Goal: Task Accomplishment & Management: Manage account settings

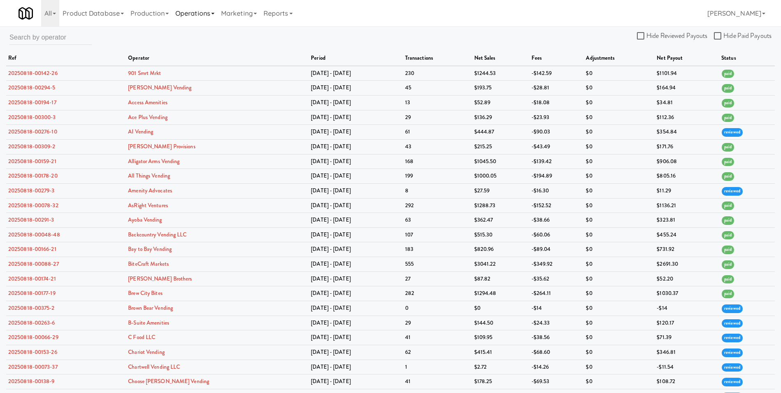
click at [206, 7] on link "Operations" at bounding box center [195, 13] width 46 height 26
click at [209, 62] on link "Operators" at bounding box center [205, 65] width 66 height 15
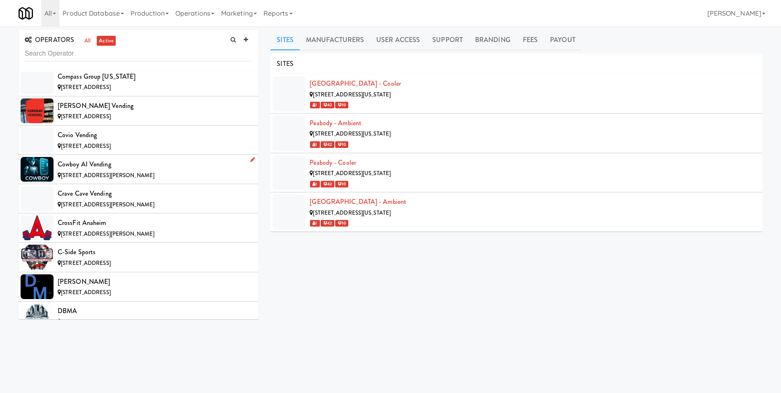
scroll to position [1359, 0]
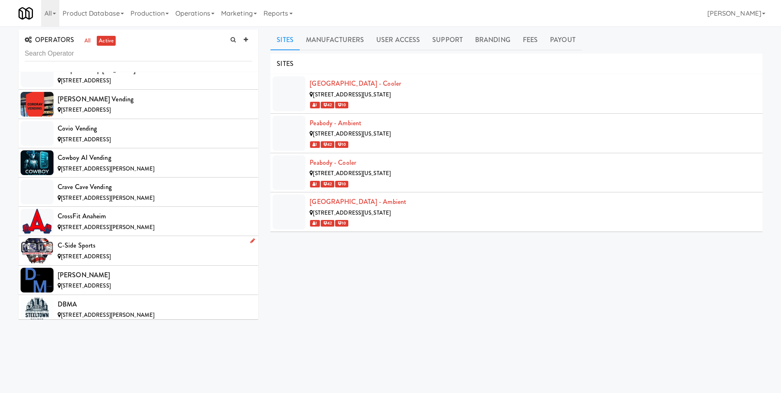
click at [76, 251] on div "C-Side Sports" at bounding box center [155, 245] width 194 height 12
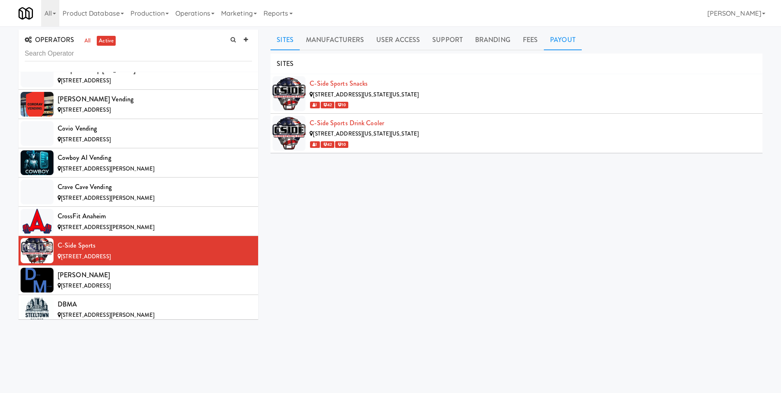
click at [554, 39] on link "Payout" at bounding box center [563, 40] width 38 height 21
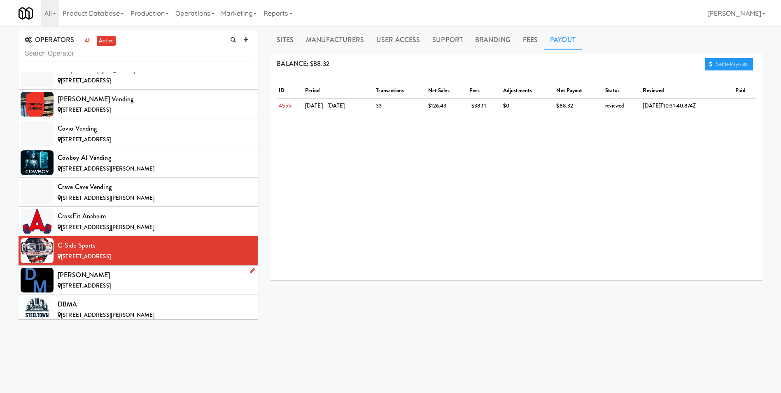
click at [100, 280] on div "[PERSON_NAME]" at bounding box center [155, 275] width 194 height 12
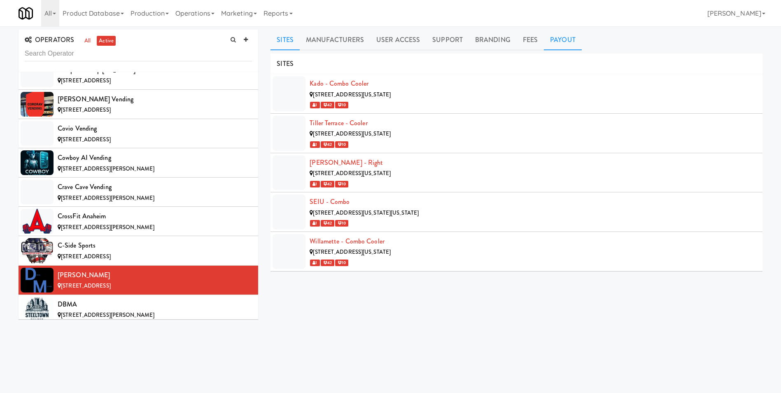
click at [566, 37] on link "Payout" at bounding box center [563, 40] width 38 height 21
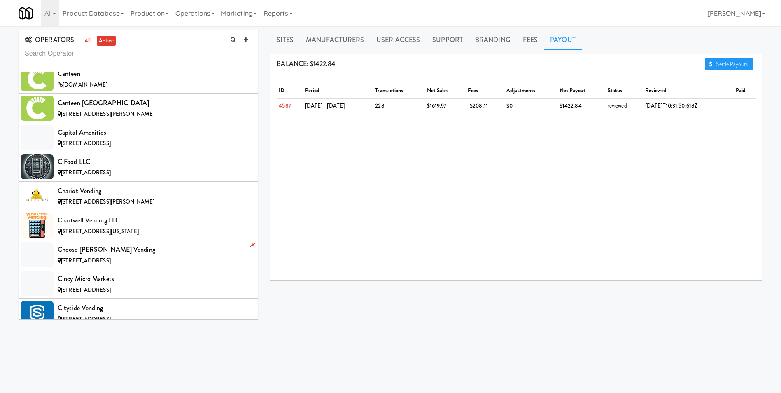
scroll to position [1030, 0]
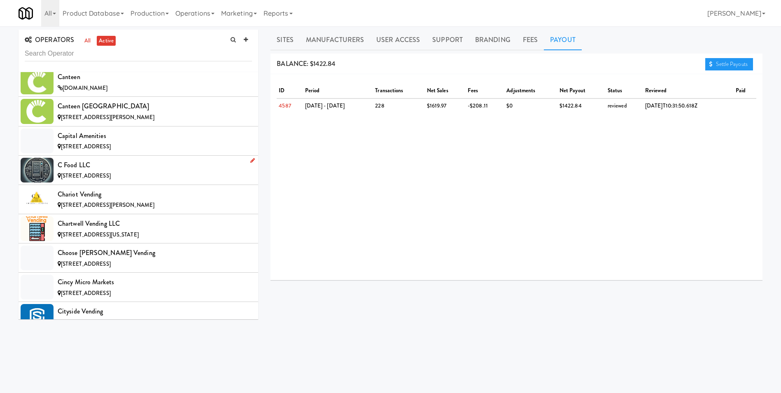
click at [98, 169] on div "C Food LLC" at bounding box center [155, 165] width 194 height 12
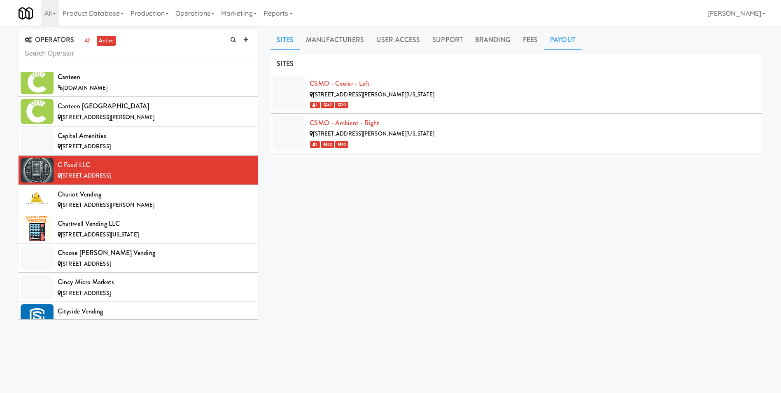
click at [571, 40] on link "Payout" at bounding box center [563, 40] width 38 height 21
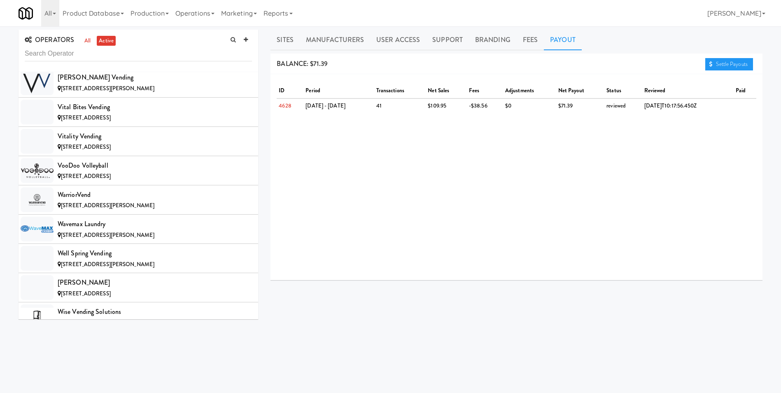
scroll to position [7888, 0]
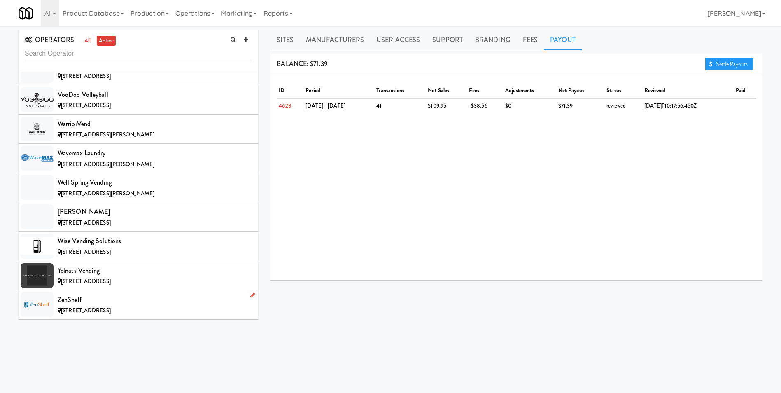
click at [111, 309] on span "[STREET_ADDRESS]" at bounding box center [86, 310] width 50 height 8
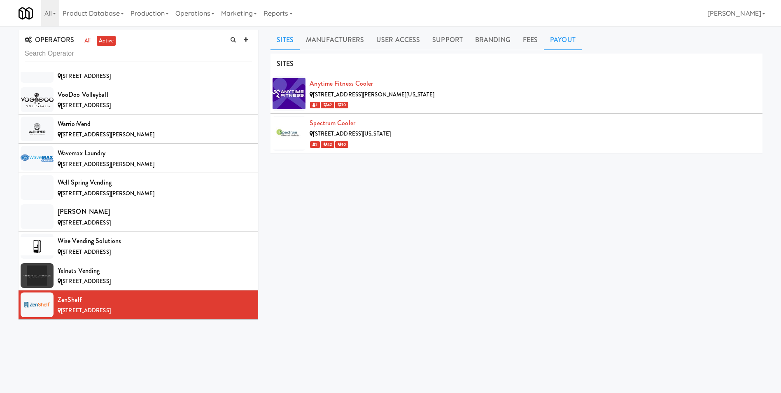
click at [559, 37] on link "Payout" at bounding box center [563, 40] width 38 height 21
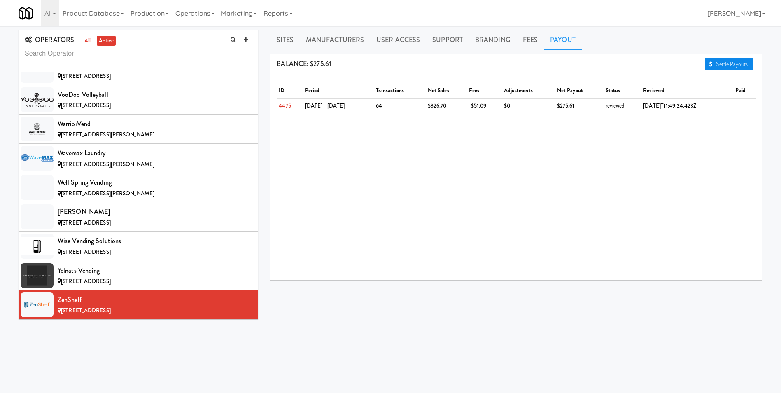
click at [729, 59] on link "Settle Payouts" at bounding box center [730, 64] width 48 height 12
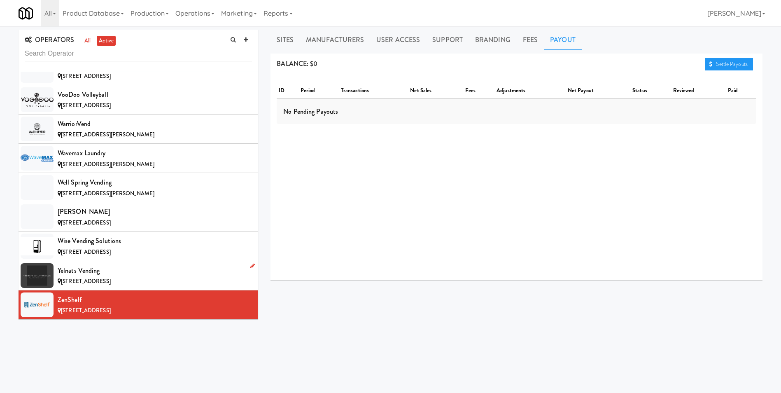
click at [68, 282] on span "[STREET_ADDRESS]" at bounding box center [86, 281] width 50 height 8
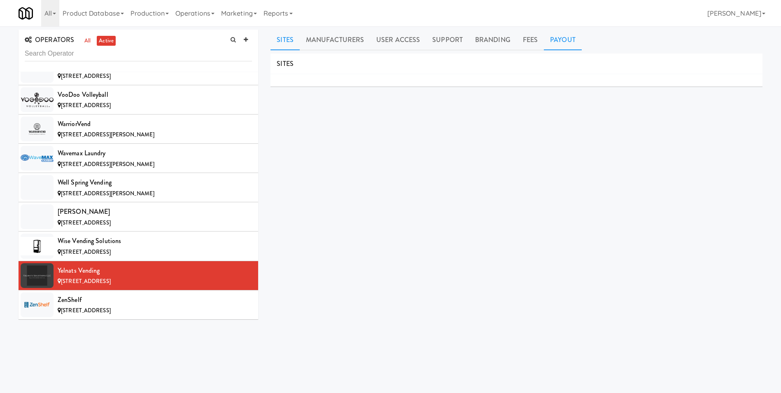
click at [554, 42] on link "Payout" at bounding box center [563, 40] width 38 height 21
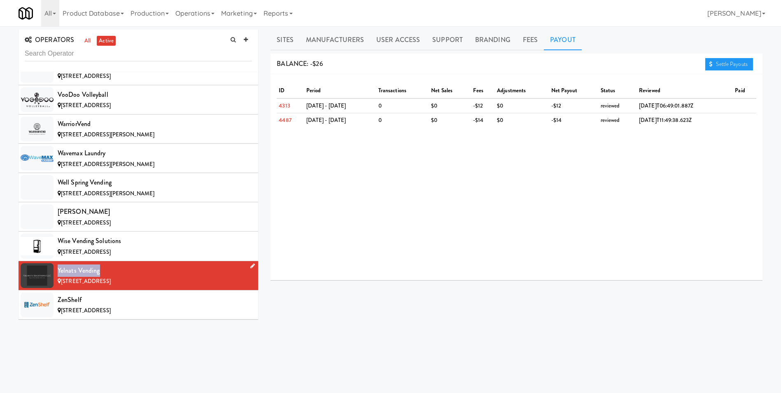
drag, startPoint x: 105, startPoint y: 272, endPoint x: 57, endPoint y: 273, distance: 48.2
click at [57, 273] on li "Yelnats Vending [STREET_ADDRESS]" at bounding box center [139, 275] width 240 height 29
copy div "Yelnats Vending"
click at [94, 246] on div "Wise Vending Solutions" at bounding box center [155, 241] width 194 height 12
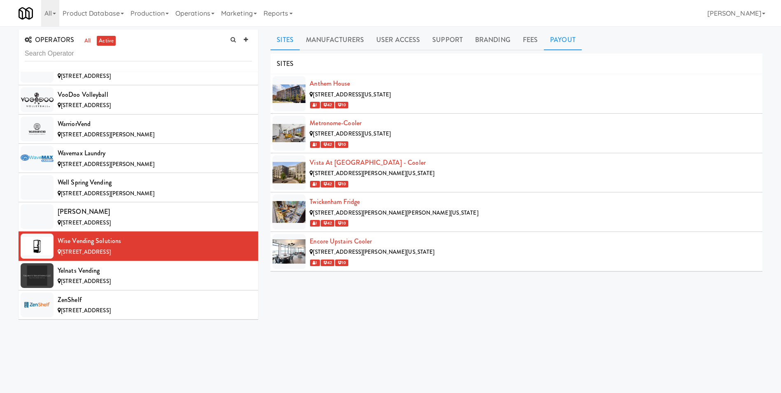
click at [563, 38] on link "Payout" at bounding box center [563, 40] width 38 height 21
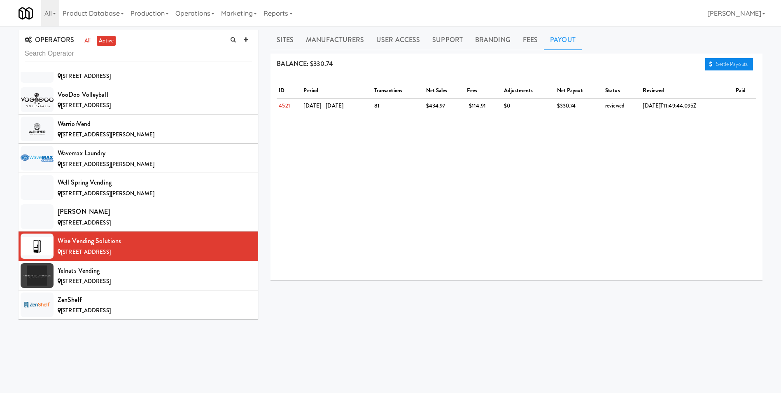
click at [739, 65] on link "Settle Payouts" at bounding box center [730, 64] width 48 height 12
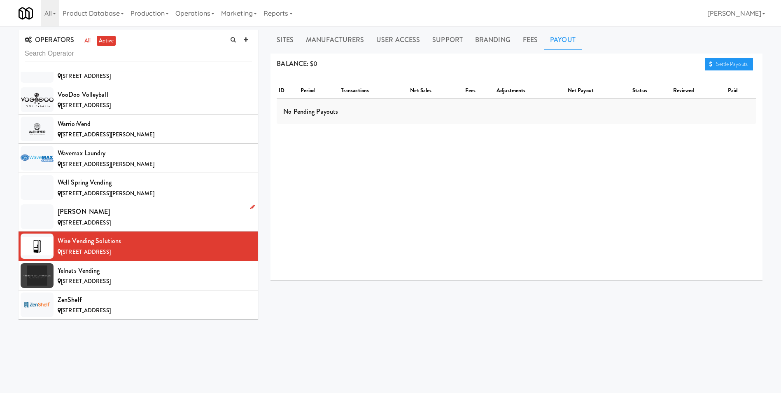
click at [107, 219] on span "[STREET_ADDRESS]" at bounding box center [86, 223] width 50 height 8
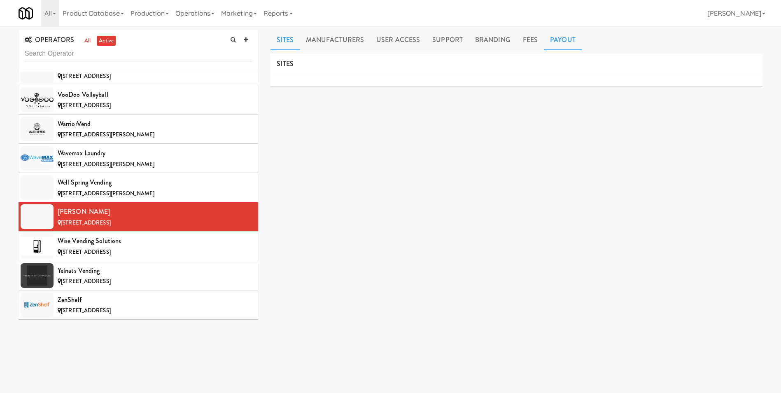
click at [564, 37] on link "Payout" at bounding box center [563, 40] width 38 height 21
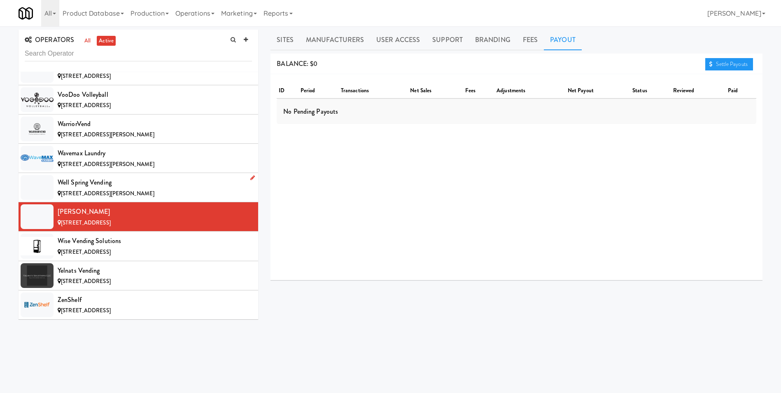
click at [94, 187] on div "Well Spring Vending" at bounding box center [155, 182] width 194 height 12
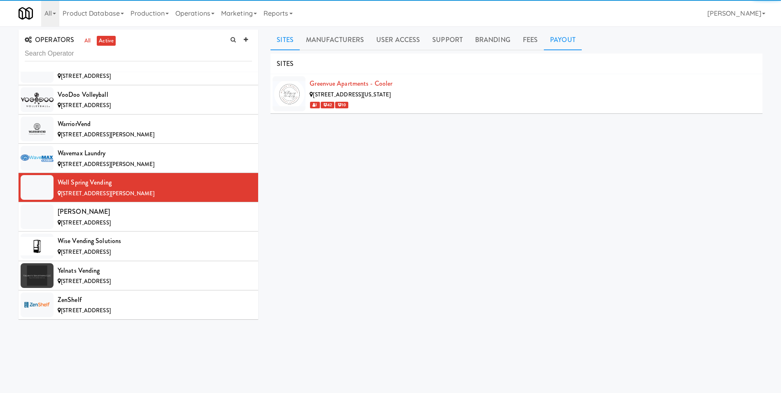
click at [555, 43] on link "Payout" at bounding box center [563, 40] width 38 height 21
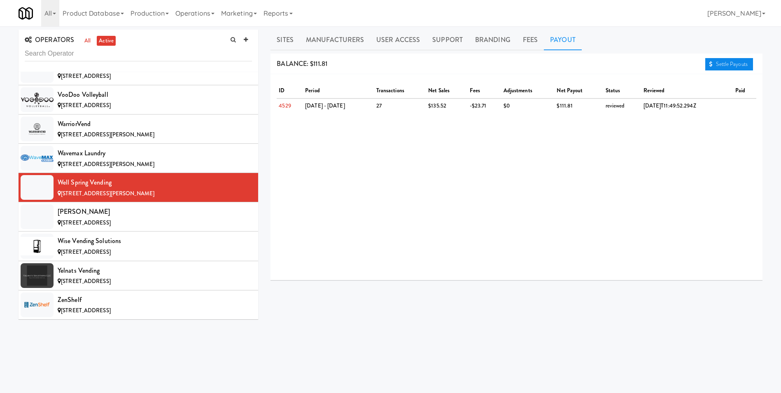
click at [715, 67] on link "Settle Payouts" at bounding box center [730, 64] width 48 height 12
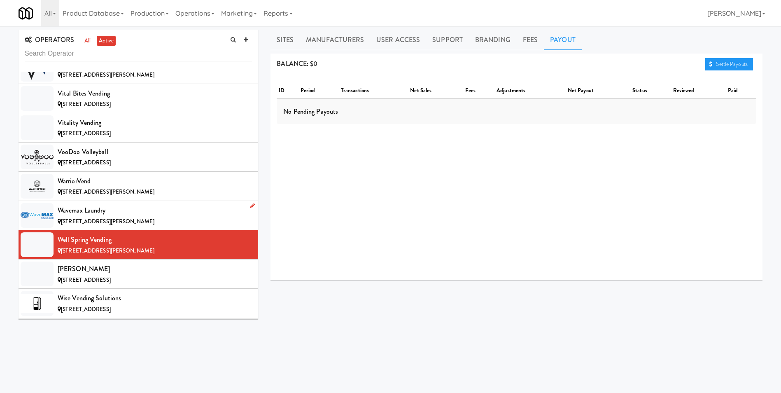
scroll to position [7846, 0]
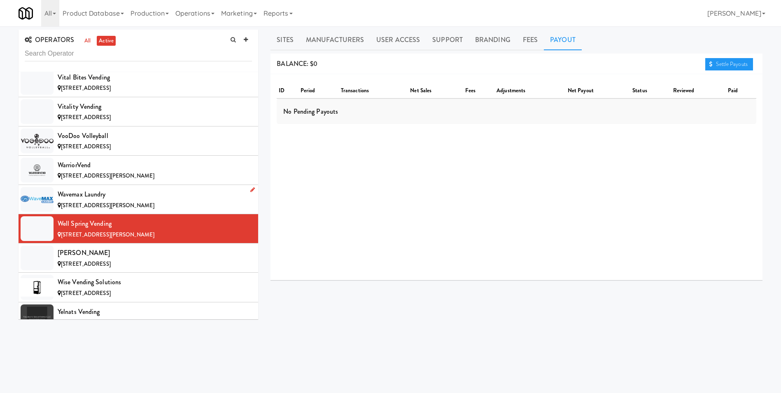
click at [115, 195] on div "Wavemax Laundry" at bounding box center [155, 194] width 194 height 12
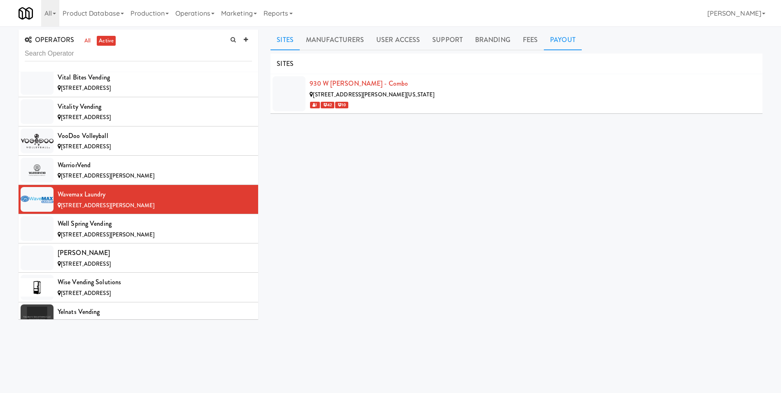
click at [561, 42] on link "Payout" at bounding box center [563, 40] width 38 height 21
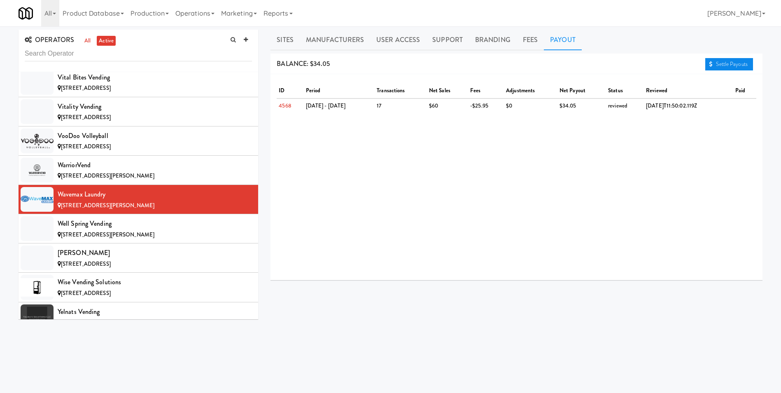
click at [722, 65] on link "Settle Payouts" at bounding box center [730, 64] width 48 height 12
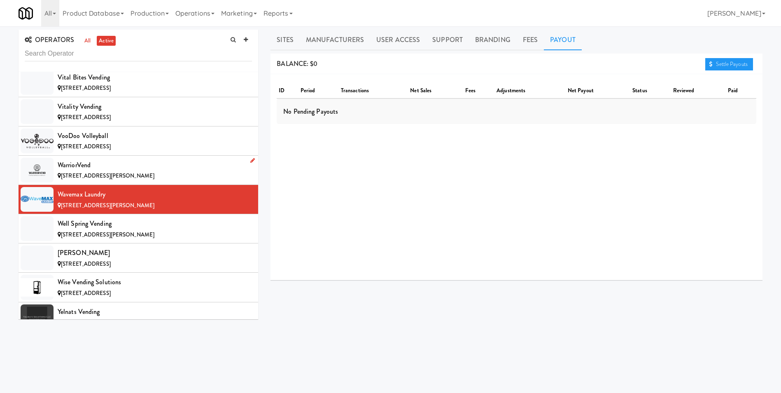
click at [90, 175] on span "[STREET_ADDRESS][PERSON_NAME]" at bounding box center [107, 176] width 93 height 8
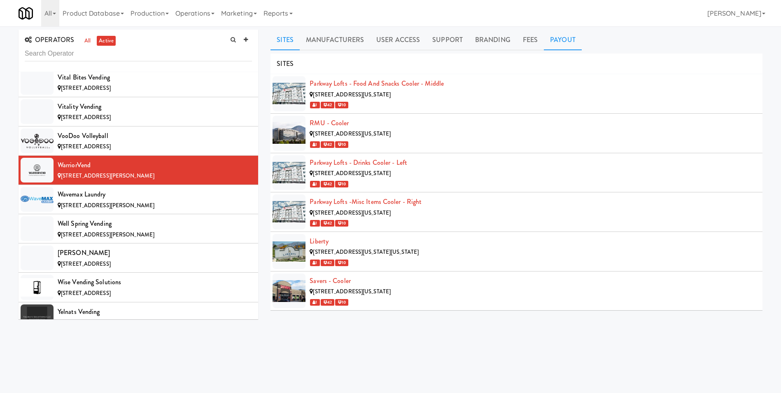
click at [559, 44] on link "Payout" at bounding box center [563, 40] width 38 height 21
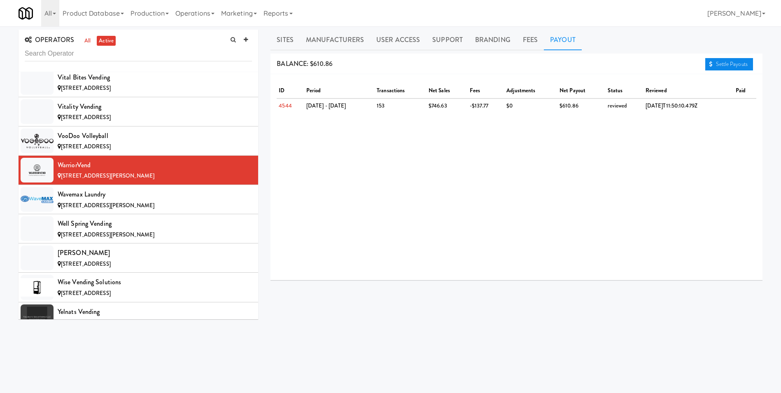
click at [724, 65] on link "Settle Payouts" at bounding box center [730, 64] width 48 height 12
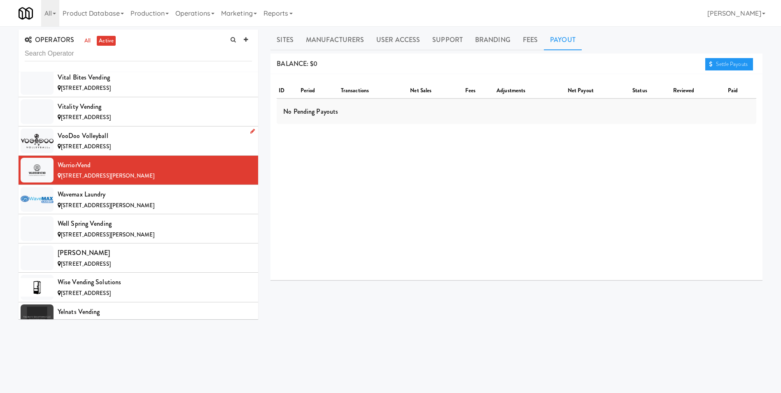
click at [100, 138] on div "VooDoo Volleyball" at bounding box center [155, 136] width 194 height 12
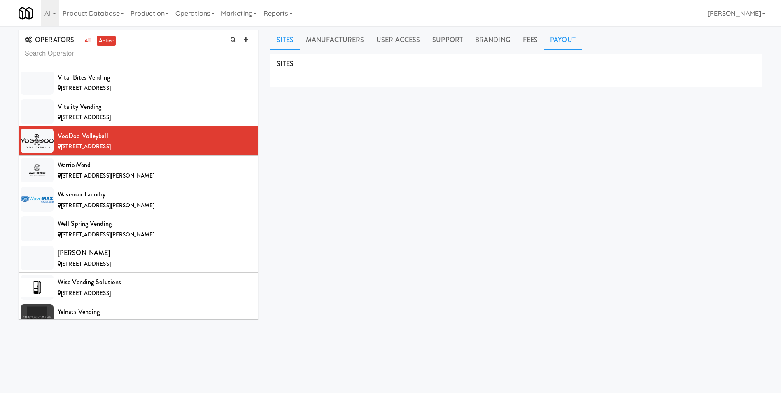
click at [574, 42] on link "Payout" at bounding box center [563, 40] width 38 height 21
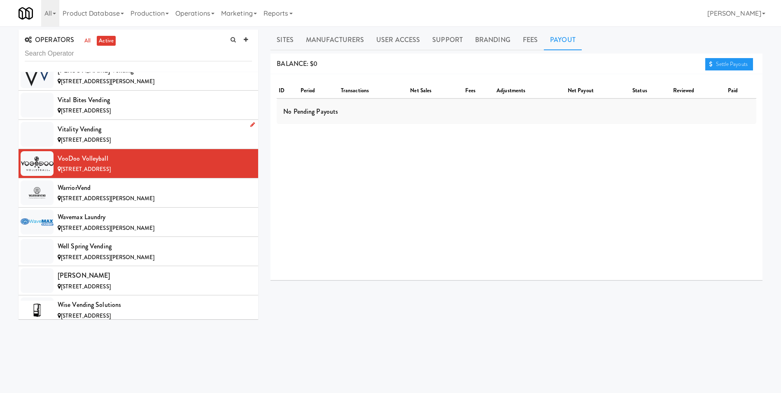
scroll to position [7805, 0]
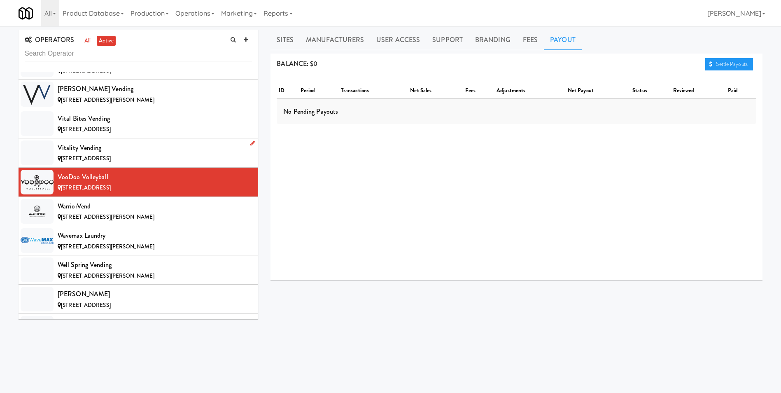
click at [106, 154] on div "[STREET_ADDRESS]" at bounding box center [155, 159] width 194 height 10
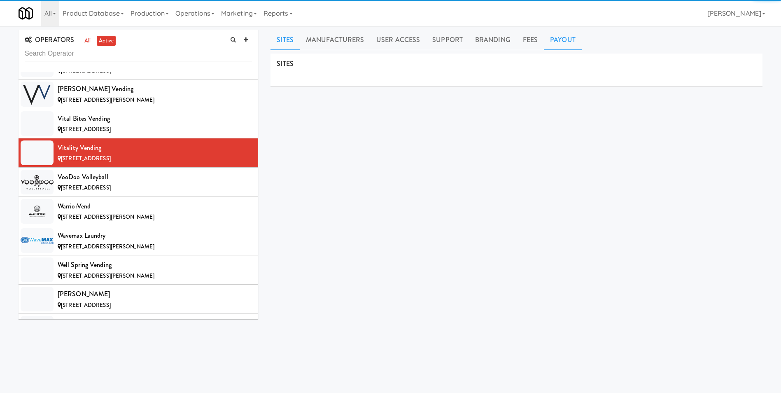
click at [556, 43] on link "Payout" at bounding box center [563, 40] width 38 height 21
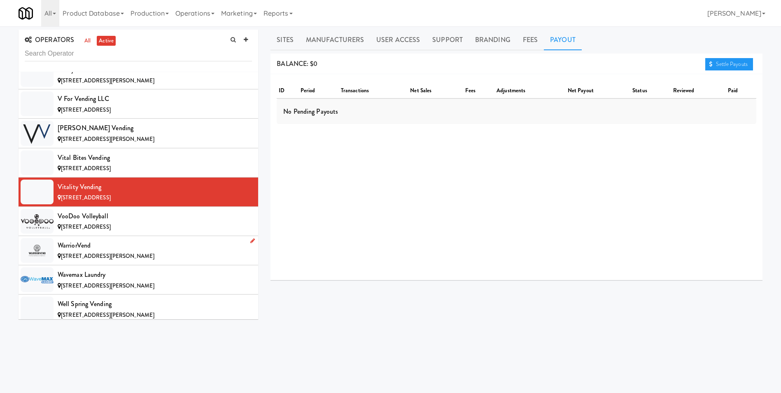
scroll to position [7723, 0]
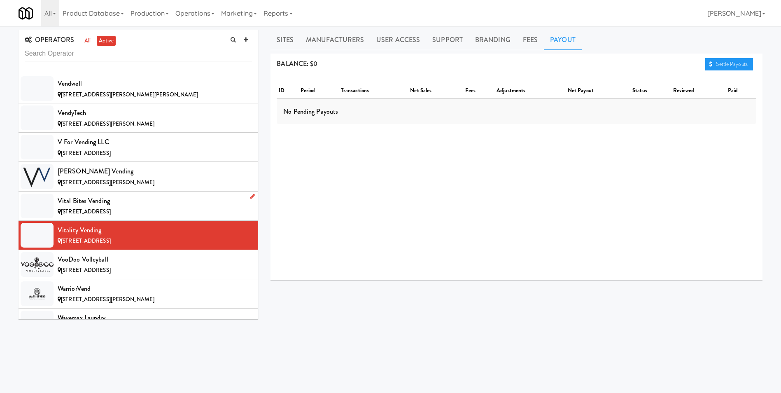
click at [111, 211] on span "[STREET_ADDRESS]" at bounding box center [86, 212] width 50 height 8
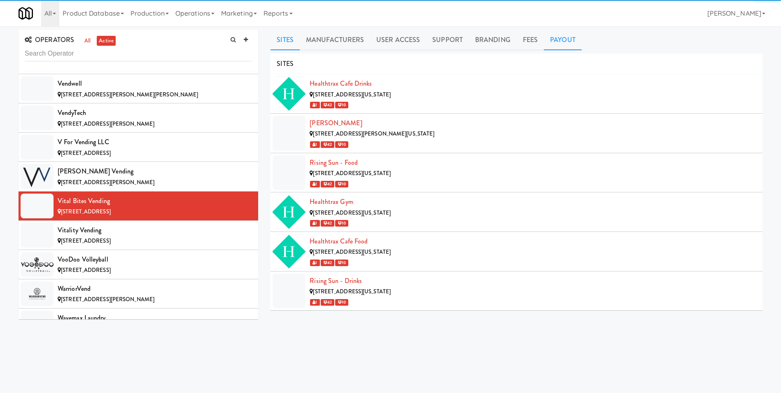
click at [565, 43] on link "Payout" at bounding box center [563, 40] width 38 height 21
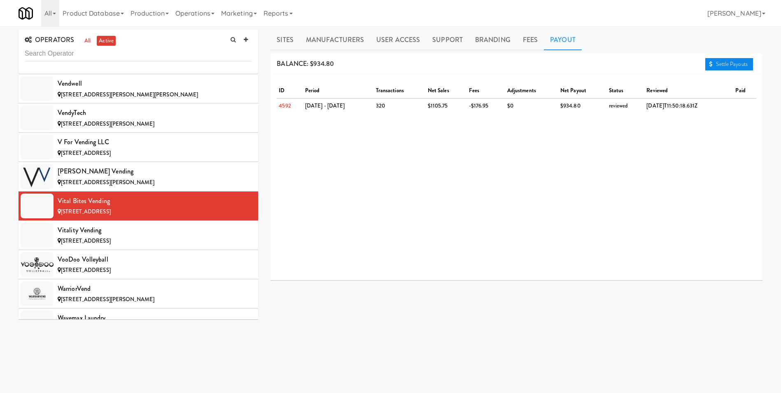
click at [743, 63] on link "Settle Payouts" at bounding box center [730, 64] width 48 height 12
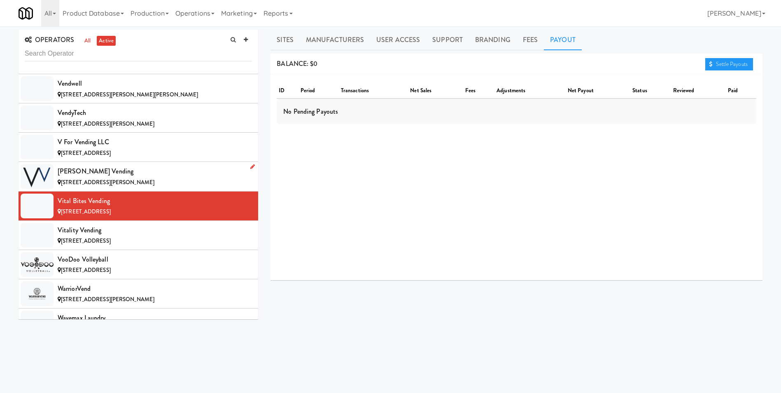
click at [107, 174] on div "[PERSON_NAME] Vending" at bounding box center [155, 171] width 194 height 12
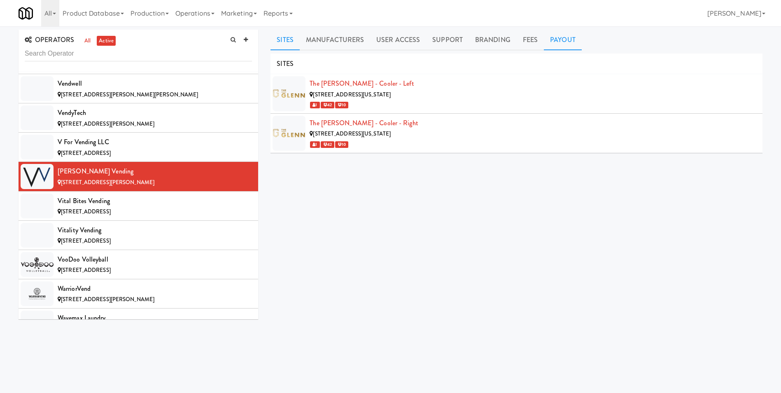
click at [556, 37] on link "Payout" at bounding box center [563, 40] width 38 height 21
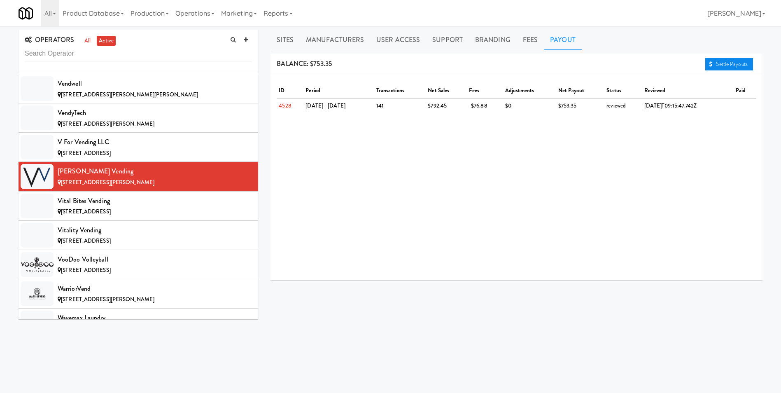
click at [740, 66] on link "Settle Payouts" at bounding box center [730, 64] width 48 height 12
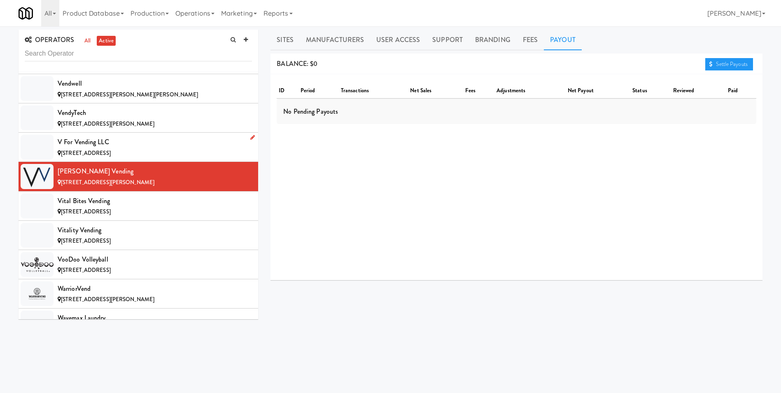
click at [113, 147] on div "V for Vending LLC" at bounding box center [155, 142] width 194 height 12
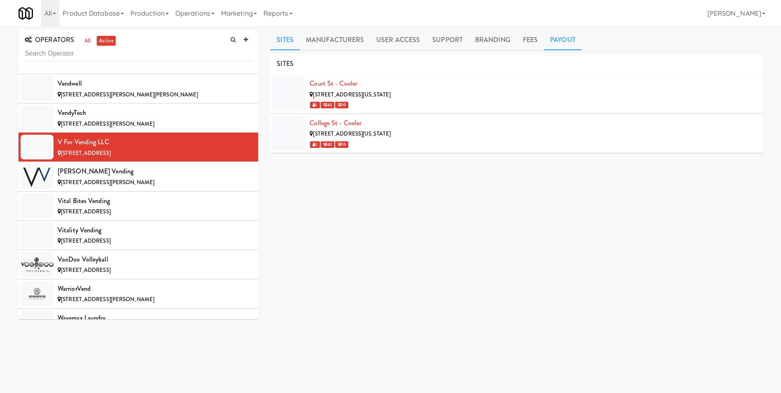
click at [561, 40] on link "Payout" at bounding box center [563, 40] width 38 height 21
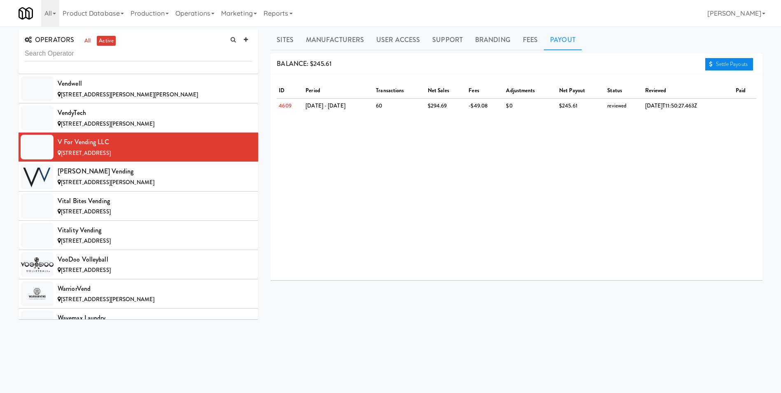
click at [731, 66] on link "Settle Payouts" at bounding box center [730, 64] width 48 height 12
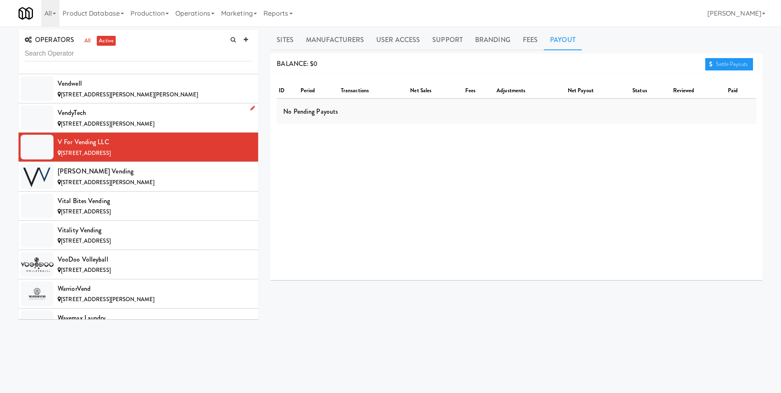
click at [94, 122] on span "[STREET_ADDRESS][PERSON_NAME]" at bounding box center [107, 124] width 93 height 8
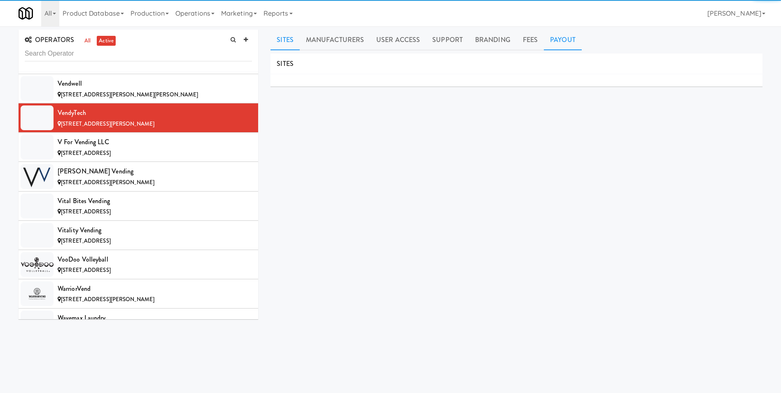
click at [557, 43] on link "Payout" at bounding box center [563, 40] width 38 height 21
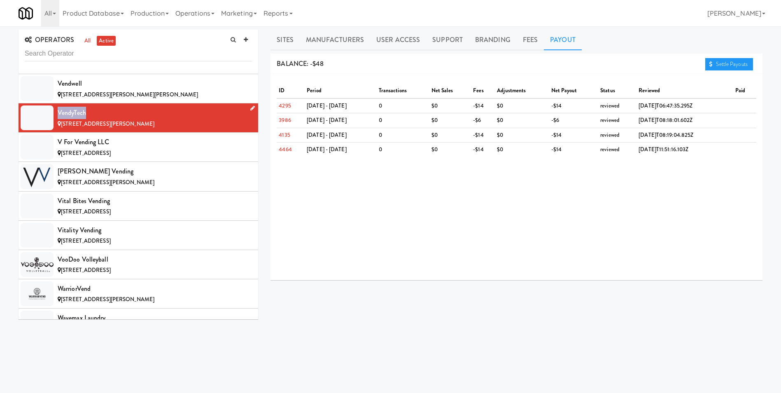
drag, startPoint x: 91, startPoint y: 113, endPoint x: 58, endPoint y: 112, distance: 32.5
click at [58, 112] on div "VendyTech" at bounding box center [155, 113] width 194 height 12
copy div "VendyTech"
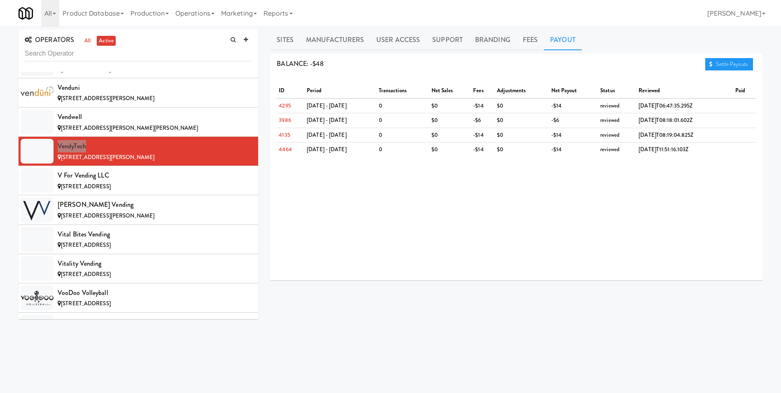
scroll to position [7640, 0]
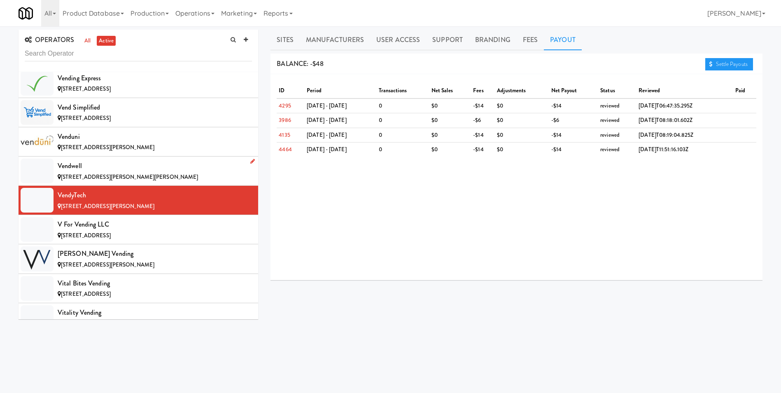
click at [89, 172] on div "[STREET_ADDRESS][PERSON_NAME][PERSON_NAME]" at bounding box center [155, 177] width 194 height 10
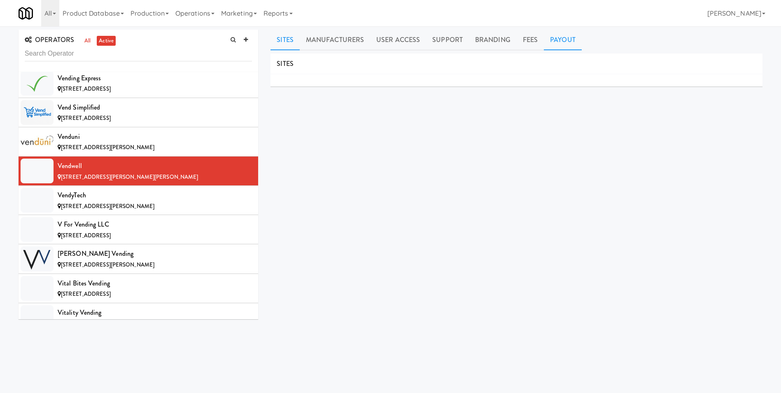
click at [554, 39] on link "Payout" at bounding box center [563, 40] width 38 height 21
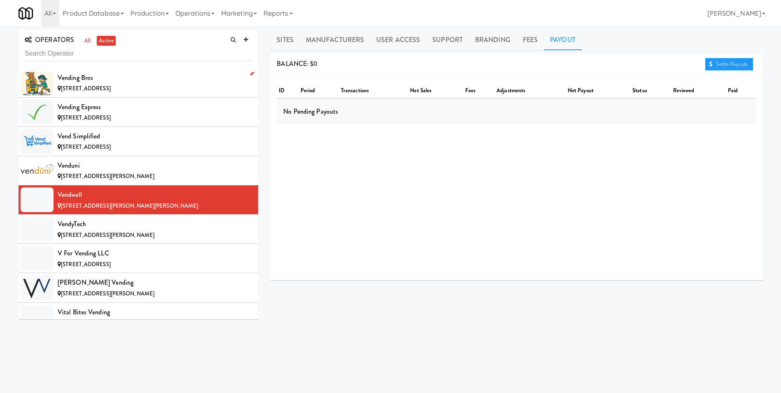
scroll to position [7558, 0]
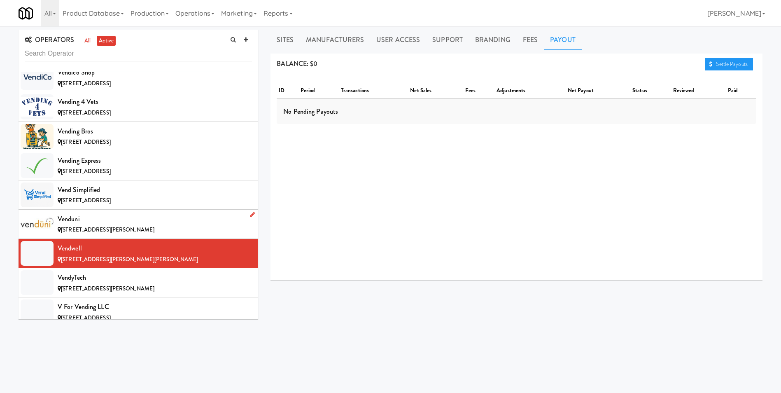
click at [88, 229] on span "[STREET_ADDRESS][PERSON_NAME]" at bounding box center [107, 230] width 93 height 8
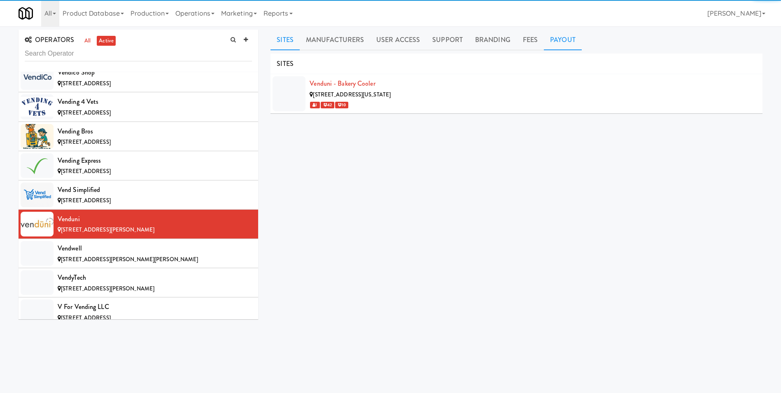
click at [554, 41] on link "Payout" at bounding box center [563, 40] width 38 height 21
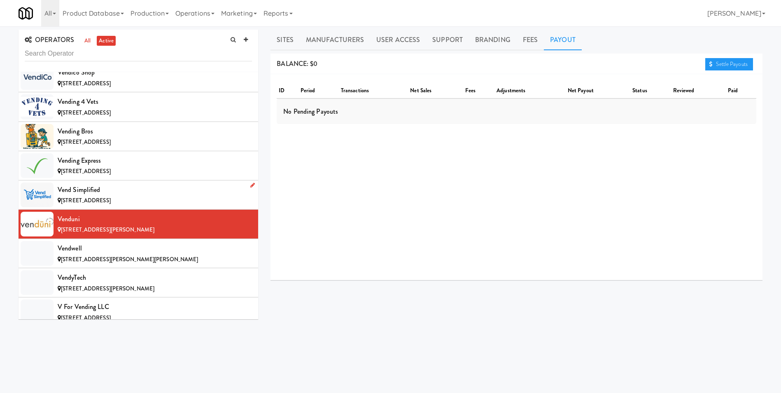
click at [92, 197] on span "[STREET_ADDRESS]" at bounding box center [86, 200] width 50 height 8
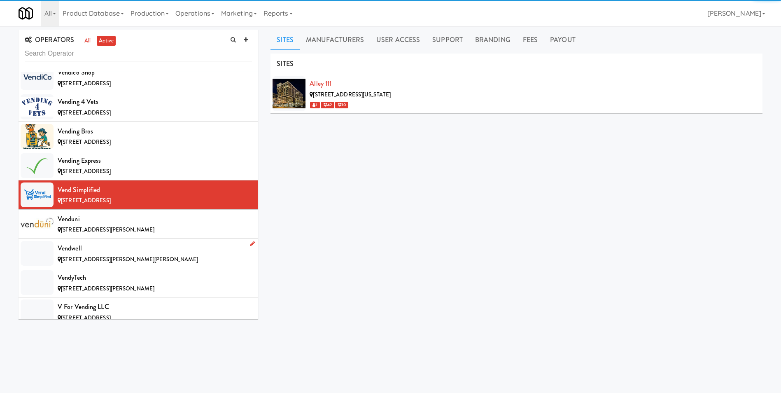
click at [82, 252] on div "Vendwell" at bounding box center [155, 248] width 194 height 12
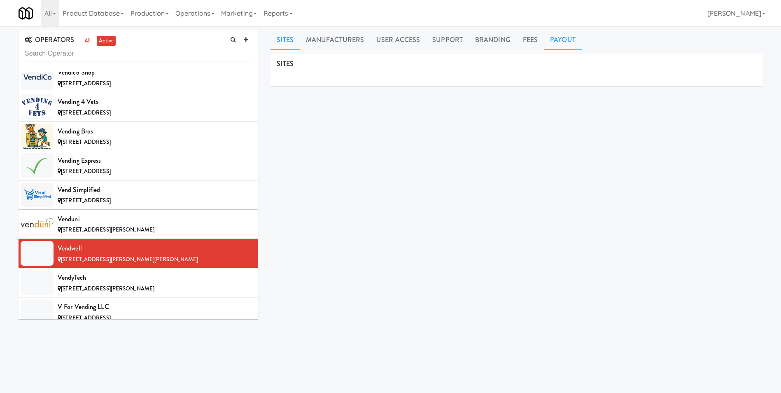
click at [556, 34] on link "Payout" at bounding box center [563, 40] width 38 height 21
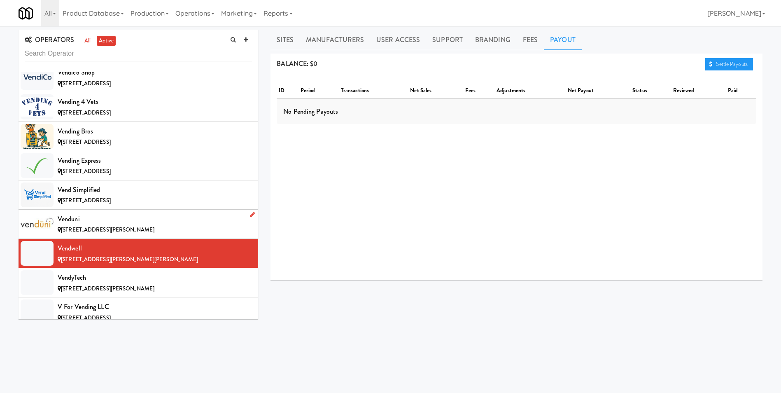
click at [85, 224] on div "Venduni" at bounding box center [155, 219] width 194 height 12
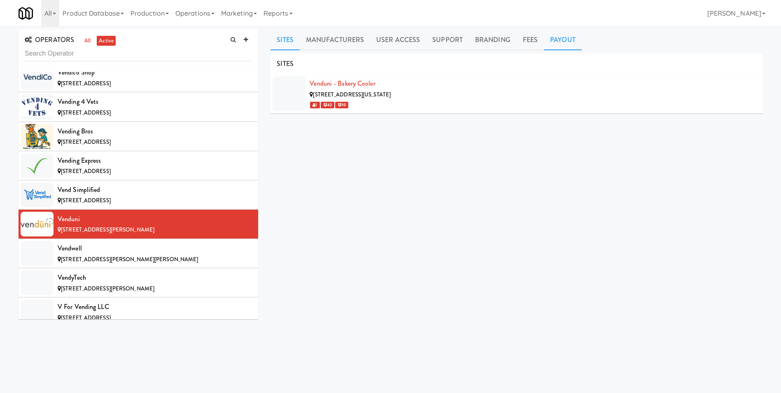
click at [565, 35] on link "Payout" at bounding box center [563, 40] width 38 height 21
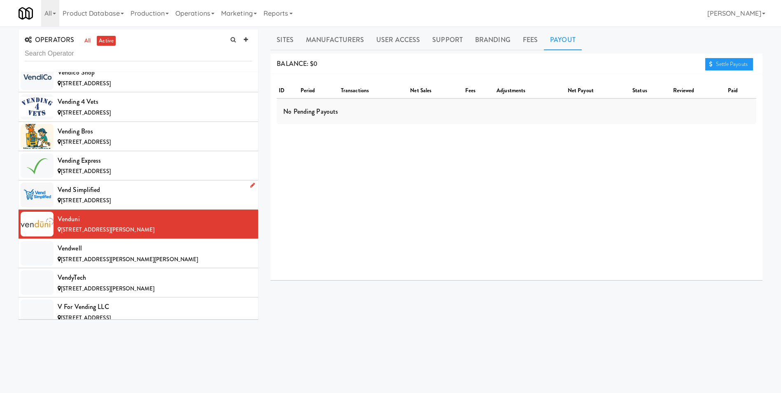
click at [88, 187] on div "Vend Simplified" at bounding box center [155, 190] width 194 height 12
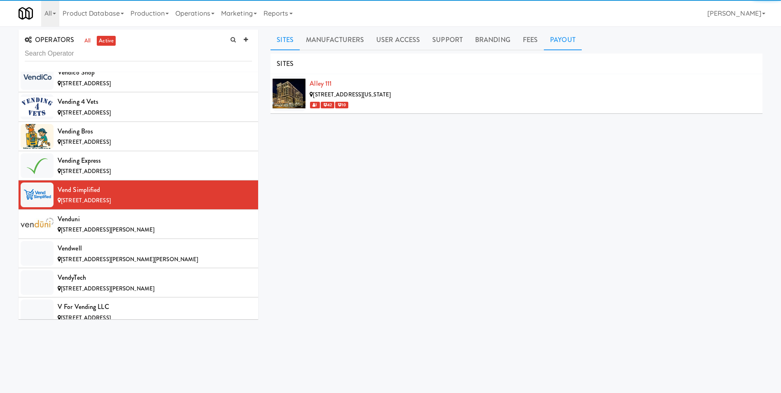
click at [553, 42] on link "Payout" at bounding box center [563, 40] width 38 height 21
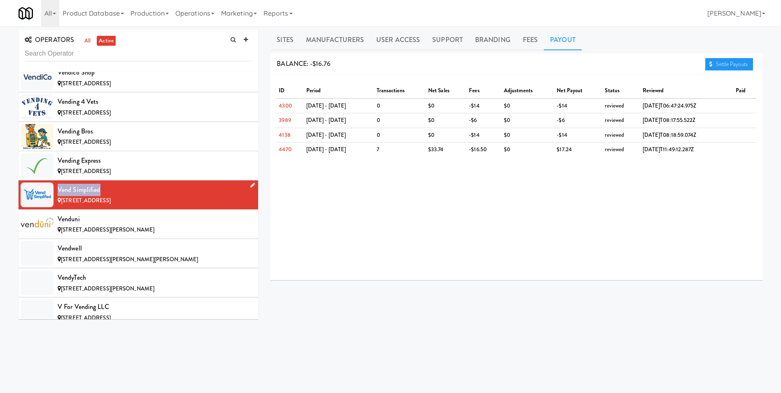
drag, startPoint x: 103, startPoint y: 188, endPoint x: 58, endPoint y: 184, distance: 45.1
click at [58, 184] on div "Vend Simplified" at bounding box center [155, 190] width 194 height 12
copy div "Vend Simplified"
click at [102, 163] on div "Vending Express" at bounding box center [155, 160] width 194 height 12
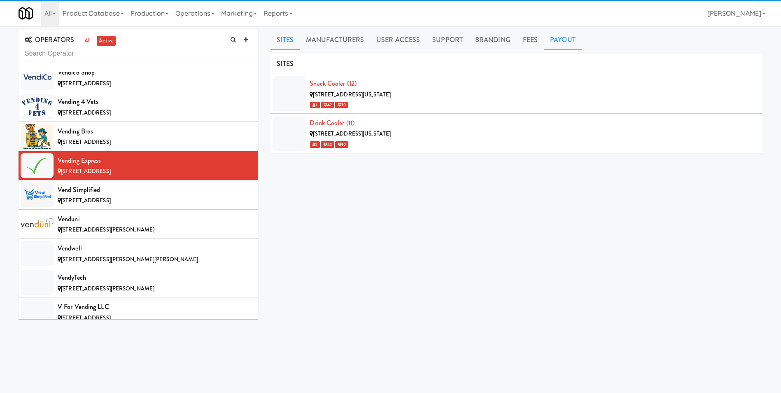
click at [561, 37] on link "Payout" at bounding box center [563, 40] width 38 height 21
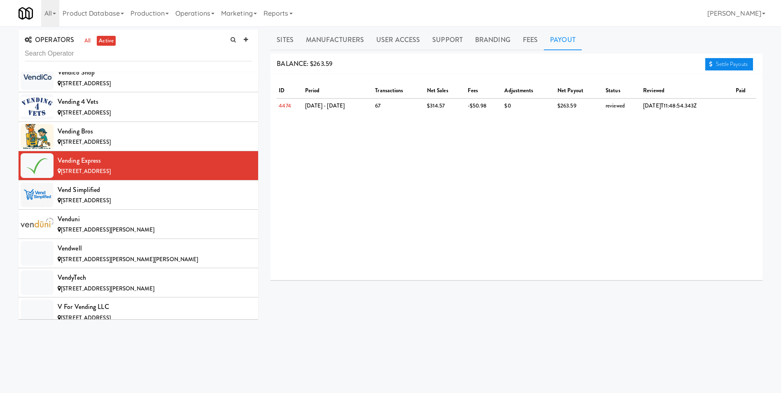
click at [739, 61] on link "Settle Payouts" at bounding box center [730, 64] width 48 height 12
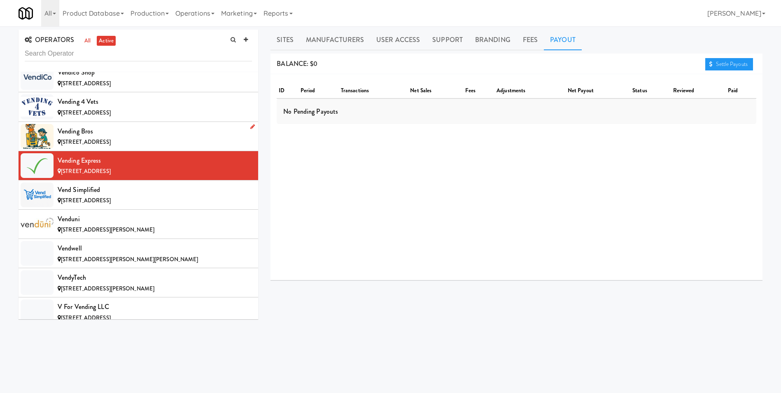
click at [99, 140] on span "[STREET_ADDRESS]" at bounding box center [86, 142] width 50 height 8
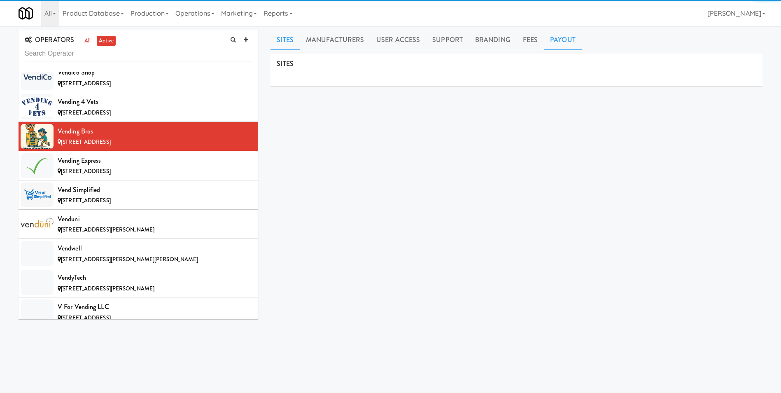
click at [563, 39] on link "Payout" at bounding box center [563, 40] width 38 height 21
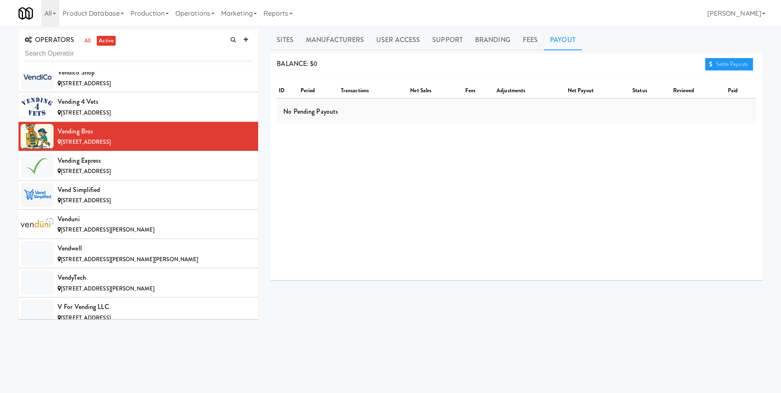
scroll to position [7476, 0]
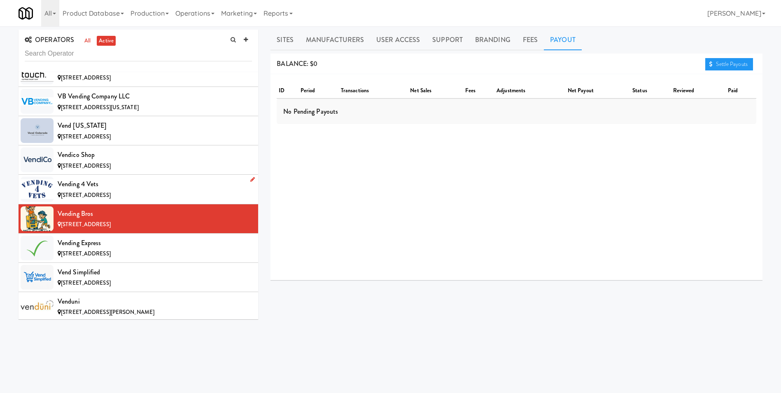
click at [68, 186] on div "Vending 4 Vets" at bounding box center [155, 184] width 194 height 12
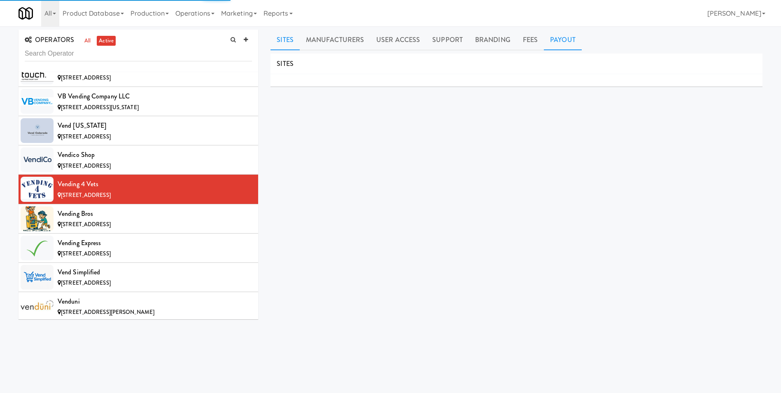
click at [563, 40] on link "Payout" at bounding box center [563, 40] width 38 height 21
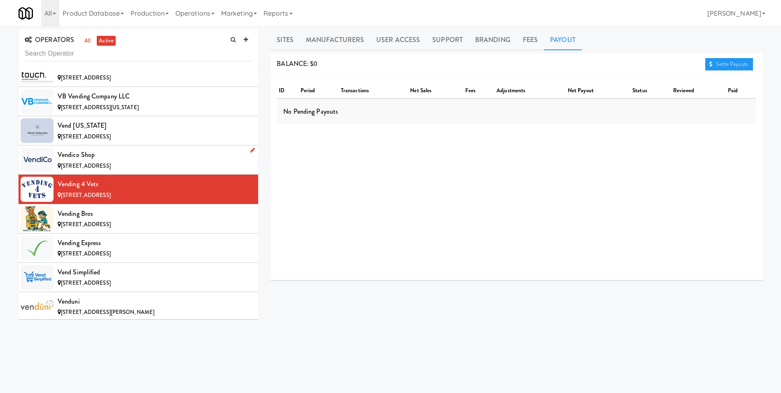
click at [111, 165] on span "[STREET_ADDRESS]" at bounding box center [86, 166] width 50 height 8
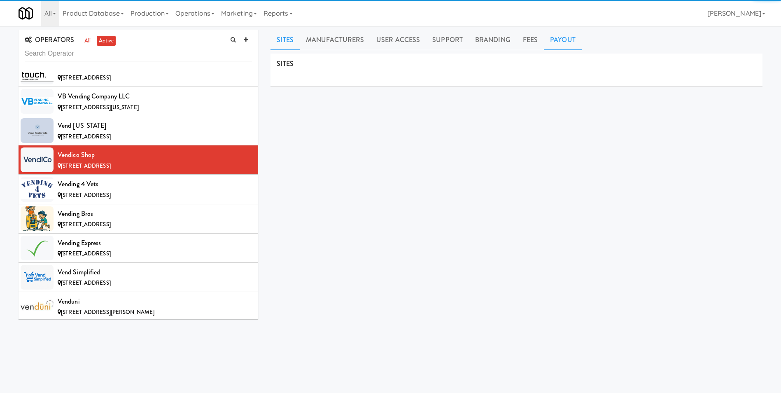
click at [559, 37] on link "Payout" at bounding box center [563, 40] width 38 height 21
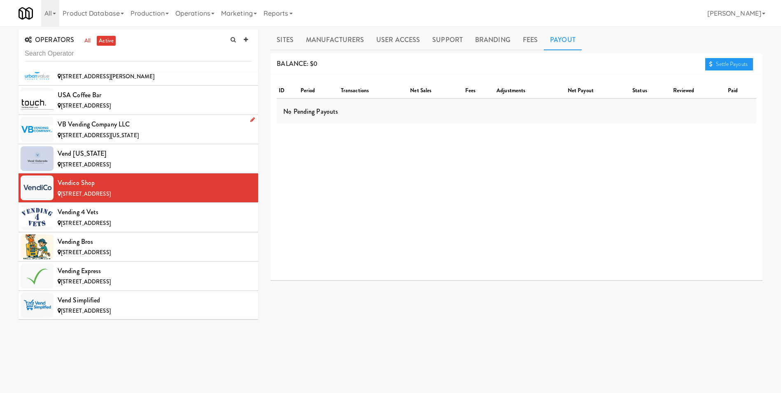
scroll to position [7434, 0]
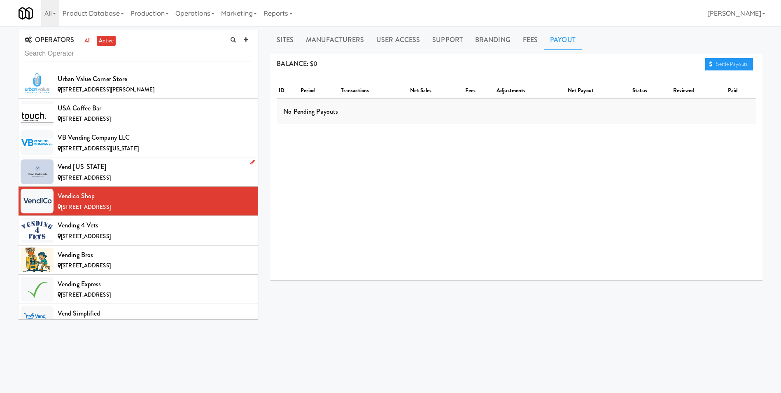
click at [89, 168] on div "Vend [US_STATE]" at bounding box center [155, 167] width 194 height 12
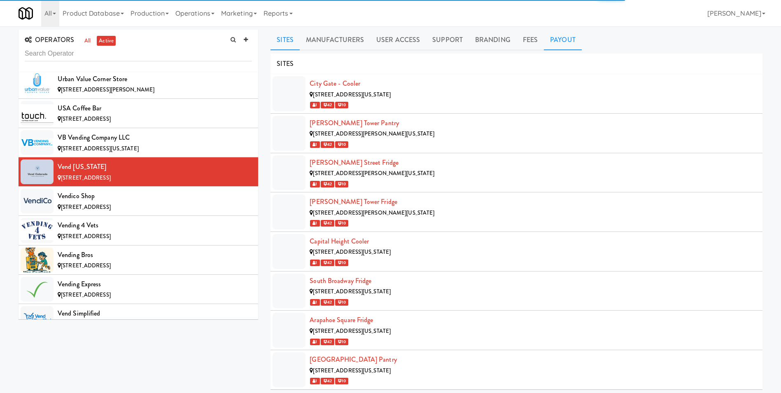
click at [555, 41] on link "Payout" at bounding box center [563, 40] width 38 height 21
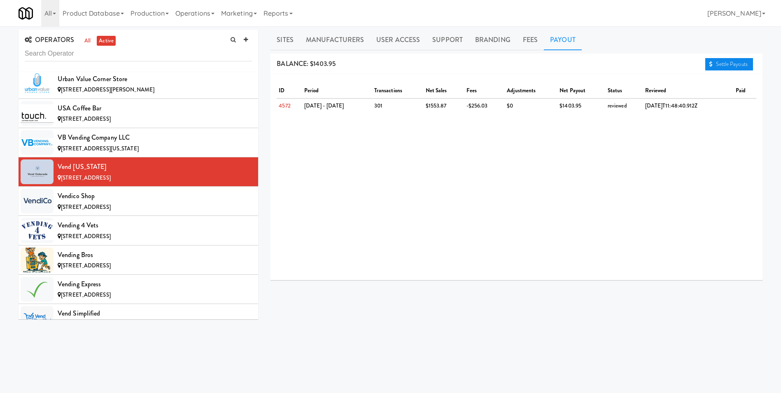
click at [739, 63] on link "Settle Payouts" at bounding box center [730, 64] width 48 height 12
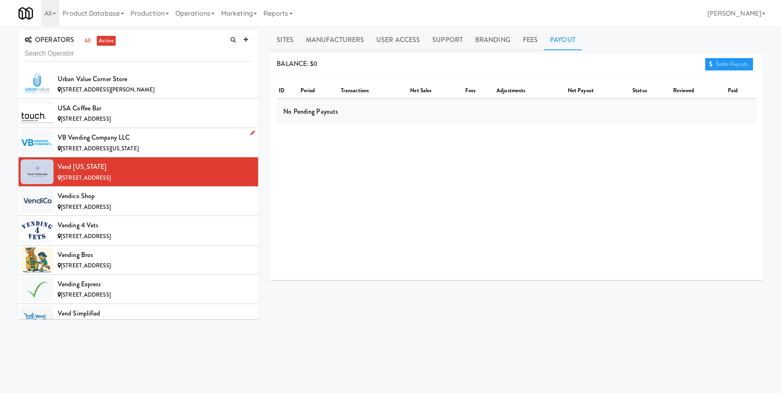
click at [95, 138] on div "VB Vending Company LLC" at bounding box center [155, 137] width 194 height 12
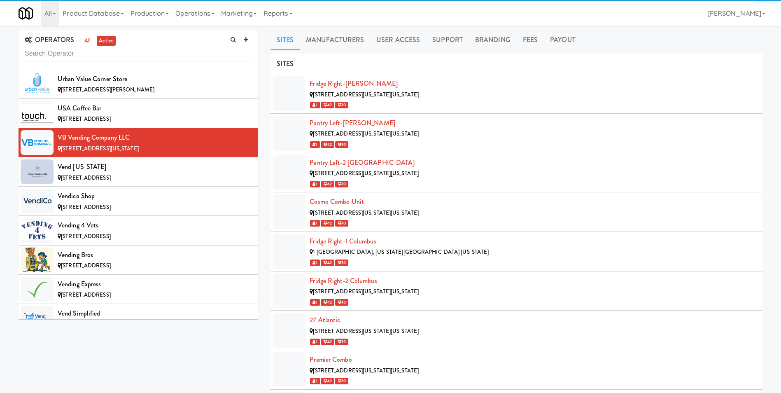
click at [584, 45] on ul "Sites Manufacturers User Access Support Branding Fees Payout" at bounding box center [517, 40] width 492 height 21
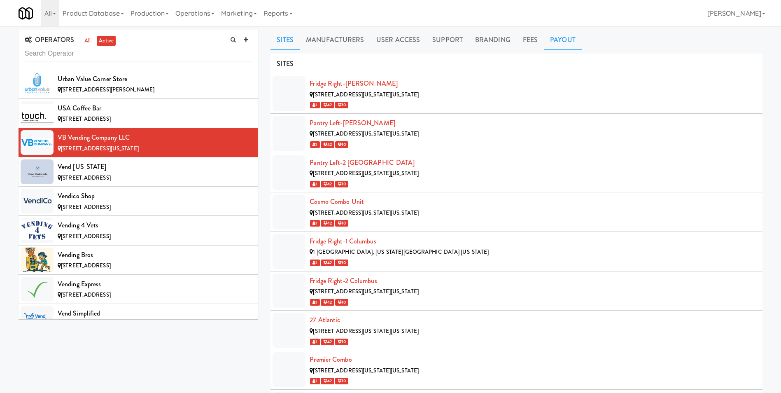
click at [564, 41] on link "Payout" at bounding box center [563, 40] width 38 height 21
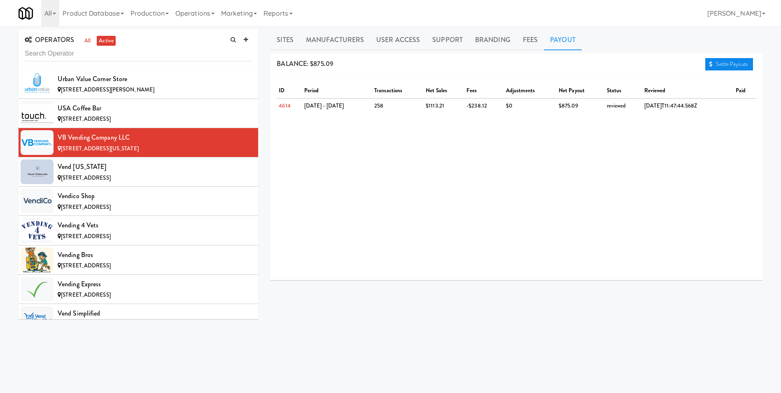
click at [724, 63] on link "Settle Payouts" at bounding box center [730, 64] width 48 height 12
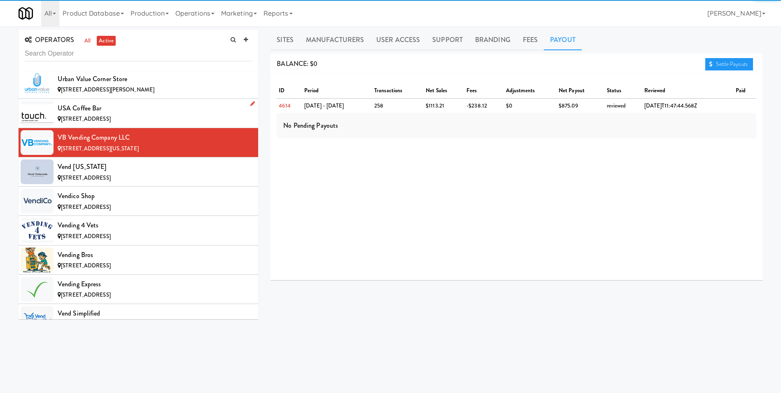
click at [86, 115] on div "[STREET_ADDRESS]" at bounding box center [155, 119] width 194 height 10
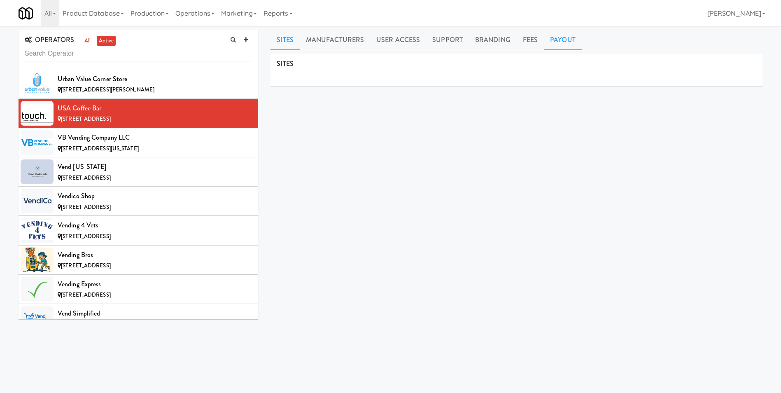
click at [549, 37] on link "Payout" at bounding box center [563, 40] width 38 height 21
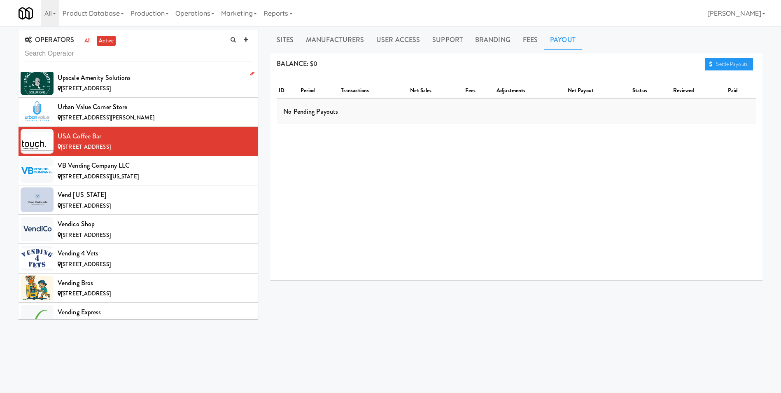
scroll to position [7393, 0]
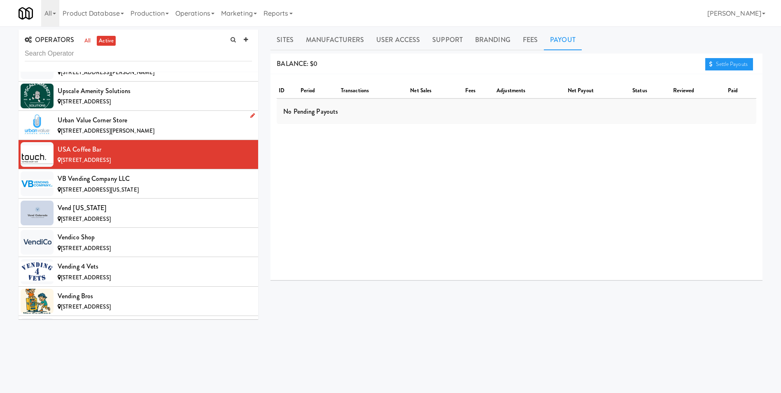
click at [85, 125] on div "Urban Value Corner Store" at bounding box center [155, 120] width 194 height 12
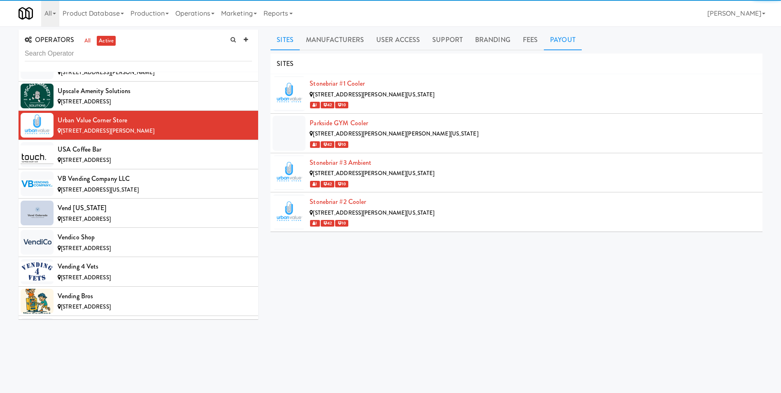
click at [559, 36] on link "Payout" at bounding box center [563, 40] width 38 height 21
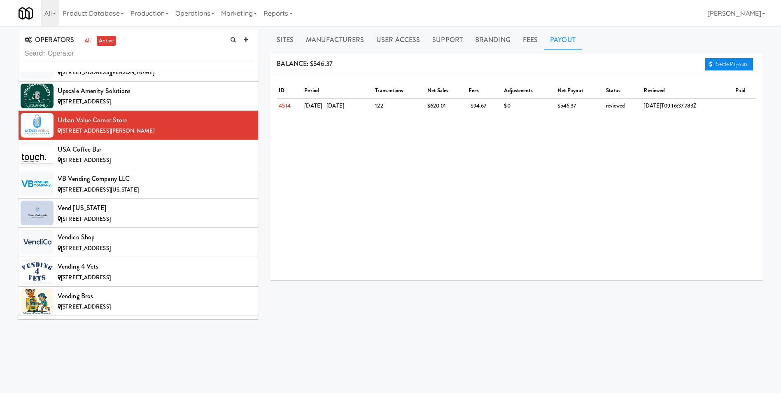
click at [727, 65] on link "Settle Payouts" at bounding box center [730, 64] width 48 height 12
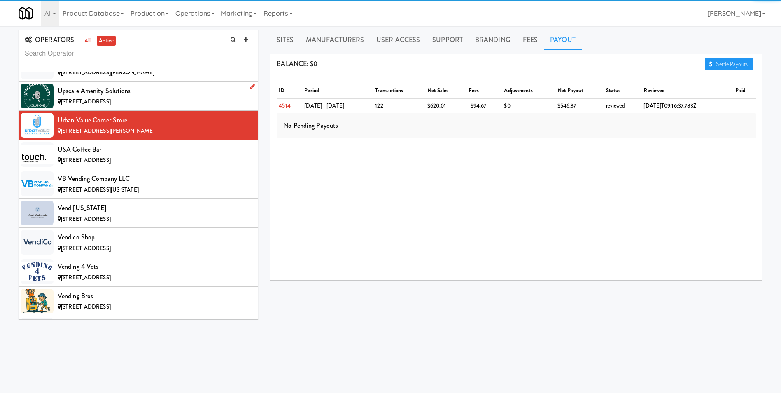
click at [111, 98] on span "[STREET_ADDRESS]" at bounding box center [86, 102] width 50 height 8
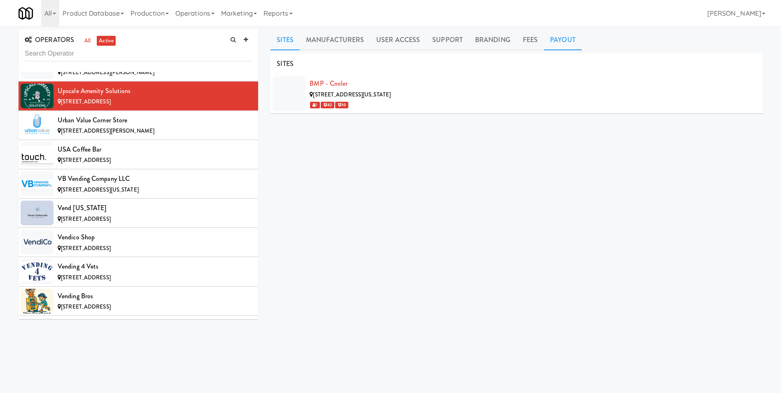
click at [553, 42] on link "Payout" at bounding box center [563, 40] width 38 height 21
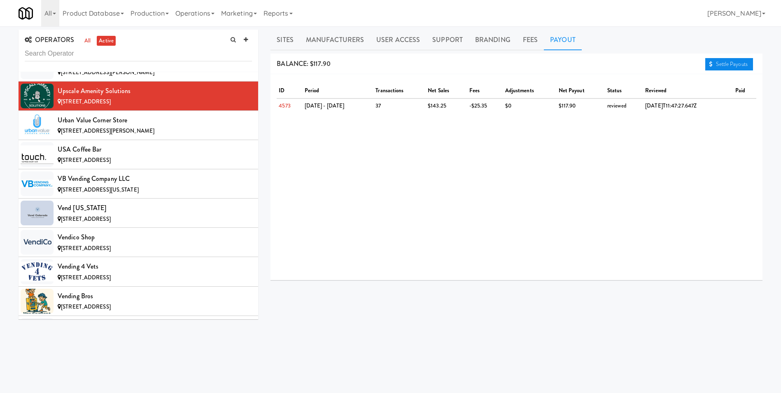
click at [734, 63] on link "Settle Payouts" at bounding box center [730, 64] width 48 height 12
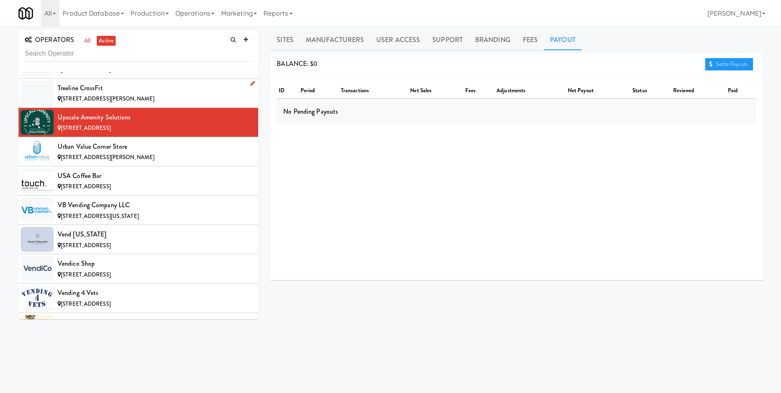
scroll to position [7352, 0]
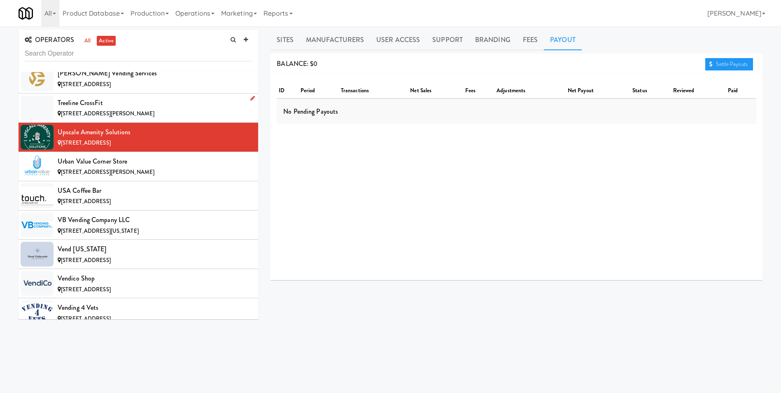
click at [89, 107] on div "Treeline CrossFit" at bounding box center [155, 103] width 194 height 12
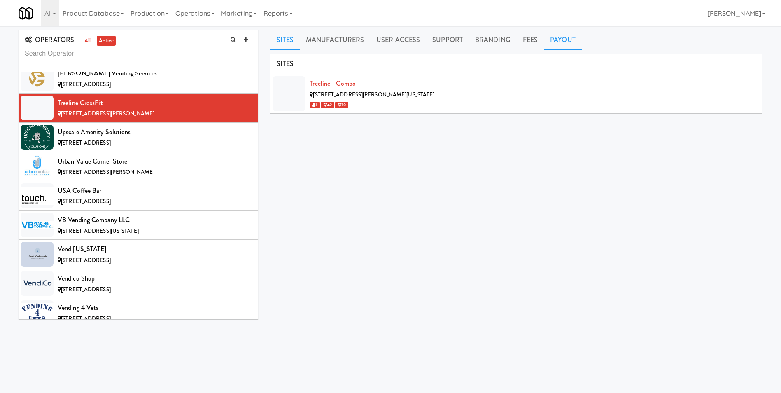
click at [565, 42] on link "Payout" at bounding box center [563, 40] width 38 height 21
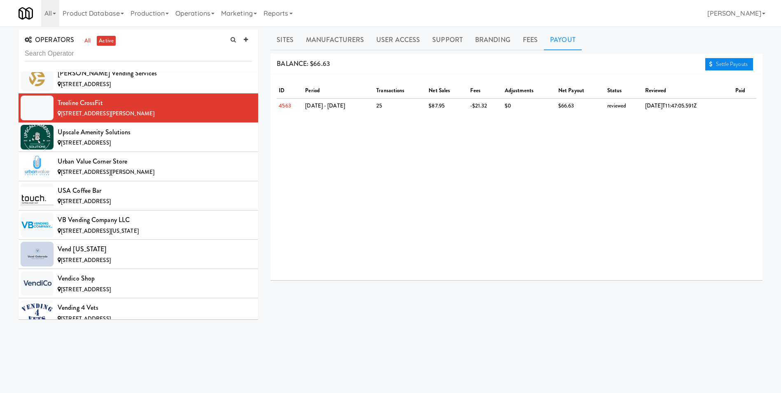
click at [727, 65] on link "Settle Payouts" at bounding box center [730, 64] width 48 height 12
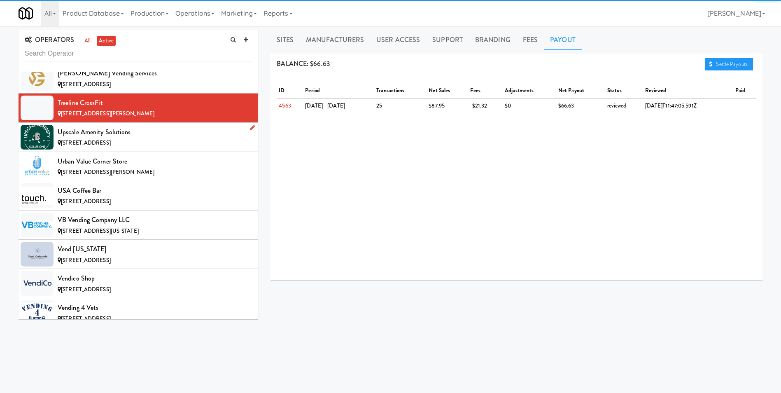
scroll to position [7311, 0]
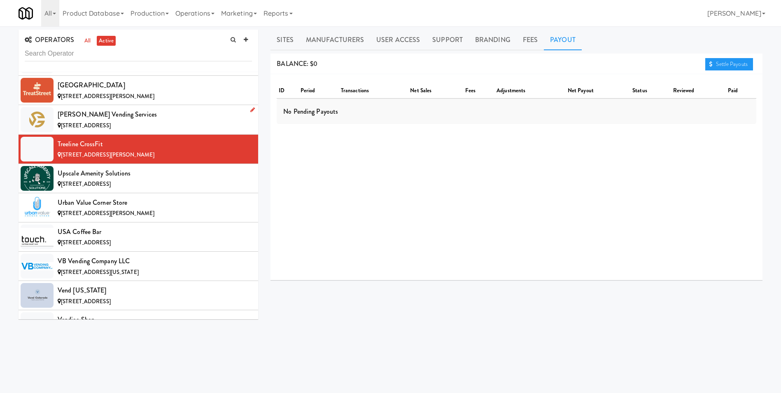
click at [76, 126] on span "[STREET_ADDRESS]" at bounding box center [86, 126] width 50 height 8
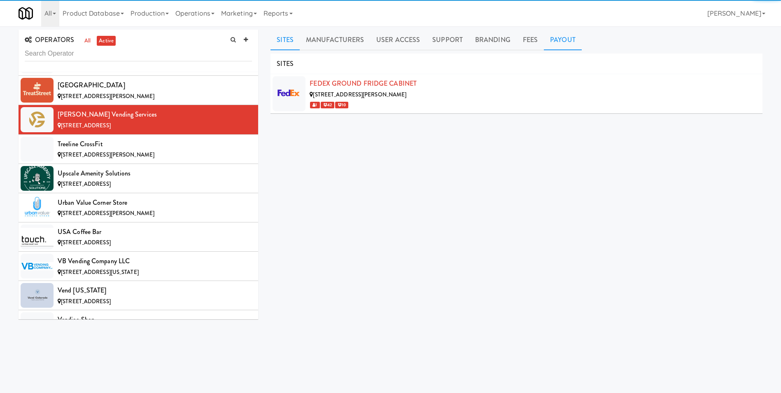
click at [561, 41] on link "Payout" at bounding box center [563, 40] width 38 height 21
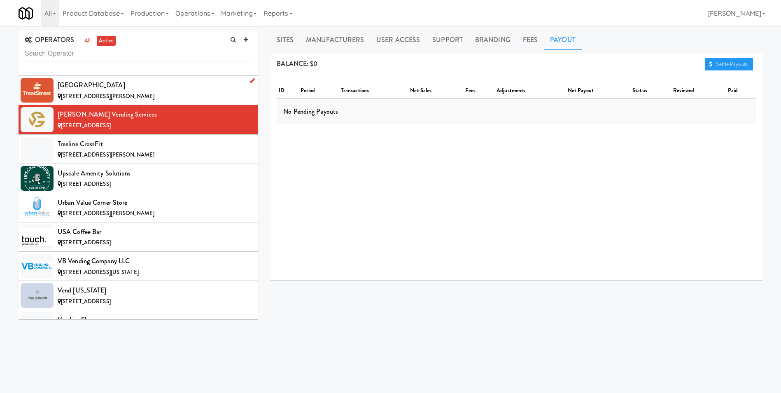
click at [96, 89] on div "[GEOGRAPHIC_DATA]" at bounding box center [155, 85] width 194 height 12
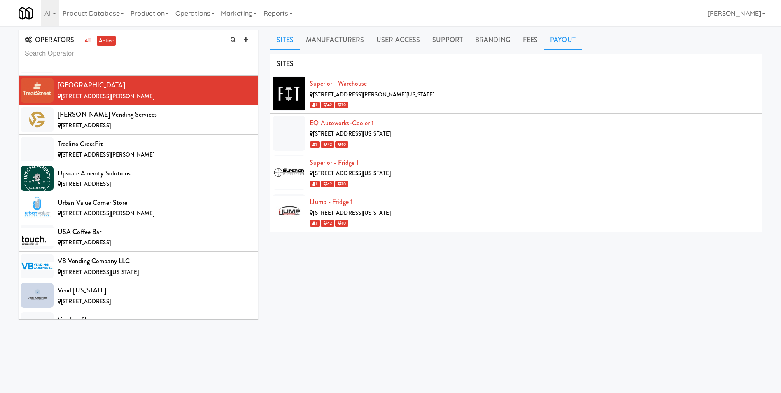
click at [550, 38] on link "Payout" at bounding box center [563, 40] width 38 height 21
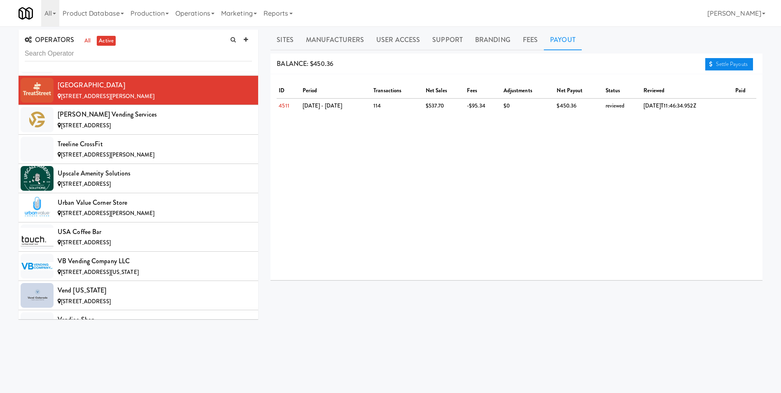
click at [715, 63] on link "Settle Payouts" at bounding box center [730, 64] width 48 height 12
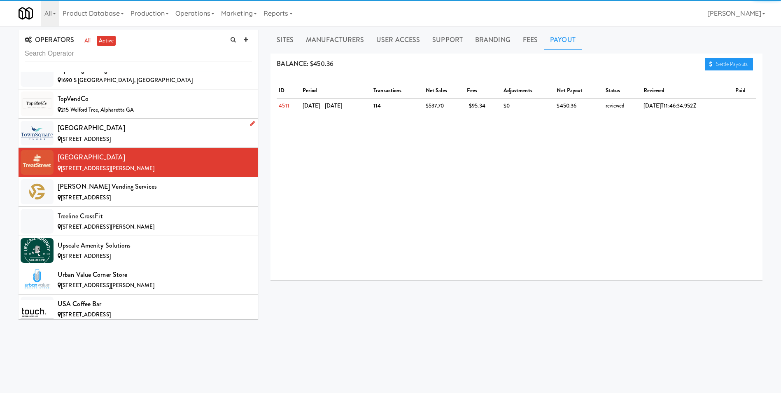
scroll to position [7229, 0]
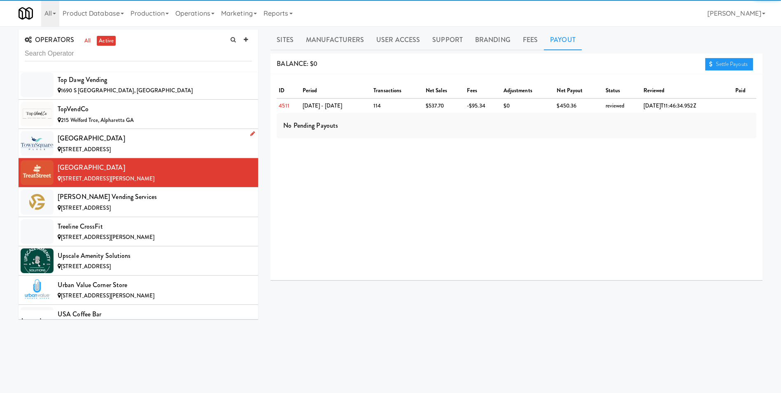
click at [85, 140] on div "[GEOGRAPHIC_DATA]" at bounding box center [155, 138] width 194 height 12
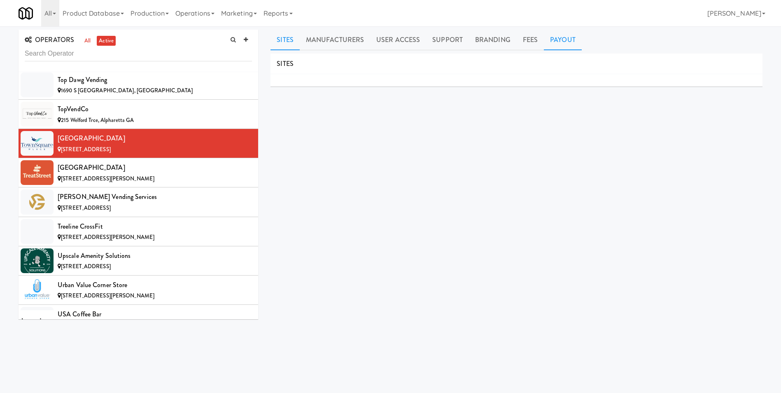
click at [554, 41] on link "Payout" at bounding box center [563, 40] width 38 height 21
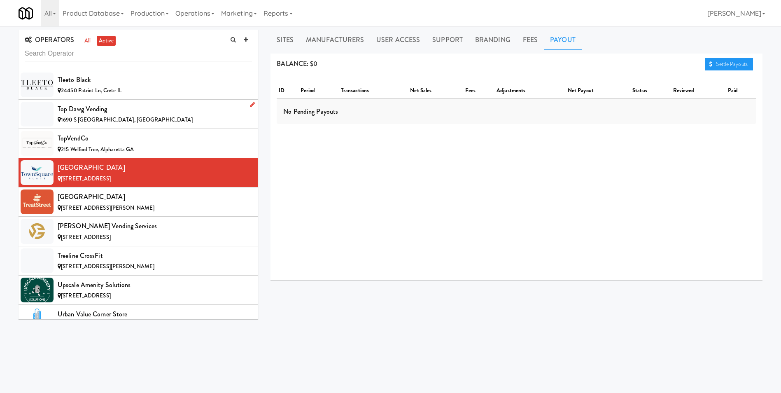
scroll to position [7187, 0]
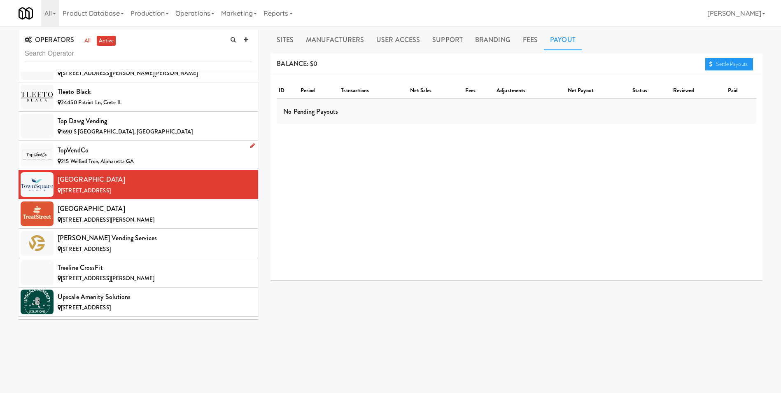
click at [64, 157] on span "215 Welford Trce, Alpharetta GA" at bounding box center [97, 161] width 73 height 8
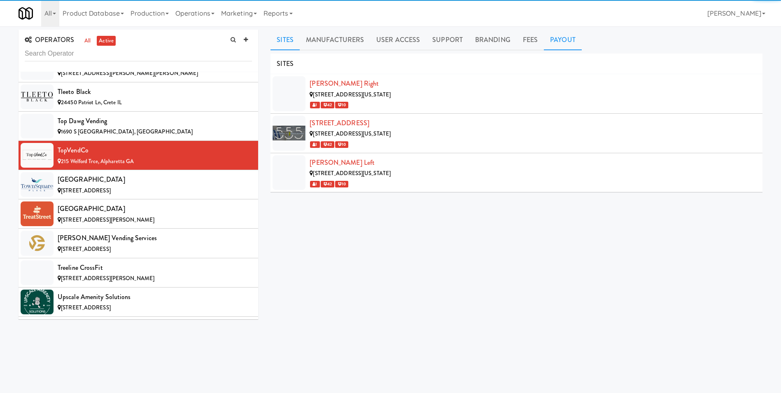
click at [551, 38] on link "Payout" at bounding box center [563, 40] width 38 height 21
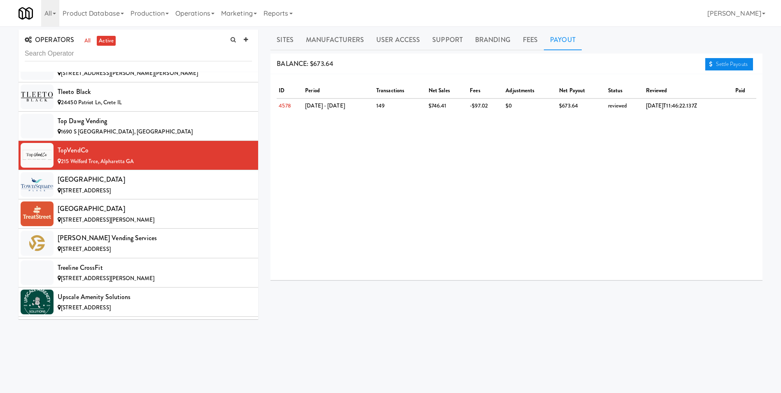
click at [744, 64] on link "Settle Payouts" at bounding box center [730, 64] width 48 height 12
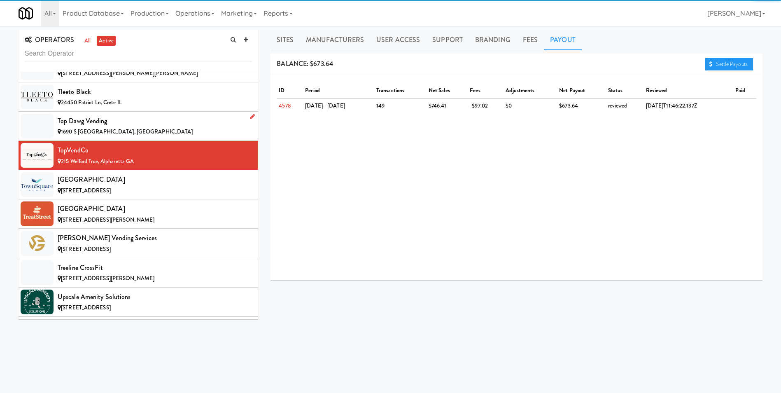
click at [67, 124] on div "Top Dawg Vending" at bounding box center [155, 121] width 194 height 12
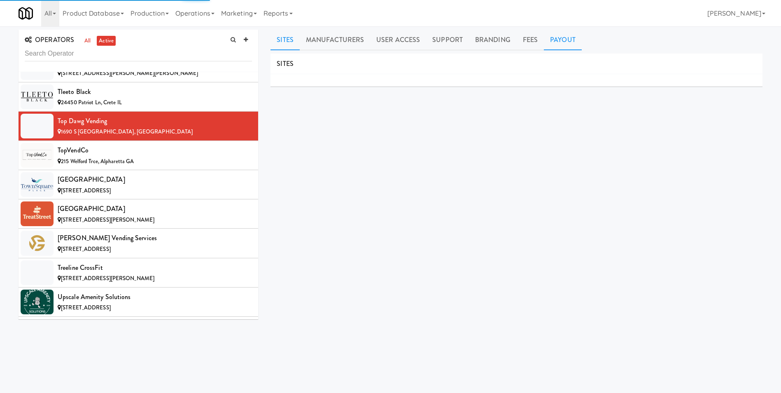
click at [553, 42] on link "Payout" at bounding box center [563, 40] width 38 height 21
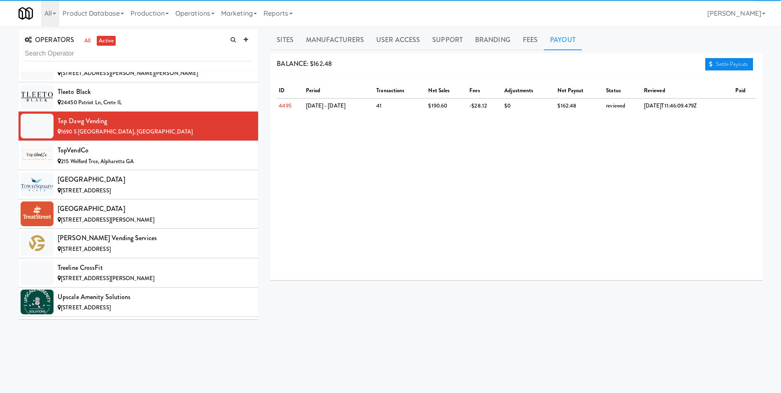
click at [729, 64] on link "Settle Payouts" at bounding box center [730, 64] width 48 height 12
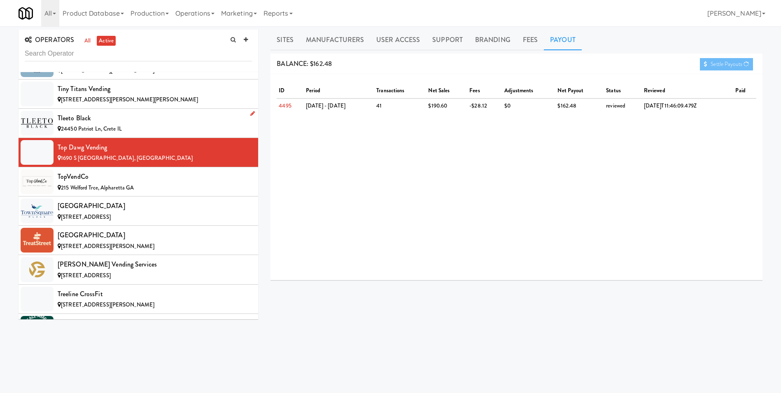
scroll to position [7146, 0]
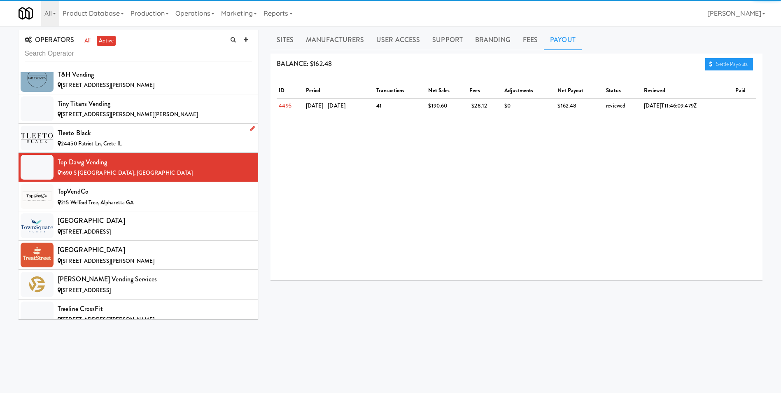
click at [94, 141] on span "24450 Patriot Ln, Crete IL" at bounding box center [91, 144] width 61 height 8
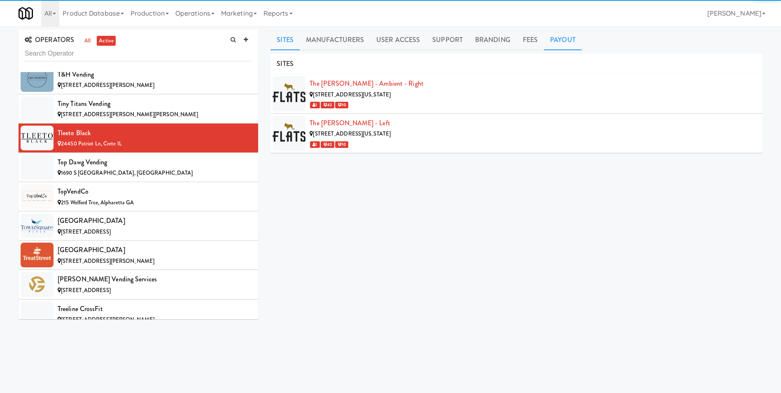
click at [553, 40] on link "Payout" at bounding box center [563, 40] width 38 height 21
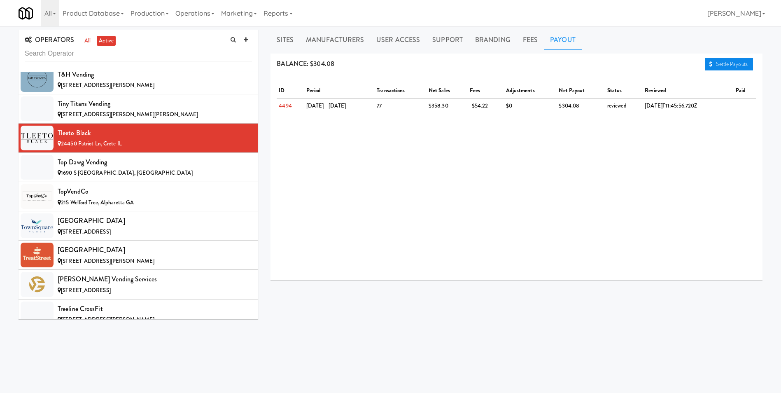
click at [738, 69] on link "Settle Payouts" at bounding box center [730, 64] width 48 height 12
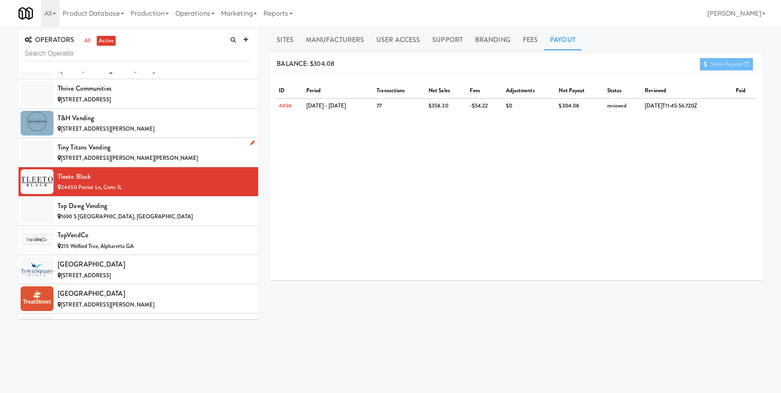
scroll to position [7064, 0]
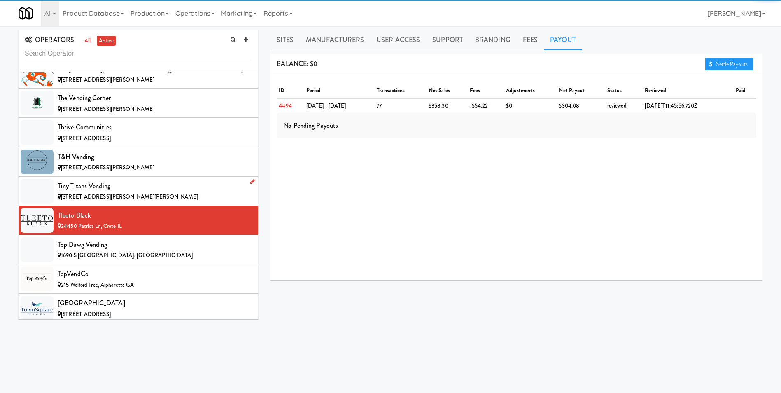
click at [98, 193] on span "[STREET_ADDRESS][PERSON_NAME][PERSON_NAME]" at bounding box center [129, 197] width 137 height 8
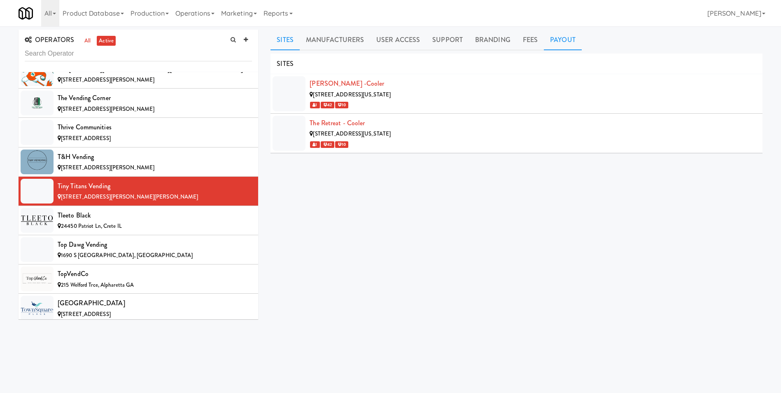
click at [563, 44] on link "Payout" at bounding box center [563, 40] width 38 height 21
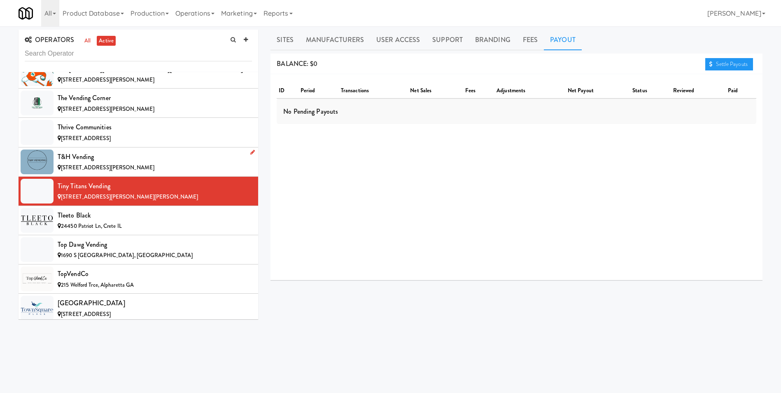
click at [76, 156] on div "T&H Vending" at bounding box center [155, 157] width 194 height 12
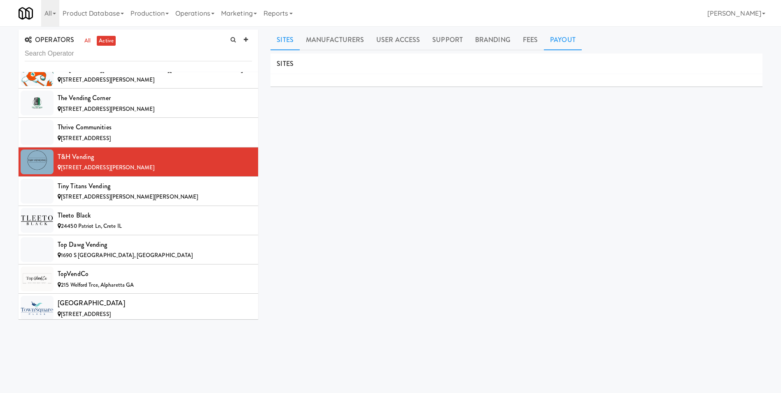
click at [562, 40] on link "Payout" at bounding box center [563, 40] width 38 height 21
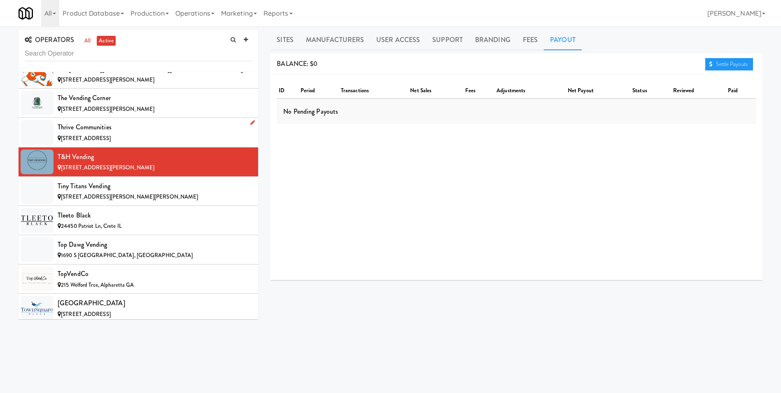
click at [84, 129] on div "Thrive Communities" at bounding box center [155, 127] width 194 height 12
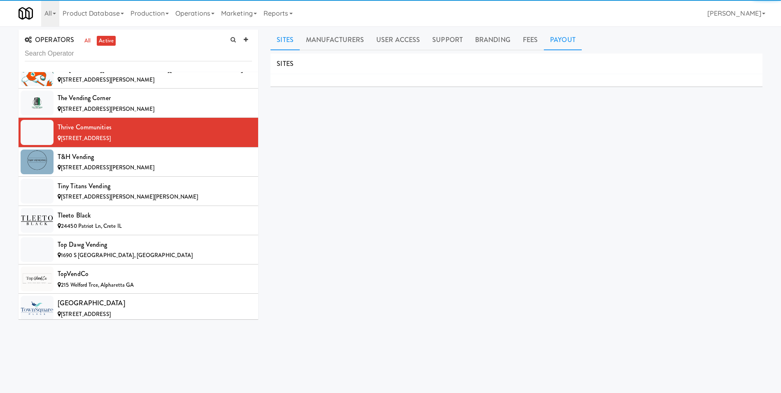
click at [550, 38] on link "Payout" at bounding box center [563, 40] width 38 height 21
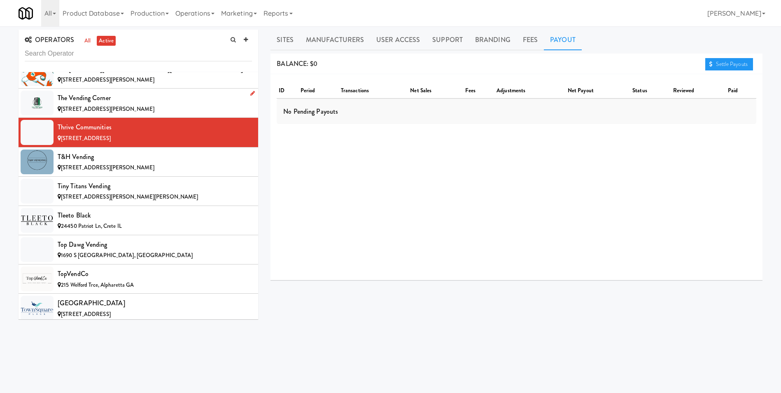
click at [86, 94] on div "The Vending Corner" at bounding box center [155, 98] width 194 height 12
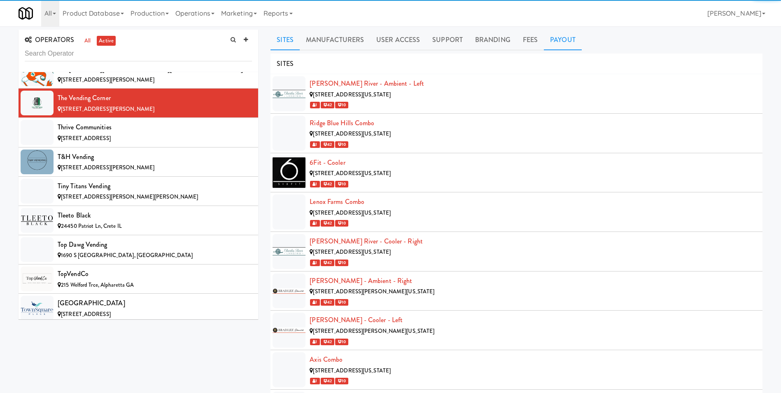
click at [566, 45] on link "Payout" at bounding box center [563, 40] width 38 height 21
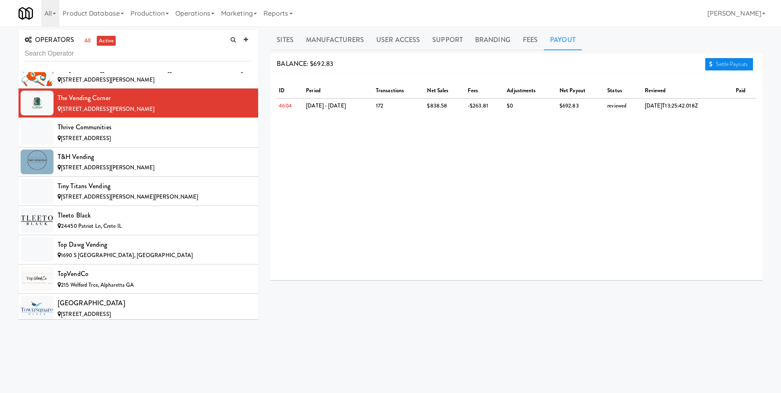
click at [714, 65] on link "Settle Payouts" at bounding box center [730, 64] width 48 height 12
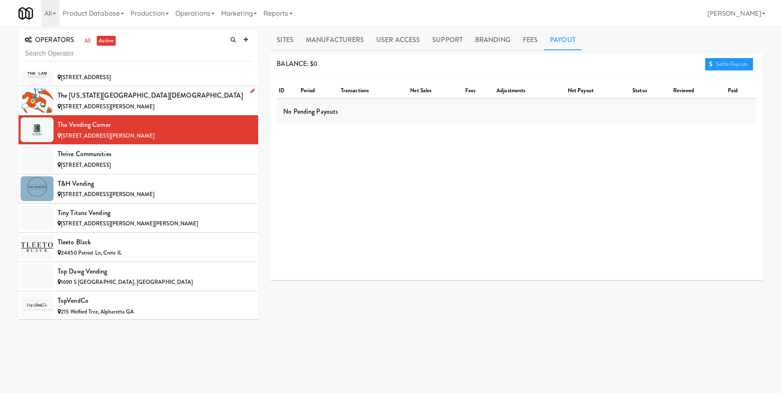
scroll to position [7023, 0]
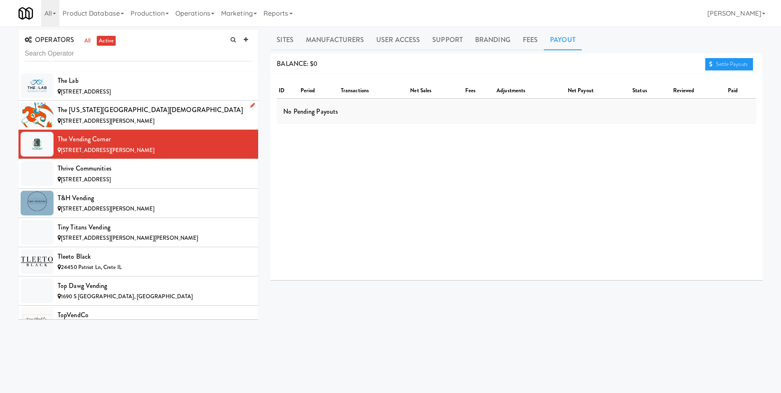
click at [79, 119] on span "[STREET_ADDRESS][PERSON_NAME]" at bounding box center [107, 121] width 93 height 8
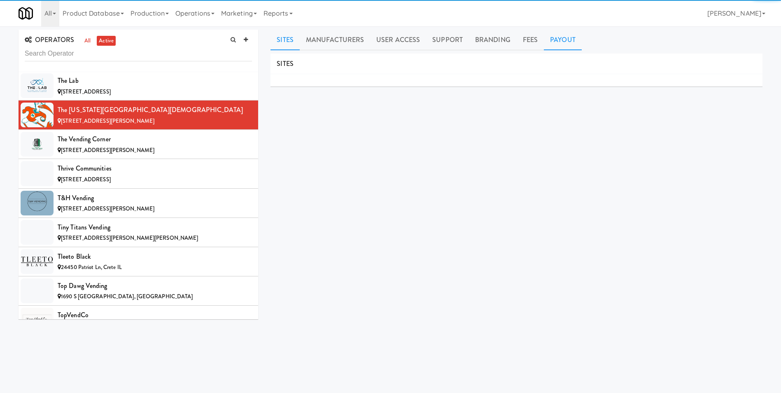
click at [549, 40] on link "Payout" at bounding box center [563, 40] width 38 height 21
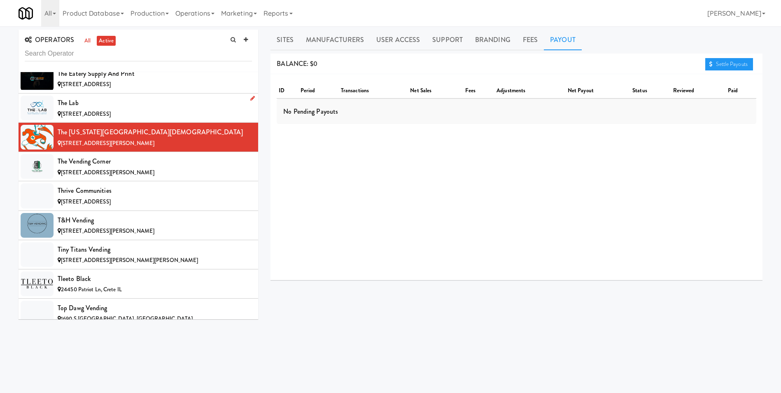
scroll to position [6981, 0]
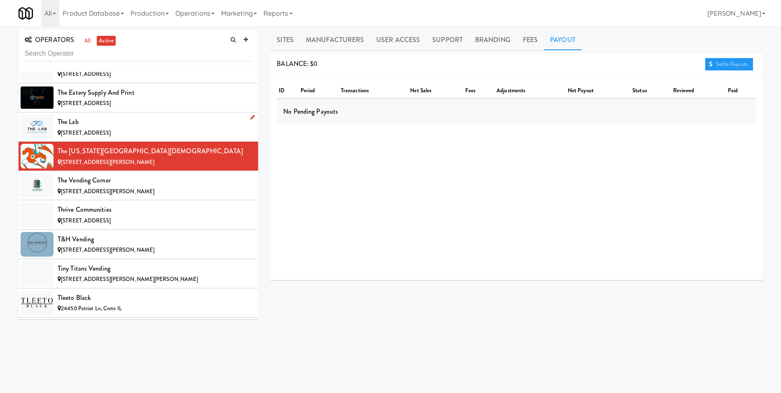
click at [83, 129] on span "[STREET_ADDRESS]" at bounding box center [86, 133] width 50 height 8
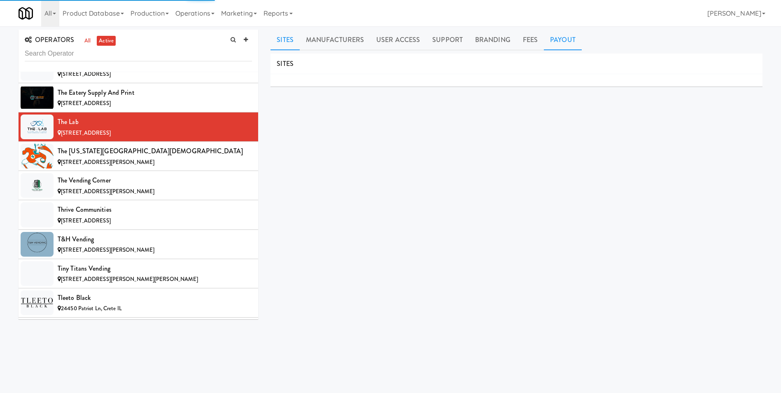
click at [547, 44] on link "Payout" at bounding box center [563, 40] width 38 height 21
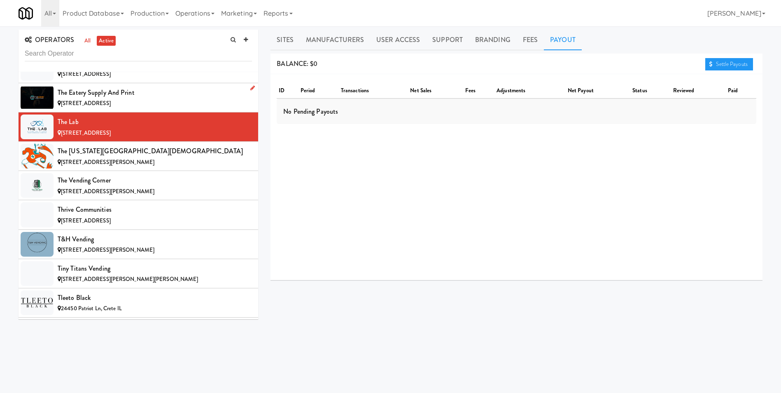
scroll to position [6940, 0]
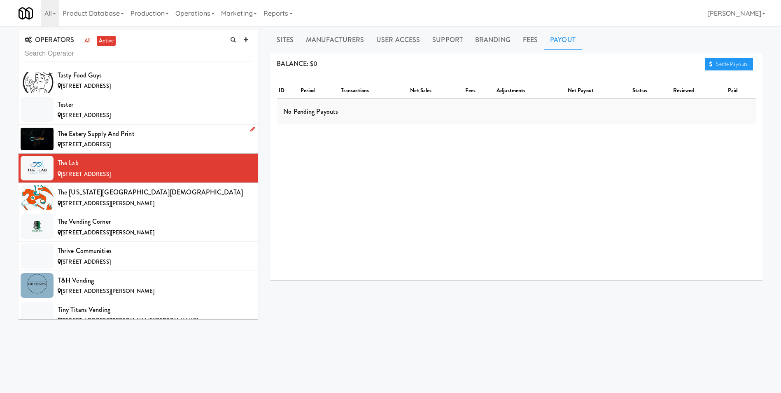
click at [96, 136] on div "The Eatery Supply and Print" at bounding box center [155, 134] width 194 height 12
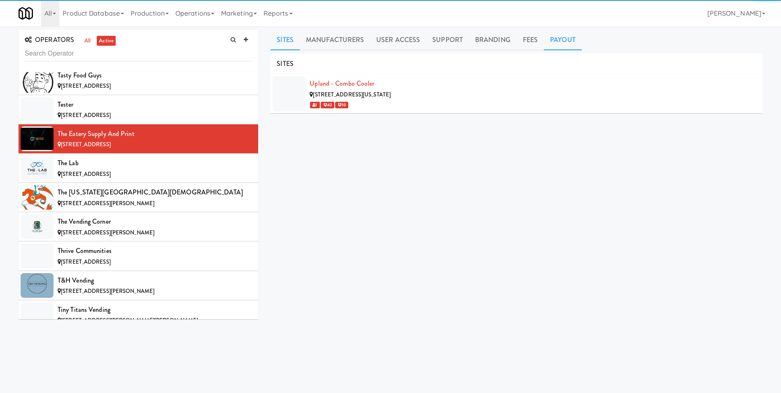
click at [553, 36] on link "Payout" at bounding box center [563, 40] width 38 height 21
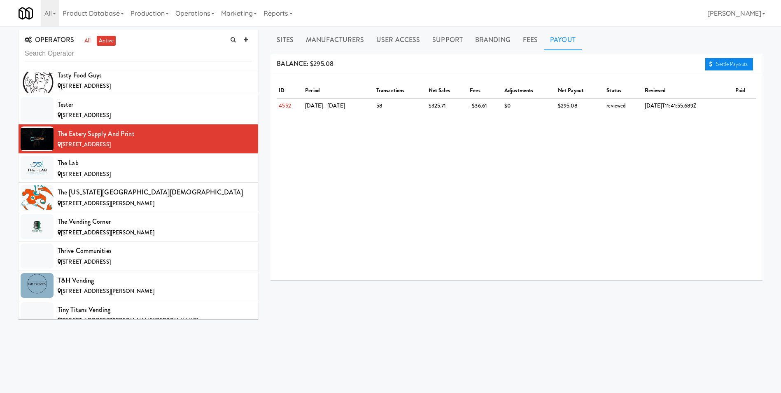
click at [736, 67] on link "Settle Payouts" at bounding box center [730, 64] width 48 height 12
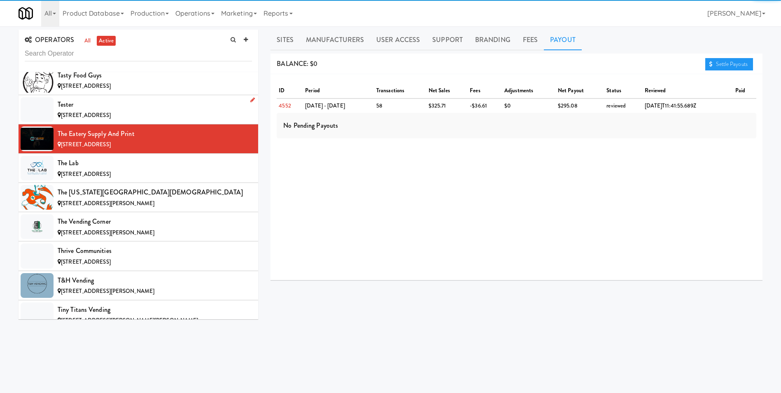
click at [75, 117] on span "[STREET_ADDRESS]" at bounding box center [86, 115] width 50 height 8
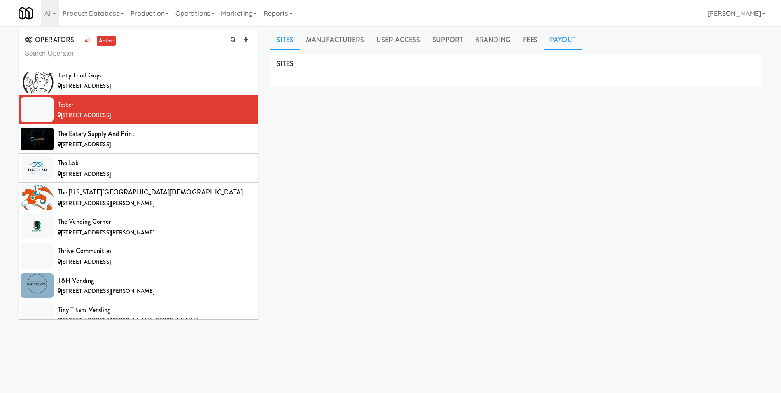
click at [559, 41] on link "Payout" at bounding box center [563, 40] width 38 height 21
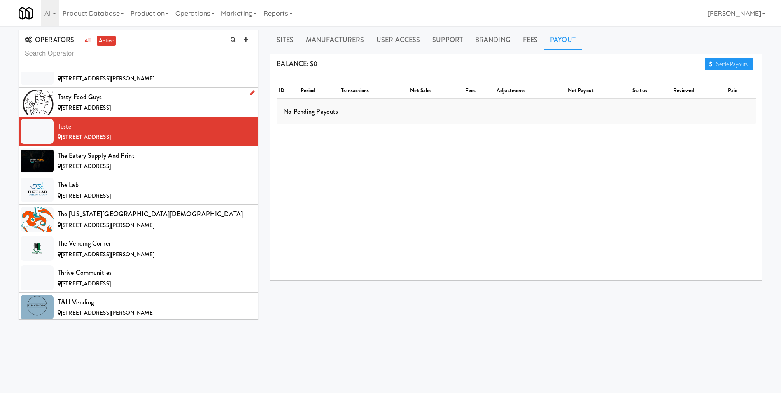
scroll to position [6899, 0]
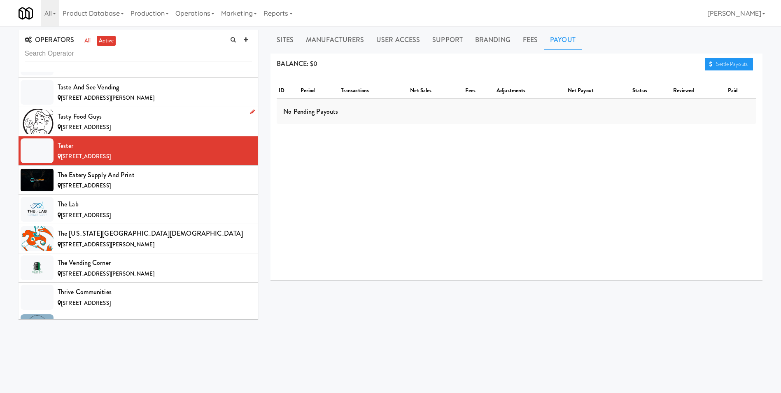
click at [69, 129] on span "[STREET_ADDRESS]" at bounding box center [86, 127] width 50 height 8
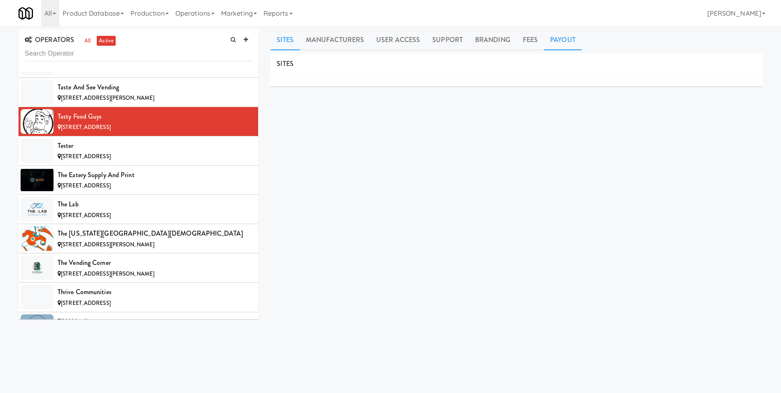
click at [556, 39] on link "Payout" at bounding box center [563, 40] width 38 height 21
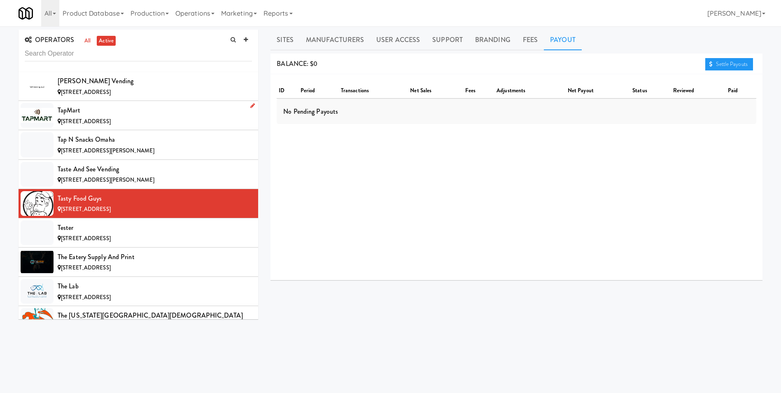
scroll to position [6817, 0]
click at [74, 175] on div "Taste and See Vending" at bounding box center [155, 170] width 194 height 12
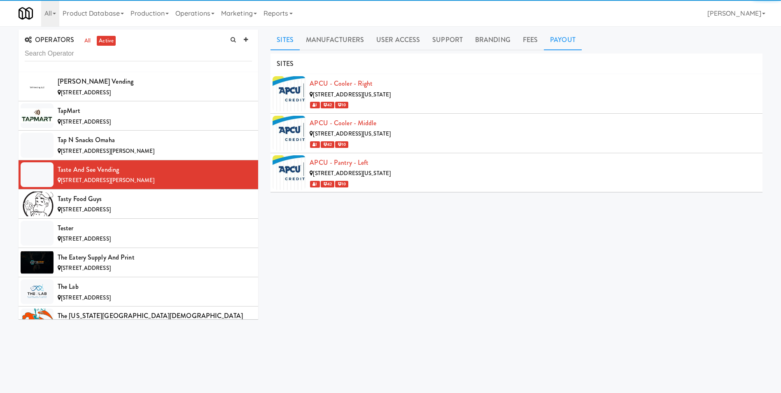
click at [565, 40] on link "Payout" at bounding box center [563, 40] width 38 height 21
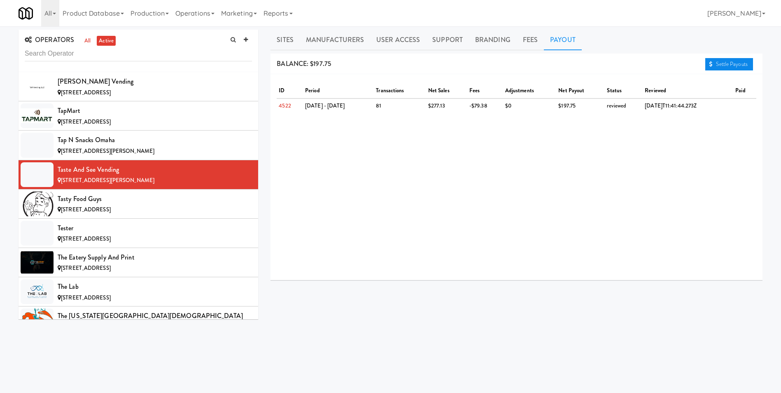
click at [725, 62] on link "Settle Payouts" at bounding box center [730, 64] width 48 height 12
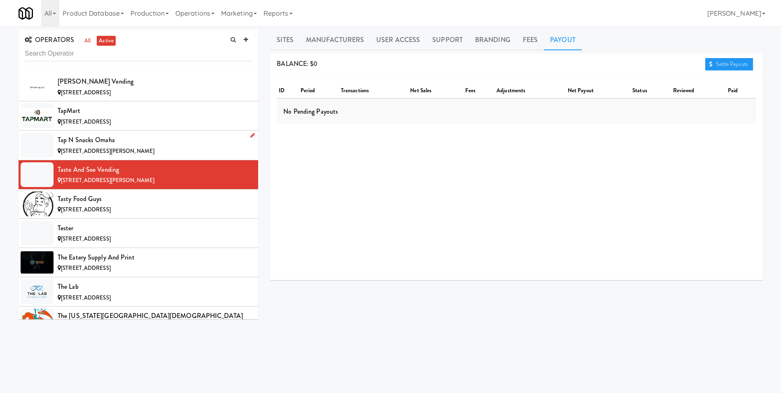
click at [85, 142] on div "Tap N Snacks Omaha" at bounding box center [155, 140] width 194 height 12
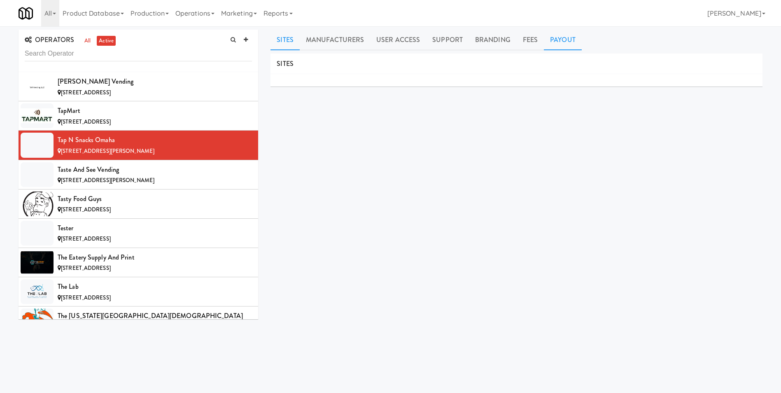
click at [556, 37] on link "Payout" at bounding box center [563, 40] width 38 height 21
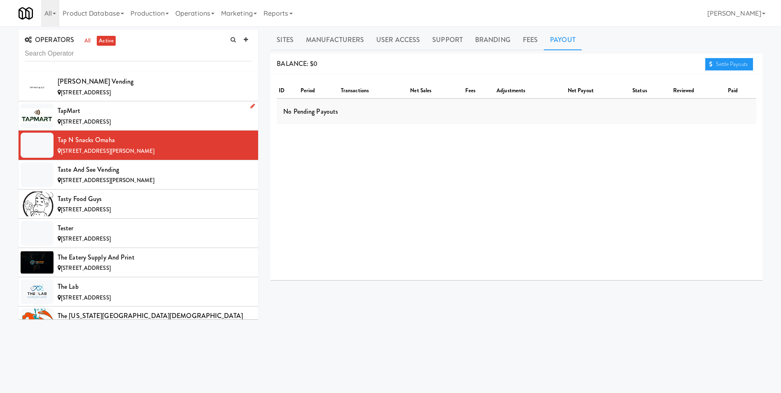
click at [98, 118] on span "[STREET_ADDRESS]" at bounding box center [86, 122] width 50 height 8
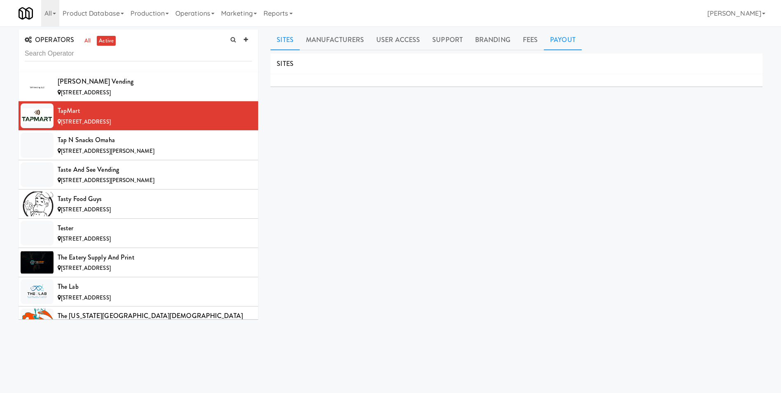
click at [557, 45] on link "Payout" at bounding box center [563, 40] width 38 height 21
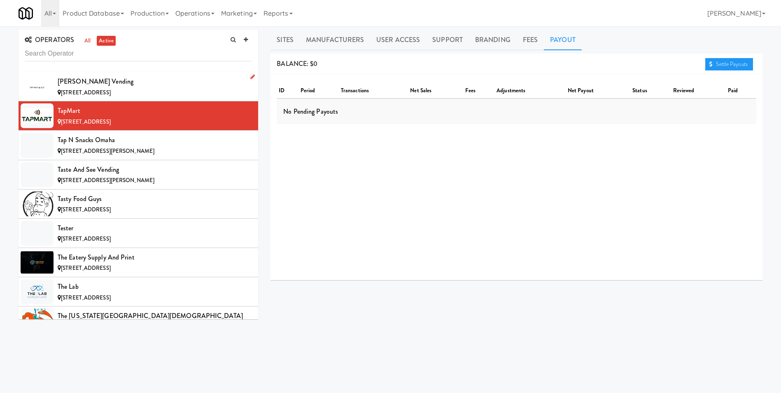
scroll to position [6775, 0]
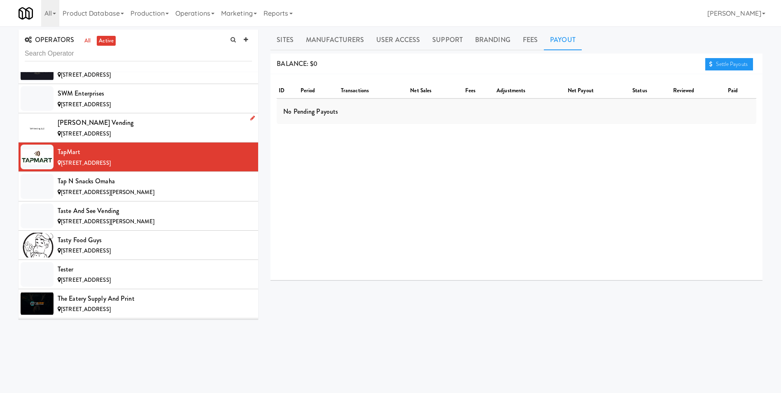
click at [84, 130] on span "[STREET_ADDRESS]" at bounding box center [86, 134] width 50 height 8
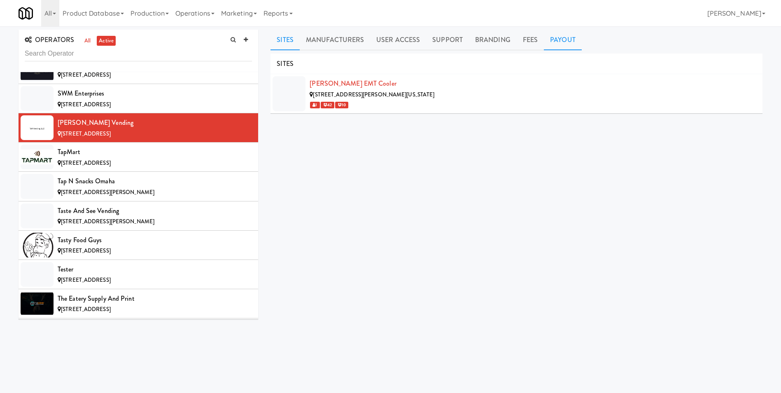
click at [552, 39] on link "Payout" at bounding box center [563, 40] width 38 height 21
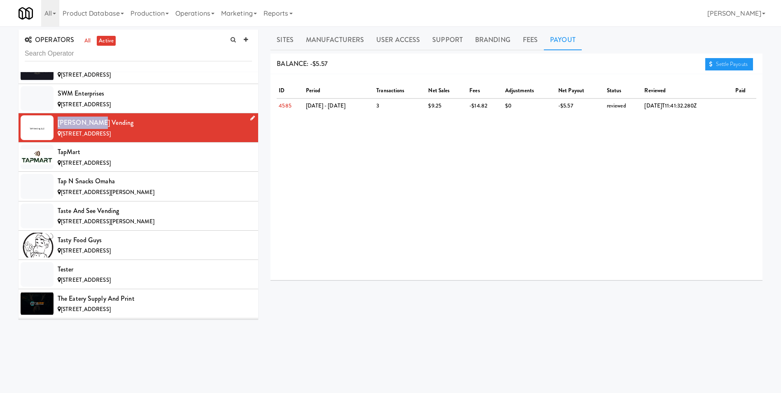
drag, startPoint x: 98, startPoint y: 121, endPoint x: 56, endPoint y: 121, distance: 41.2
click at [56, 121] on li "[PERSON_NAME] Vending [STREET_ADDRESS]" at bounding box center [139, 127] width 240 height 29
copy div "[PERSON_NAME] Vending"
click at [79, 103] on span "[STREET_ADDRESS]" at bounding box center [86, 104] width 50 height 8
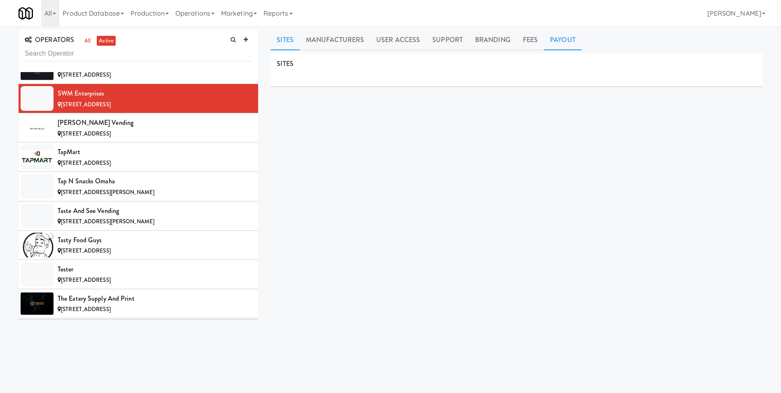
click at [565, 36] on link "Payout" at bounding box center [563, 40] width 38 height 21
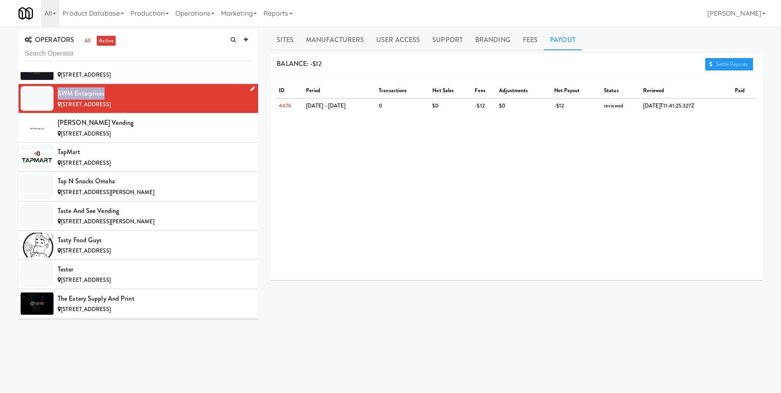
drag, startPoint x: 111, startPoint y: 96, endPoint x: 58, endPoint y: 92, distance: 53.3
click at [58, 92] on div "SWM Enterprises" at bounding box center [155, 93] width 194 height 12
copy div "SWM Enterprises"
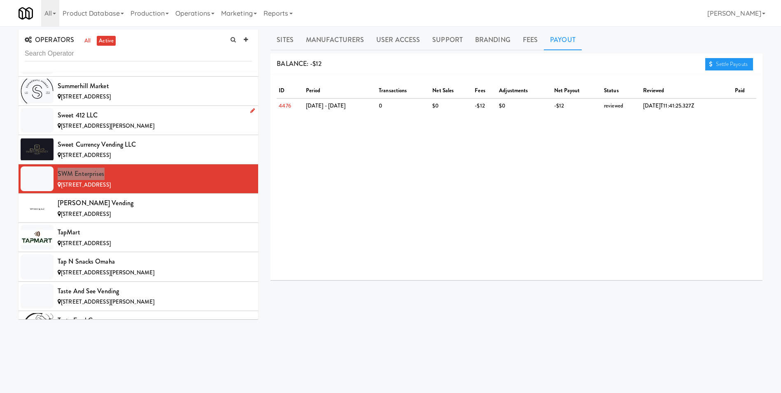
scroll to position [6693, 0]
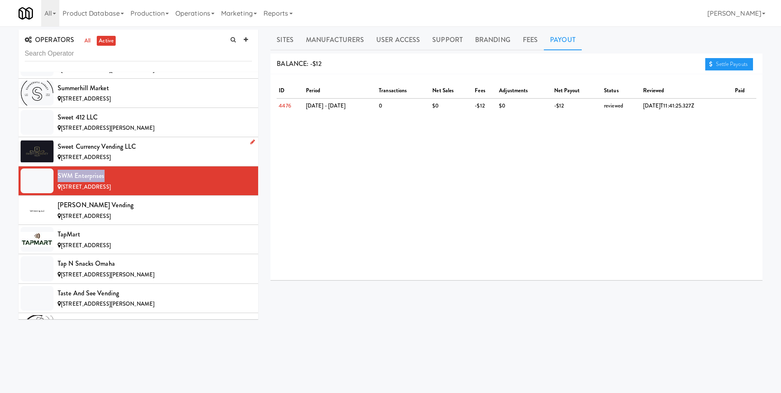
click at [105, 145] on div "Sweet Currency Vending LLC" at bounding box center [155, 146] width 194 height 12
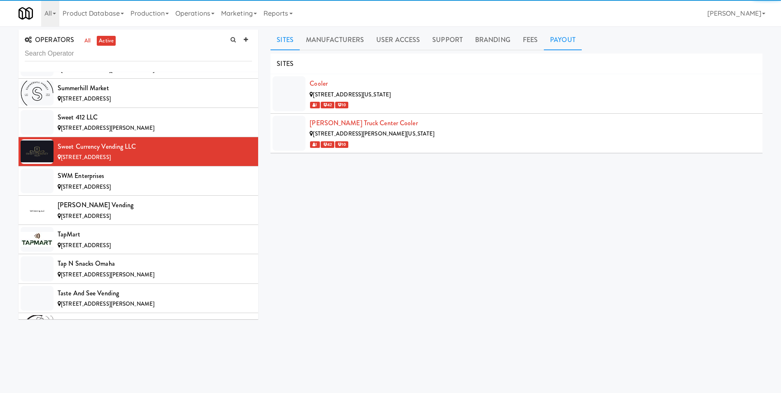
click at [560, 39] on link "Payout" at bounding box center [563, 40] width 38 height 21
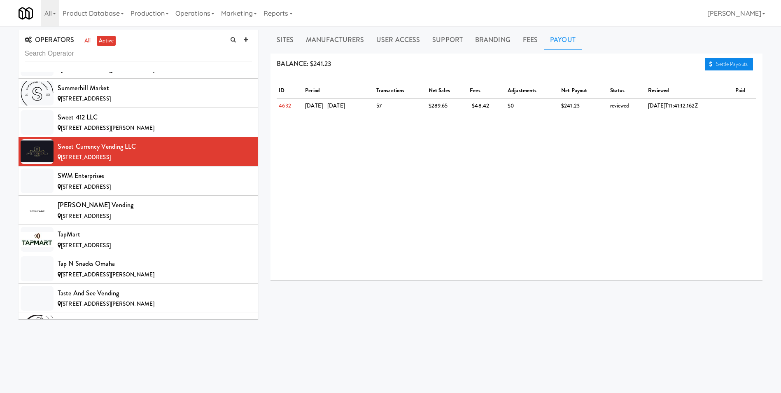
click at [741, 65] on link "Settle Payouts" at bounding box center [730, 64] width 48 height 12
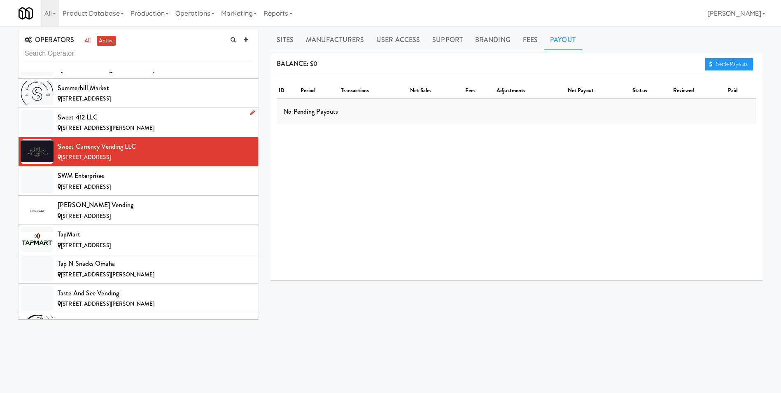
click at [77, 119] on div "Sweet 412 LLC" at bounding box center [155, 117] width 194 height 12
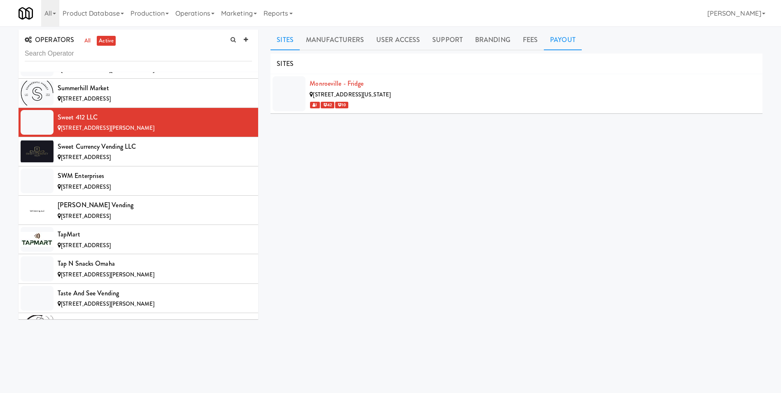
click at [551, 44] on link "Payout" at bounding box center [563, 40] width 38 height 21
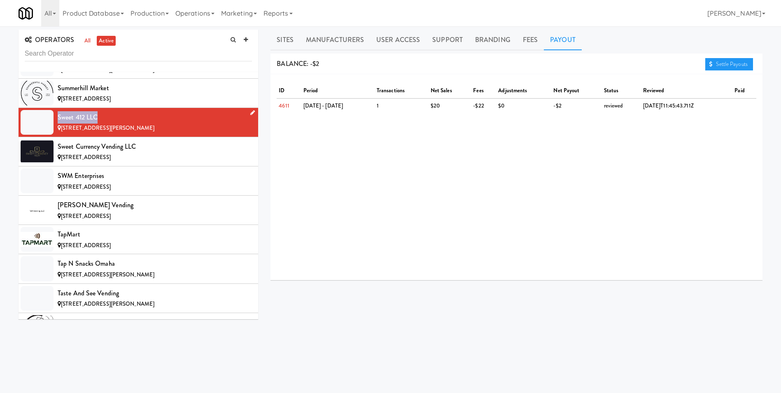
drag, startPoint x: 103, startPoint y: 116, endPoint x: 47, endPoint y: 116, distance: 55.2
click at [47, 116] on li "Sweet 412 LLC [STREET_ADDRESS][PERSON_NAME]" at bounding box center [139, 122] width 240 height 29
copy li "Sweet 412 LLC"
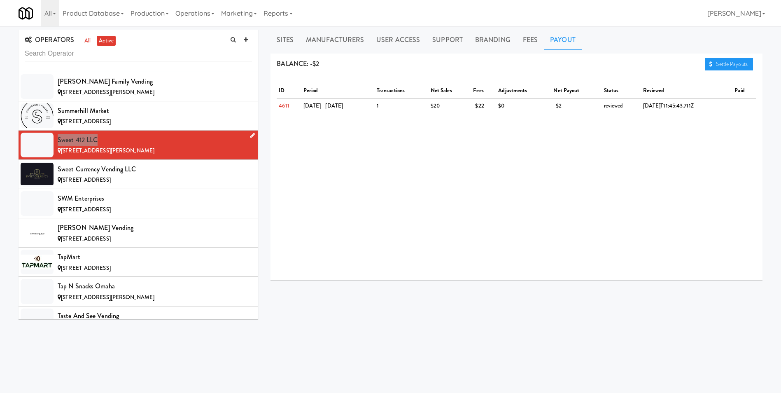
scroll to position [6652, 0]
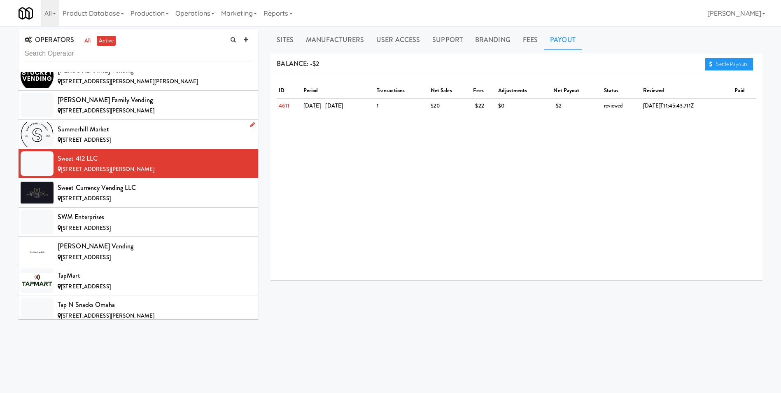
click at [108, 133] on div "Summerhill Market" at bounding box center [155, 129] width 194 height 12
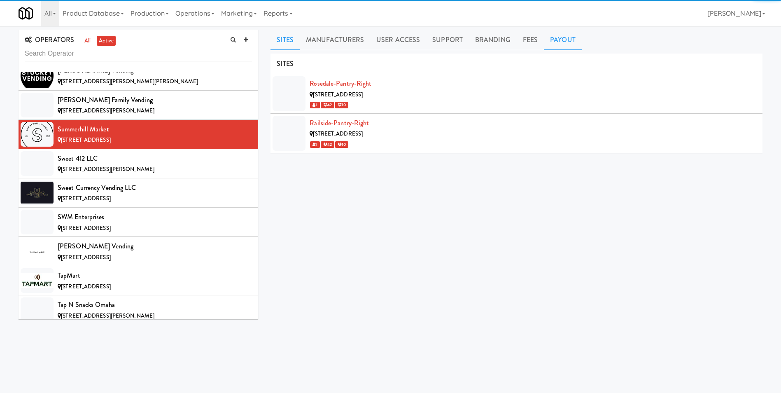
click at [560, 43] on link "Payout" at bounding box center [563, 40] width 38 height 21
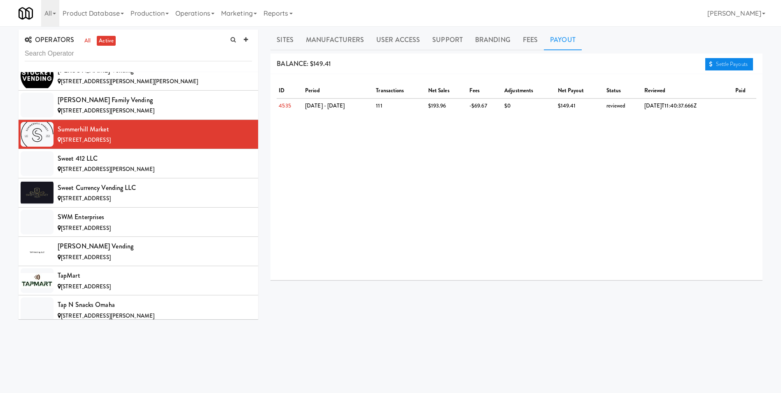
click at [743, 63] on link "Settle Payouts" at bounding box center [730, 64] width 48 height 12
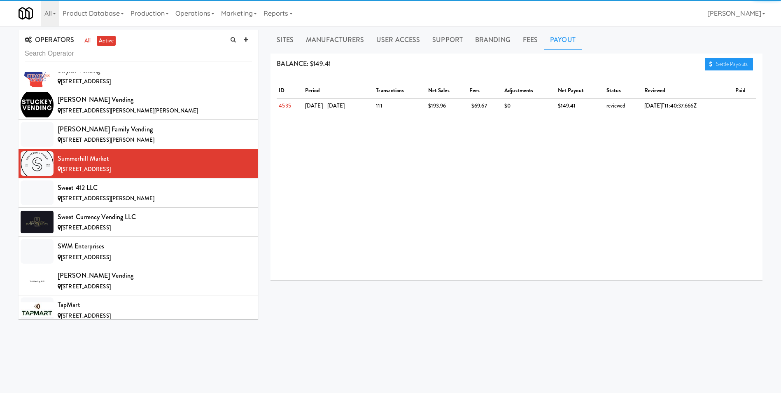
scroll to position [6570, 0]
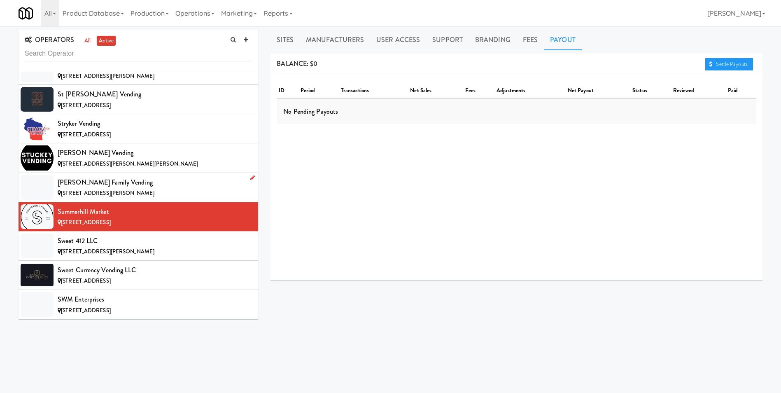
click at [100, 187] on div "[PERSON_NAME] Family Vending" at bounding box center [155, 182] width 194 height 12
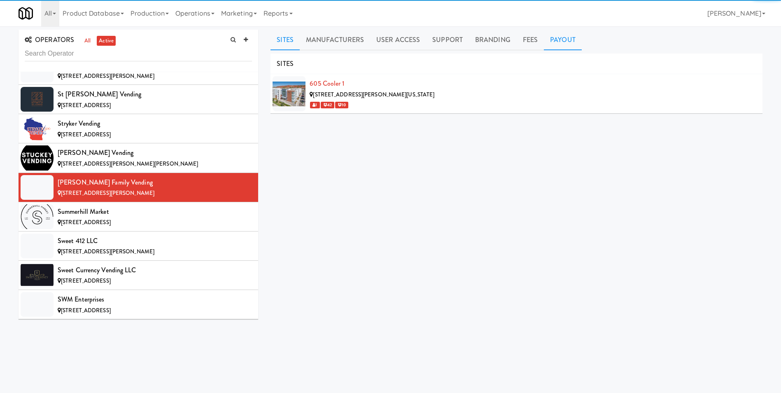
click at [549, 42] on link "Payout" at bounding box center [563, 40] width 38 height 21
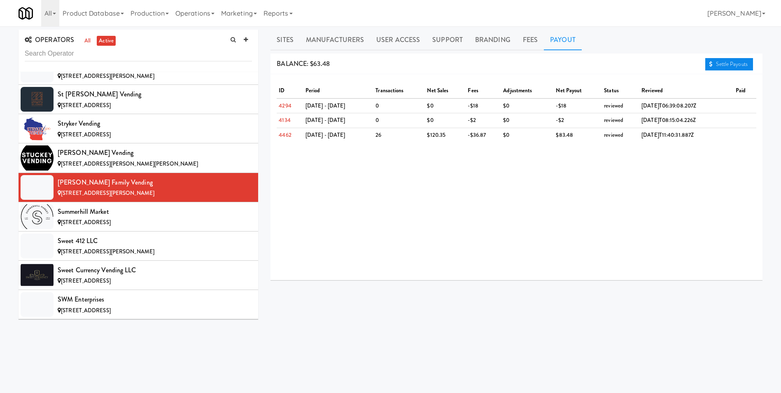
click at [729, 65] on link "Settle Payouts" at bounding box center [730, 64] width 48 height 12
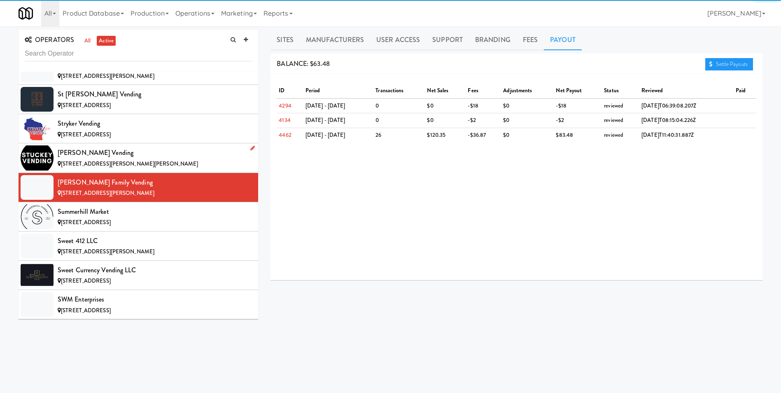
click at [120, 155] on div "[PERSON_NAME] Vending" at bounding box center [155, 153] width 194 height 12
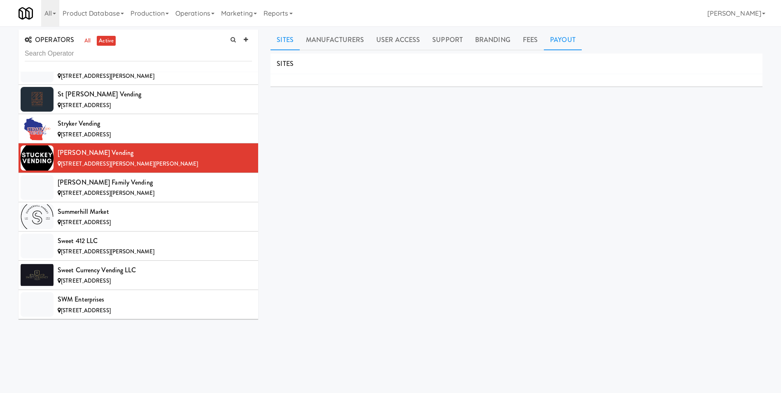
click at [567, 38] on link "Payout" at bounding box center [563, 40] width 38 height 21
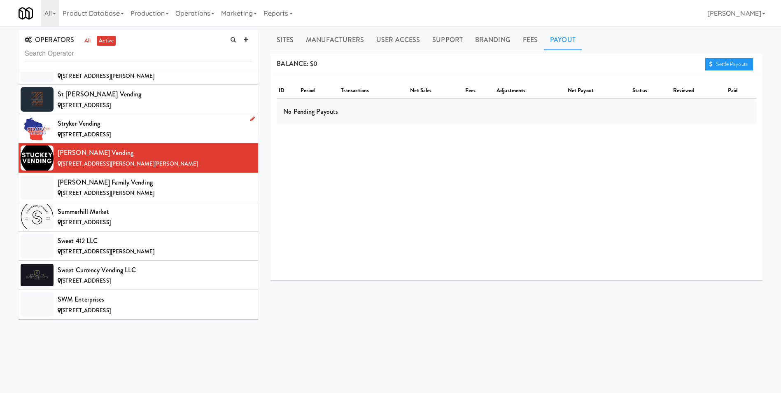
click at [96, 122] on div "Stryker Vending" at bounding box center [155, 123] width 194 height 12
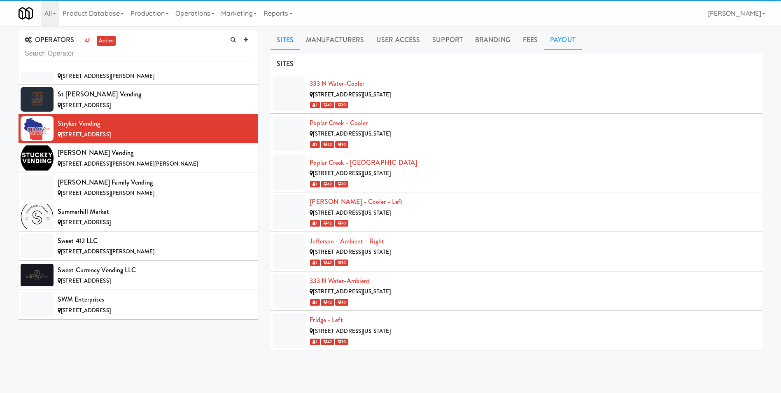
click at [557, 42] on link "Payout" at bounding box center [563, 40] width 38 height 21
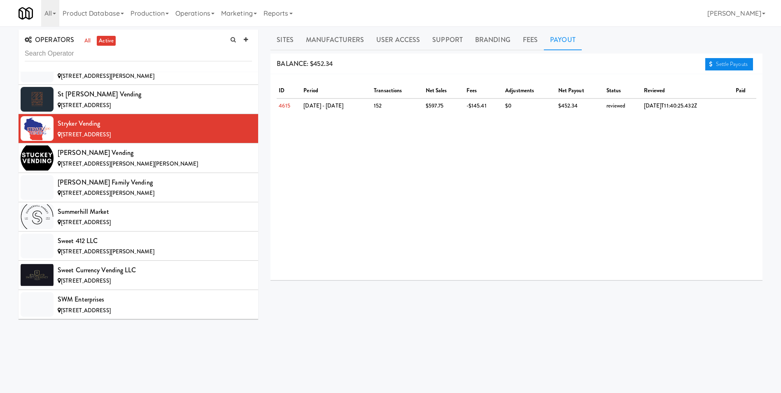
click at [716, 66] on link "Settle Payouts" at bounding box center [730, 64] width 48 height 12
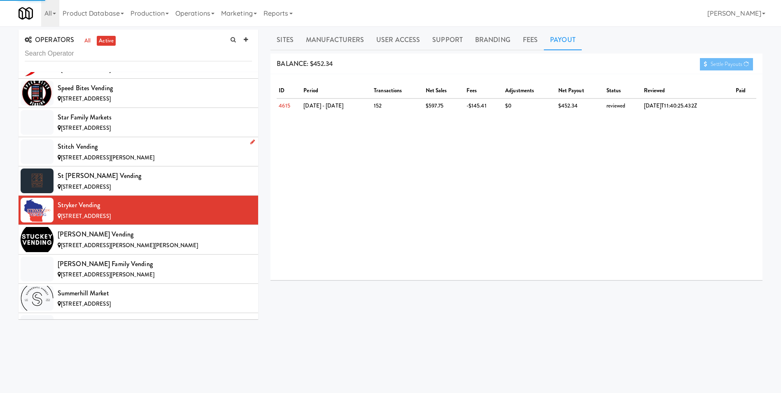
scroll to position [6487, 0]
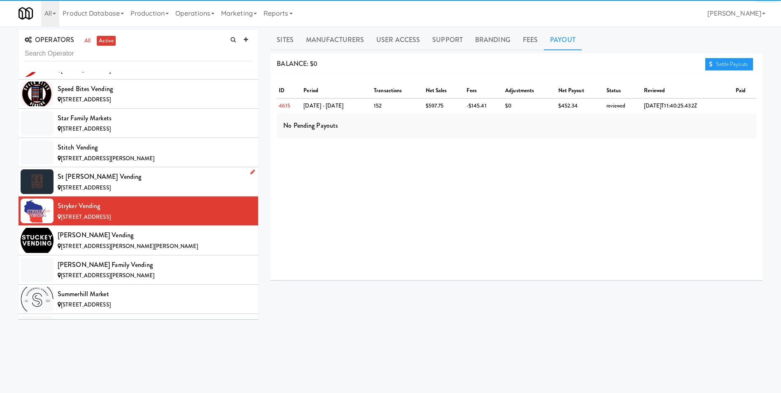
click at [90, 179] on div "St [PERSON_NAME] Vending" at bounding box center [155, 177] width 194 height 12
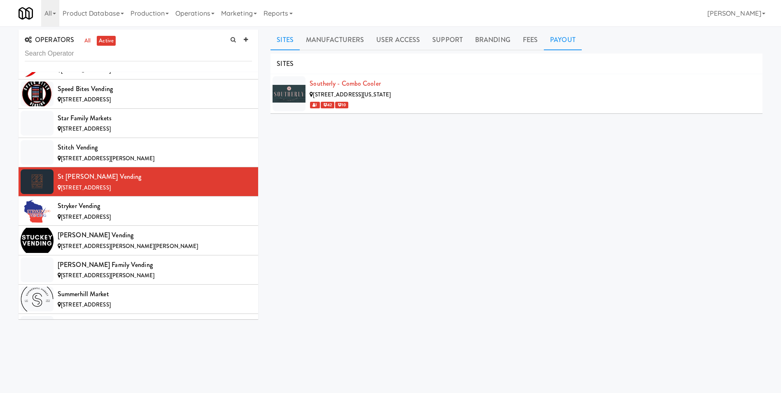
click at [555, 35] on link "Payout" at bounding box center [563, 40] width 38 height 21
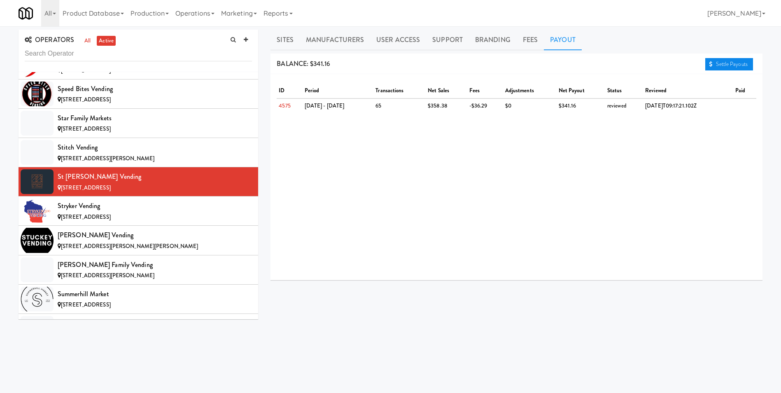
click at [725, 66] on link "Settle Payouts" at bounding box center [730, 64] width 48 height 12
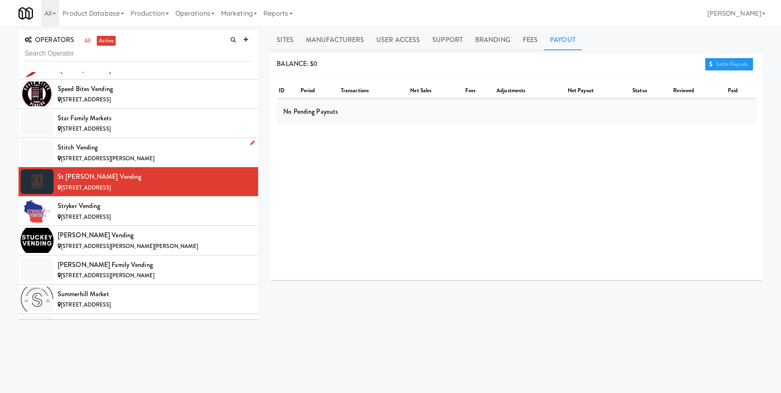
click at [92, 161] on span "[STREET_ADDRESS][PERSON_NAME]" at bounding box center [107, 158] width 93 height 8
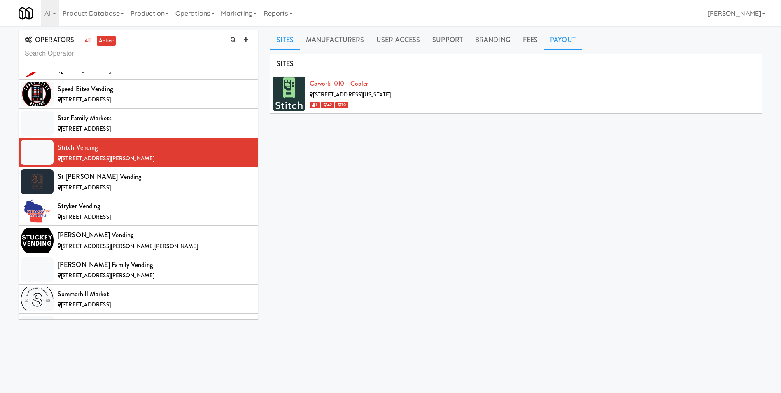
click at [550, 41] on link "Payout" at bounding box center [563, 40] width 38 height 21
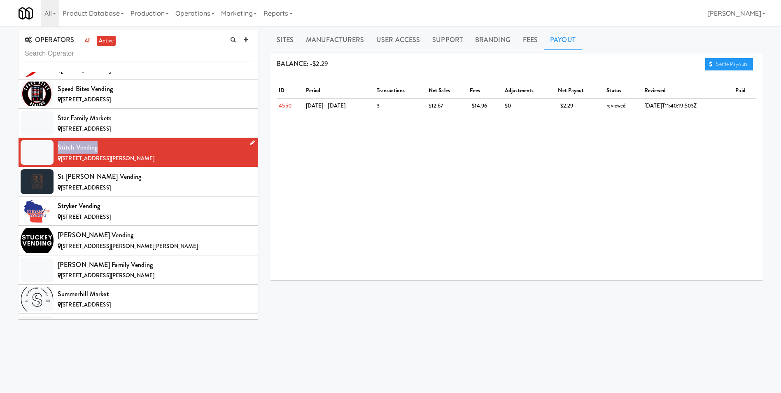
drag, startPoint x: 92, startPoint y: 147, endPoint x: 57, endPoint y: 145, distance: 35.5
click at [57, 145] on li "Stitch Vending [STREET_ADDRESS][PERSON_NAME]" at bounding box center [139, 152] width 240 height 29
copy div "Stitch Vending"
click at [111, 126] on span "[STREET_ADDRESS]" at bounding box center [86, 129] width 50 height 8
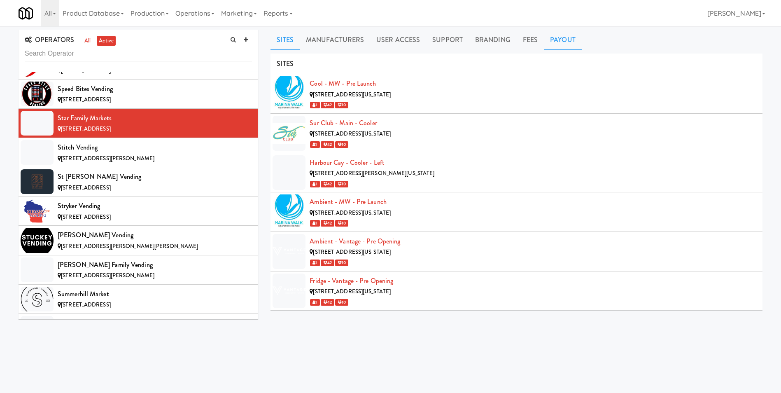
click at [568, 39] on link "Payout" at bounding box center [563, 40] width 38 height 21
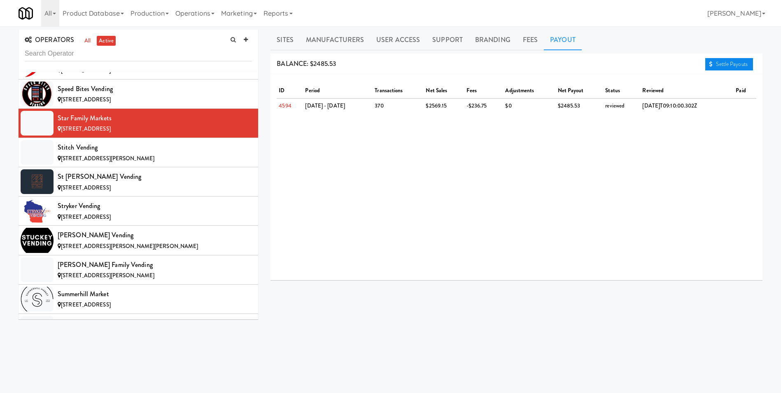
click at [733, 61] on link "Settle Payouts" at bounding box center [730, 64] width 48 height 12
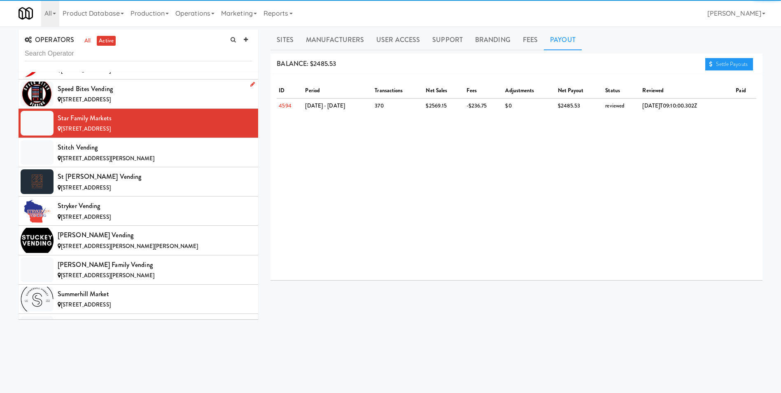
click at [103, 95] on div "[STREET_ADDRESS]" at bounding box center [155, 100] width 194 height 10
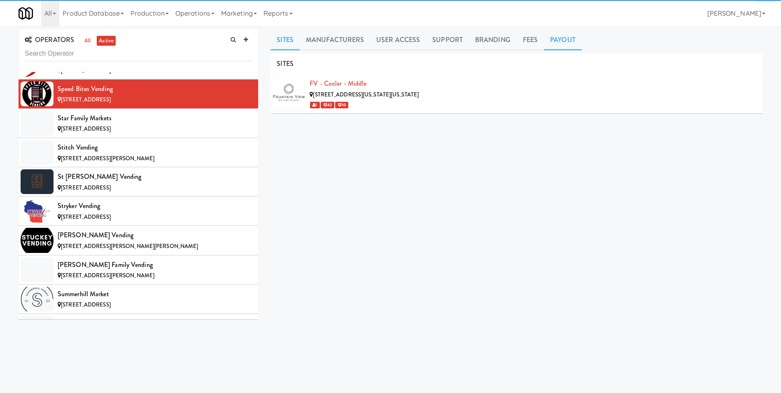
click at [561, 34] on link "Payout" at bounding box center [563, 40] width 38 height 21
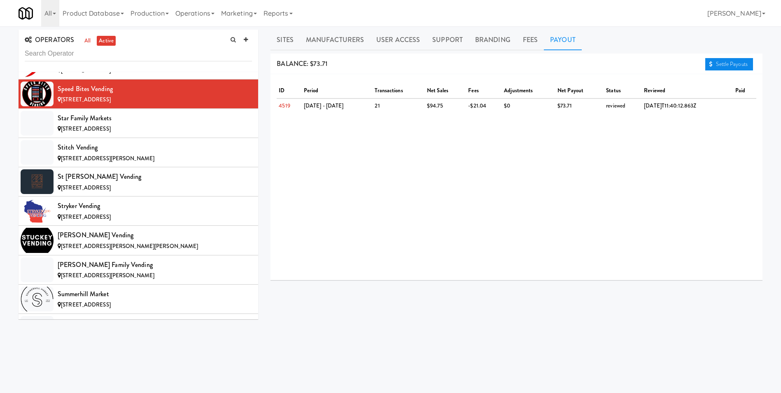
click at [735, 66] on link "Settle Payouts" at bounding box center [730, 64] width 48 height 12
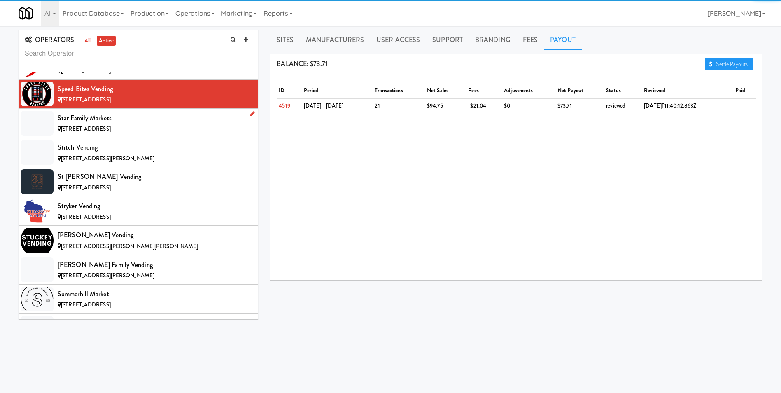
scroll to position [6446, 0]
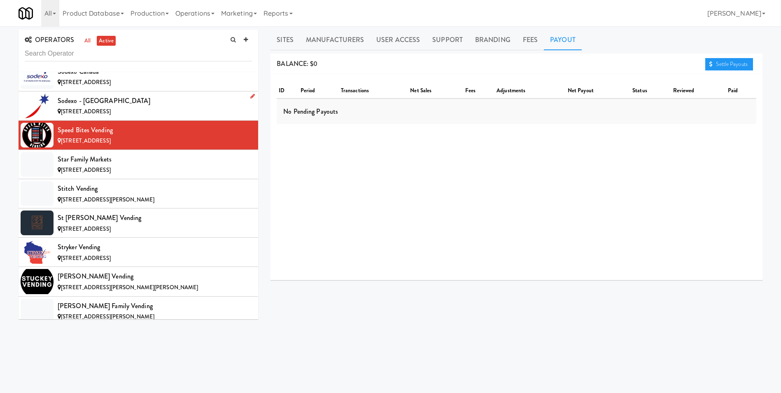
click at [86, 108] on span "[STREET_ADDRESS]" at bounding box center [86, 112] width 50 height 8
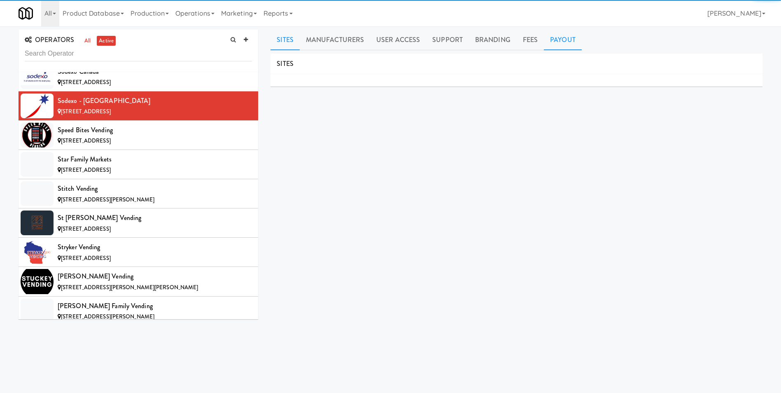
click at [570, 43] on link "Payout" at bounding box center [563, 40] width 38 height 21
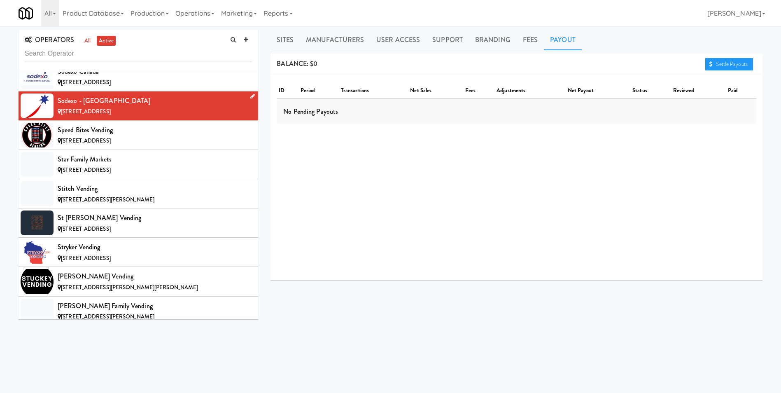
scroll to position [6364, 0]
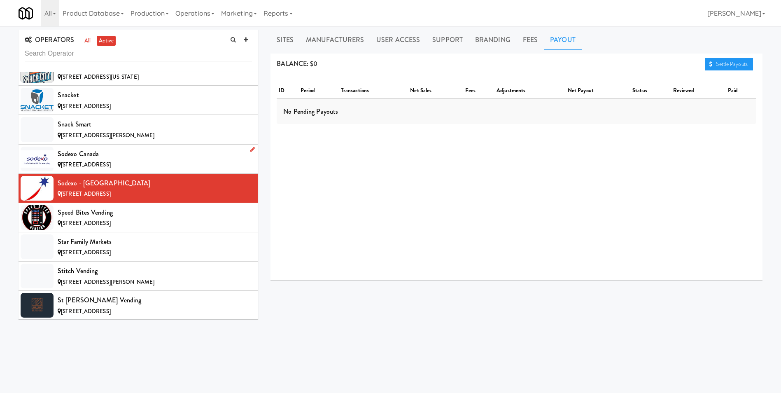
click at [94, 155] on div "Sodexo Canada" at bounding box center [155, 154] width 194 height 12
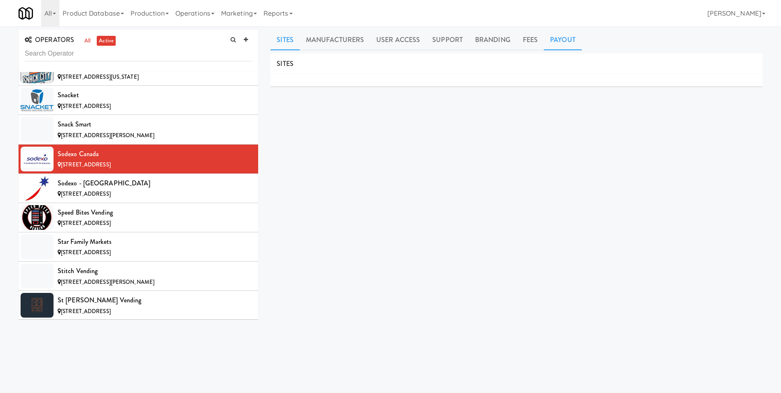
click at [574, 37] on link "Payout" at bounding box center [563, 40] width 38 height 21
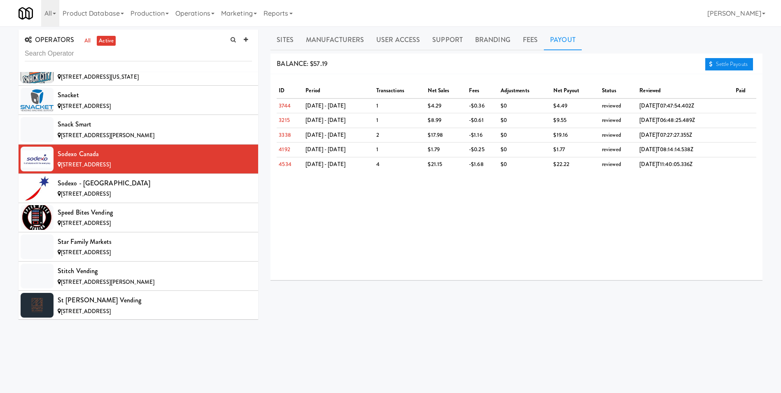
click at [739, 65] on link "Settle Payouts" at bounding box center [730, 64] width 48 height 12
click at [102, 133] on span "[STREET_ADDRESS][PERSON_NAME]" at bounding box center [107, 135] width 93 height 8
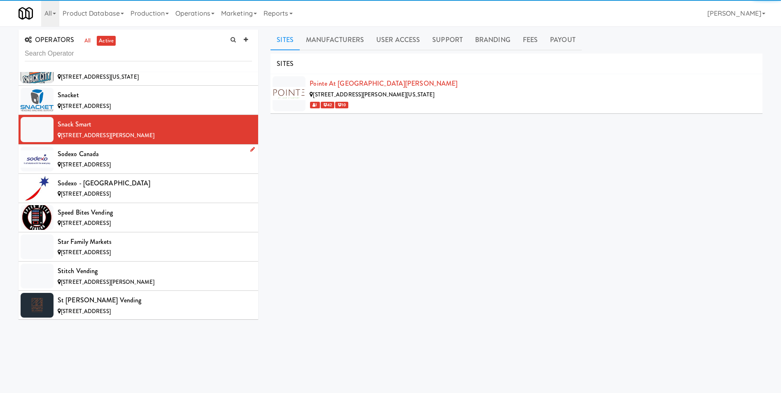
click at [91, 160] on div "[STREET_ADDRESS]" at bounding box center [155, 165] width 194 height 10
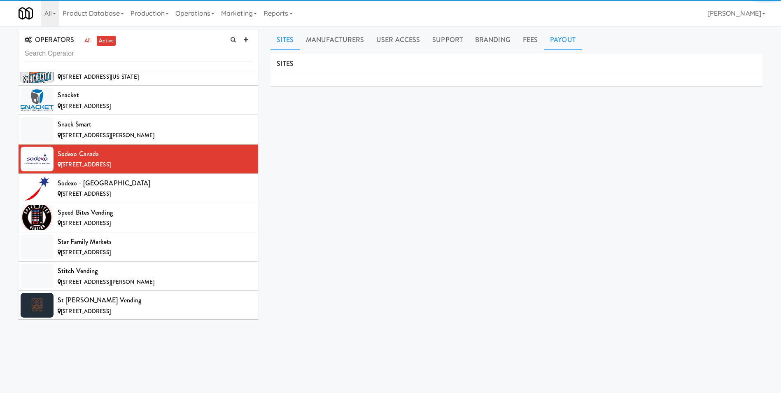
click at [548, 40] on link "Payout" at bounding box center [563, 40] width 38 height 21
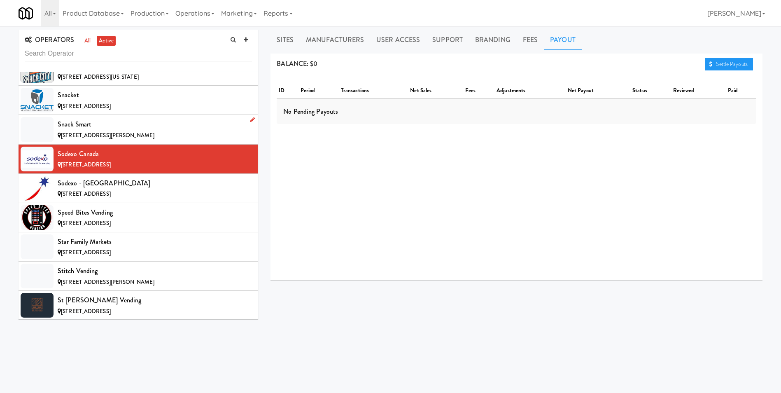
click at [108, 130] on div "Snack Smart" at bounding box center [155, 124] width 194 height 12
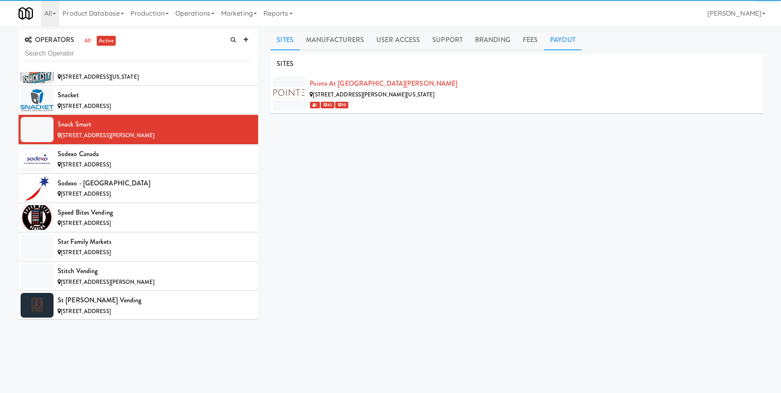
click at [560, 44] on link "Payout" at bounding box center [563, 40] width 38 height 21
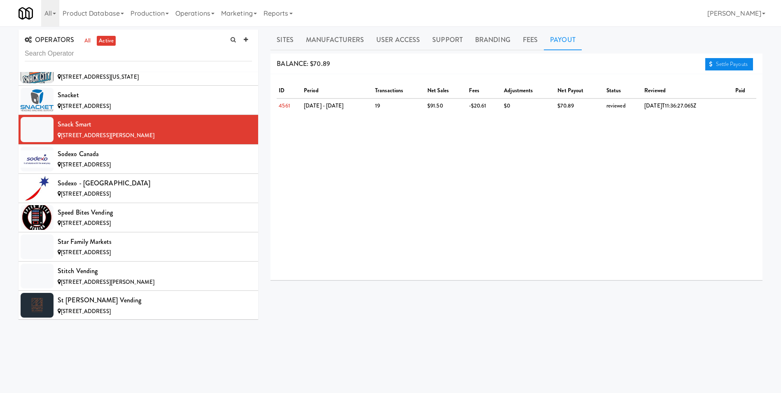
click at [732, 63] on link "Settle Payouts" at bounding box center [730, 64] width 48 height 12
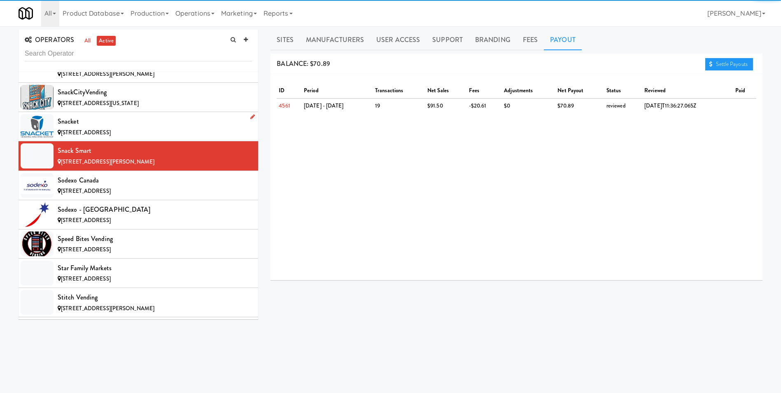
scroll to position [6322, 0]
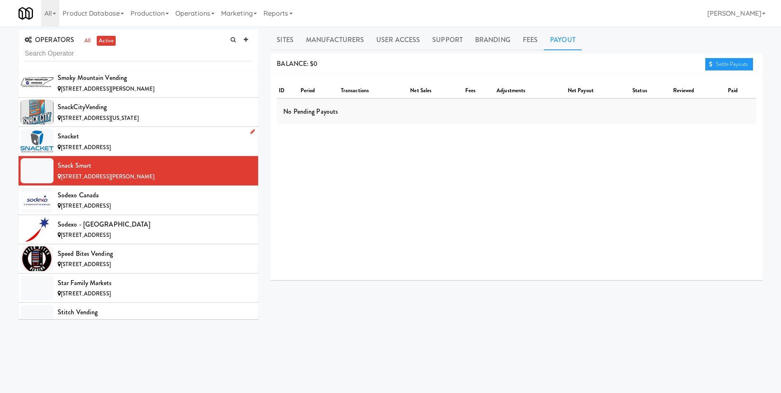
click at [84, 140] on div "Snacket" at bounding box center [155, 136] width 194 height 12
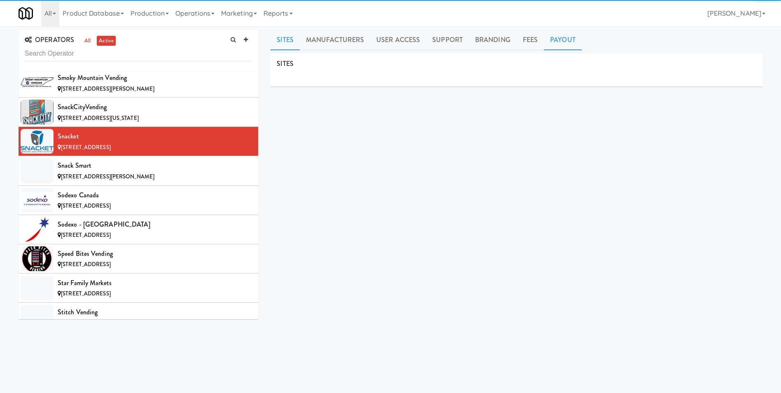
click at [568, 41] on link "Payout" at bounding box center [563, 40] width 38 height 21
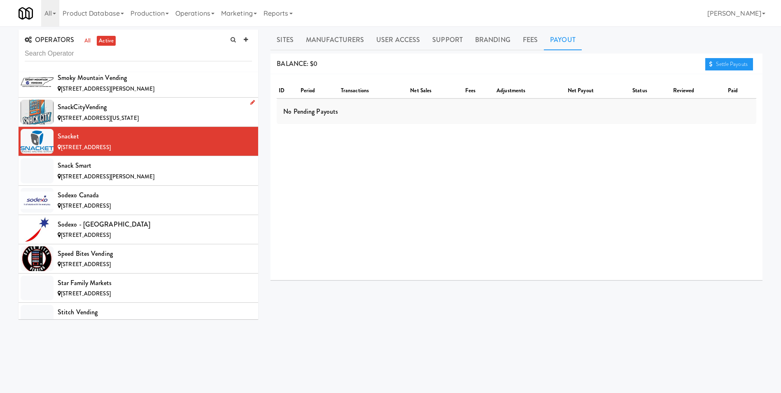
click at [105, 109] on div "SnackCityVending" at bounding box center [155, 107] width 194 height 12
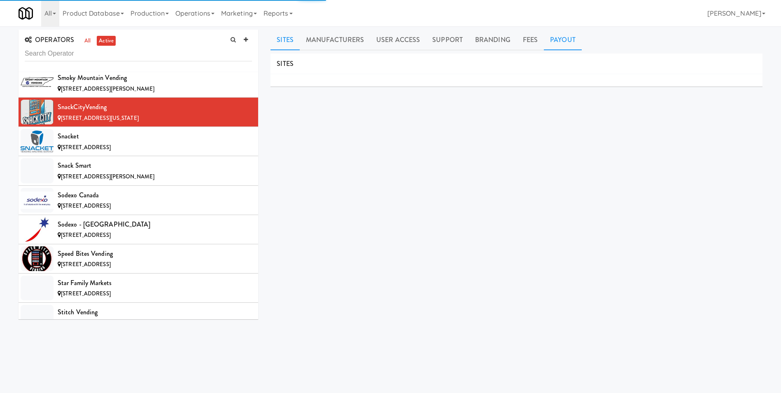
click at [567, 41] on link "Payout" at bounding box center [563, 40] width 38 height 21
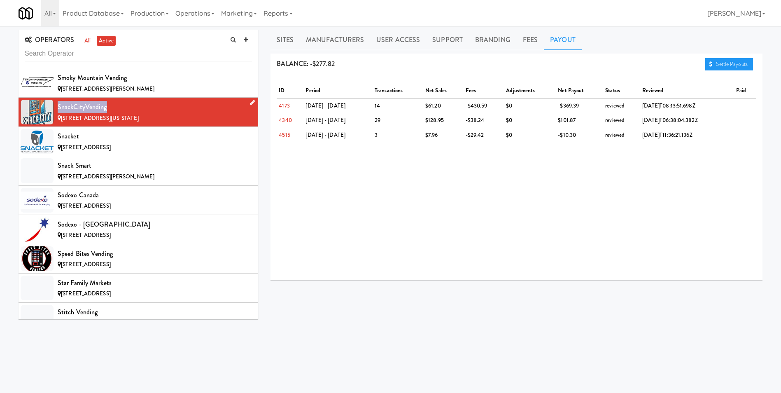
drag, startPoint x: 110, startPoint y: 108, endPoint x: 59, endPoint y: 111, distance: 50.4
click at [59, 111] on div "SnackCityVending" at bounding box center [155, 107] width 194 height 12
copy div "SnackCityVending"
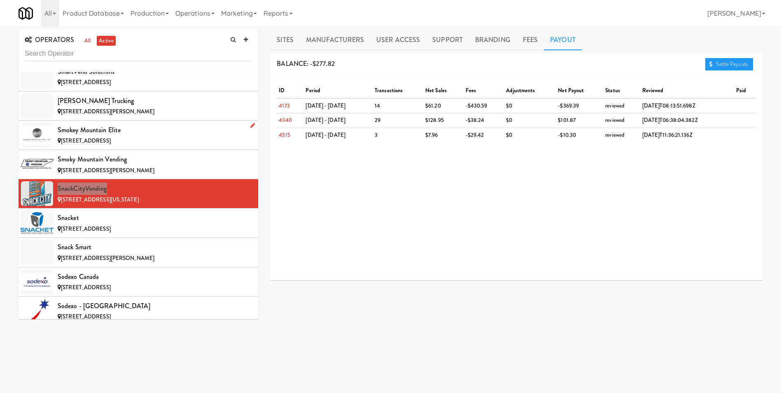
scroll to position [6240, 0]
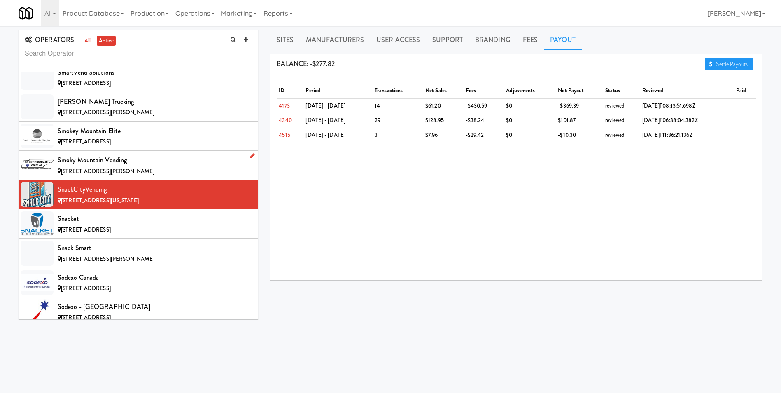
click at [104, 166] on div "Smoky Mountain Vending" at bounding box center [155, 160] width 194 height 12
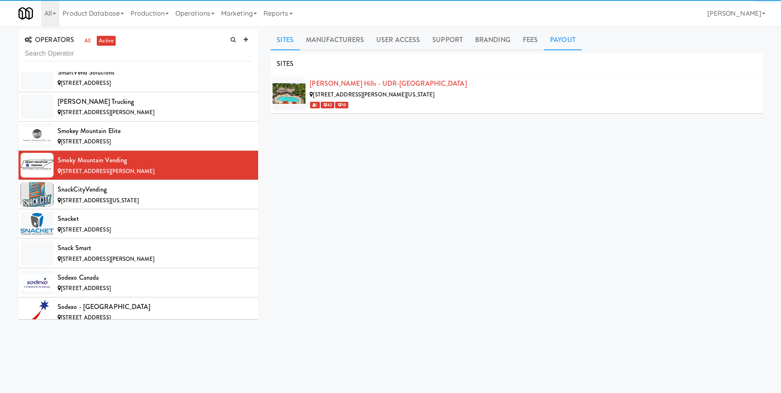
click at [555, 47] on link "Payout" at bounding box center [563, 40] width 38 height 21
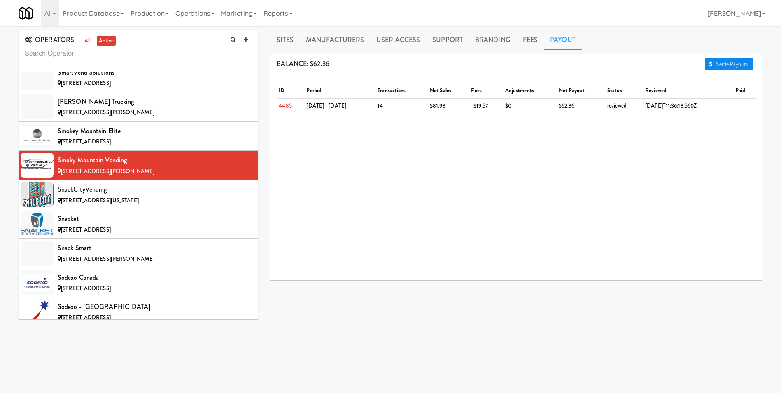
click at [733, 58] on link "Settle Payouts" at bounding box center [730, 64] width 48 height 12
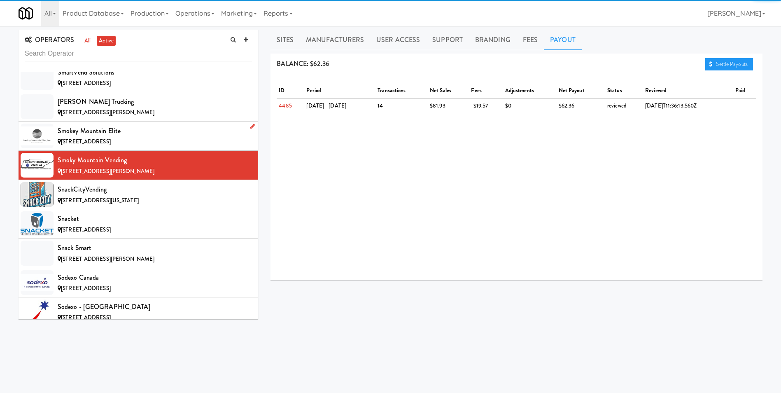
click at [100, 129] on div "Smokey Mountain Elite" at bounding box center [155, 131] width 194 height 12
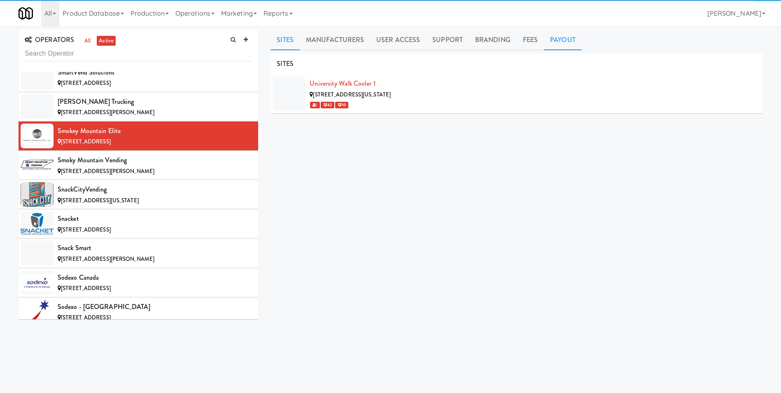
click at [562, 38] on link "Payout" at bounding box center [563, 40] width 38 height 21
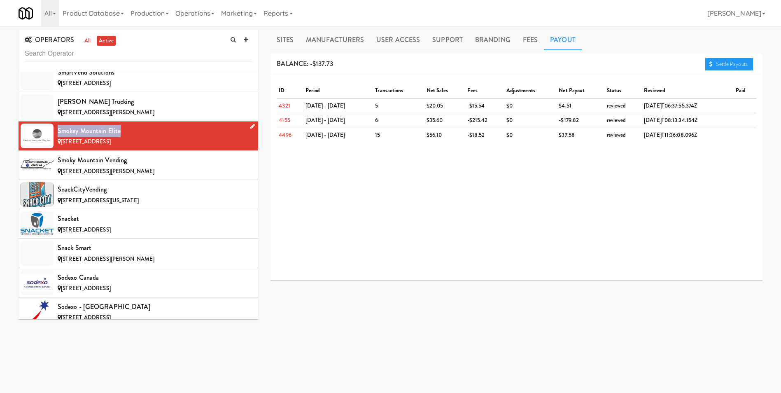
drag, startPoint x: 122, startPoint y: 131, endPoint x: 56, endPoint y: 136, distance: 66.5
click at [56, 136] on li "Smokey Mountain Elite [STREET_ADDRESS]" at bounding box center [139, 136] width 240 height 29
copy div "Smokey Mountain Elite"
click at [127, 112] on span "[STREET_ADDRESS][PERSON_NAME]" at bounding box center [107, 112] width 93 height 8
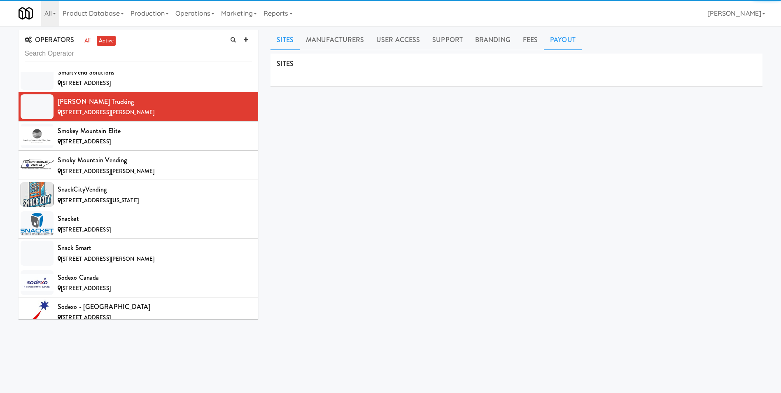
click at [553, 39] on link "Payout" at bounding box center [563, 40] width 38 height 21
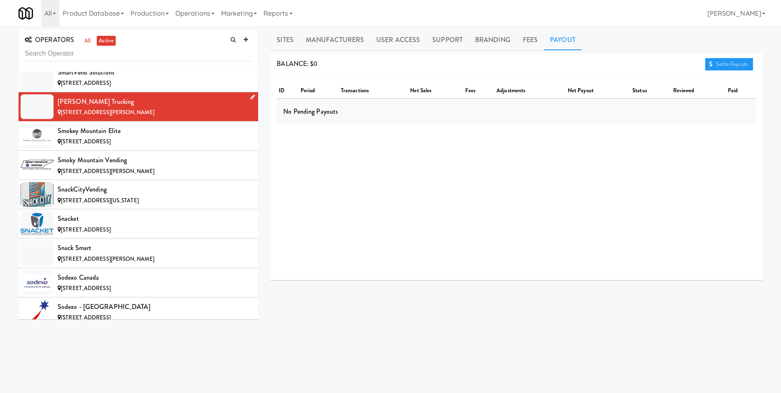
scroll to position [6116, 0]
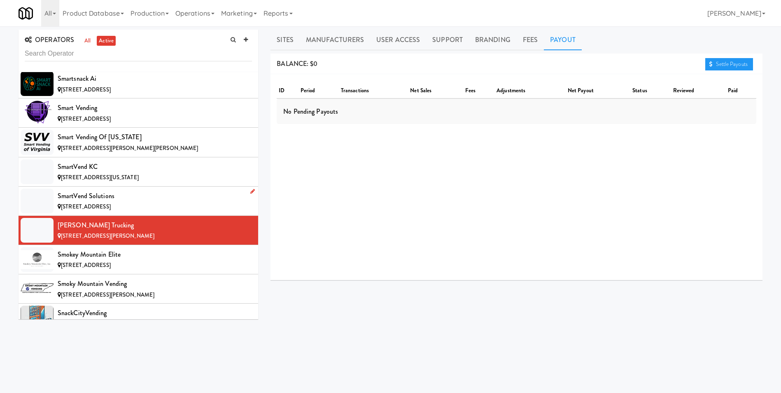
click at [87, 195] on div "SmartVend Solutions" at bounding box center [155, 196] width 194 height 12
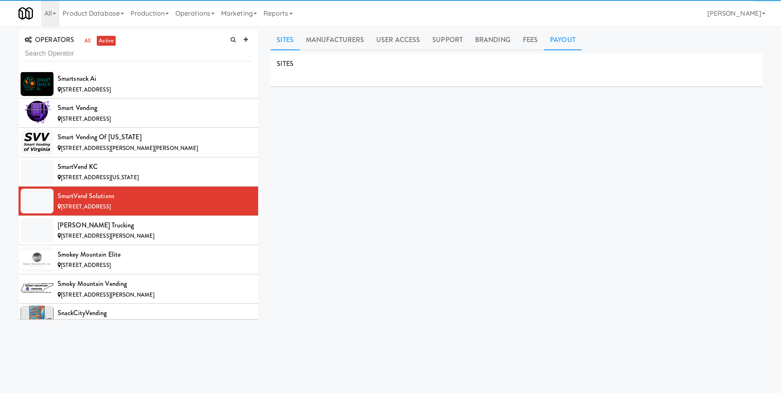
click at [572, 37] on link "Payout" at bounding box center [563, 40] width 38 height 21
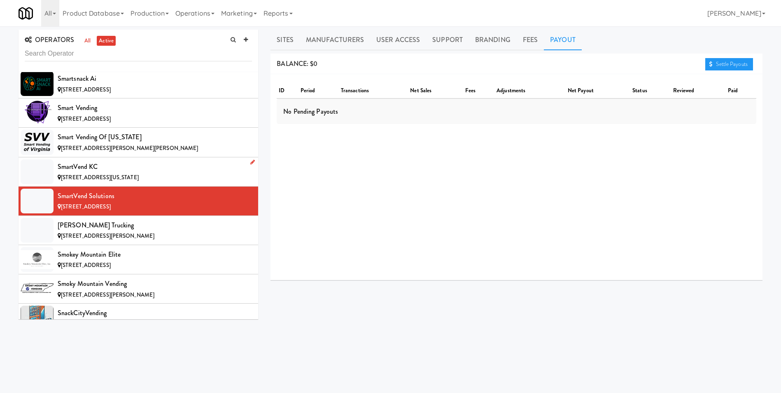
click at [90, 170] on div "SmartVend KC" at bounding box center [155, 167] width 194 height 12
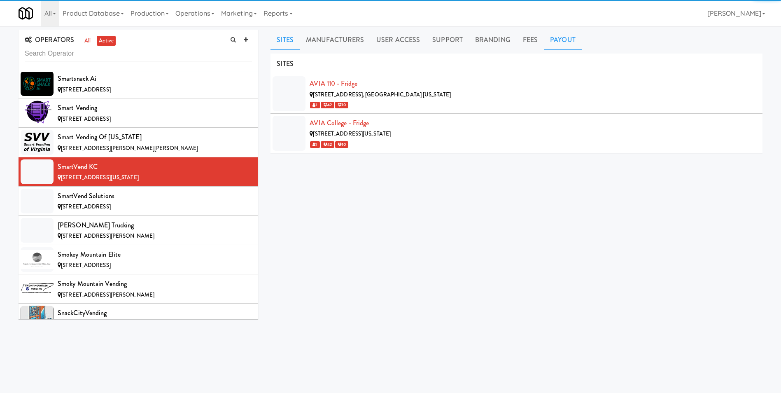
click at [560, 38] on link "Payout" at bounding box center [563, 40] width 38 height 21
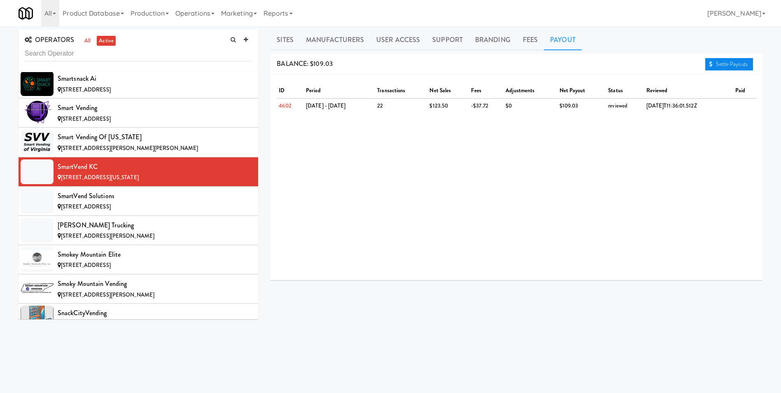
click at [717, 64] on link "Settle Payouts" at bounding box center [730, 64] width 48 height 12
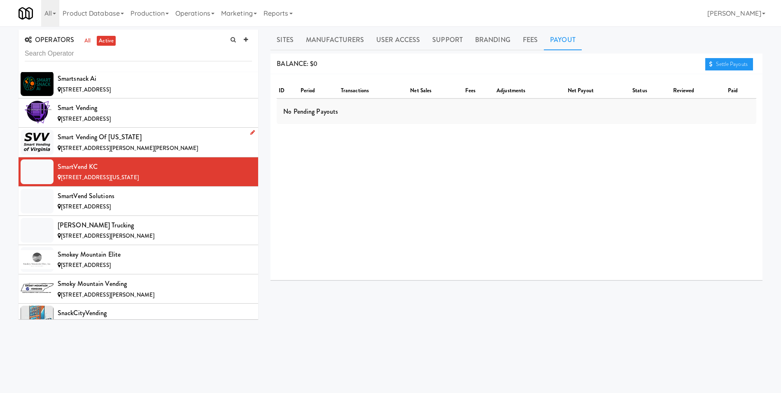
click at [92, 144] on span "[STREET_ADDRESS][PERSON_NAME][PERSON_NAME]" at bounding box center [129, 148] width 137 height 8
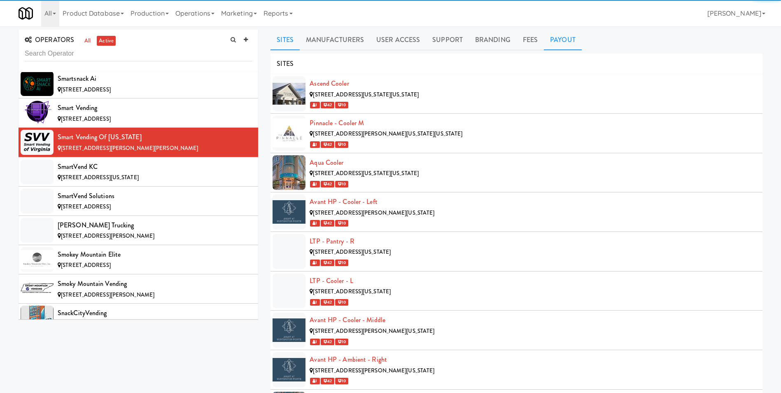
click at [570, 40] on link "Payout" at bounding box center [563, 40] width 38 height 21
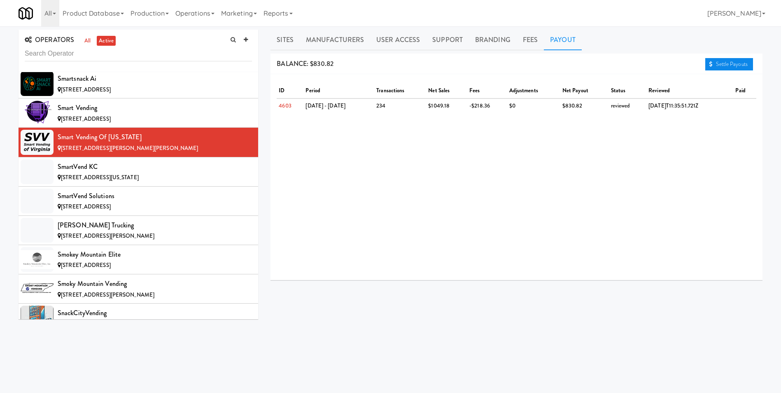
click at [738, 64] on link "Settle Payouts" at bounding box center [730, 64] width 48 height 12
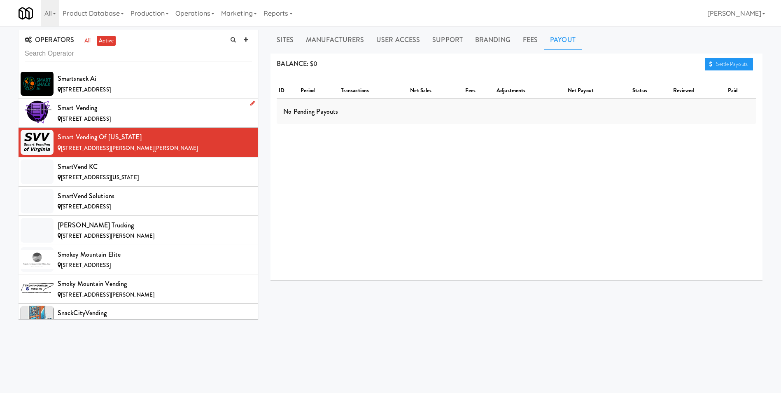
click at [93, 112] on div "Smart Vending" at bounding box center [155, 108] width 194 height 12
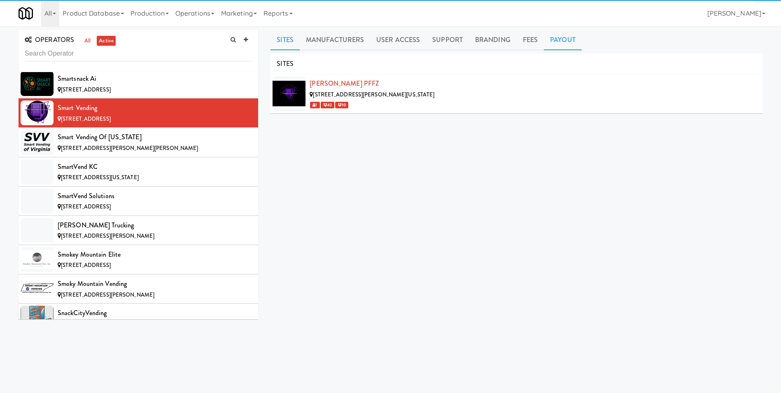
click at [565, 40] on link "Payout" at bounding box center [563, 40] width 38 height 21
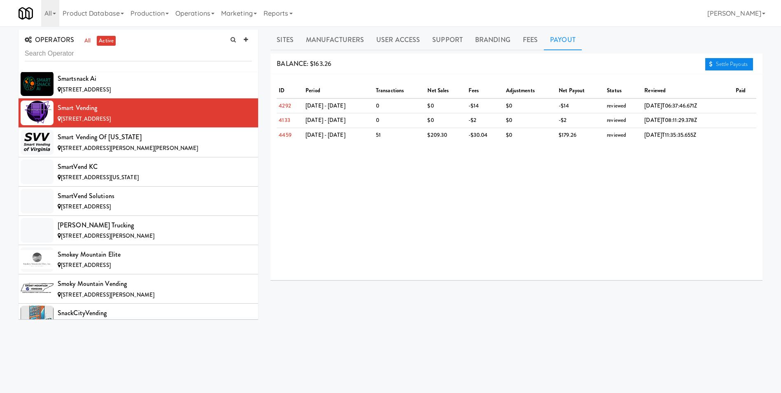
click at [720, 65] on link "Settle Payouts" at bounding box center [730, 64] width 48 height 12
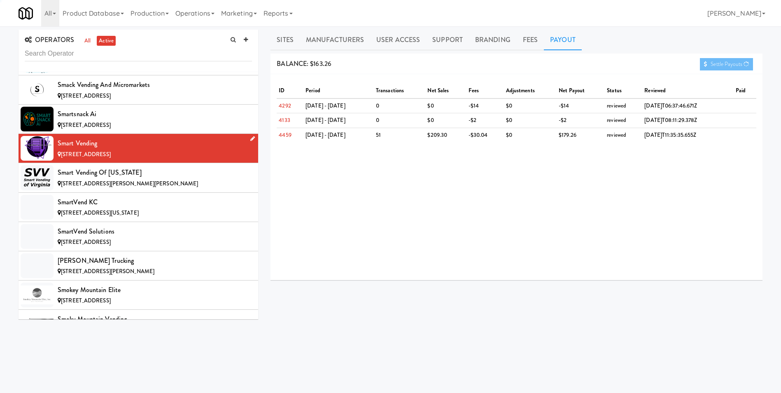
scroll to position [6034, 0]
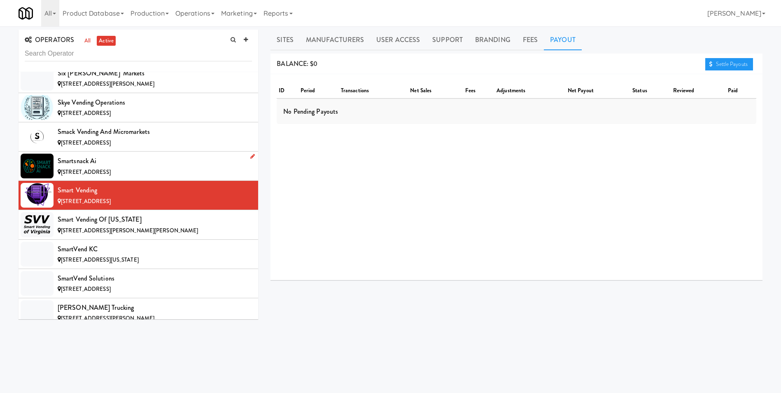
click at [100, 167] on div "[STREET_ADDRESS]" at bounding box center [155, 172] width 194 height 10
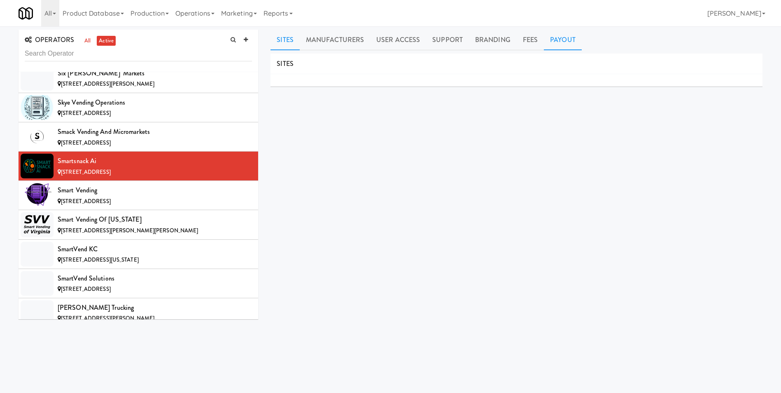
click at [568, 39] on link "Payout" at bounding box center [563, 40] width 38 height 21
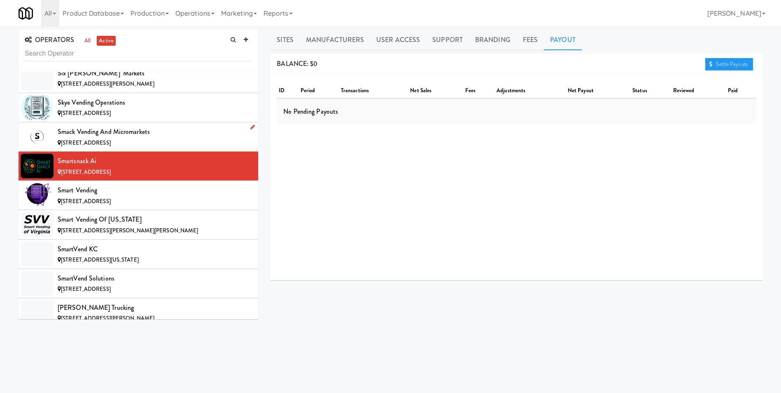
click at [109, 131] on div "Smack Vending and Micromarkets" at bounding box center [155, 132] width 194 height 12
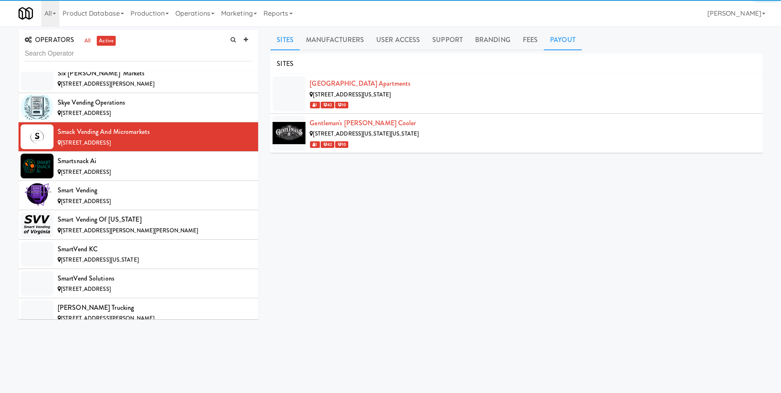
click at [559, 37] on link "Payout" at bounding box center [563, 40] width 38 height 21
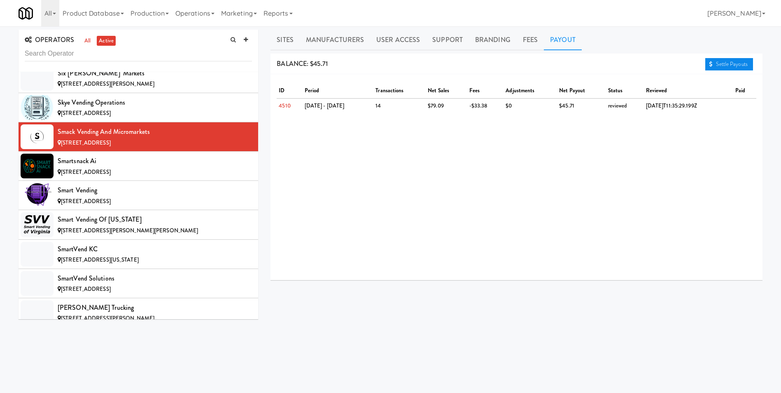
click at [742, 64] on link "Settle Payouts" at bounding box center [730, 64] width 48 height 12
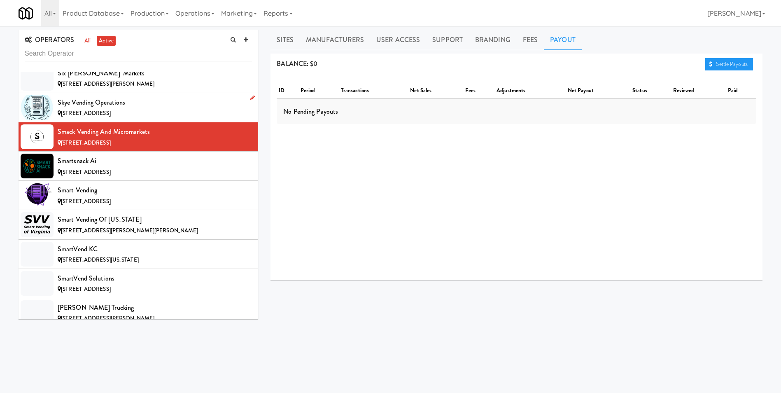
click at [131, 108] on div "Skye Vending Operations" at bounding box center [155, 102] width 194 height 12
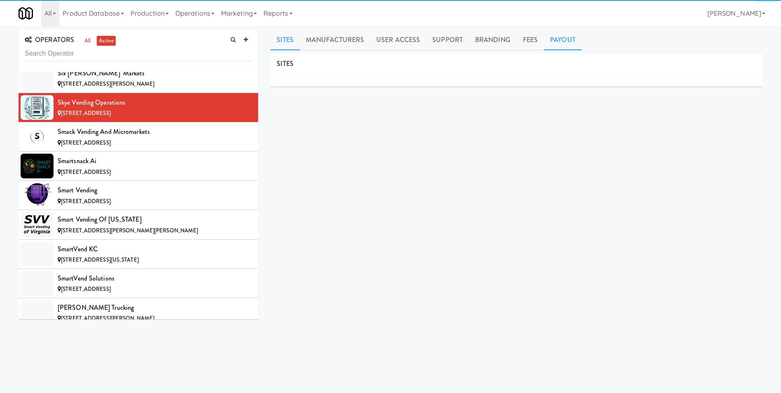
click at [555, 43] on link "Payout" at bounding box center [563, 40] width 38 height 21
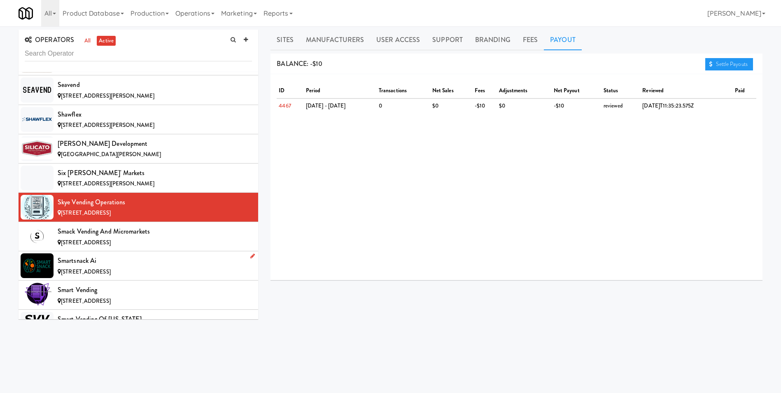
scroll to position [5911, 0]
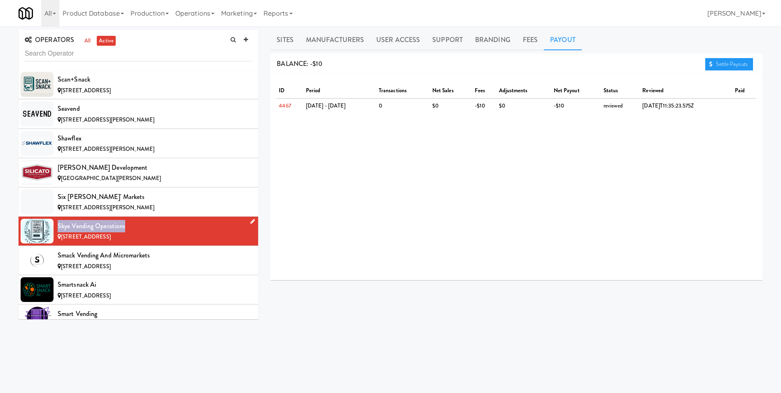
drag, startPoint x: 137, startPoint y: 225, endPoint x: 57, endPoint y: 226, distance: 79.9
click at [57, 226] on li "Skye Vending Operations [STREET_ADDRESS]" at bounding box center [139, 231] width 240 height 29
click at [98, 203] on span "[STREET_ADDRESS][PERSON_NAME]" at bounding box center [107, 207] width 93 height 8
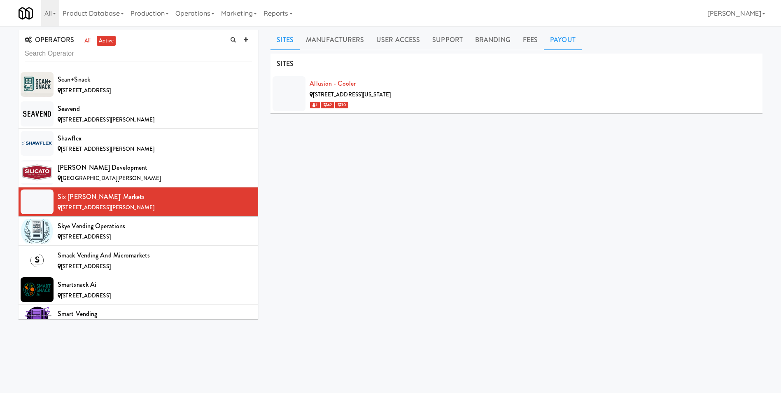
click at [559, 42] on link "Payout" at bounding box center [563, 40] width 38 height 21
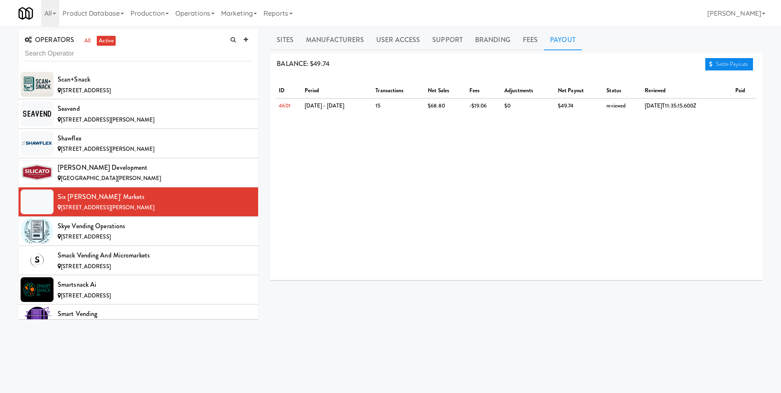
click at [730, 66] on link "Settle Payouts" at bounding box center [730, 64] width 48 height 12
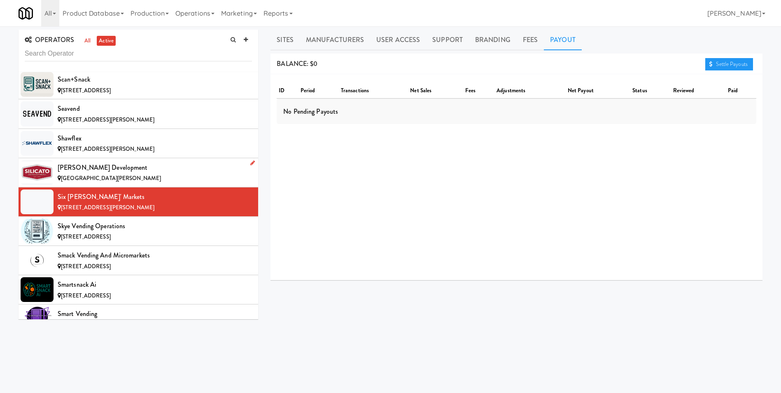
click at [68, 174] on span "[GEOGRAPHIC_DATA][PERSON_NAME]" at bounding box center [111, 178] width 100 height 8
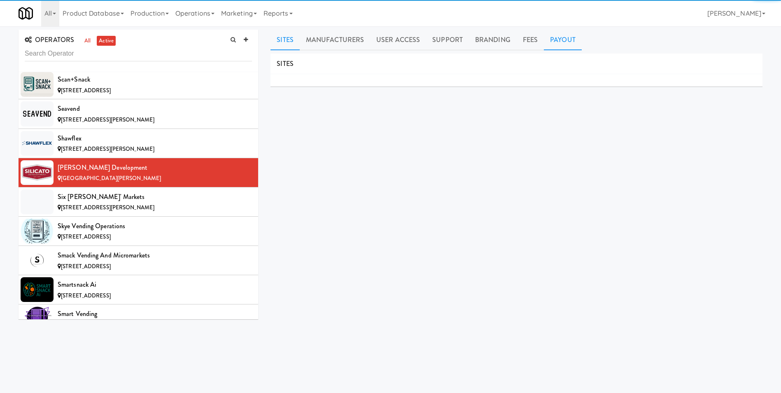
click at [565, 43] on link "Payout" at bounding box center [563, 40] width 38 height 21
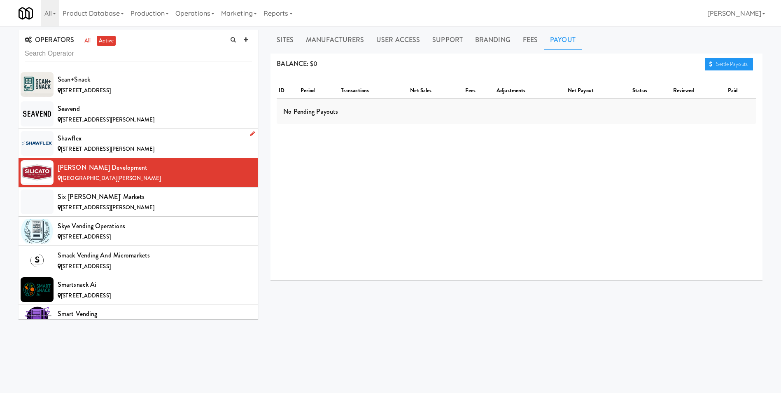
click at [108, 141] on div "Shawflex" at bounding box center [155, 138] width 194 height 12
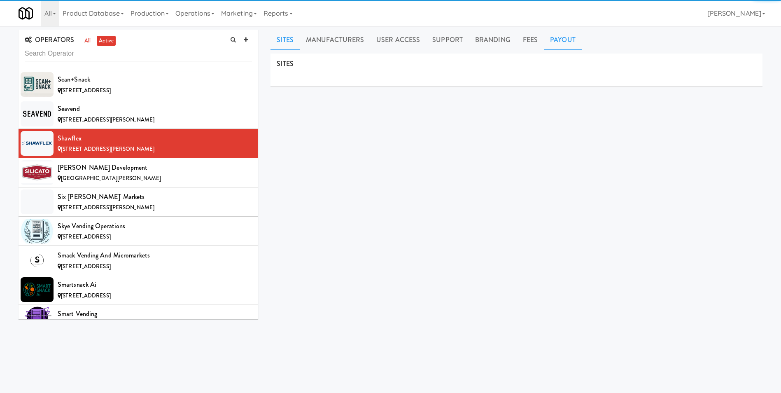
click at [563, 35] on link "Payout" at bounding box center [563, 40] width 38 height 21
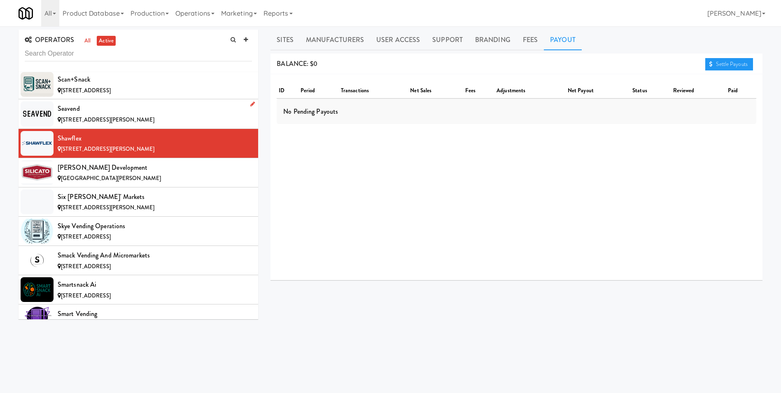
click at [107, 121] on span "[STREET_ADDRESS][PERSON_NAME]" at bounding box center [107, 120] width 93 height 8
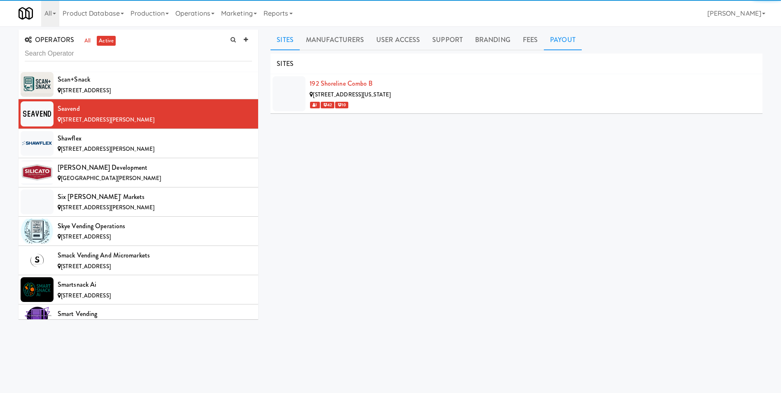
click at [555, 46] on link "Payout" at bounding box center [563, 40] width 38 height 21
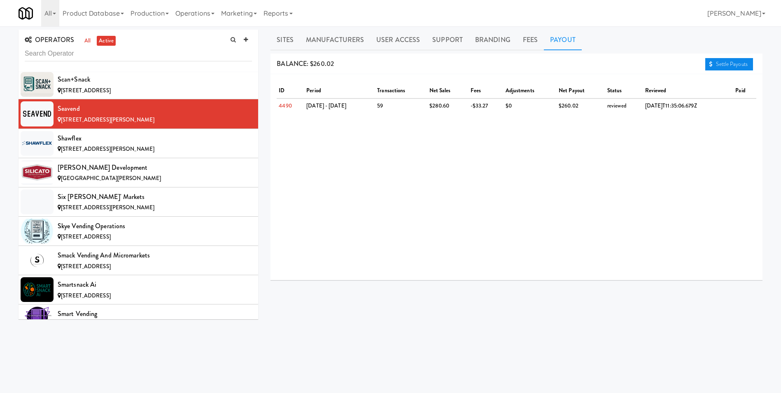
click at [740, 61] on link "Settle Payouts" at bounding box center [730, 64] width 48 height 12
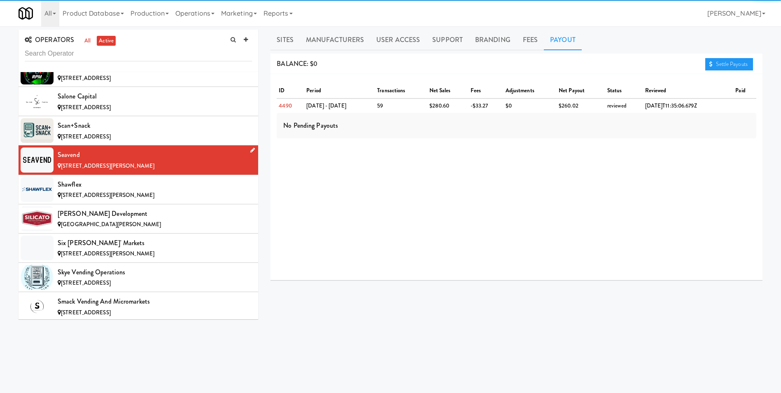
scroll to position [5828, 0]
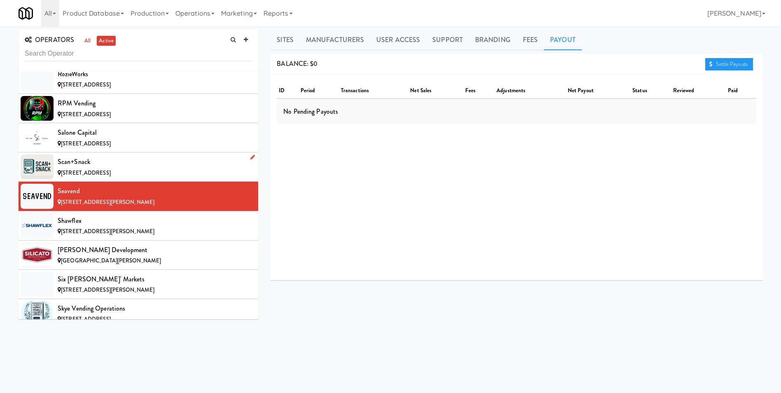
click at [84, 161] on div "Scan+Snack" at bounding box center [155, 162] width 194 height 12
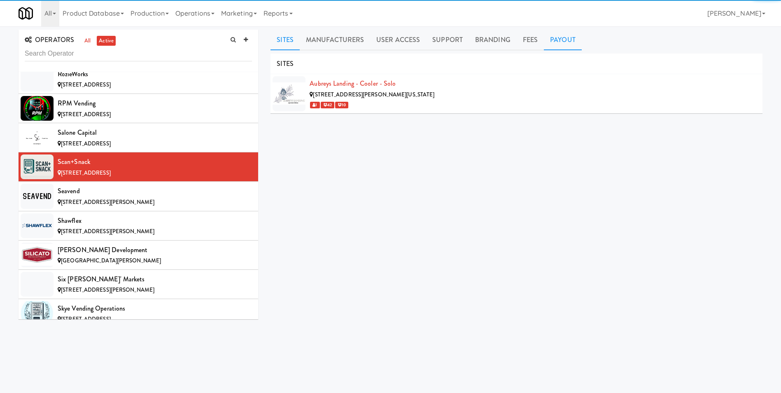
click at [559, 39] on link "Payout" at bounding box center [563, 40] width 38 height 21
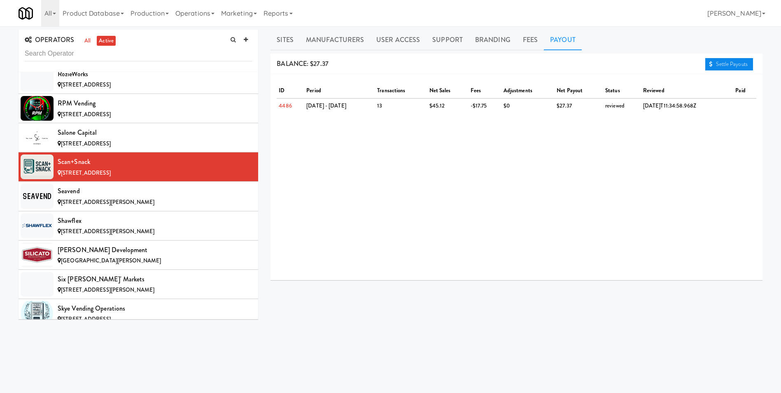
click at [740, 68] on link "Settle Payouts" at bounding box center [730, 64] width 48 height 12
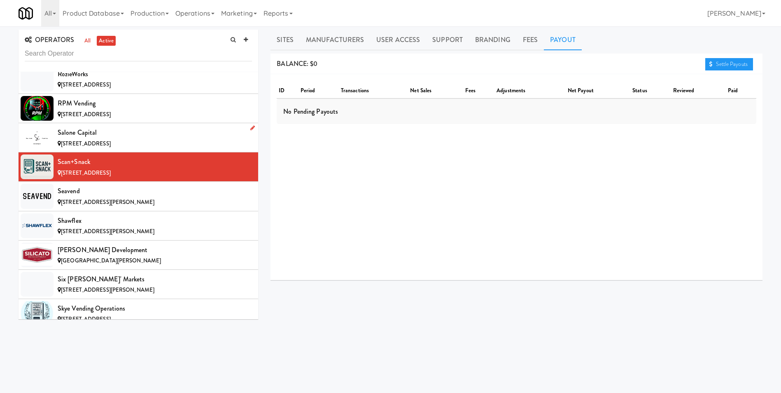
click at [103, 143] on span "[STREET_ADDRESS]" at bounding box center [86, 144] width 50 height 8
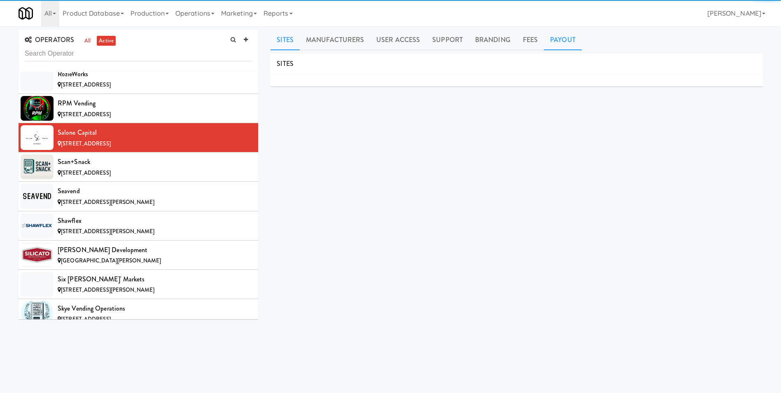
click at [559, 42] on link "Payout" at bounding box center [563, 40] width 38 height 21
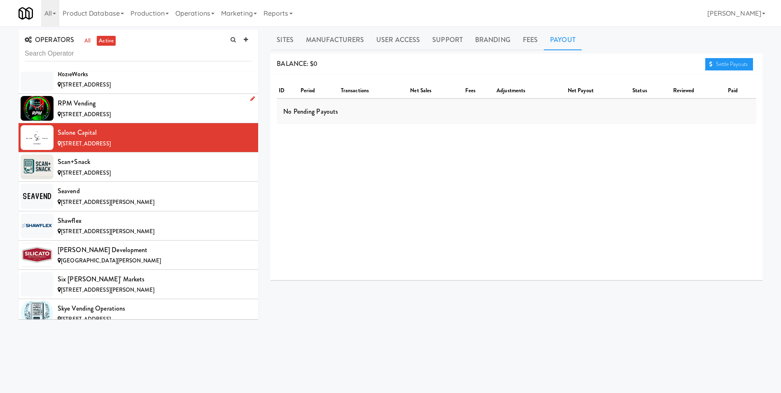
click at [126, 108] on div "RPM Vending" at bounding box center [155, 103] width 194 height 12
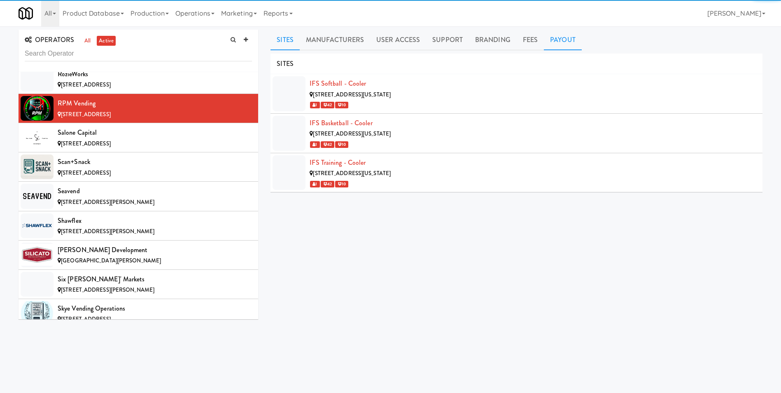
click at [559, 45] on link "Payout" at bounding box center [563, 40] width 38 height 21
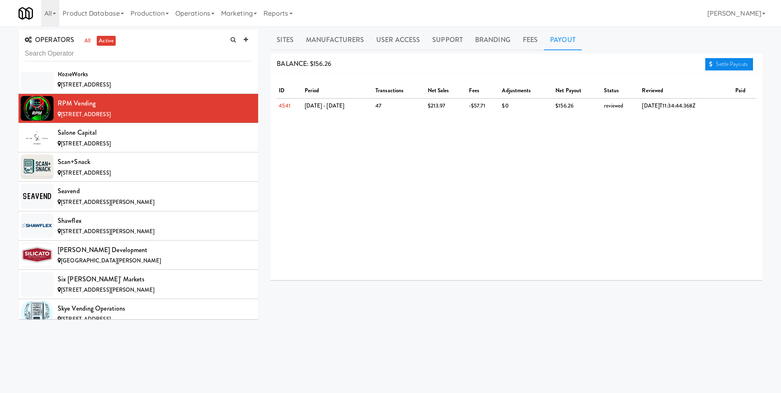
click at [732, 61] on link "Settle Payouts" at bounding box center [730, 64] width 48 height 12
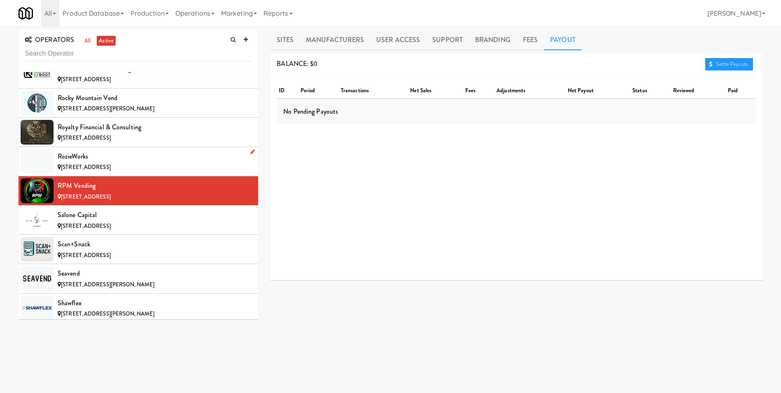
click at [90, 166] on span "[STREET_ADDRESS]" at bounding box center [86, 167] width 50 height 8
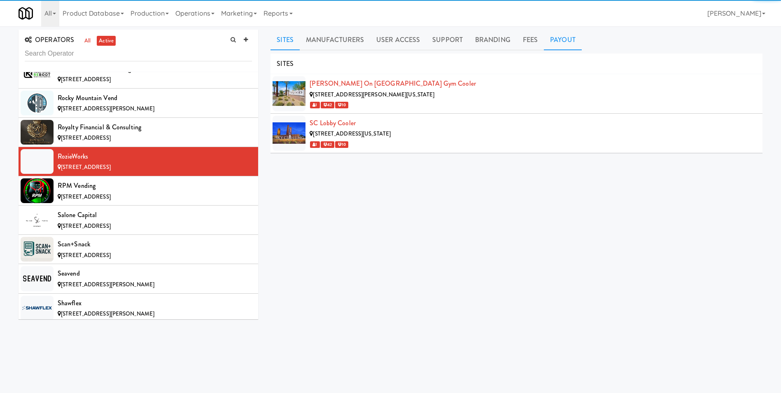
click at [564, 40] on link "Payout" at bounding box center [563, 40] width 38 height 21
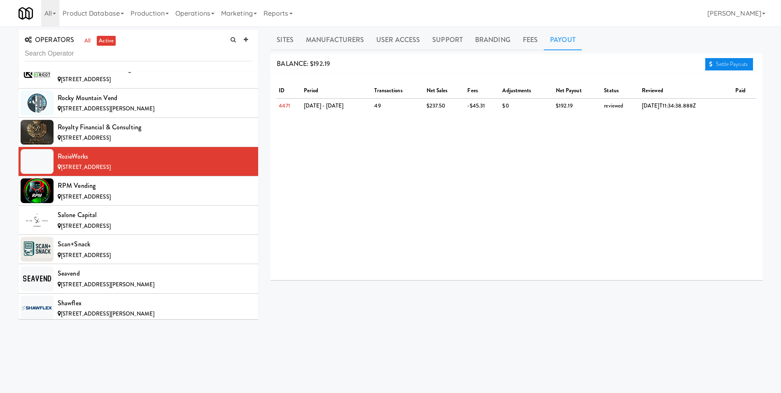
click at [732, 67] on link "Settle Payouts" at bounding box center [730, 64] width 48 height 12
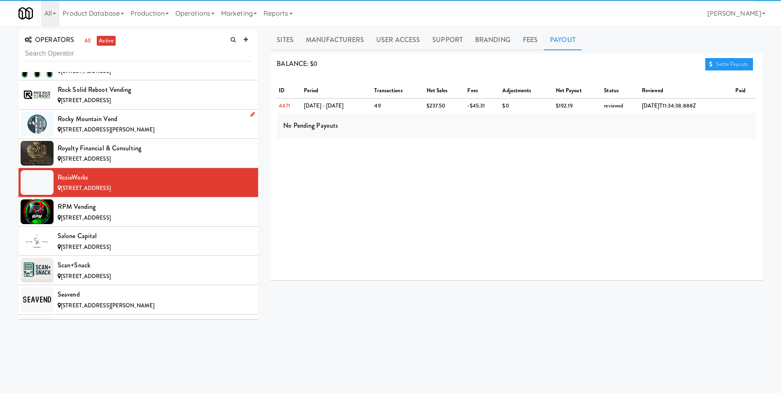
scroll to position [5705, 0]
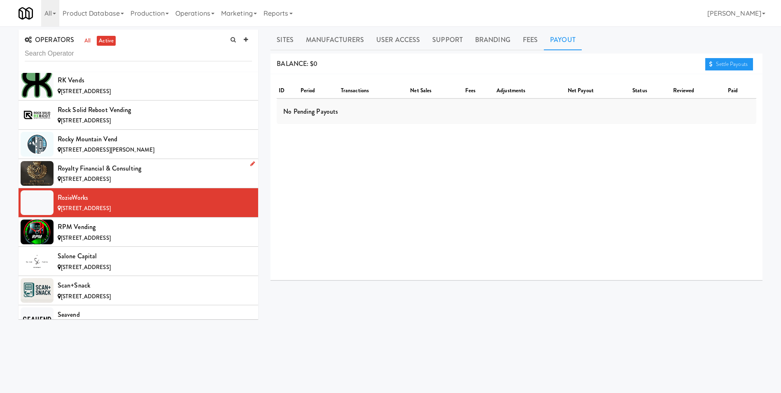
click at [73, 177] on span "[STREET_ADDRESS]" at bounding box center [86, 179] width 50 height 8
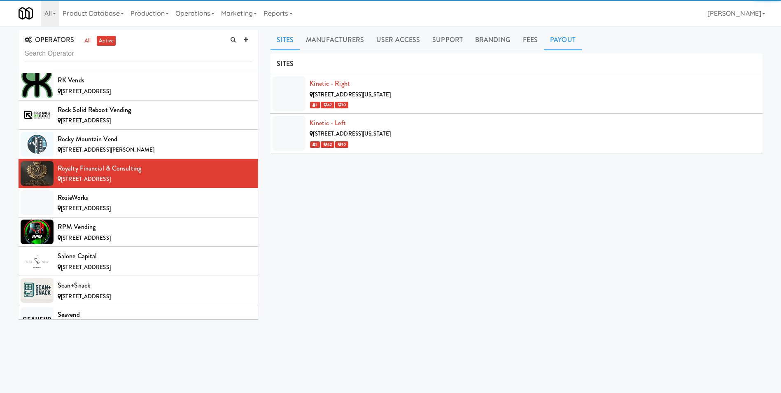
click at [571, 42] on link "Payout" at bounding box center [563, 40] width 38 height 21
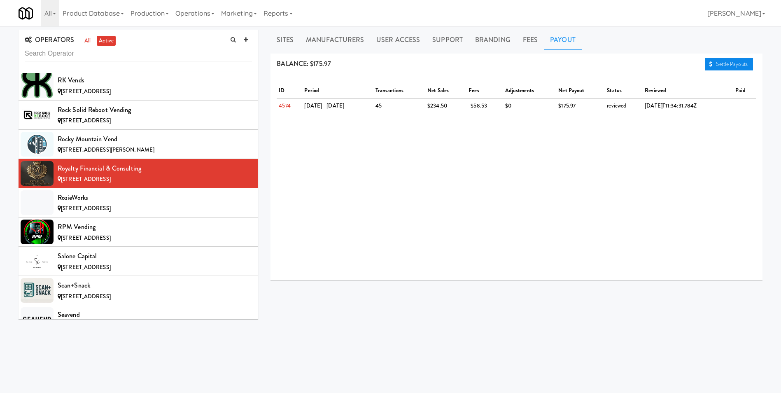
click at [726, 62] on link "Settle Payouts" at bounding box center [730, 64] width 48 height 12
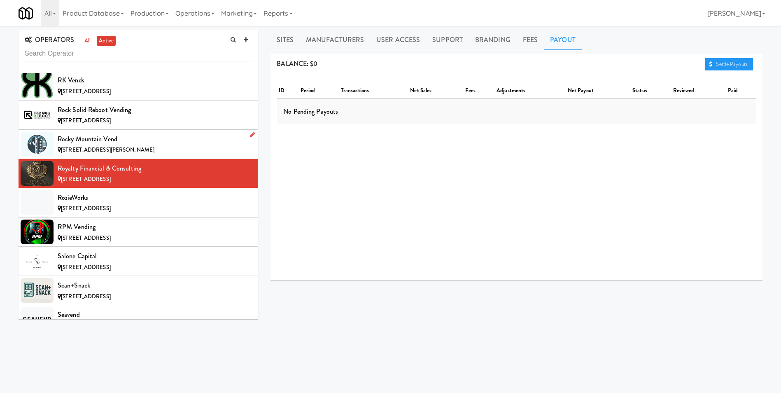
click at [82, 143] on div "Rocky Mountain Vend" at bounding box center [155, 139] width 194 height 12
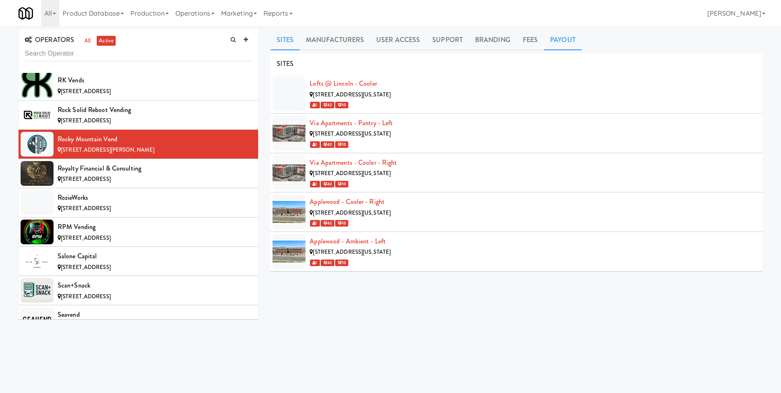
click at [561, 42] on link "Payout" at bounding box center [563, 40] width 38 height 21
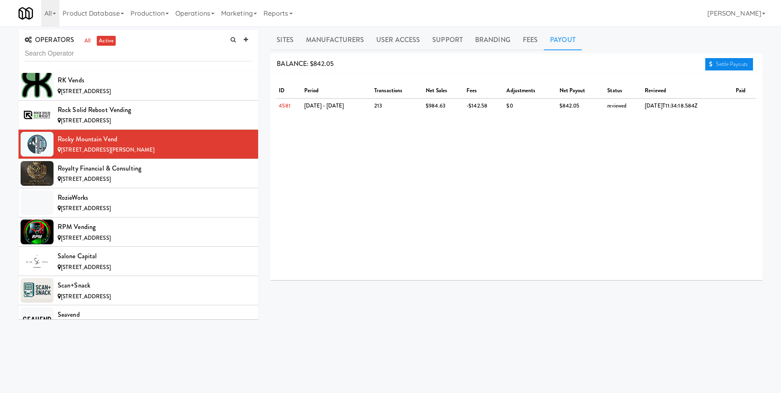
click at [733, 61] on link "Settle Payouts" at bounding box center [730, 64] width 48 height 12
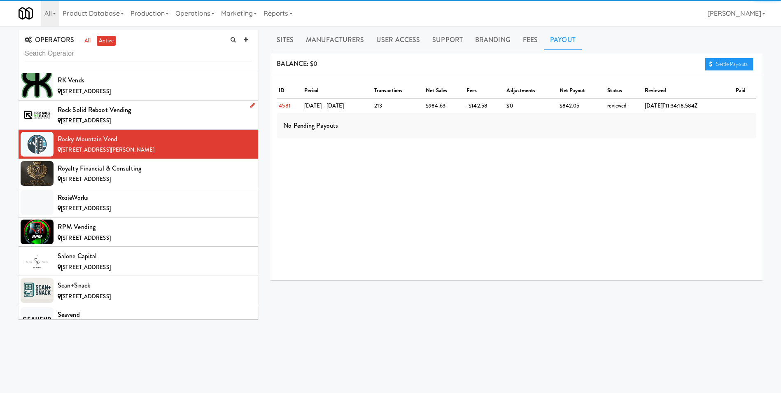
click at [74, 120] on span "[STREET_ADDRESS]" at bounding box center [86, 121] width 50 height 8
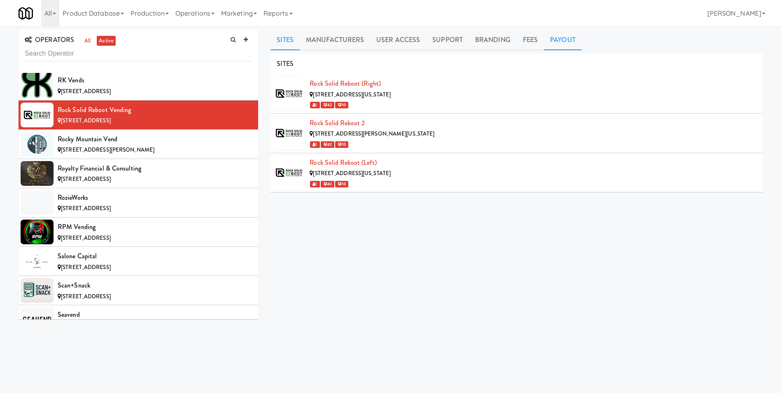
click at [565, 43] on link "Payout" at bounding box center [563, 40] width 38 height 21
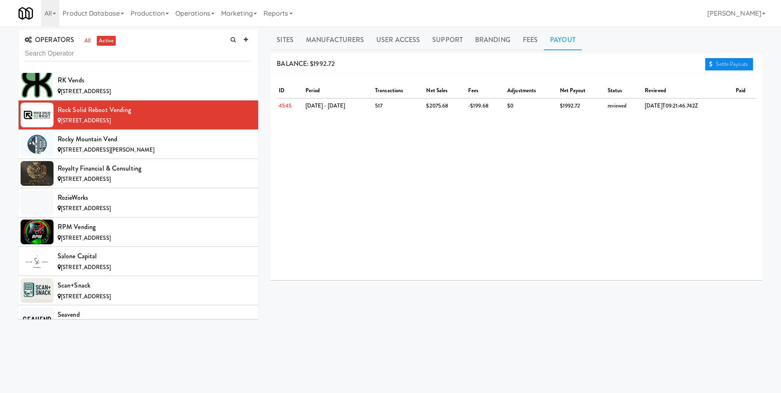
click at [717, 66] on link "Settle Payouts" at bounding box center [730, 64] width 48 height 12
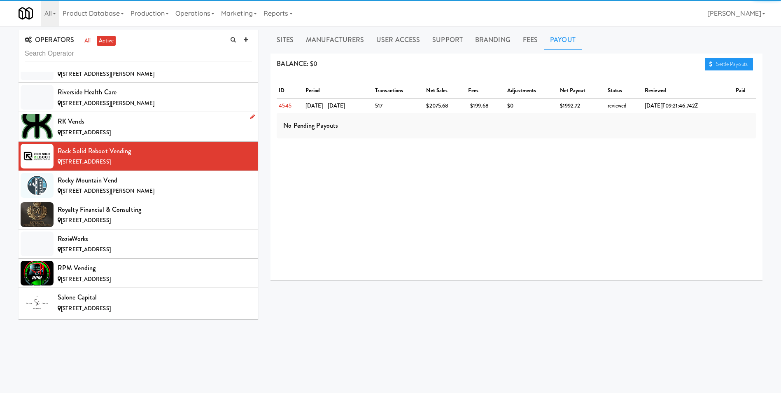
click at [95, 122] on div "RK Vends" at bounding box center [155, 121] width 194 height 12
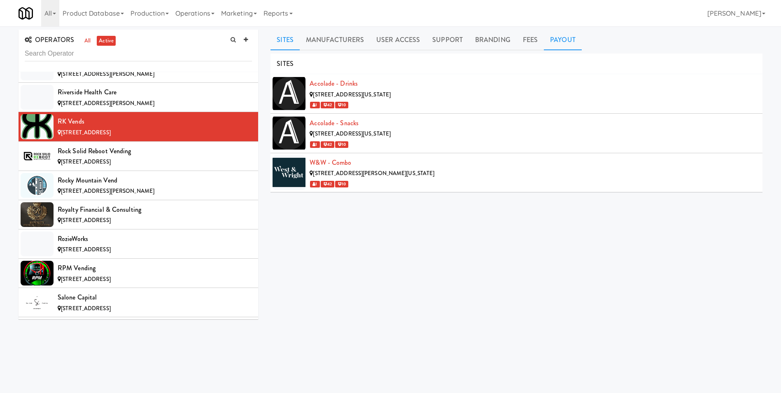
click at [552, 39] on link "Payout" at bounding box center [563, 40] width 38 height 21
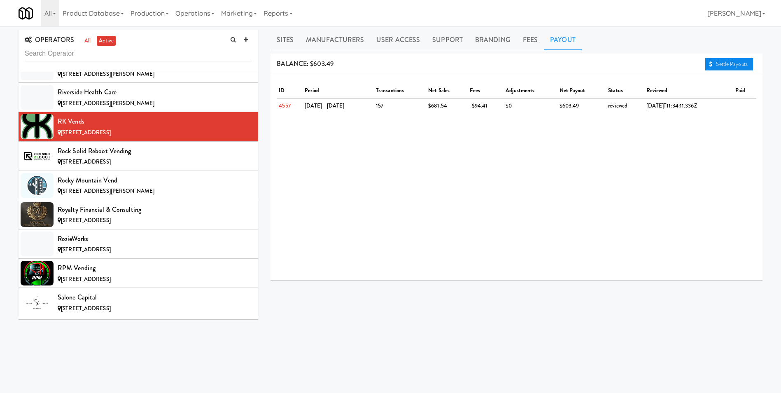
click at [725, 62] on link "Settle Payouts" at bounding box center [730, 64] width 48 height 12
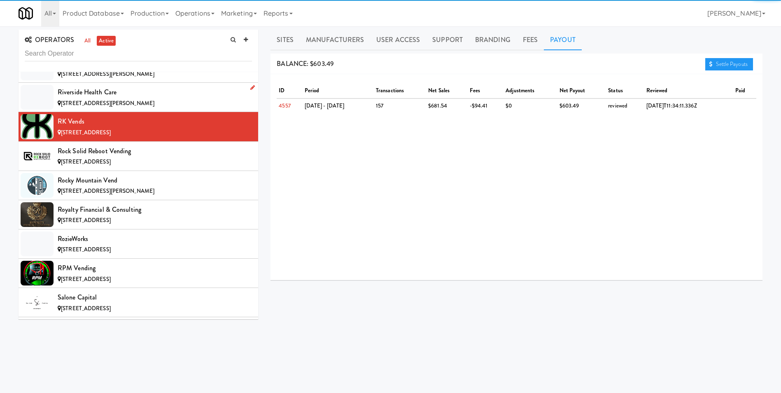
click at [104, 96] on div "Riverside Health Care" at bounding box center [155, 92] width 194 height 12
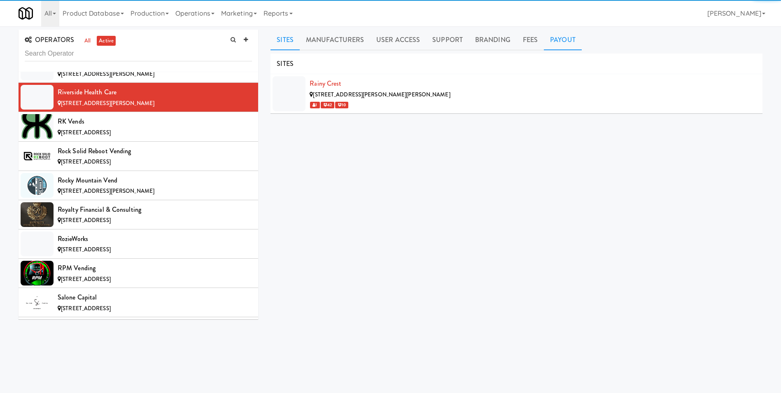
click at [561, 40] on link "Payout" at bounding box center [563, 40] width 38 height 21
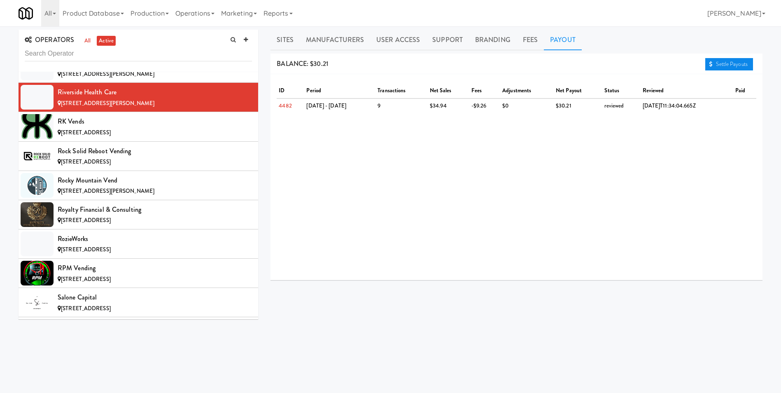
click at [733, 66] on link "Settle Payouts" at bounding box center [730, 64] width 48 height 12
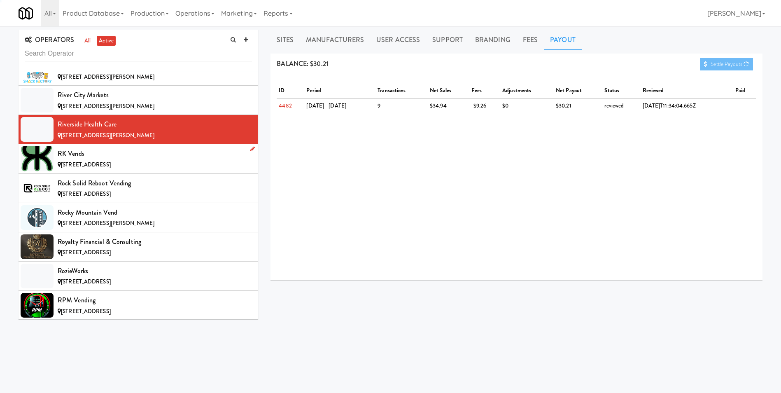
scroll to position [5622, 0]
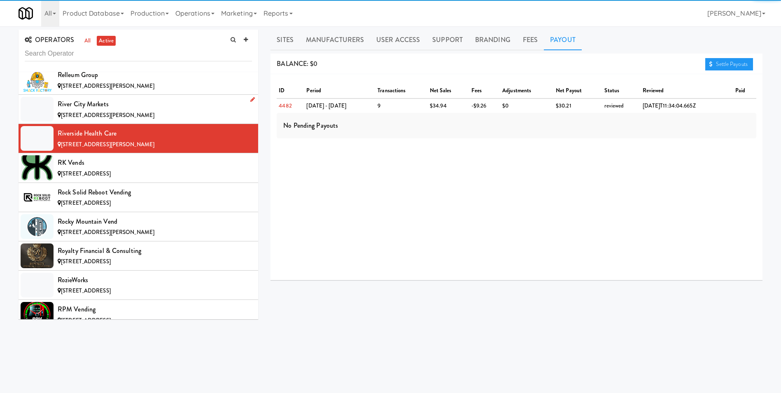
click at [77, 109] on div "River City Markets" at bounding box center [155, 104] width 194 height 12
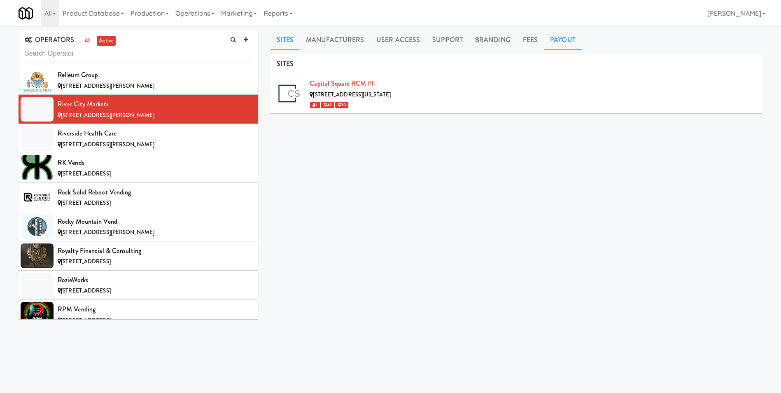
click at [561, 42] on link "Payout" at bounding box center [563, 40] width 38 height 21
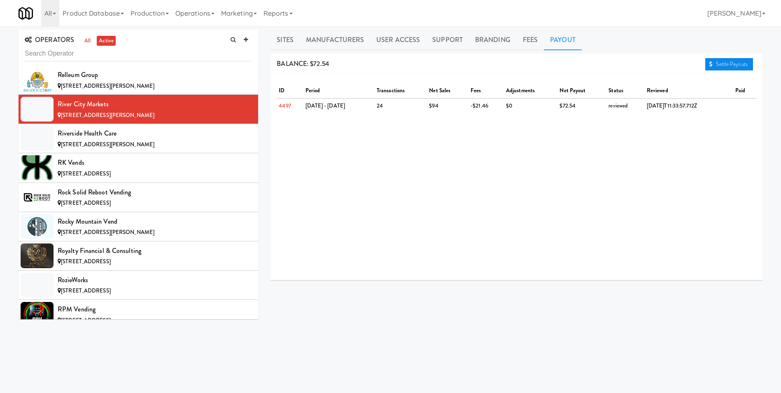
click at [738, 65] on link "Settle Payouts" at bounding box center [730, 64] width 48 height 12
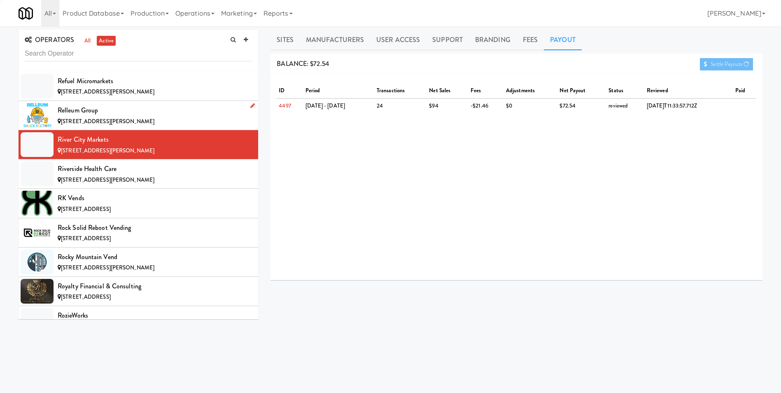
scroll to position [5540, 0]
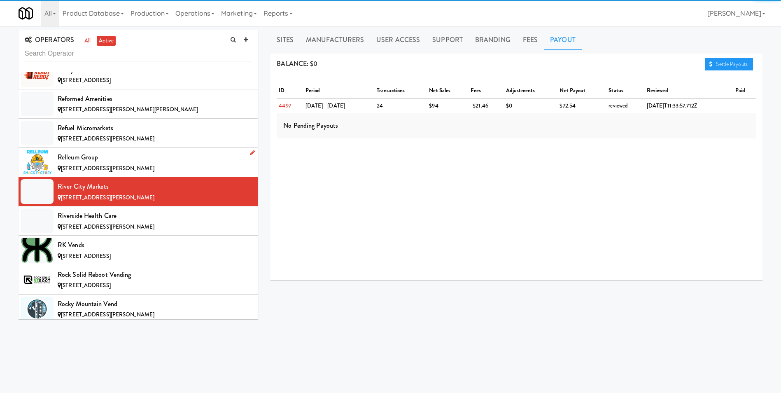
click at [105, 164] on span "[STREET_ADDRESS][PERSON_NAME]" at bounding box center [107, 168] width 93 height 8
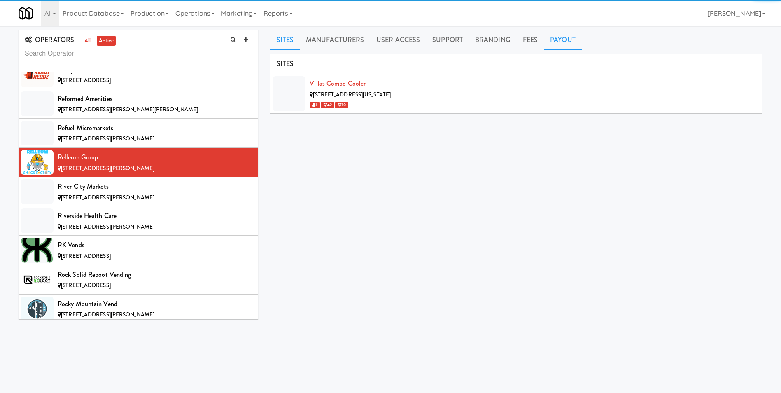
click at [551, 44] on link "Payout" at bounding box center [563, 40] width 38 height 21
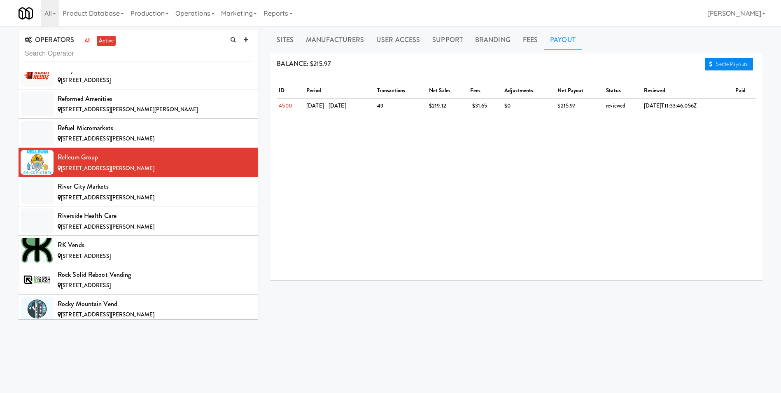
click at [721, 61] on link "Settle Payouts" at bounding box center [730, 64] width 48 height 12
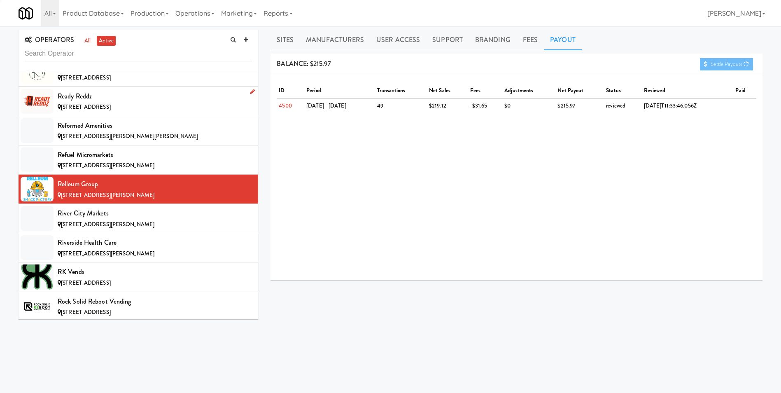
scroll to position [5499, 0]
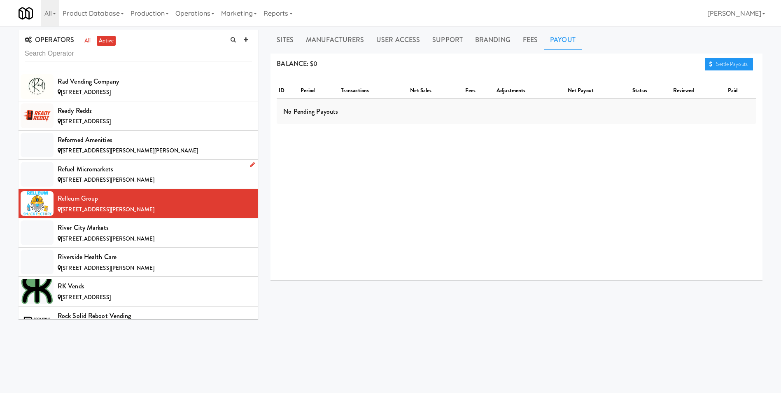
click at [88, 170] on div "Refuel Micromarkets" at bounding box center [155, 169] width 194 height 12
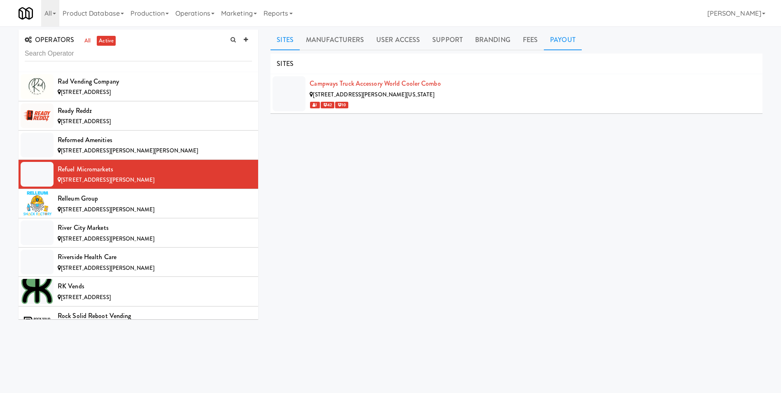
click at [550, 44] on link "Payout" at bounding box center [563, 40] width 38 height 21
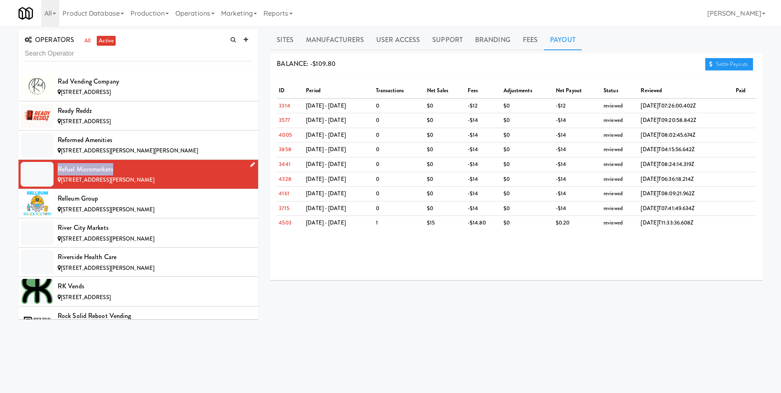
drag, startPoint x: 118, startPoint y: 169, endPoint x: 58, endPoint y: 166, distance: 59.4
click at [58, 166] on div "Refuel Micromarkets" at bounding box center [155, 169] width 194 height 12
click at [117, 147] on span "[STREET_ADDRESS][PERSON_NAME][PERSON_NAME]" at bounding box center [129, 151] width 137 height 8
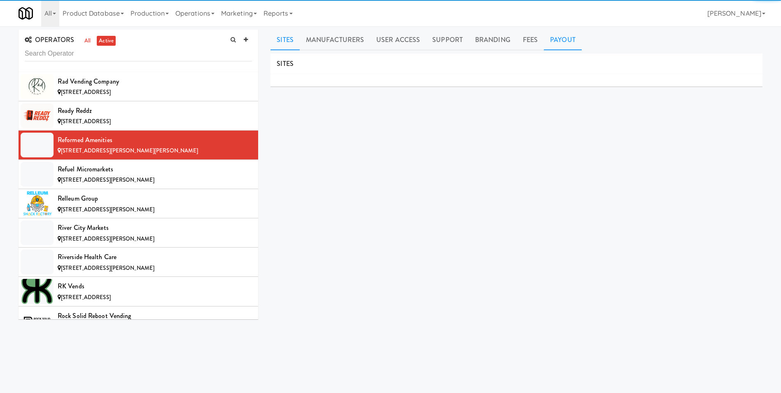
click at [566, 39] on link "Payout" at bounding box center [563, 40] width 38 height 21
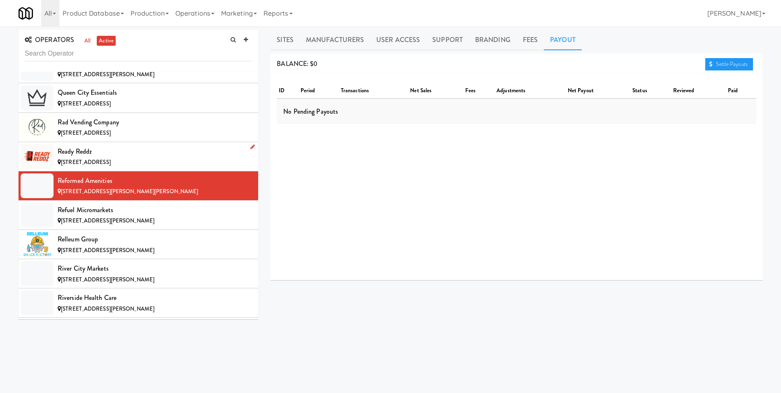
scroll to position [5457, 0]
click at [96, 157] on div "Ready Reddz" at bounding box center [155, 152] width 194 height 12
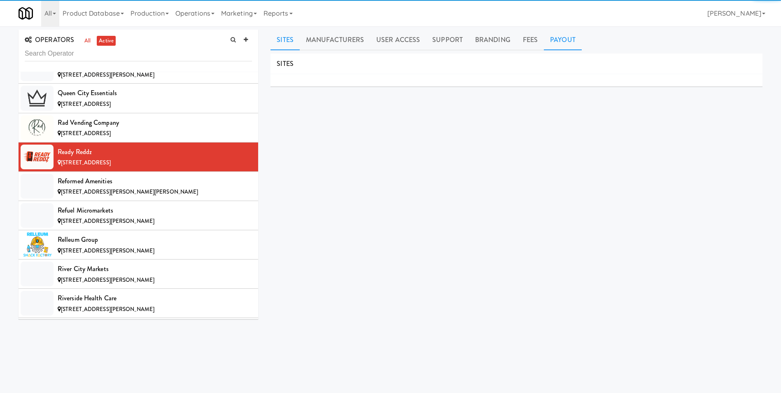
click at [555, 46] on link "Payout" at bounding box center [563, 40] width 38 height 21
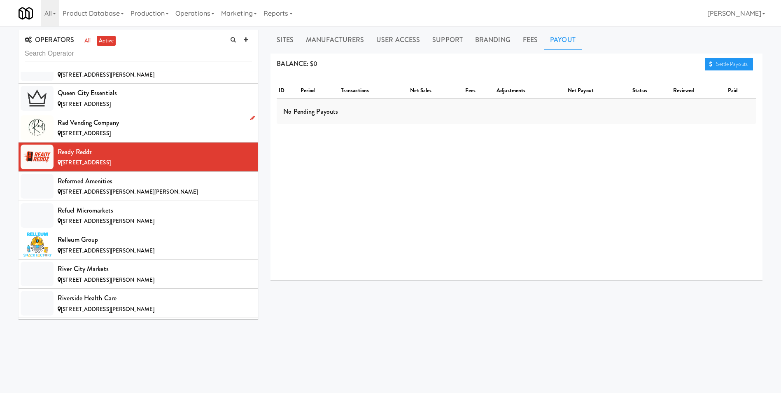
click at [137, 128] on div "Rad Vending Company" at bounding box center [155, 123] width 194 height 12
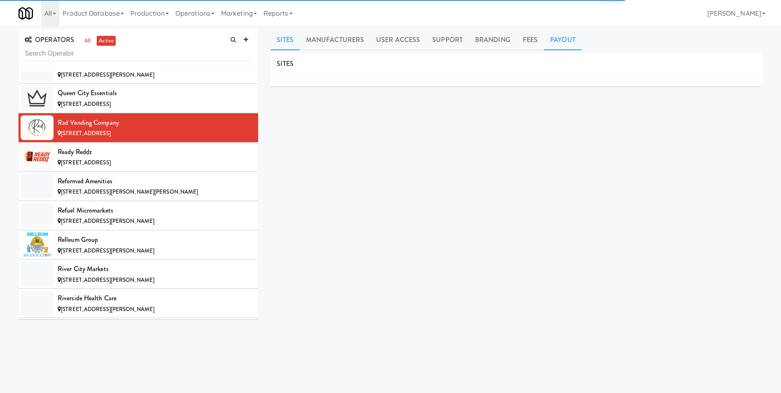
click at [565, 38] on link "Payout" at bounding box center [563, 40] width 38 height 21
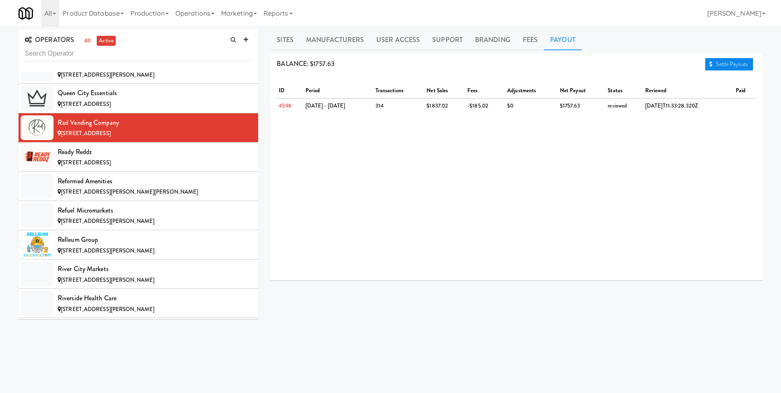
click at [736, 65] on link "Settle Payouts" at bounding box center [730, 64] width 48 height 12
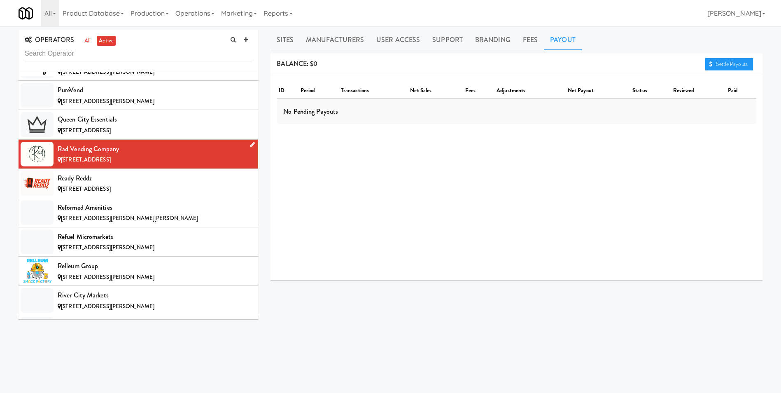
scroll to position [5416, 0]
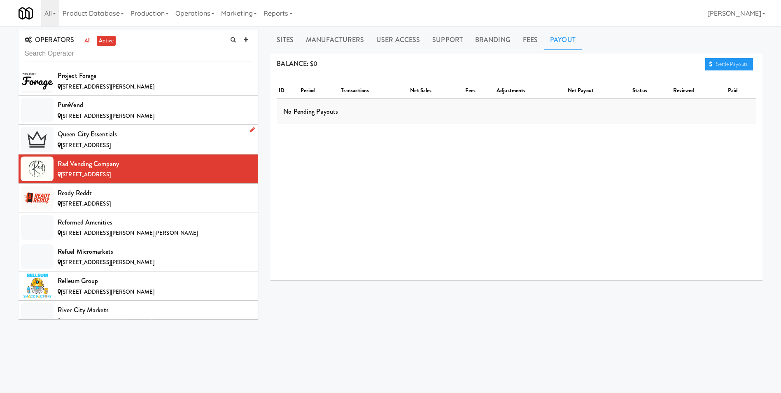
click at [107, 144] on span "[STREET_ADDRESS]" at bounding box center [86, 145] width 50 height 8
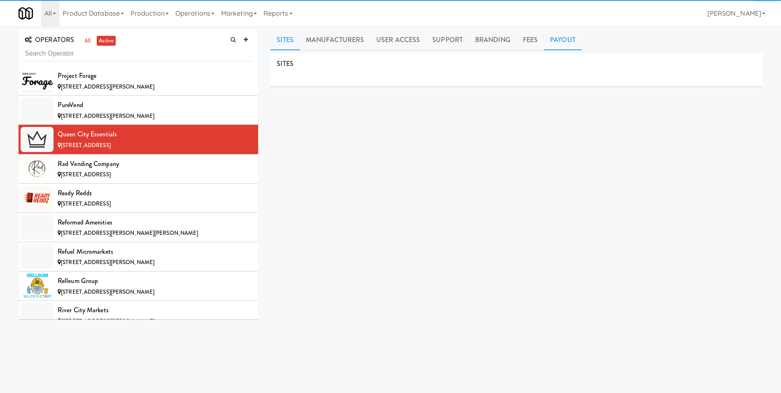
click at [553, 37] on link "Payout" at bounding box center [563, 40] width 38 height 21
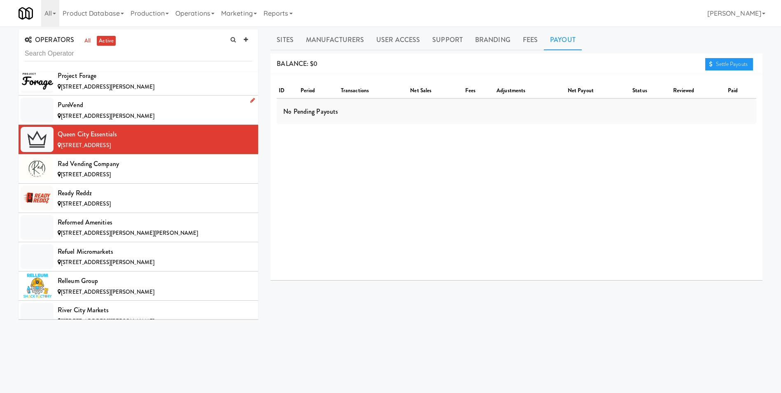
click at [157, 110] on div "PureVend" at bounding box center [155, 105] width 194 height 12
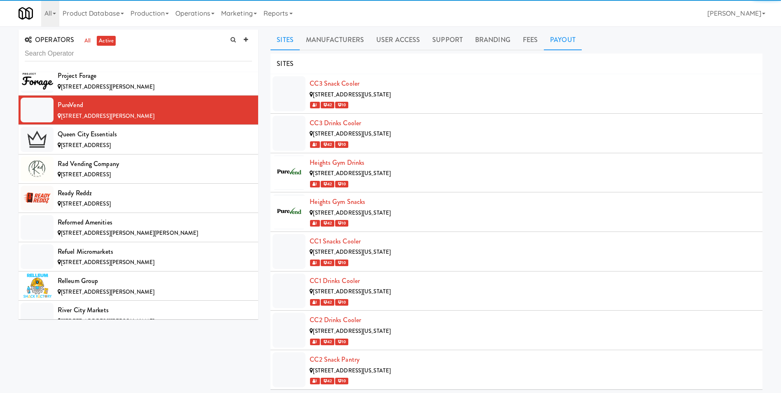
click at [571, 37] on link "Payout" at bounding box center [563, 40] width 38 height 21
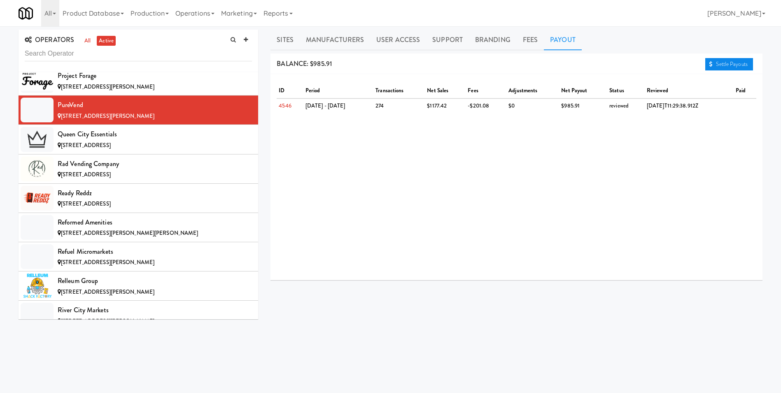
click at [728, 62] on link "Settle Payouts" at bounding box center [730, 64] width 48 height 12
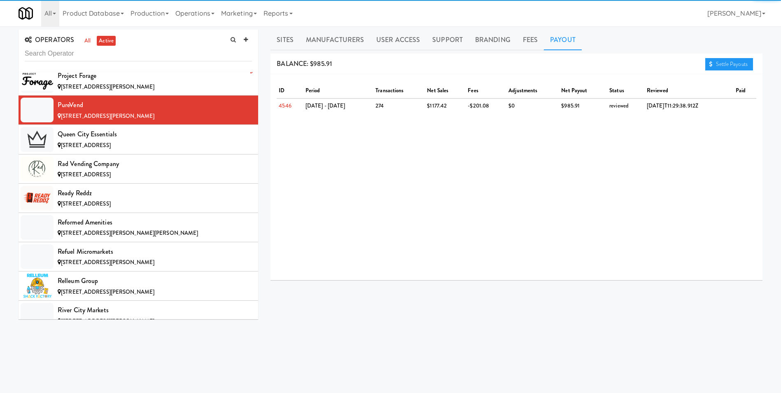
scroll to position [5375, 0]
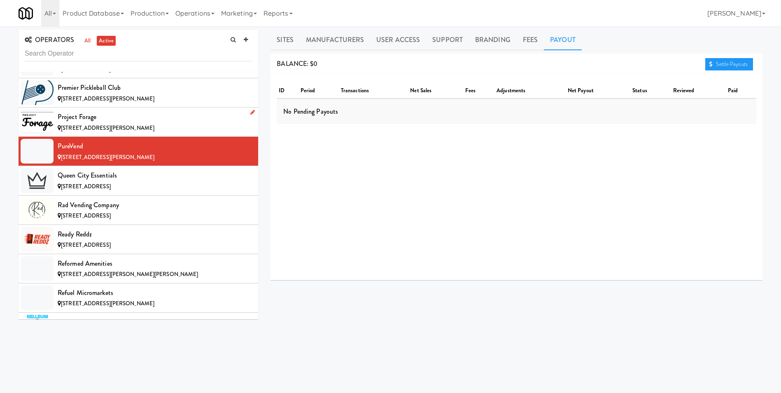
click at [80, 118] on div "Project Forage" at bounding box center [155, 117] width 194 height 12
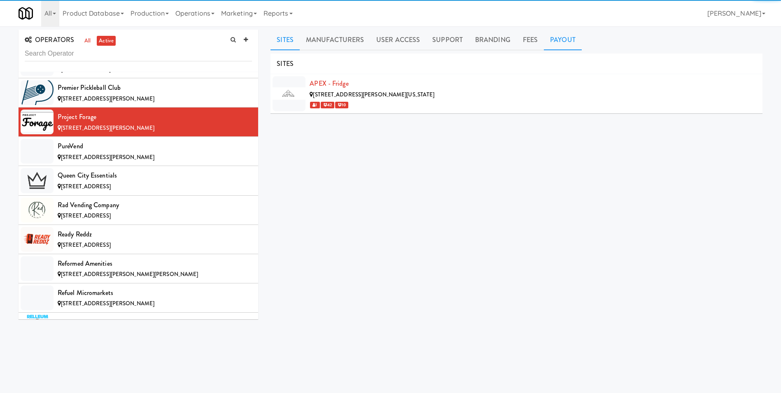
click at [556, 40] on link "Payout" at bounding box center [563, 40] width 38 height 21
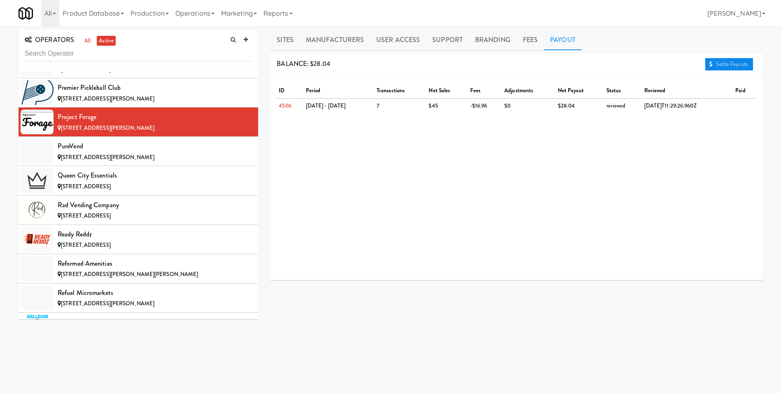
click at [717, 64] on link "Settle Payouts" at bounding box center [730, 64] width 48 height 12
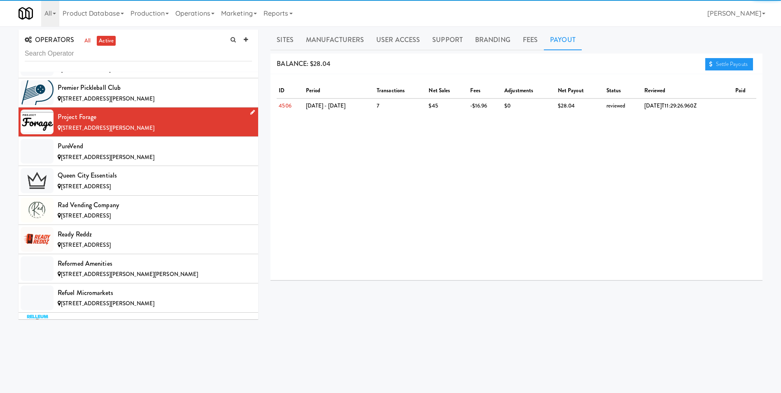
scroll to position [5334, 0]
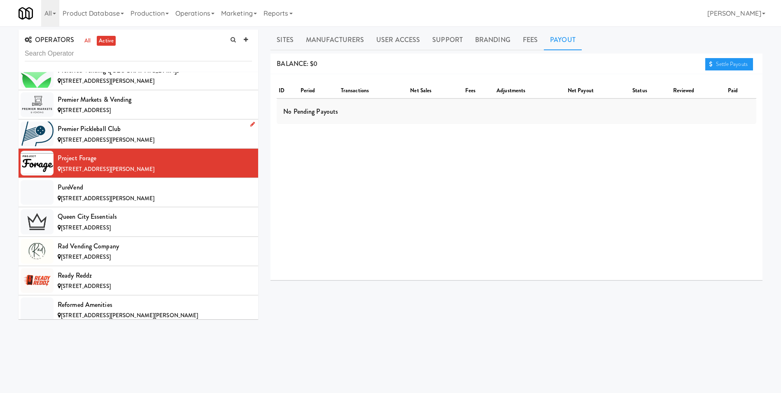
click at [91, 133] on div "Premier Pickleball Club" at bounding box center [155, 129] width 194 height 12
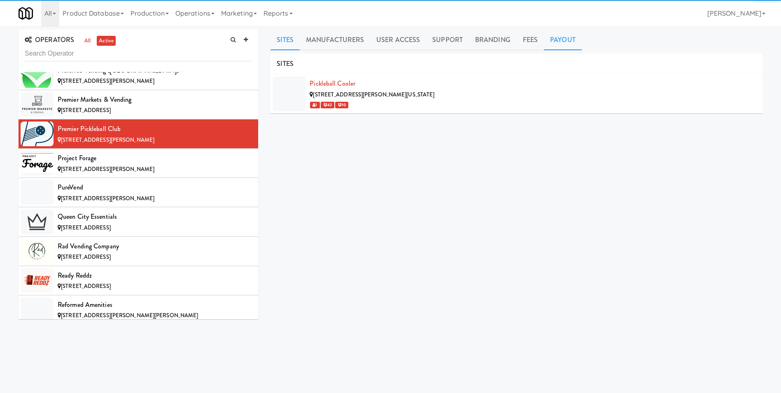
click at [567, 41] on link "Payout" at bounding box center [563, 40] width 38 height 21
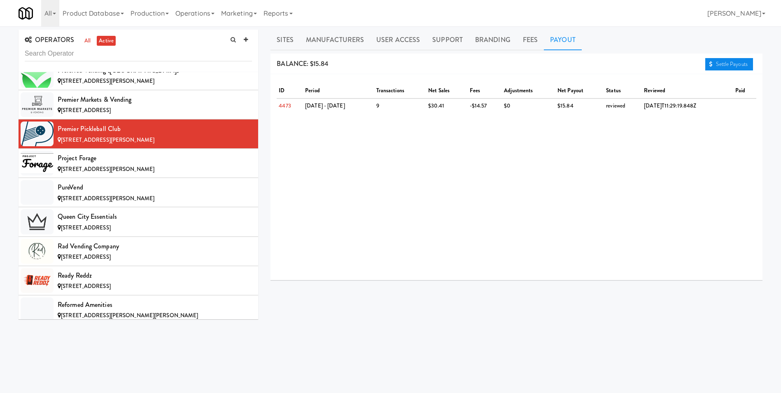
click at [736, 65] on link "Settle Payouts" at bounding box center [730, 64] width 48 height 12
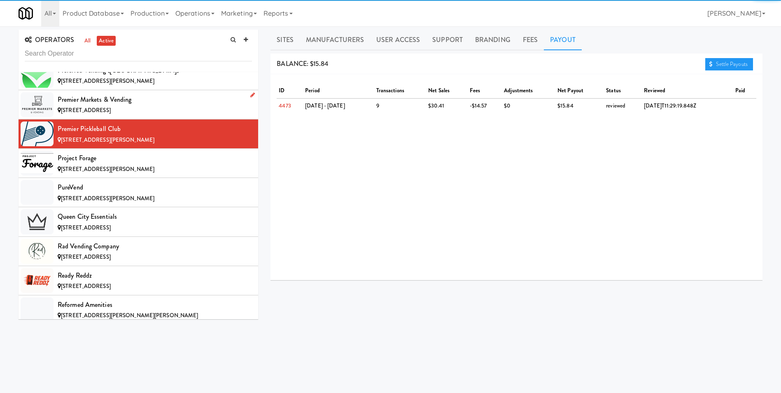
click at [101, 110] on span "[STREET_ADDRESS]" at bounding box center [86, 110] width 50 height 8
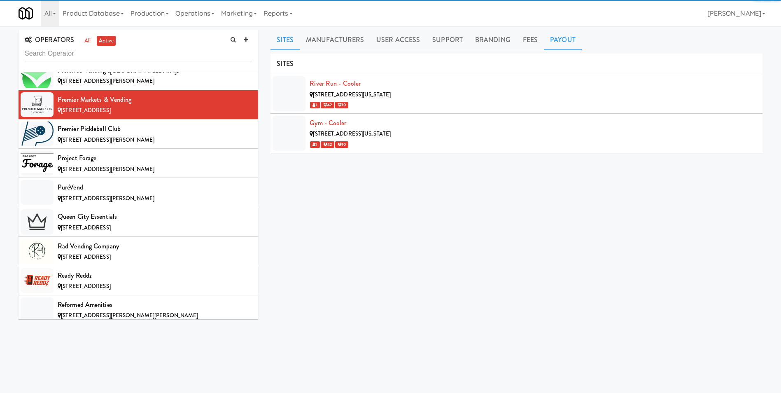
click at [557, 41] on link "Payout" at bounding box center [563, 40] width 38 height 21
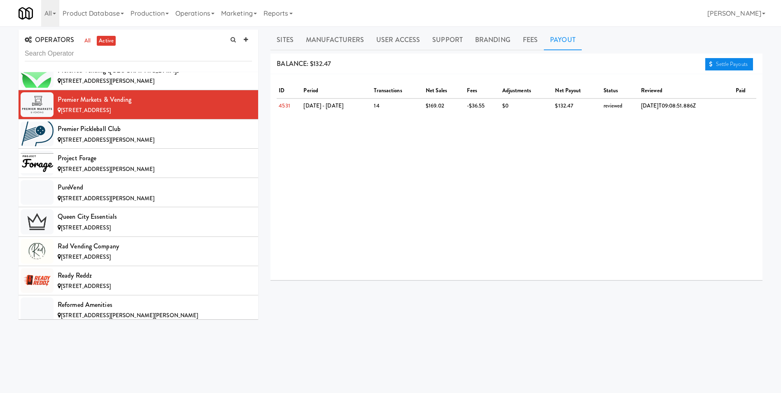
click at [720, 66] on link "Settle Payouts" at bounding box center [730, 64] width 48 height 12
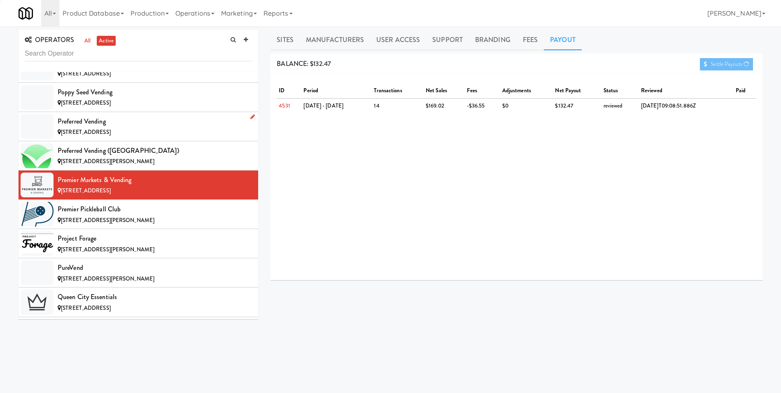
scroll to position [5252, 0]
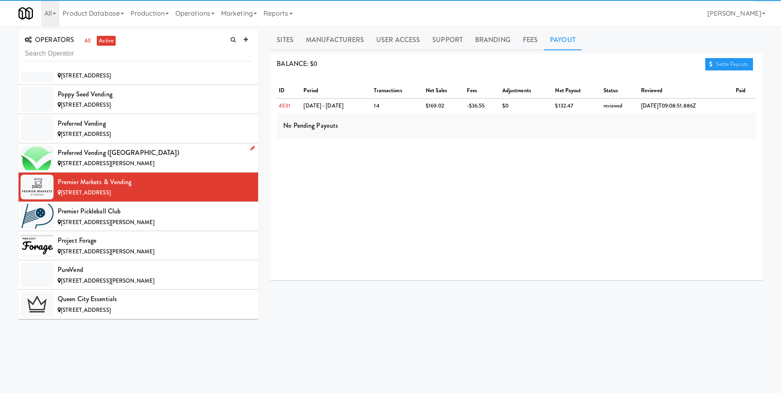
click at [88, 159] on span "[STREET_ADDRESS][PERSON_NAME]" at bounding box center [107, 163] width 93 height 8
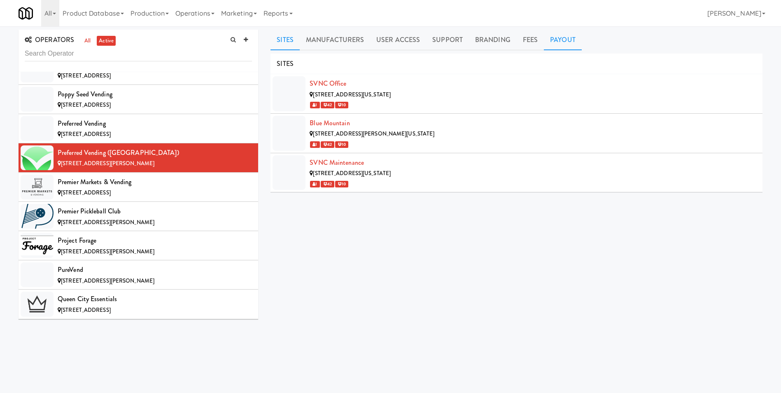
click at [555, 39] on link "Payout" at bounding box center [563, 40] width 38 height 21
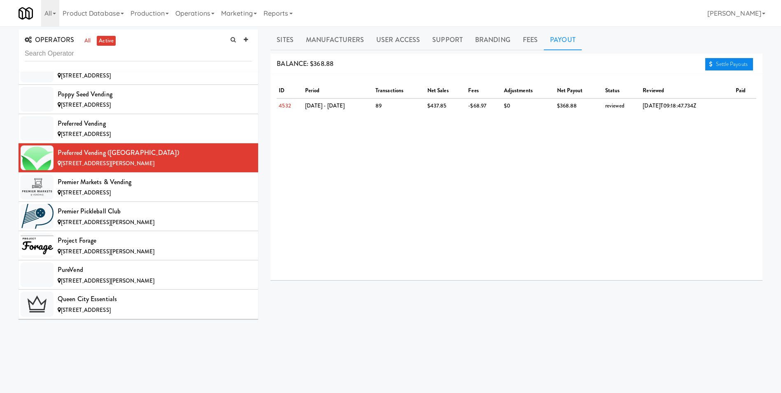
click at [717, 63] on link "Settle Payouts" at bounding box center [730, 64] width 48 height 12
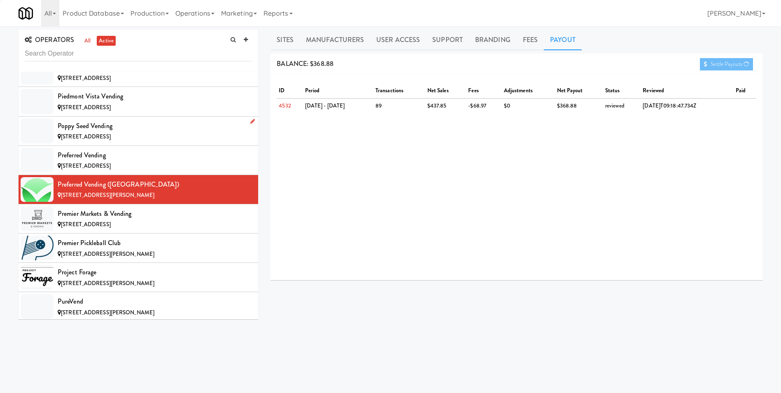
scroll to position [5210, 0]
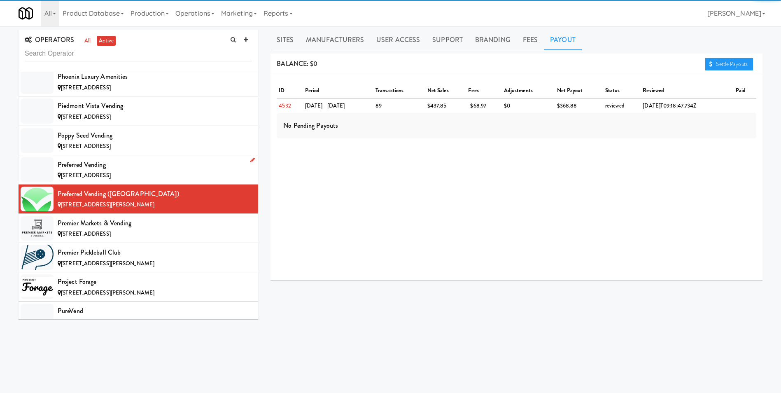
click at [86, 171] on span "[STREET_ADDRESS]" at bounding box center [86, 175] width 50 height 8
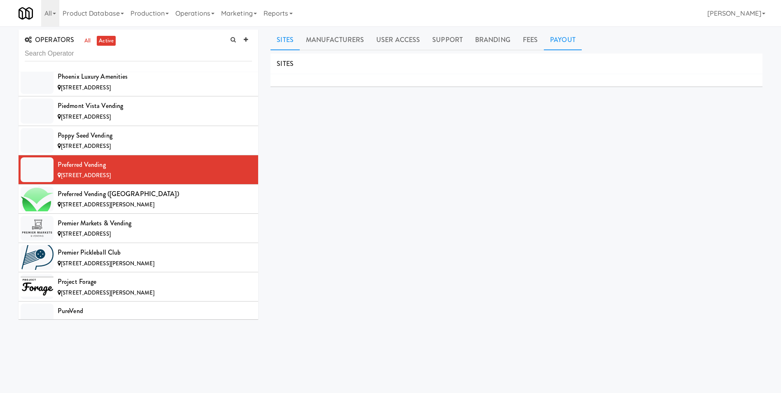
click at [559, 42] on link "Payout" at bounding box center [563, 40] width 38 height 21
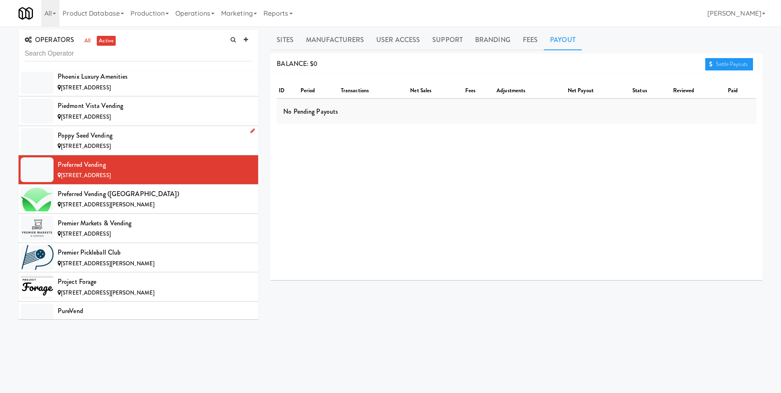
click at [73, 132] on div "Poppy Seed Vending" at bounding box center [155, 135] width 194 height 12
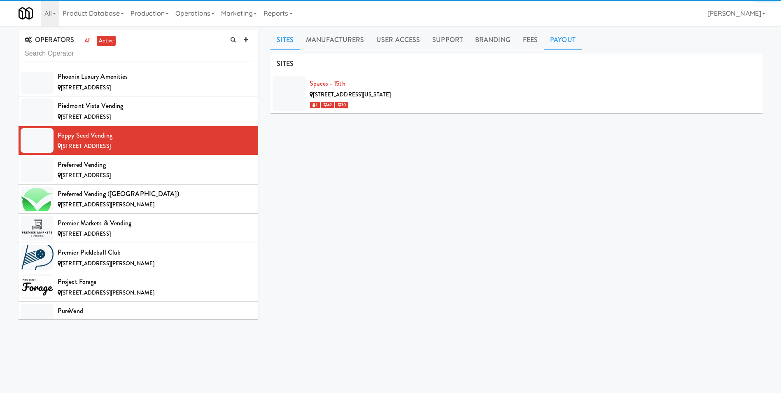
click at [554, 41] on link "Payout" at bounding box center [563, 40] width 38 height 21
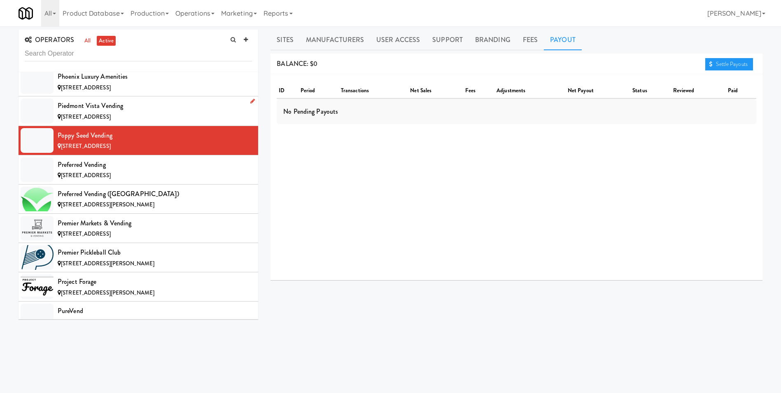
click at [133, 107] on div "Piedmont Vista Vending" at bounding box center [155, 106] width 194 height 12
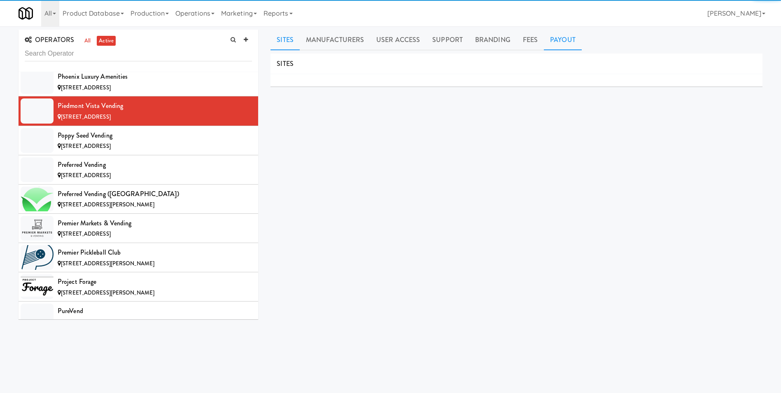
click at [554, 44] on link "Payout" at bounding box center [563, 40] width 38 height 21
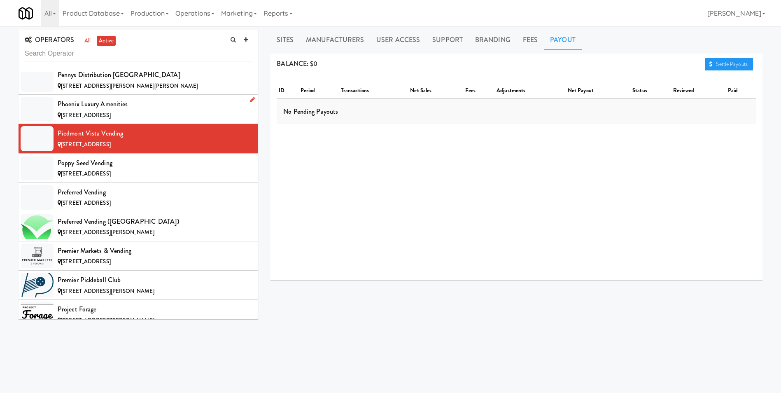
scroll to position [5169, 0]
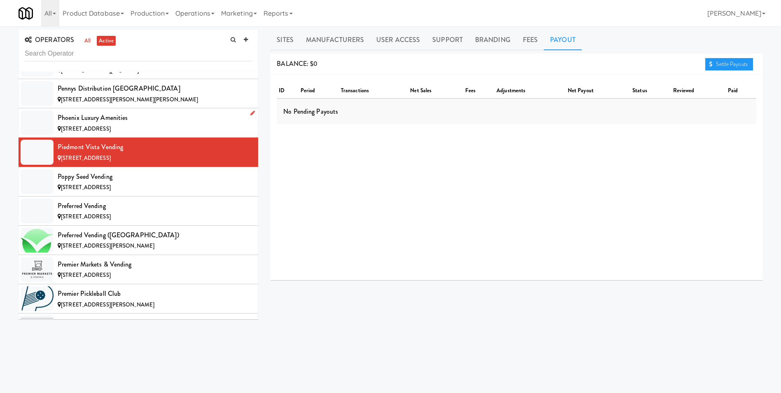
click at [91, 118] on div "Phoenix Luxury Amenities" at bounding box center [155, 118] width 194 height 12
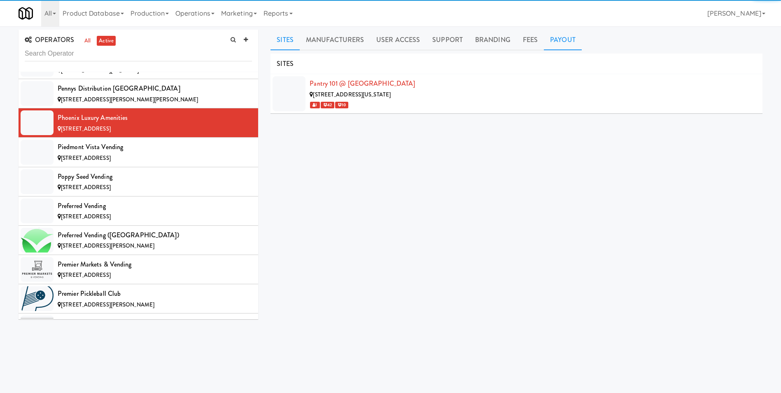
click at [552, 40] on link "Payout" at bounding box center [563, 40] width 38 height 21
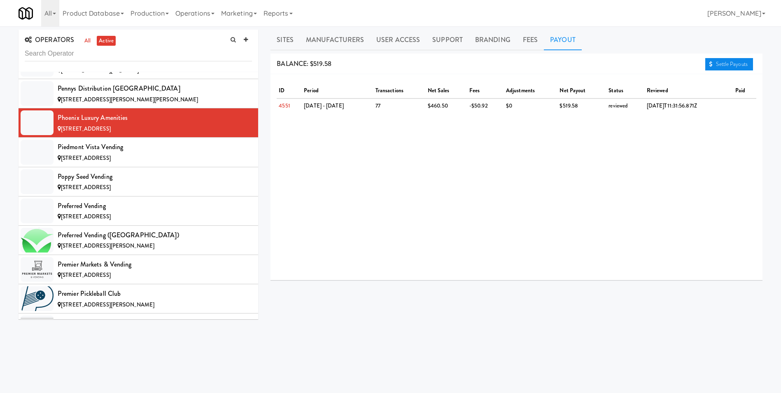
click at [723, 63] on link "Settle Payouts" at bounding box center [730, 64] width 48 height 12
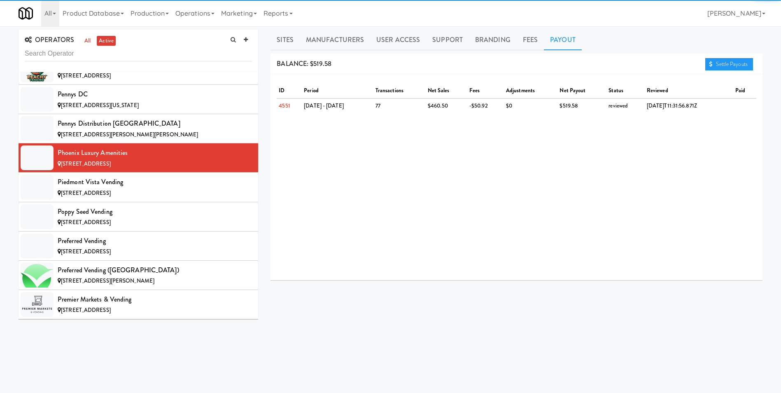
scroll to position [5087, 0]
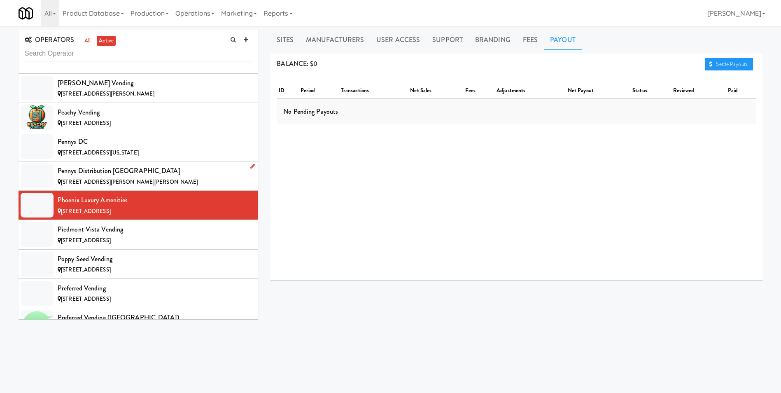
click at [90, 182] on span "[STREET_ADDRESS][PERSON_NAME][PERSON_NAME]" at bounding box center [129, 182] width 137 height 8
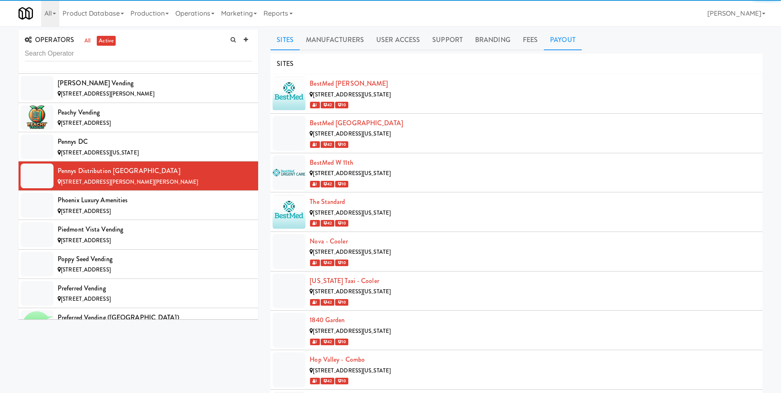
click at [558, 40] on link "Payout" at bounding box center [563, 40] width 38 height 21
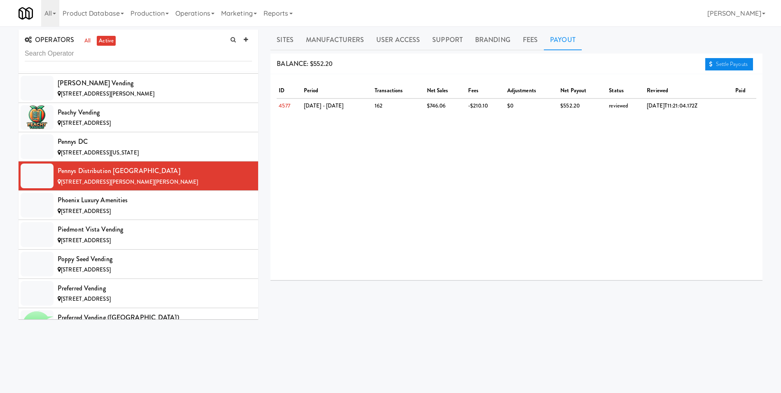
click at [717, 68] on link "Settle Payouts" at bounding box center [730, 64] width 48 height 12
click at [78, 148] on div "[STREET_ADDRESS][US_STATE]" at bounding box center [155, 153] width 194 height 10
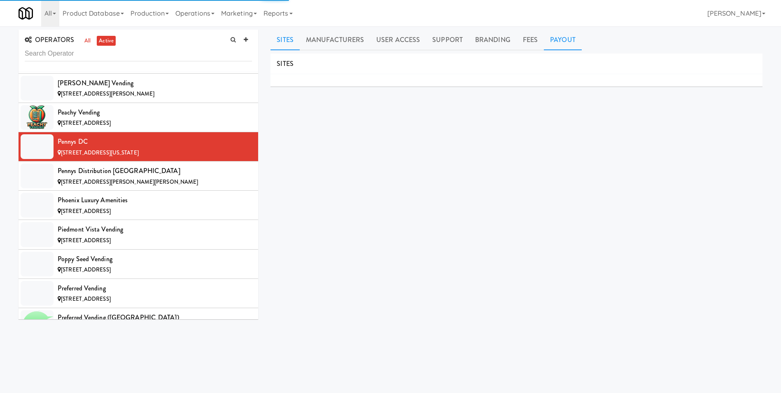
click at [559, 39] on link "Payout" at bounding box center [563, 40] width 38 height 21
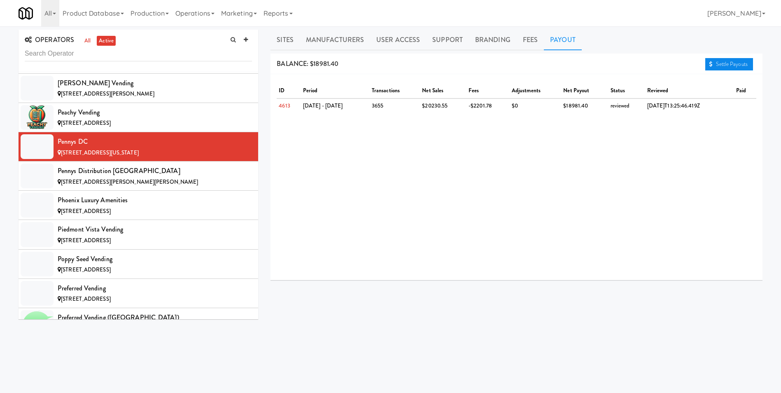
click at [741, 65] on link "Settle Payouts" at bounding box center [730, 64] width 48 height 12
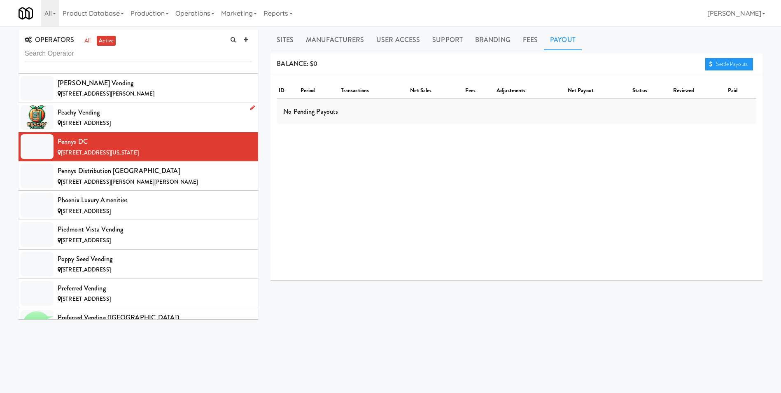
click at [72, 117] on div "Peachy Vending" at bounding box center [155, 112] width 194 height 12
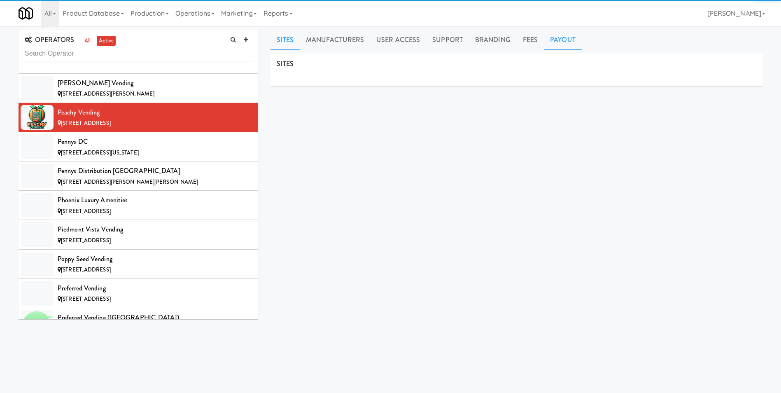
click at [550, 43] on link "Payout" at bounding box center [563, 40] width 38 height 21
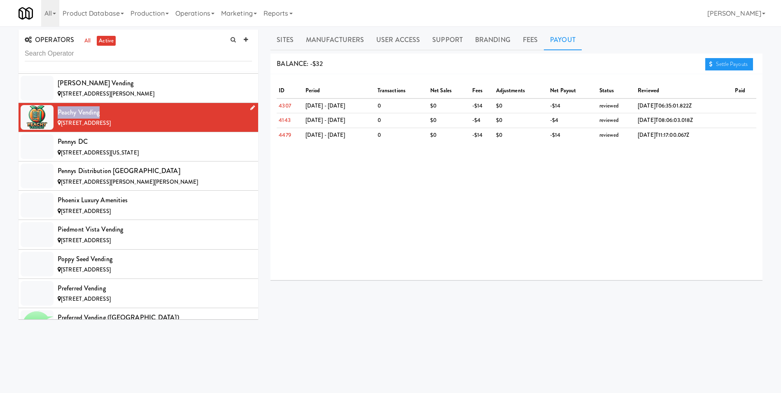
drag, startPoint x: 104, startPoint y: 116, endPoint x: 58, endPoint y: 115, distance: 46.1
click at [58, 115] on div "Peachy Vending" at bounding box center [155, 112] width 194 height 12
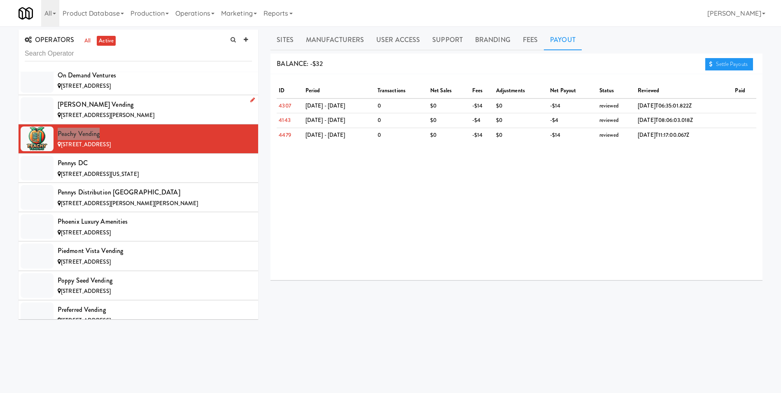
scroll to position [5046, 0]
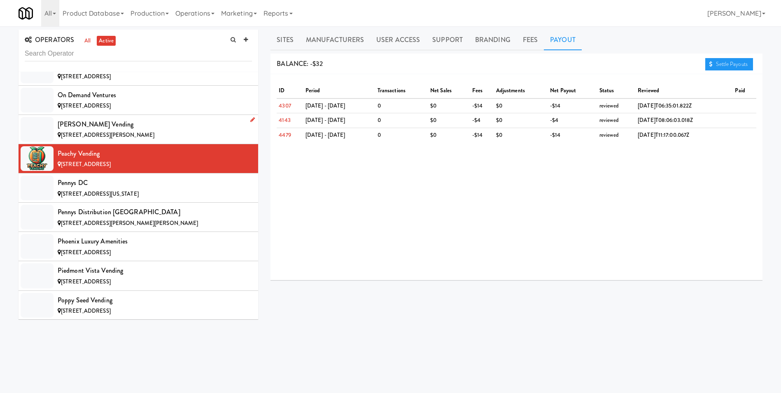
click at [122, 131] on span "[STREET_ADDRESS][PERSON_NAME]" at bounding box center [107, 135] width 93 height 8
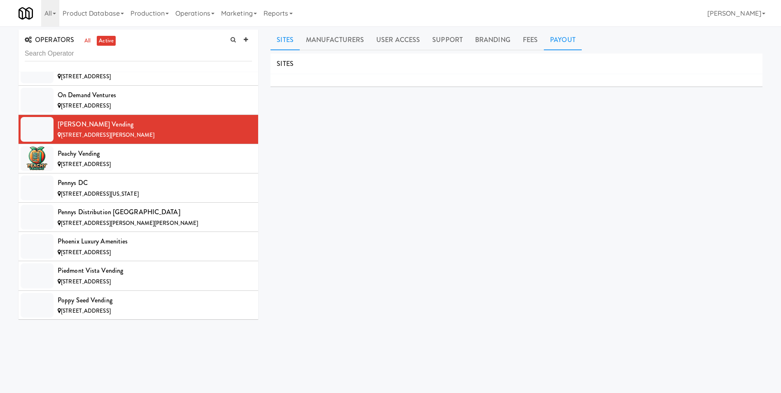
click at [558, 40] on link "Payout" at bounding box center [563, 40] width 38 height 21
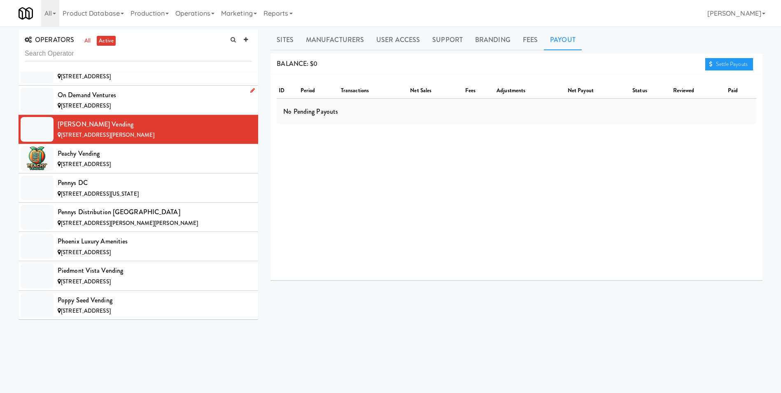
click at [141, 100] on div "On Demand Ventures" at bounding box center [155, 95] width 194 height 12
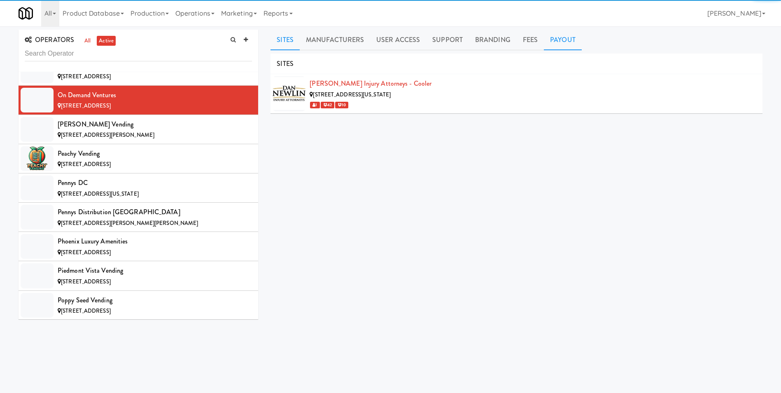
click at [556, 42] on link "Payout" at bounding box center [563, 40] width 38 height 21
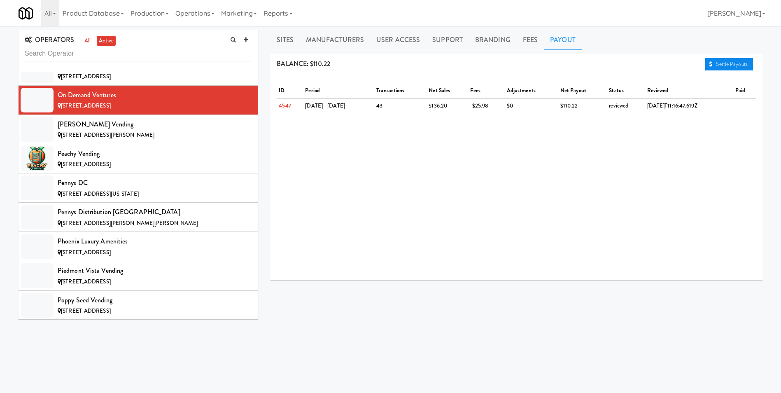
click at [723, 66] on link "Settle Payouts" at bounding box center [730, 64] width 48 height 12
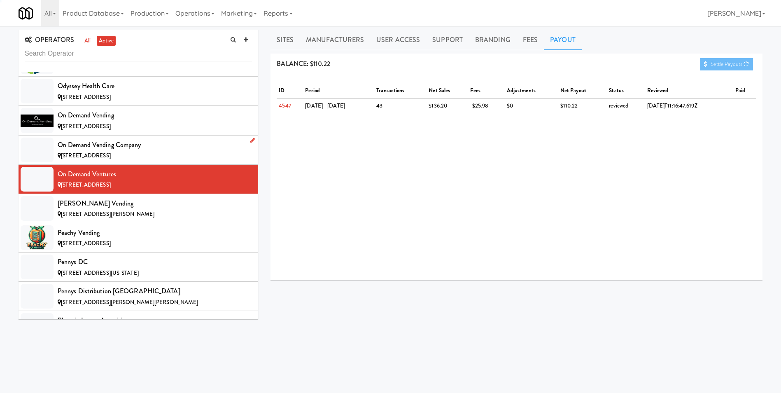
scroll to position [4963, 0]
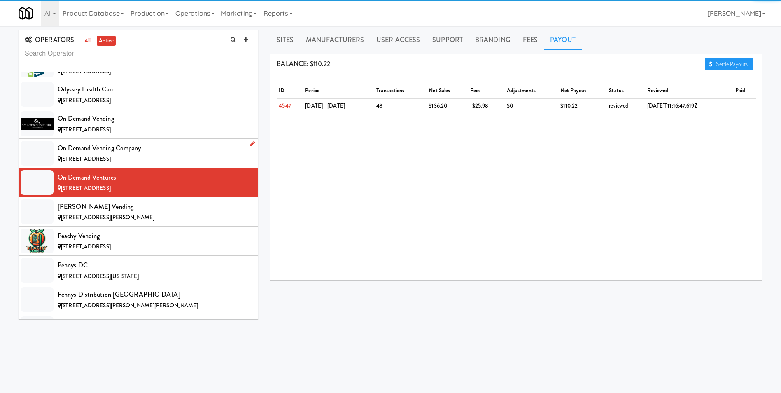
click at [105, 156] on span "[STREET_ADDRESS]" at bounding box center [86, 159] width 50 height 8
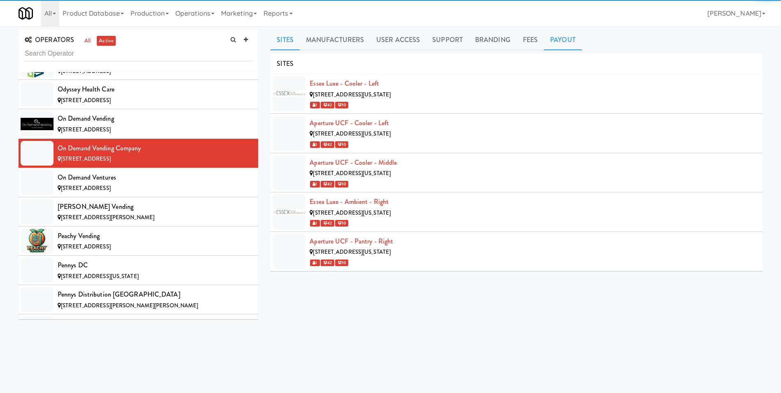
click at [550, 43] on link "Payout" at bounding box center [563, 40] width 38 height 21
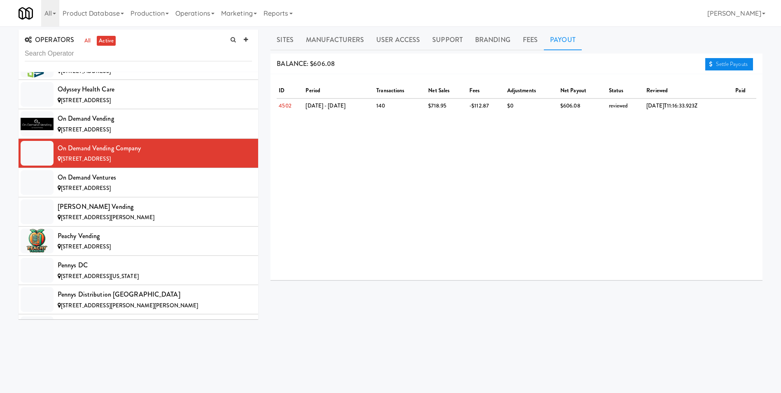
click at [739, 63] on link "Settle Payouts" at bounding box center [730, 64] width 48 height 12
click at [122, 122] on div "On Demand Vending" at bounding box center [155, 118] width 194 height 12
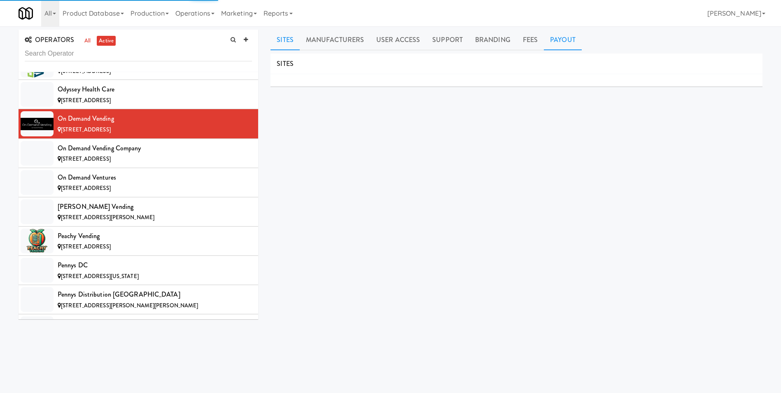
click at [549, 42] on link "Payout" at bounding box center [563, 40] width 38 height 21
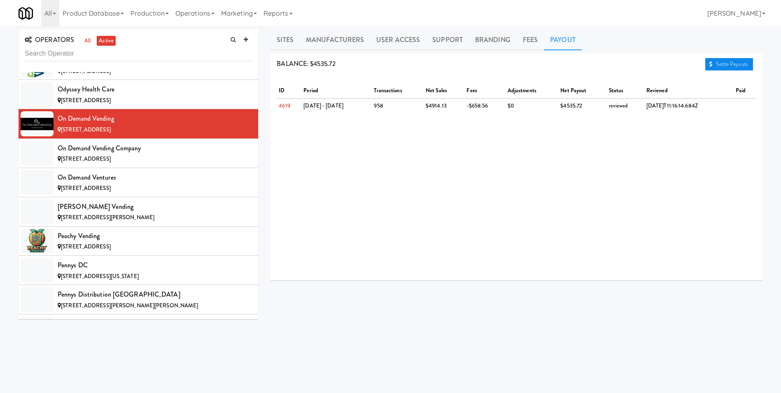
click at [736, 67] on link "Settle Payouts" at bounding box center [730, 64] width 48 height 12
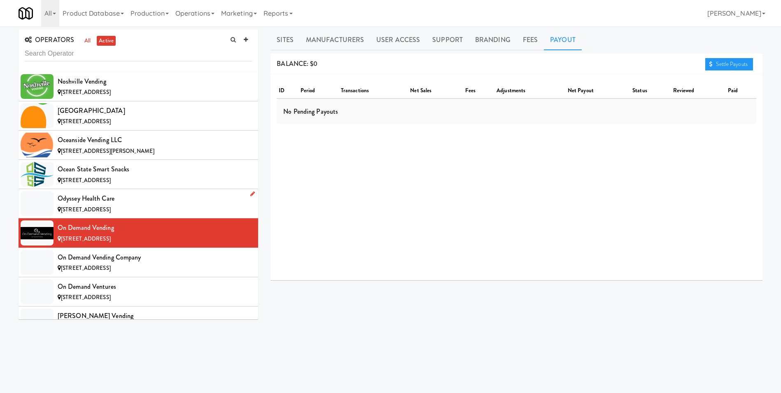
scroll to position [4840, 0]
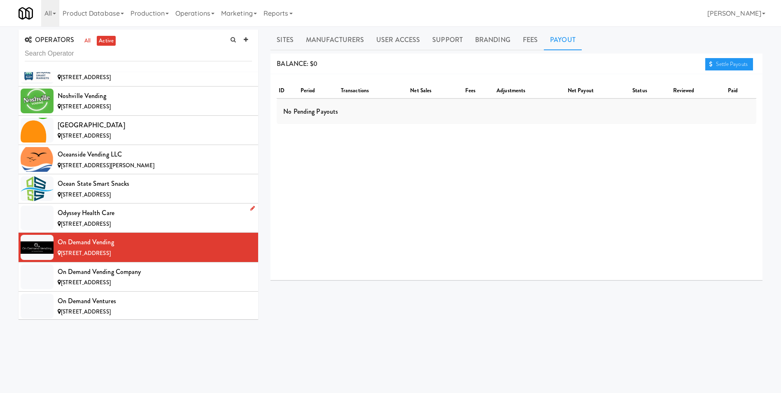
click at [94, 224] on span "[STREET_ADDRESS]" at bounding box center [86, 224] width 50 height 8
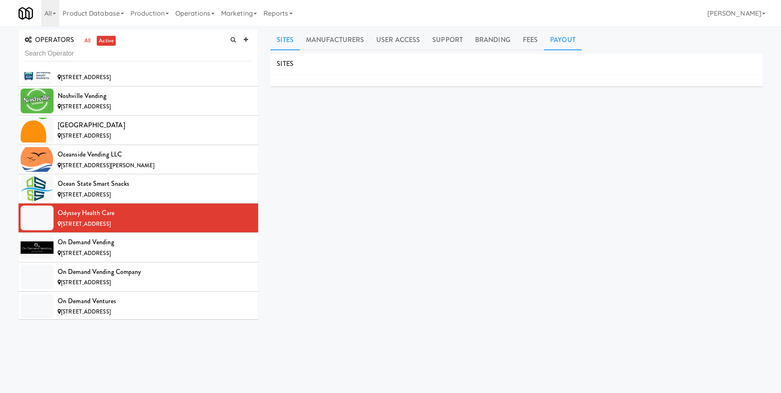
click at [549, 38] on link "Payout" at bounding box center [563, 40] width 38 height 21
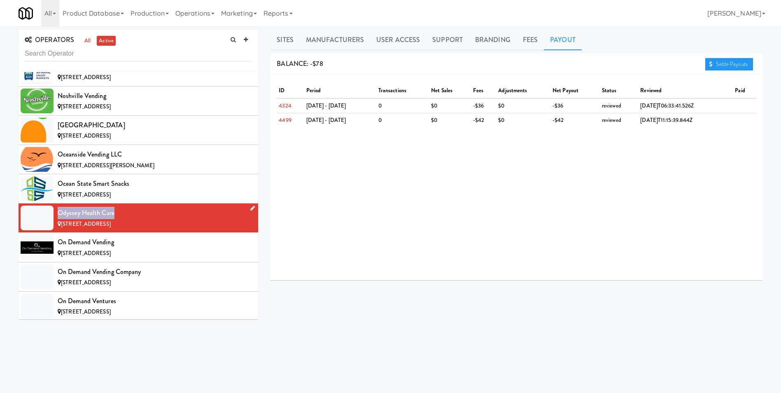
drag, startPoint x: 117, startPoint y: 213, endPoint x: 58, endPoint y: 213, distance: 58.1
click at [58, 213] on div "Odyssey Health Care" at bounding box center [155, 213] width 194 height 12
click at [127, 192] on div "[STREET_ADDRESS]" at bounding box center [155, 195] width 194 height 10
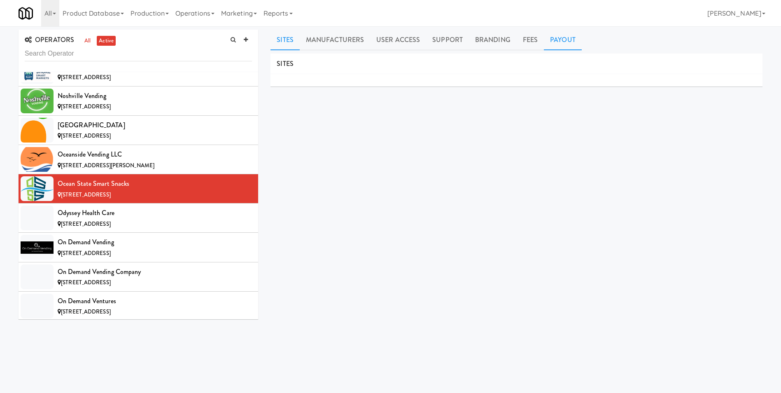
click at [551, 38] on link "Payout" at bounding box center [563, 40] width 38 height 21
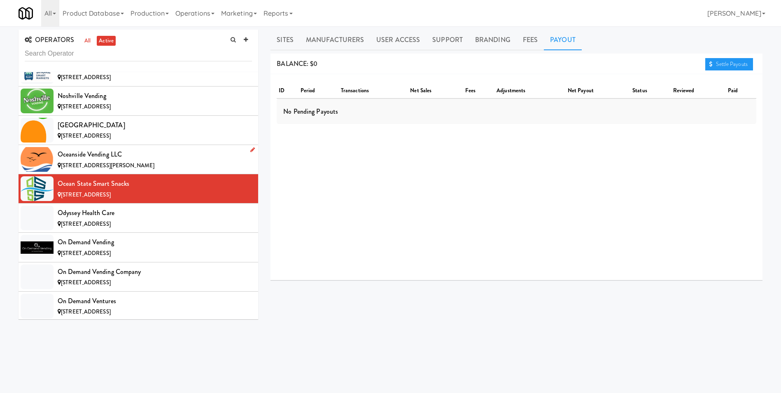
click at [136, 154] on div "Oceanside Vending LLC" at bounding box center [155, 154] width 194 height 12
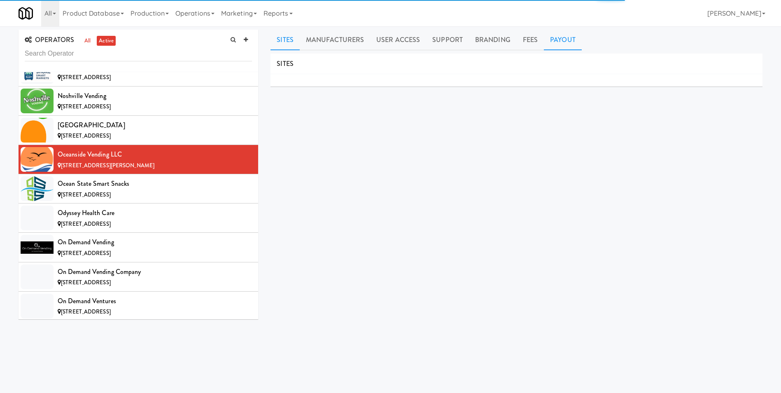
click at [565, 45] on link "Payout" at bounding box center [563, 40] width 38 height 21
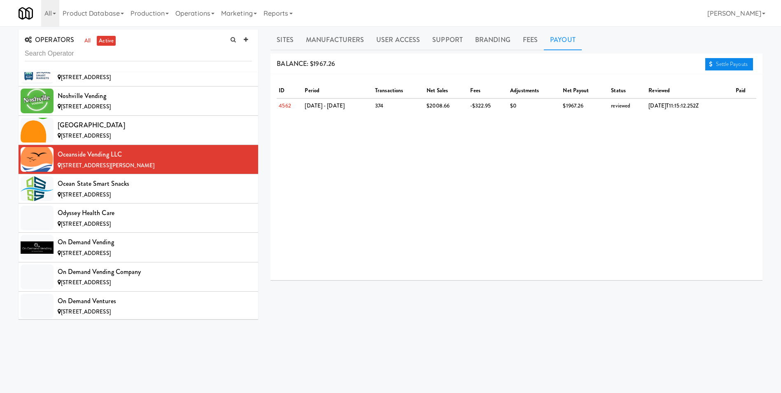
click at [743, 65] on link "Settle Payouts" at bounding box center [730, 64] width 48 height 12
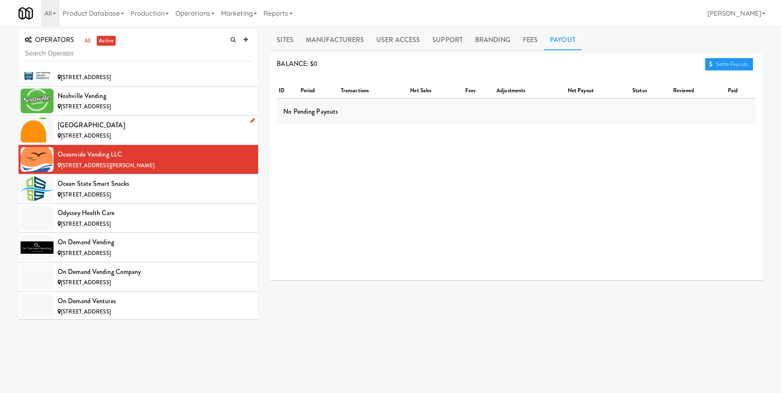
click at [80, 131] on div "[GEOGRAPHIC_DATA]" at bounding box center [155, 125] width 194 height 12
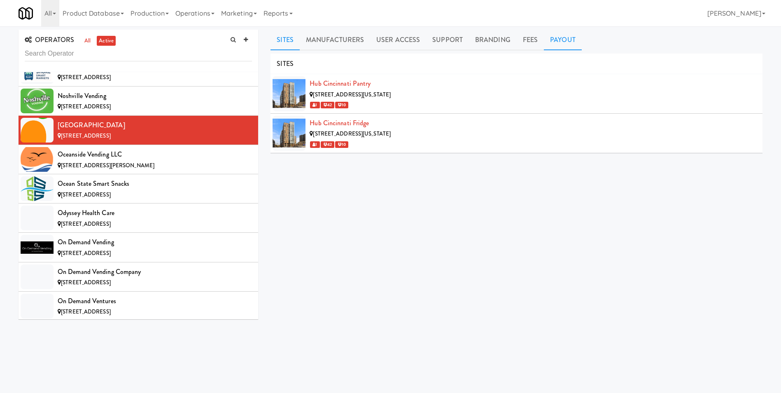
click at [569, 42] on link "Payout" at bounding box center [563, 40] width 38 height 21
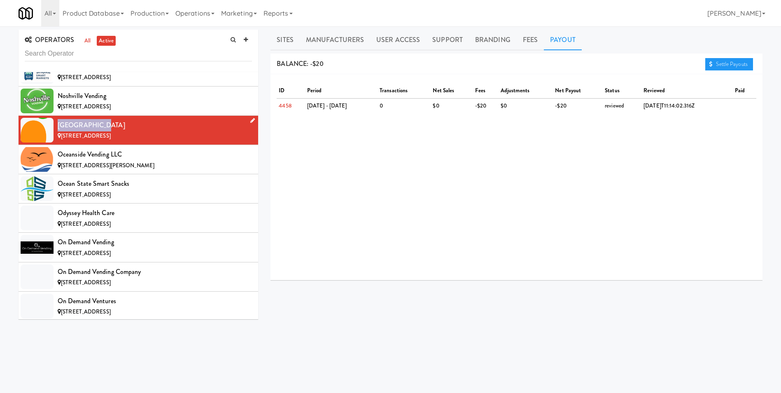
drag, startPoint x: 99, startPoint y: 128, endPoint x: 58, endPoint y: 125, distance: 40.9
click at [58, 125] on div "[GEOGRAPHIC_DATA]" at bounding box center [155, 125] width 194 height 12
click at [89, 100] on div "Noshville Vending" at bounding box center [155, 96] width 194 height 12
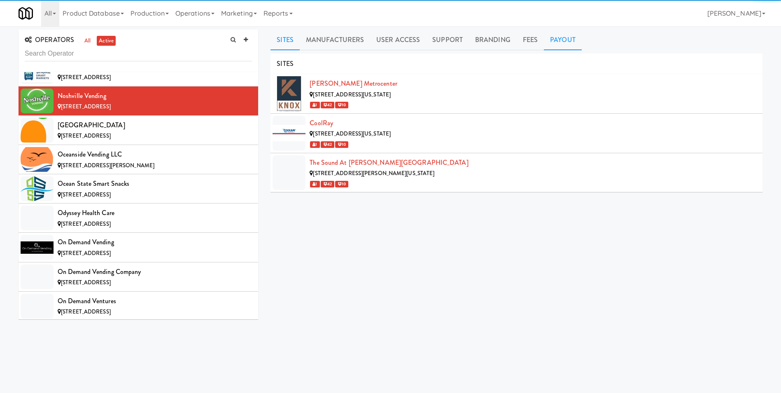
click at [563, 40] on link "Payout" at bounding box center [563, 40] width 38 height 21
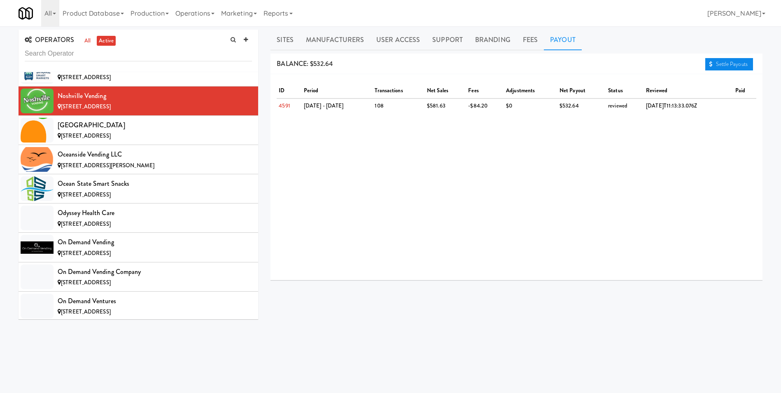
click at [725, 66] on link "Settle Payouts" at bounding box center [730, 64] width 48 height 12
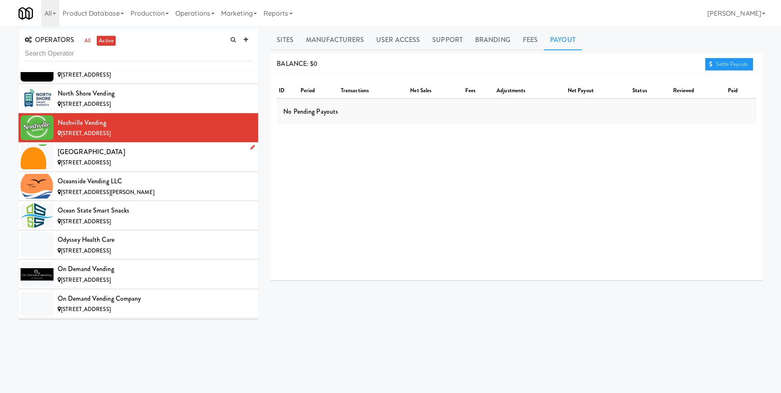
scroll to position [4798, 0]
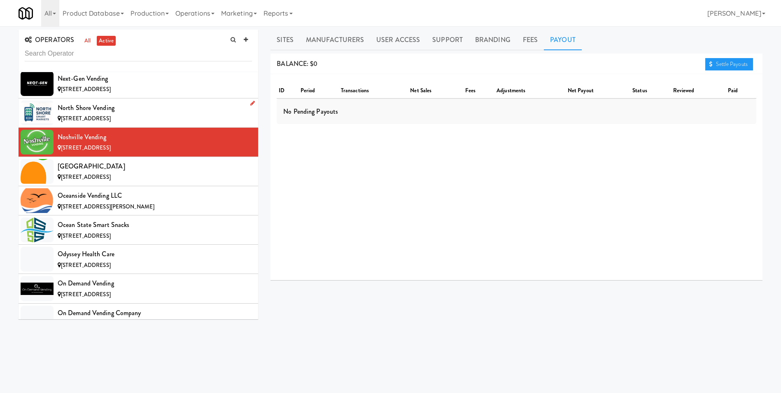
click at [124, 111] on div "North Shore Vending" at bounding box center [155, 108] width 194 height 12
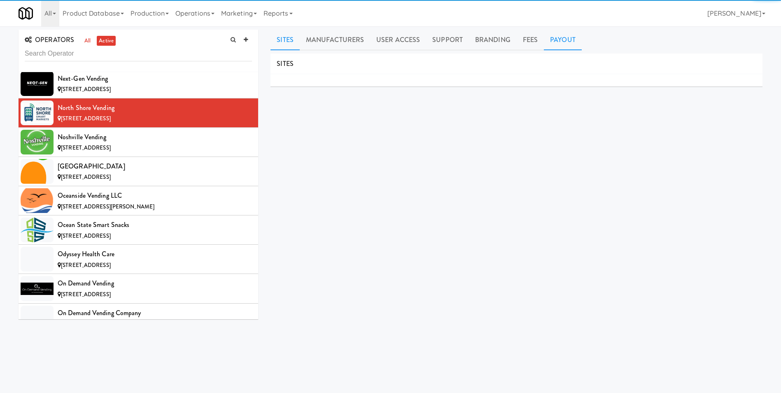
click at [571, 42] on link "Payout" at bounding box center [563, 40] width 38 height 21
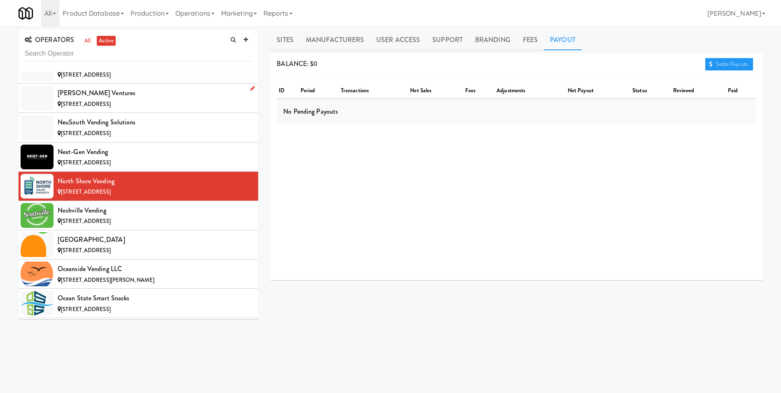
scroll to position [4716, 0]
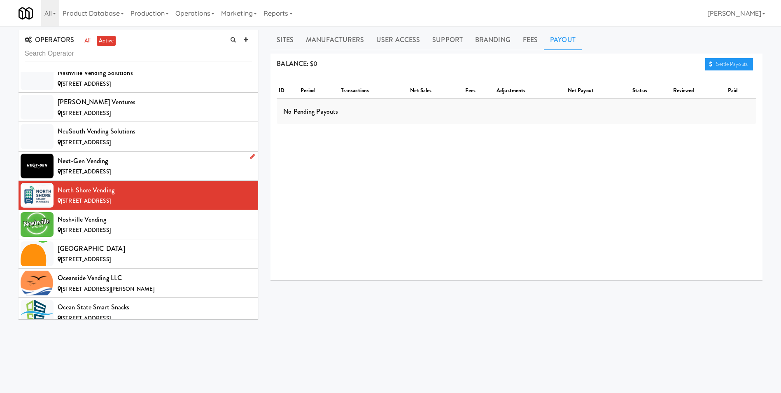
click at [77, 172] on span "[STREET_ADDRESS]" at bounding box center [86, 172] width 50 height 8
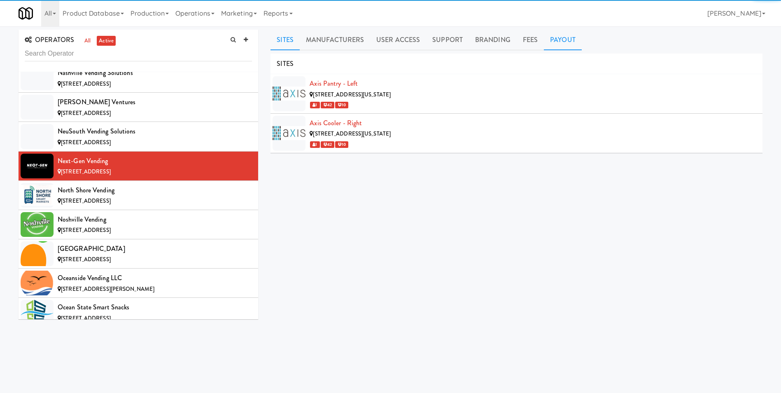
click at [556, 38] on link "Payout" at bounding box center [563, 40] width 38 height 21
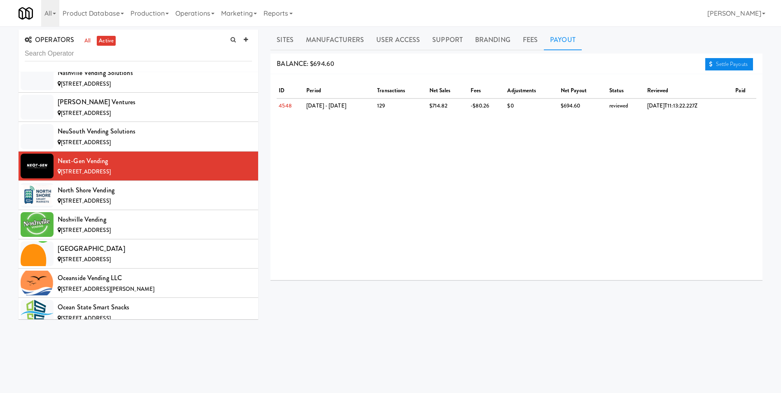
click at [718, 66] on link "Settle Payouts" at bounding box center [730, 64] width 48 height 12
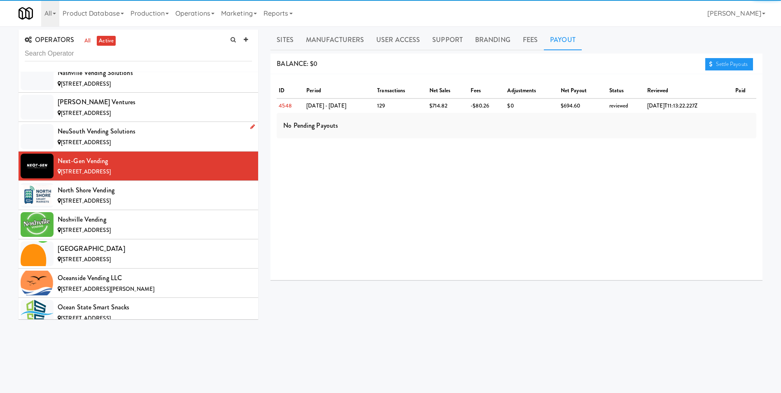
click at [103, 133] on div "NeuSouth Vending Solutions" at bounding box center [155, 131] width 194 height 12
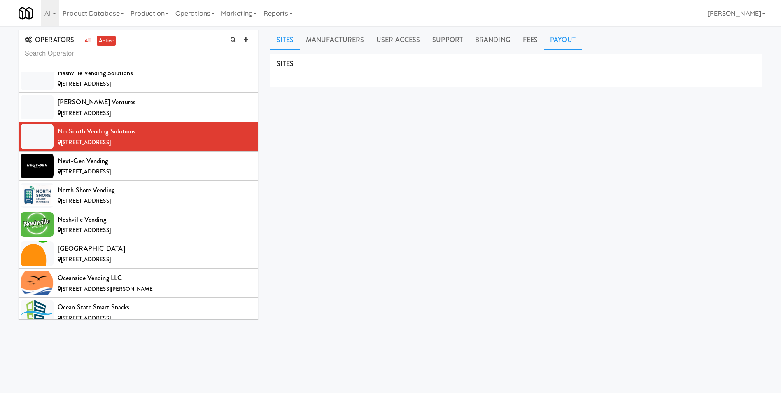
click at [564, 41] on link "Payout" at bounding box center [563, 40] width 38 height 21
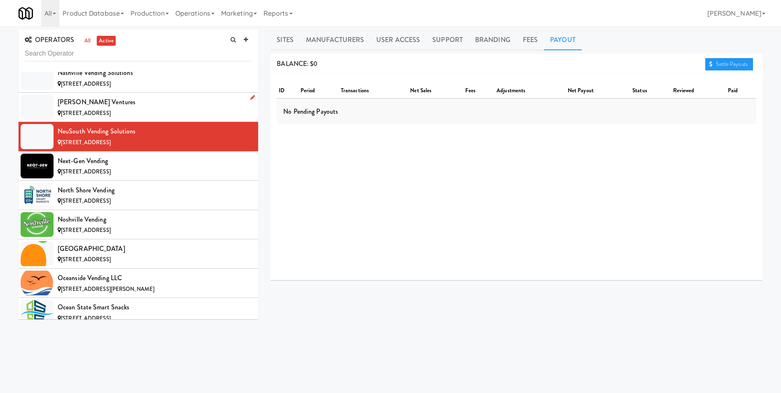
click at [111, 110] on span "[STREET_ADDRESS]" at bounding box center [86, 113] width 50 height 8
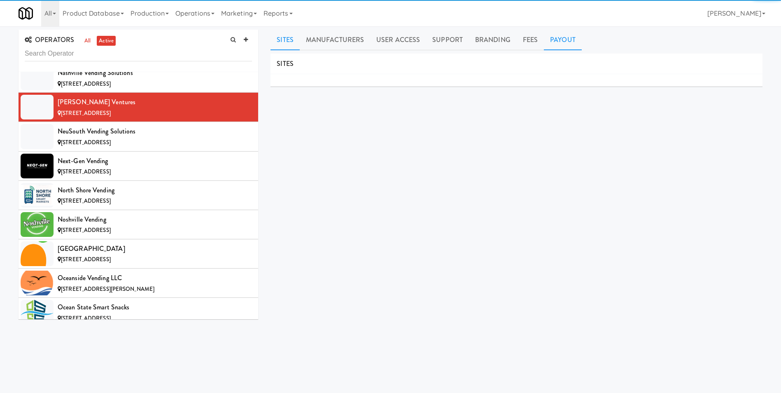
click at [568, 41] on link "Payout" at bounding box center [563, 40] width 38 height 21
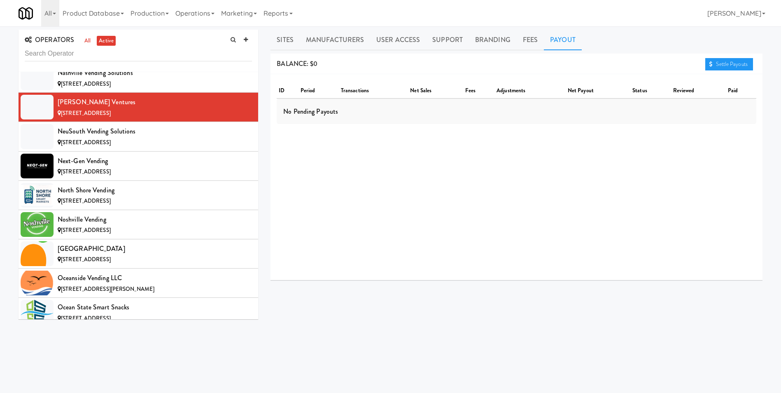
click at [108, 77] on div "Nashville Vending Solutions" at bounding box center [155, 73] width 194 height 12
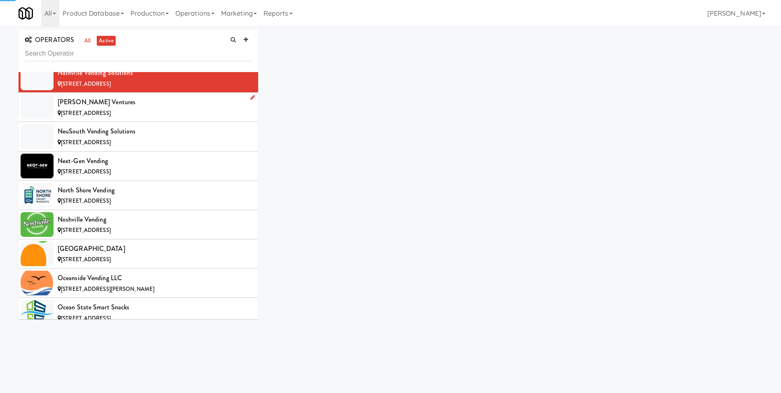
scroll to position [4634, 0]
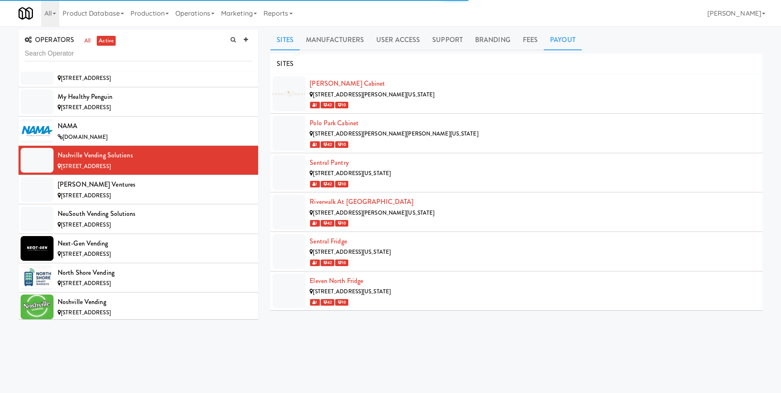
click at [556, 37] on link "Payout" at bounding box center [563, 40] width 38 height 21
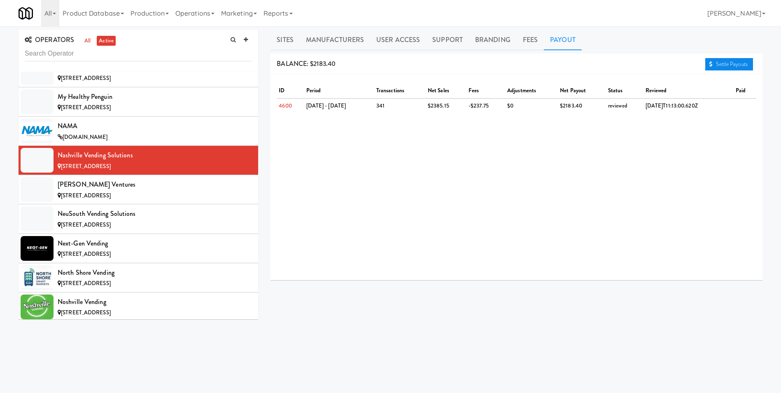
click at [731, 65] on link "Settle Payouts" at bounding box center [730, 64] width 48 height 12
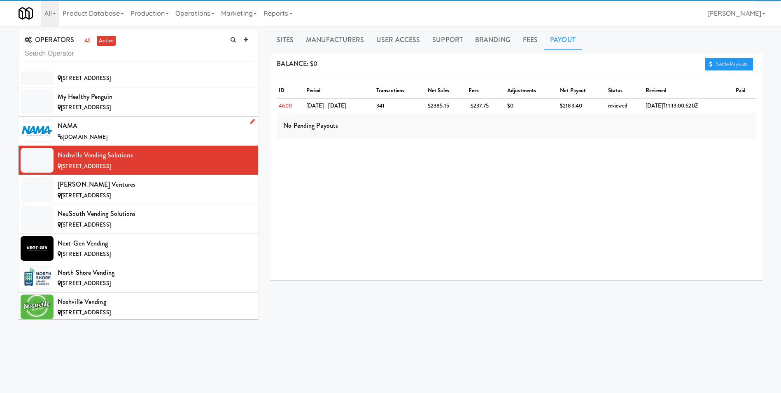
click at [91, 131] on div "NAMA" at bounding box center [155, 126] width 194 height 12
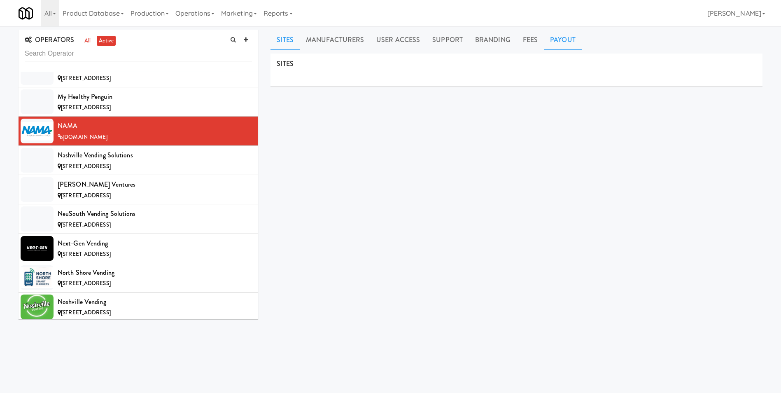
click at [557, 44] on link "Payout" at bounding box center [563, 40] width 38 height 21
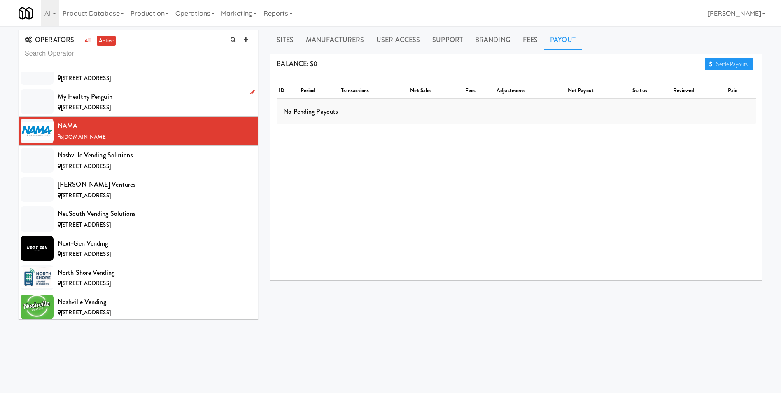
click at [93, 103] on div "[STREET_ADDRESS]" at bounding box center [155, 108] width 194 height 10
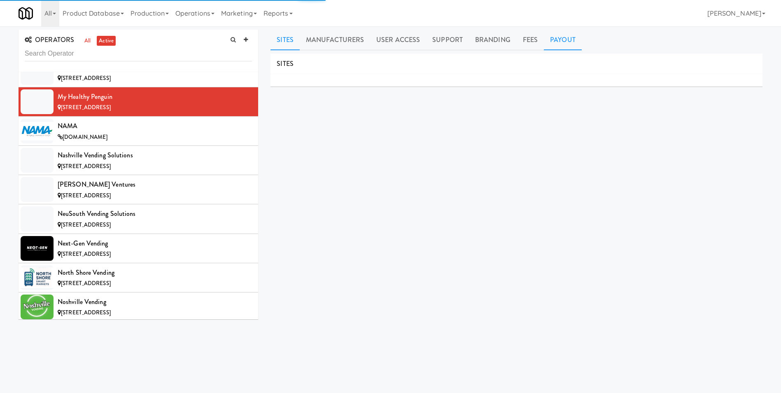
click at [558, 40] on link "Payout" at bounding box center [563, 40] width 38 height 21
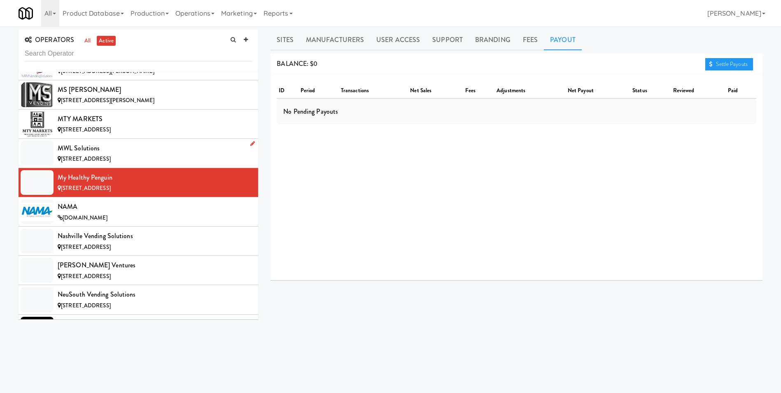
scroll to position [4551, 0]
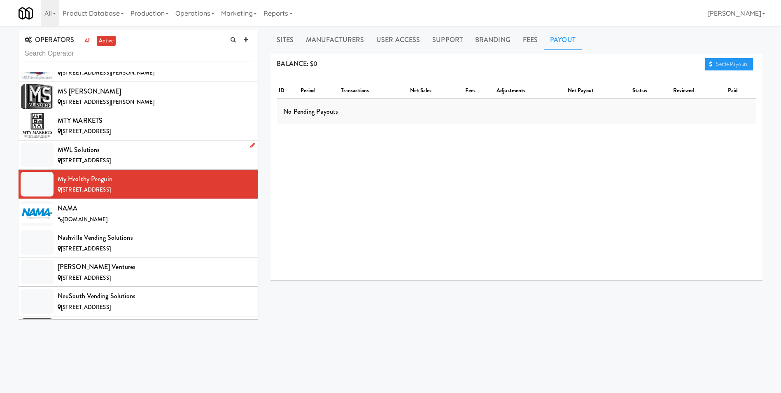
click at [85, 162] on span "[STREET_ADDRESS]" at bounding box center [86, 161] width 50 height 8
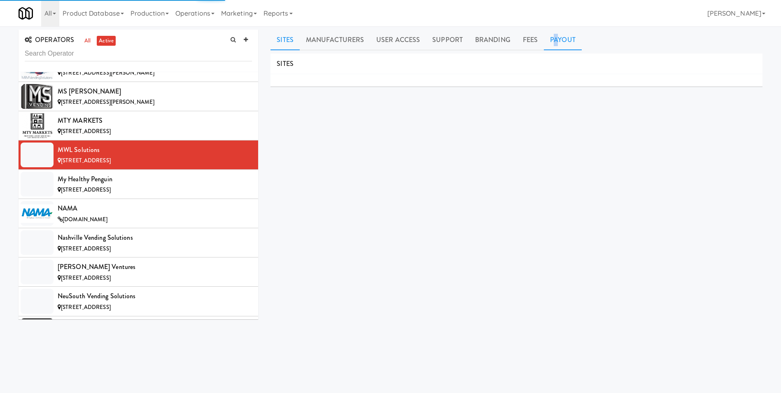
click at [553, 38] on link "Payout" at bounding box center [563, 40] width 38 height 21
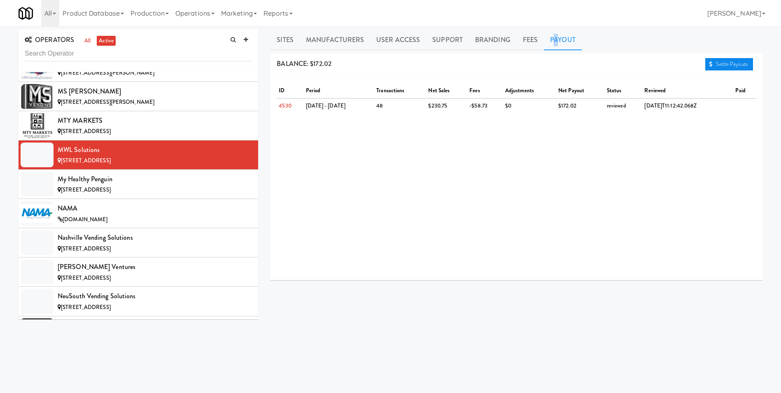
drag, startPoint x: 553, startPoint y: 38, endPoint x: 719, endPoint y: 65, distance: 167.8
click at [719, 65] on link "Settle Payouts" at bounding box center [730, 64] width 48 height 12
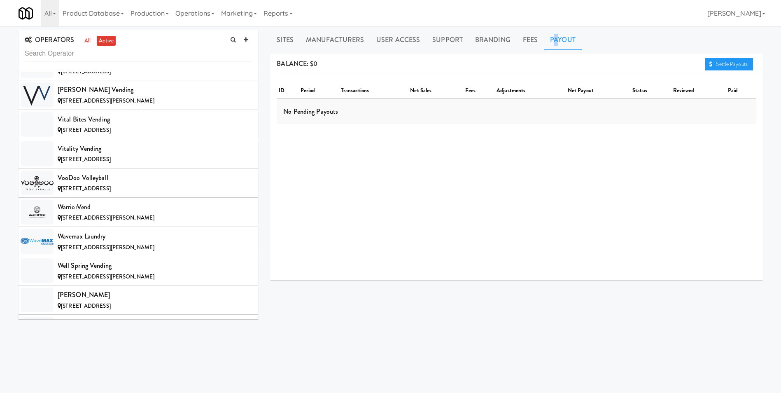
scroll to position [7888, 0]
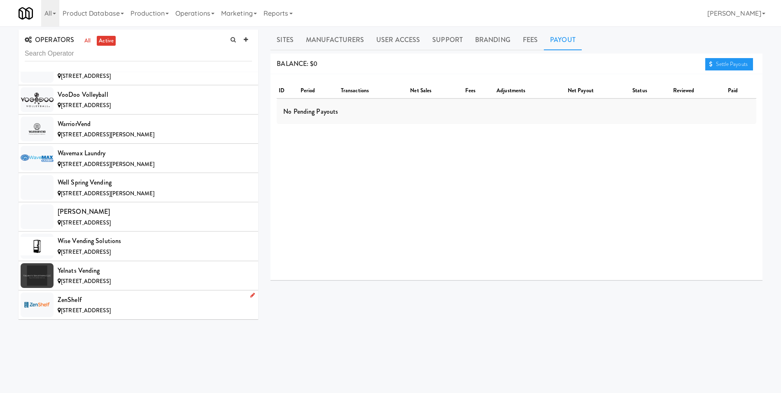
click at [159, 312] on div "[STREET_ADDRESS]" at bounding box center [155, 311] width 194 height 10
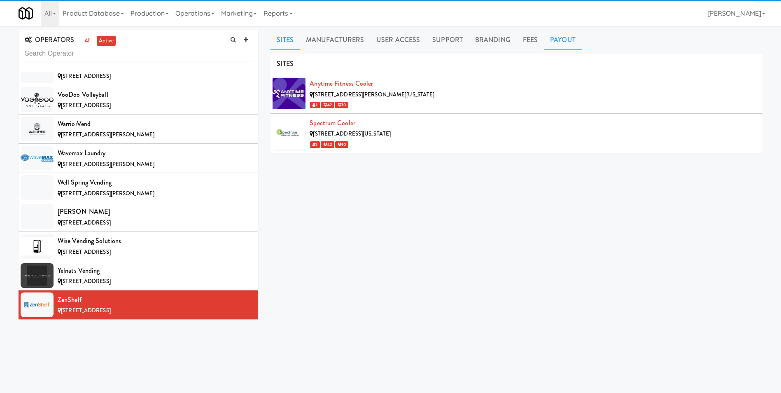
click at [553, 38] on link "Payout" at bounding box center [563, 40] width 38 height 21
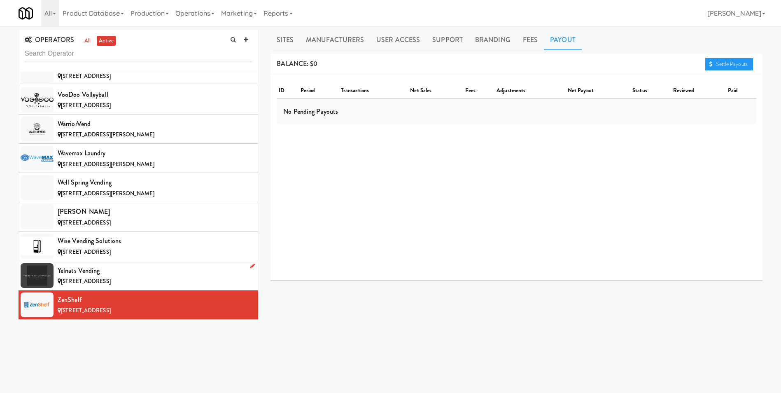
click at [87, 271] on div "Yelnats Vending" at bounding box center [155, 270] width 194 height 12
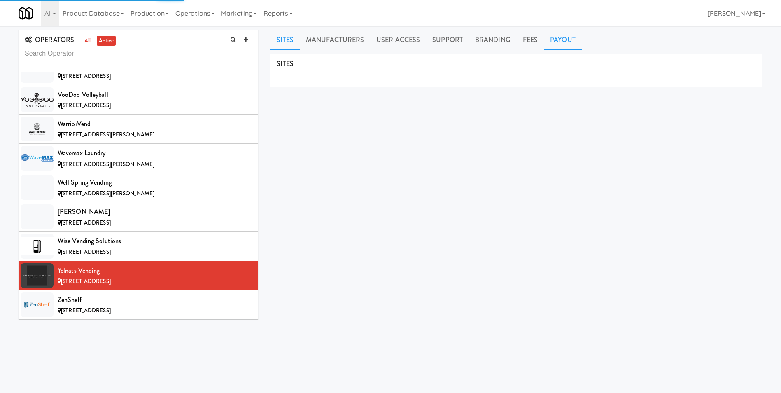
click at [558, 43] on link "Payout" at bounding box center [563, 40] width 38 height 21
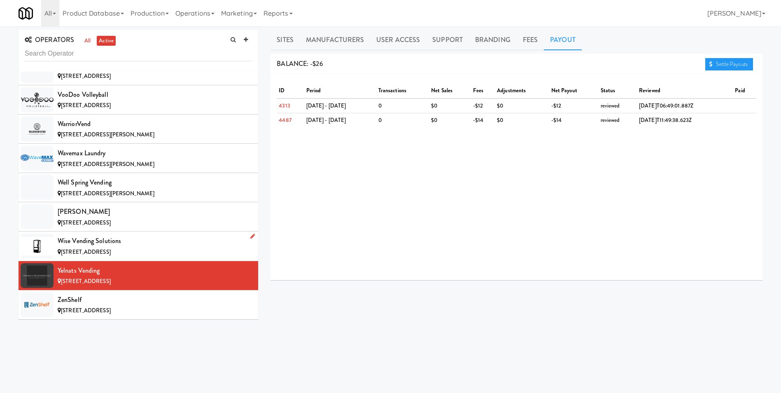
click at [89, 238] on div "Wise Vending Solutions" at bounding box center [155, 241] width 194 height 12
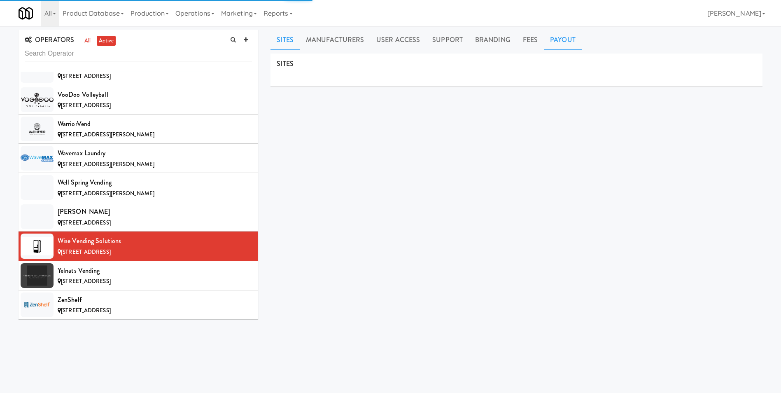
click at [555, 40] on link "Payout" at bounding box center [563, 40] width 38 height 21
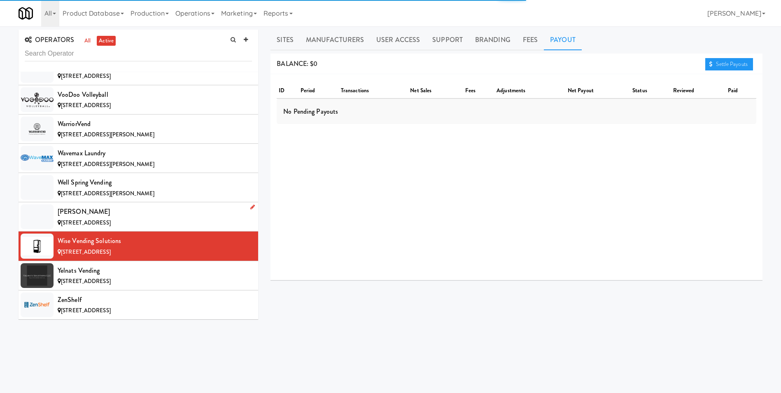
click at [85, 214] on div "[PERSON_NAME]" at bounding box center [155, 212] width 194 height 12
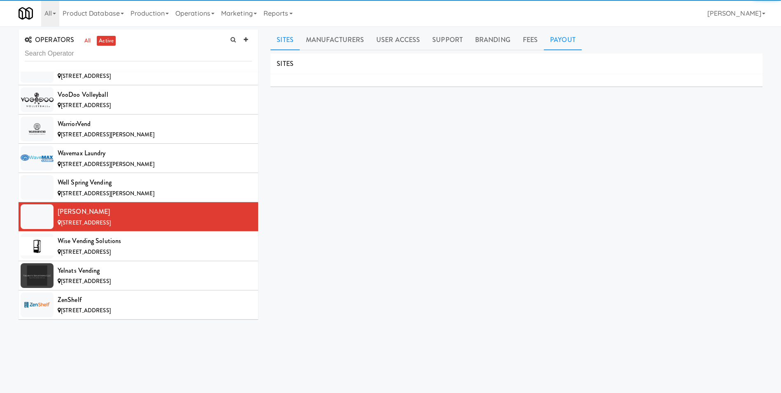
click at [564, 43] on link "Payout" at bounding box center [563, 40] width 38 height 21
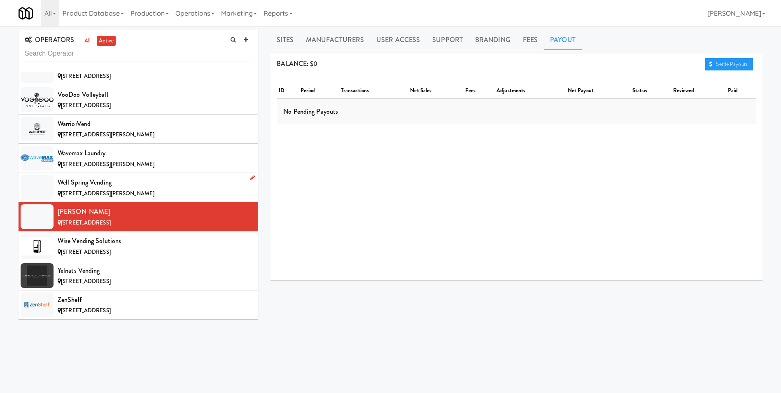
click at [96, 181] on div "Well Spring Vending" at bounding box center [155, 182] width 194 height 12
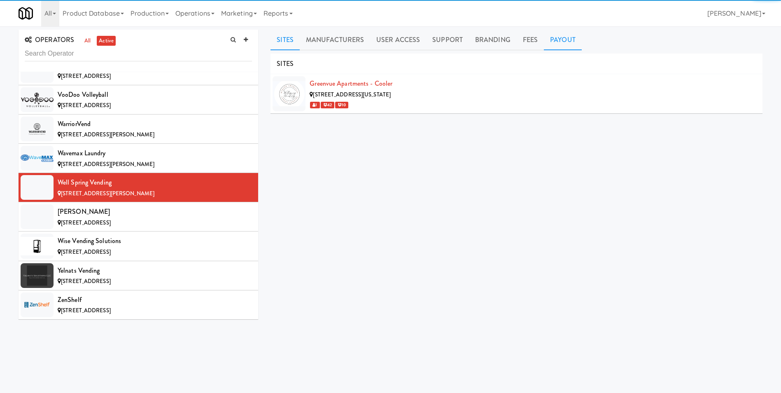
click at [565, 40] on link "Payout" at bounding box center [563, 40] width 38 height 21
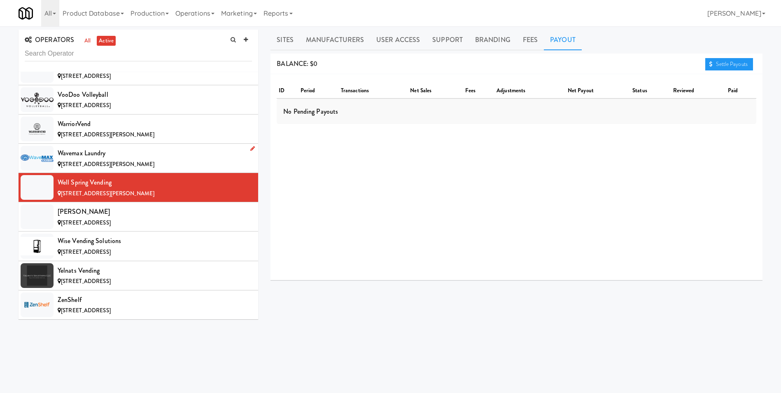
click at [78, 169] on div "[STREET_ADDRESS][PERSON_NAME]" at bounding box center [155, 164] width 194 height 10
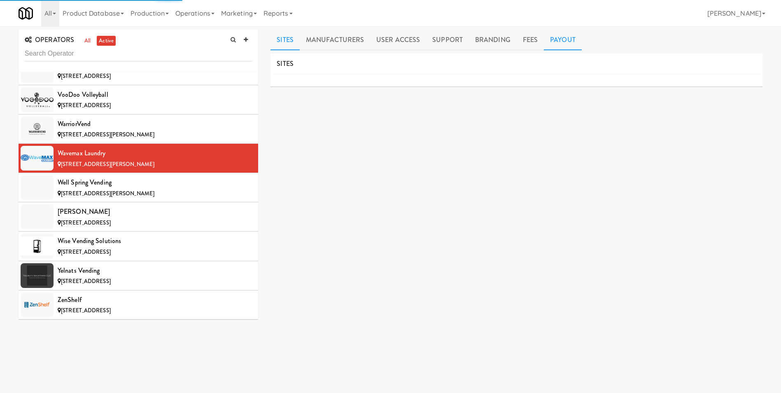
click at [557, 42] on link "Payout" at bounding box center [563, 40] width 38 height 21
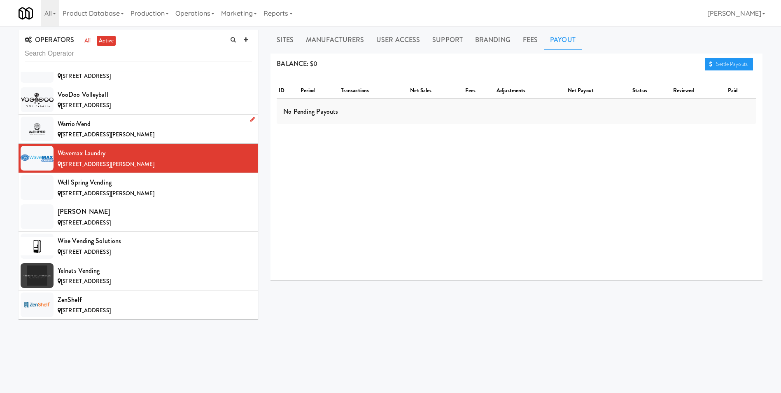
click at [79, 134] on span "[STREET_ADDRESS][PERSON_NAME]" at bounding box center [107, 135] width 93 height 8
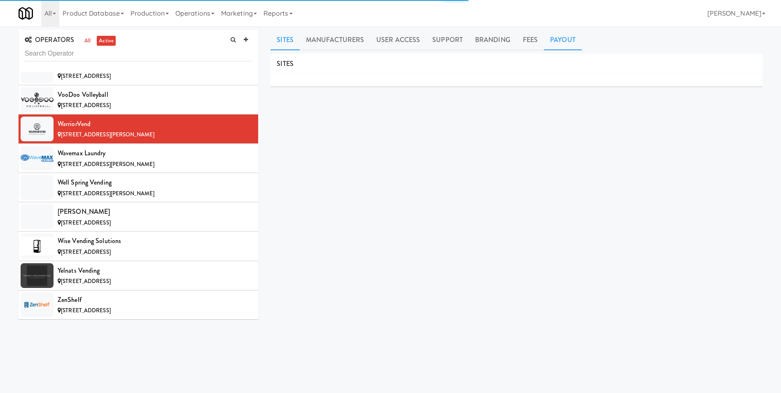
click at [565, 41] on link "Payout" at bounding box center [563, 40] width 38 height 21
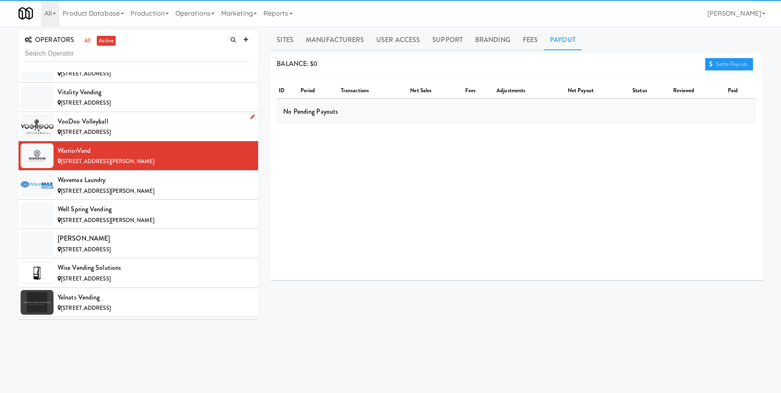
scroll to position [7846, 0]
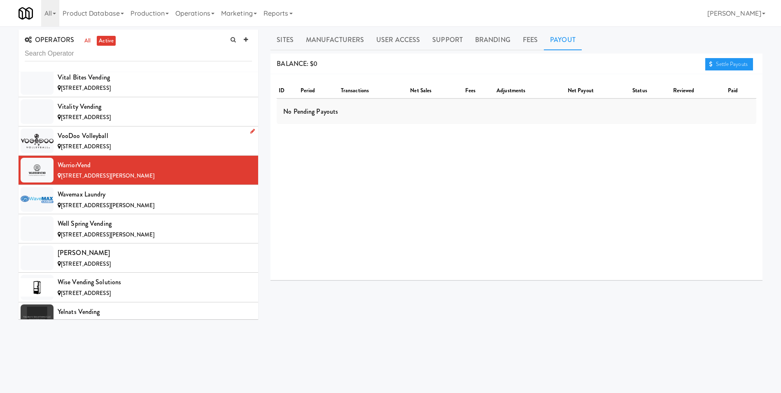
click at [98, 148] on span "[STREET_ADDRESS]" at bounding box center [86, 147] width 50 height 8
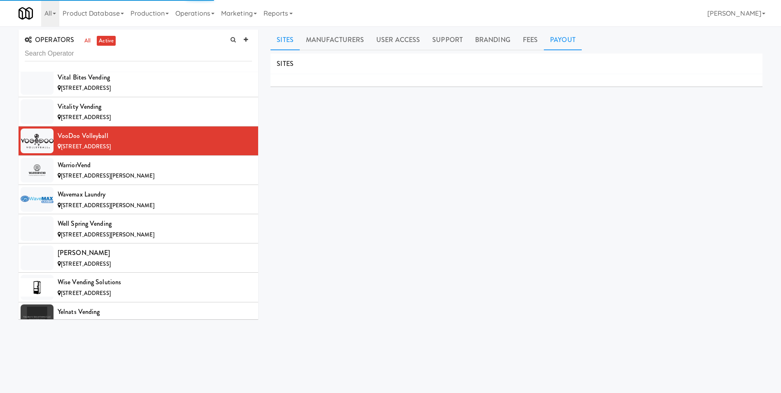
click at [558, 37] on link "Payout" at bounding box center [563, 40] width 38 height 21
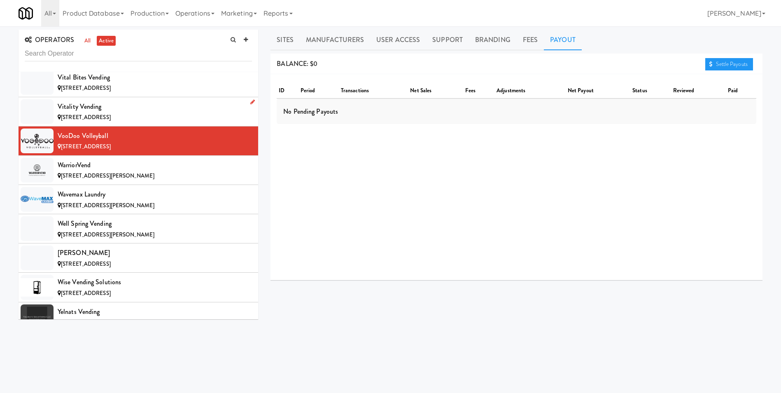
click at [76, 112] on div "Vitality Vending" at bounding box center [155, 106] width 194 height 12
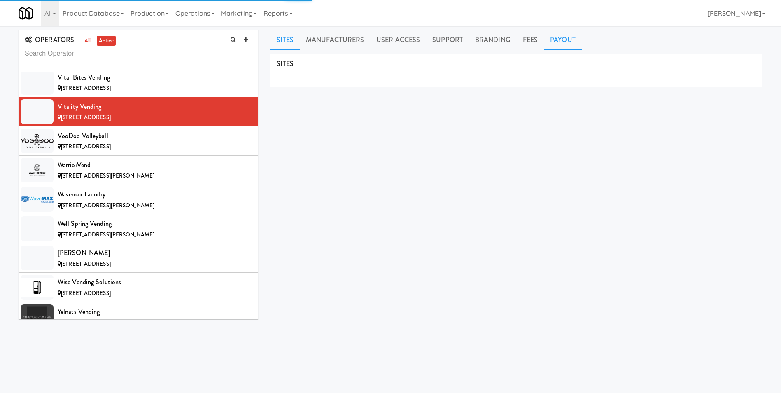
click at [555, 43] on link "Payout" at bounding box center [563, 40] width 38 height 21
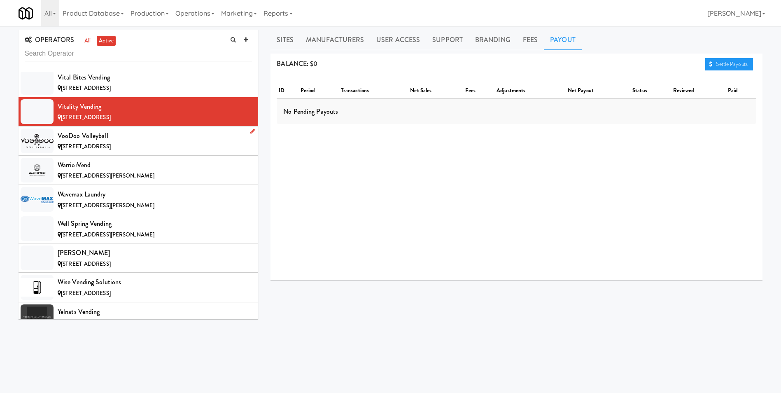
scroll to position [7764, 0]
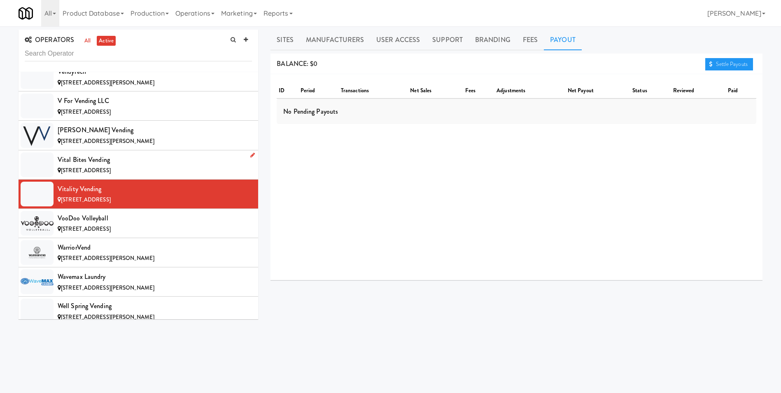
click at [75, 169] on span "[STREET_ADDRESS]" at bounding box center [86, 170] width 50 height 8
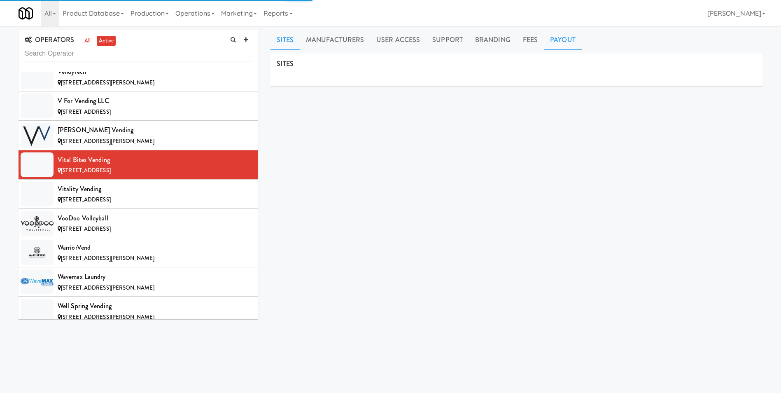
click at [545, 44] on link "Payout" at bounding box center [563, 40] width 38 height 21
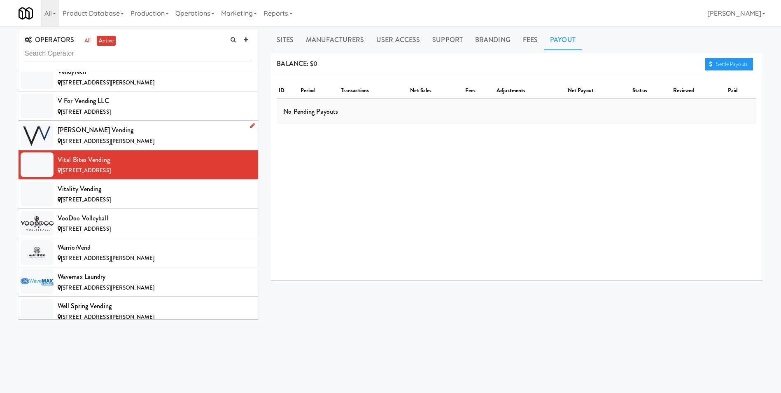
click at [92, 131] on div "[PERSON_NAME] Vending" at bounding box center [155, 130] width 194 height 12
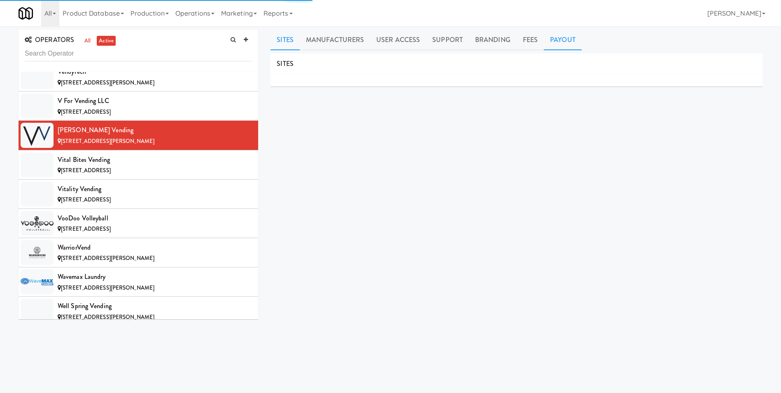
click at [547, 40] on link "Payout" at bounding box center [563, 40] width 38 height 21
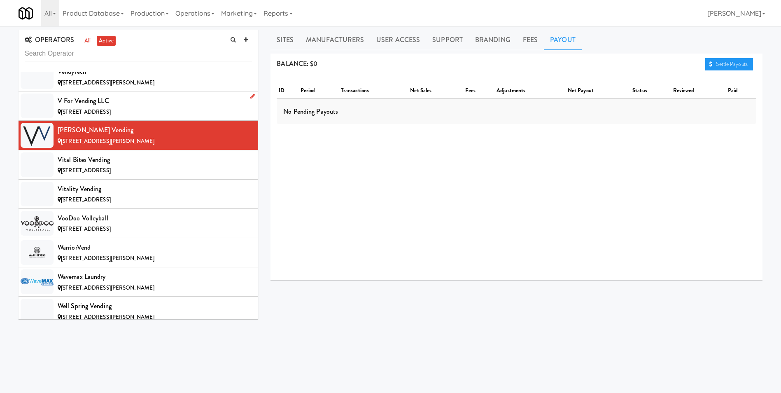
click at [89, 109] on span "[STREET_ADDRESS]" at bounding box center [86, 112] width 50 height 8
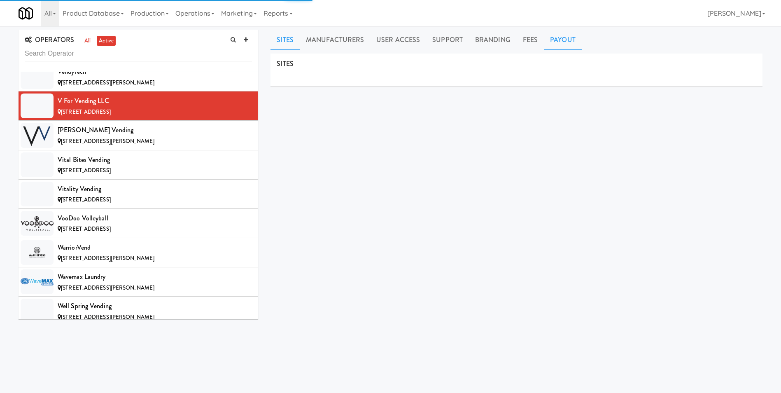
click at [565, 39] on link "Payout" at bounding box center [563, 40] width 38 height 21
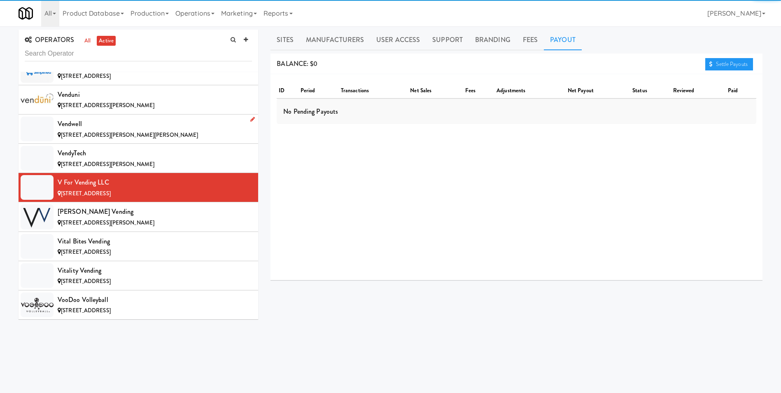
scroll to position [7682, 0]
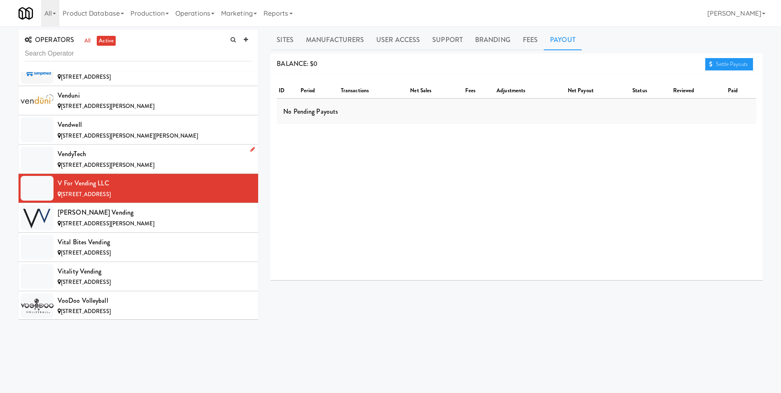
click at [62, 159] on div "VendyTech" at bounding box center [155, 154] width 194 height 12
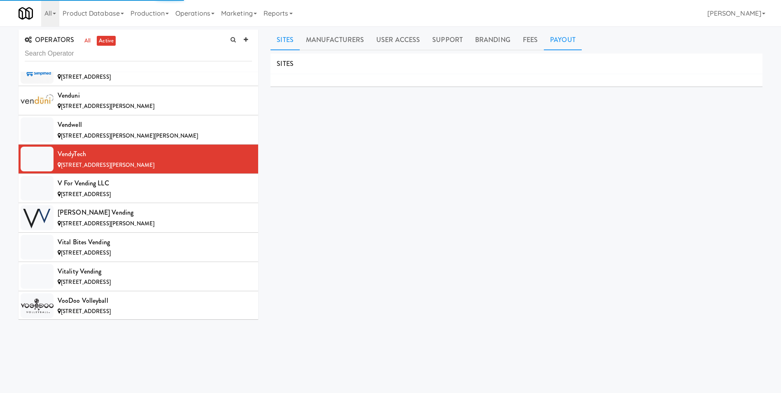
click at [560, 43] on link "Payout" at bounding box center [563, 40] width 38 height 21
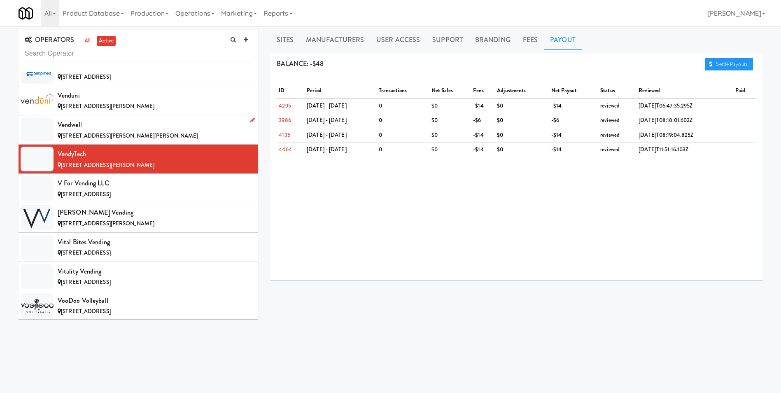
click at [88, 120] on div "Vendwell" at bounding box center [155, 125] width 194 height 12
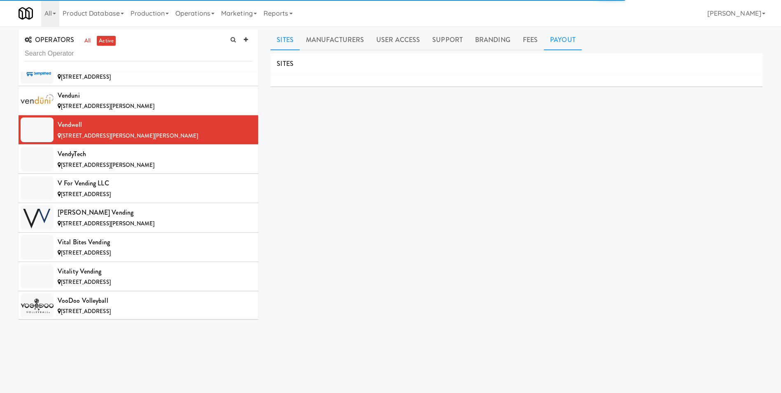
click at [562, 35] on link "Payout" at bounding box center [563, 40] width 38 height 21
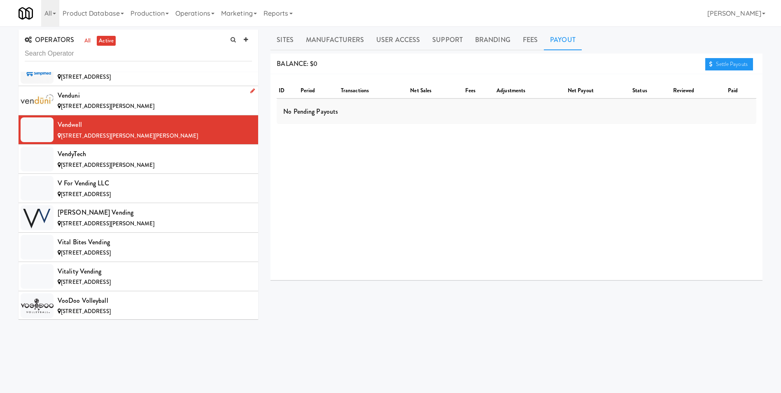
click at [109, 98] on div "Venduni" at bounding box center [155, 95] width 194 height 12
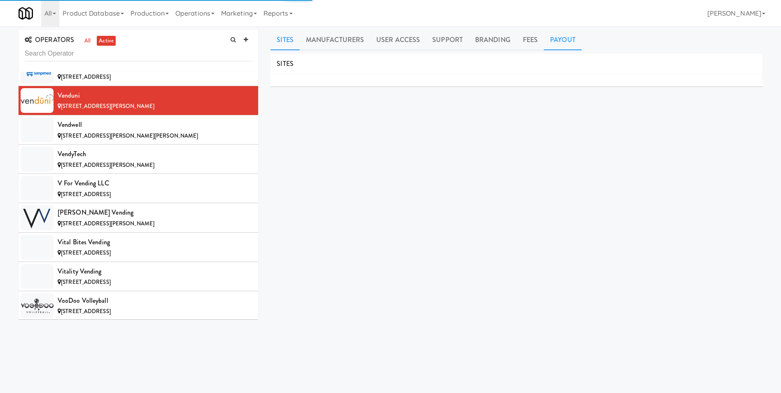
click at [558, 43] on link "Payout" at bounding box center [563, 40] width 38 height 21
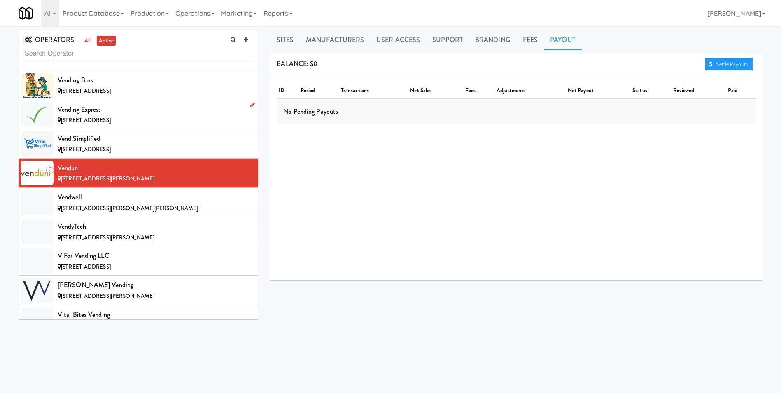
scroll to position [7599, 0]
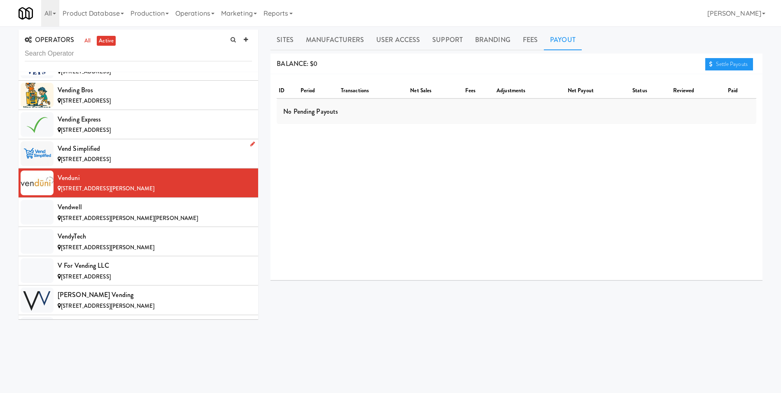
click at [79, 150] on div "Vend Simplified" at bounding box center [155, 149] width 194 height 12
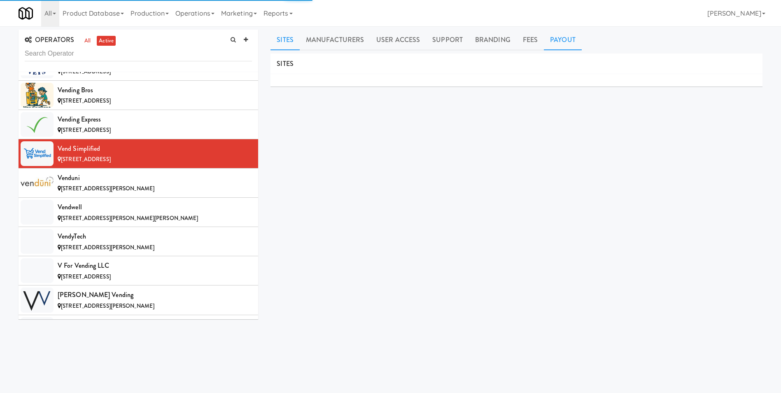
click at [556, 39] on link "Payout" at bounding box center [563, 40] width 38 height 21
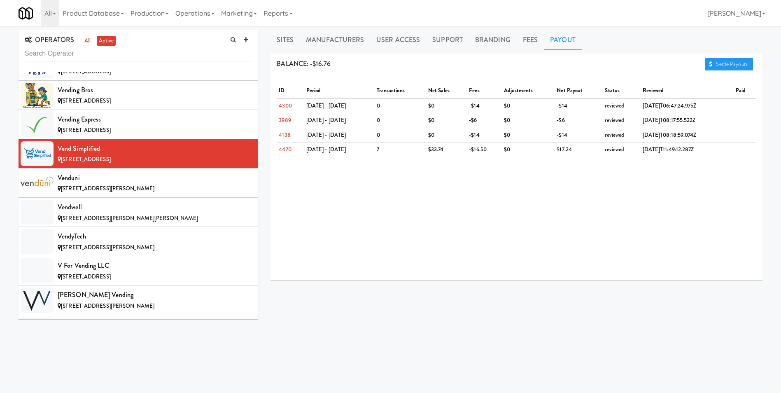
scroll to position [7517, 0]
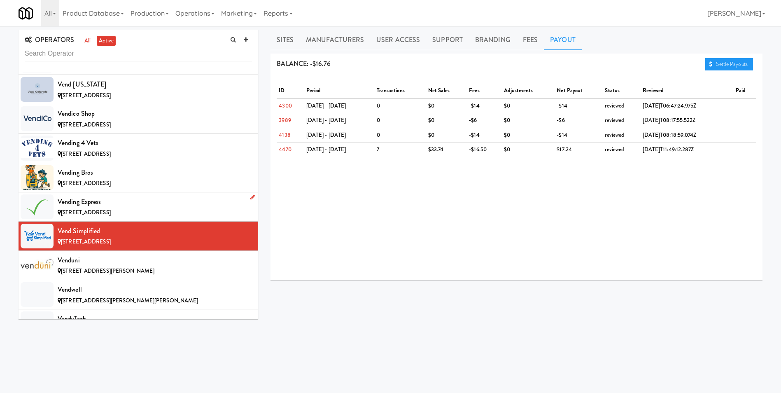
click at [113, 206] on div "Vending Express" at bounding box center [155, 202] width 194 height 12
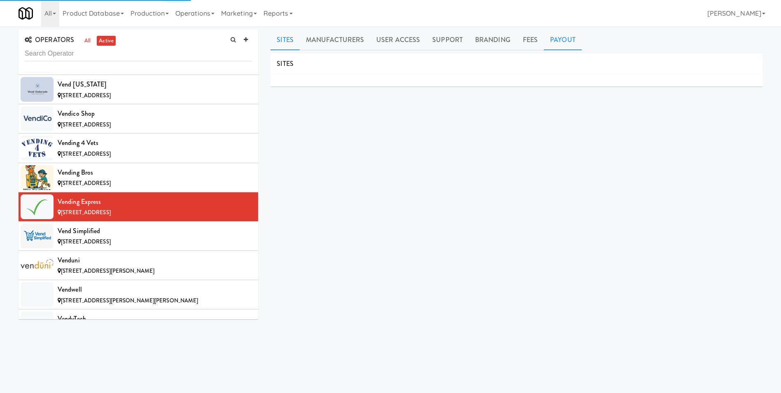
click at [569, 36] on link "Payout" at bounding box center [563, 40] width 38 height 21
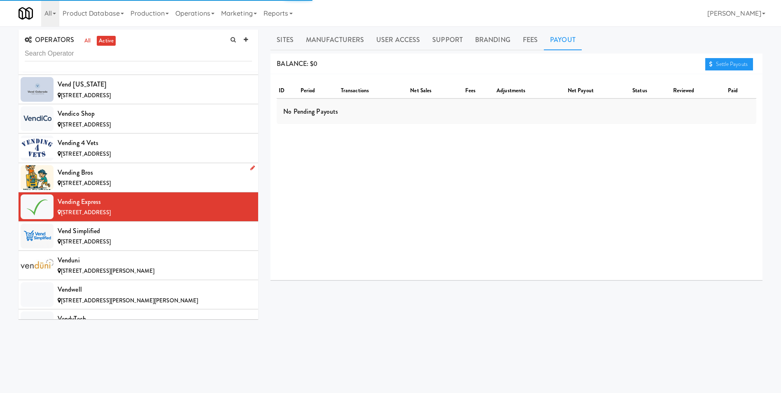
click at [73, 187] on div "[STREET_ADDRESS]" at bounding box center [155, 183] width 194 height 10
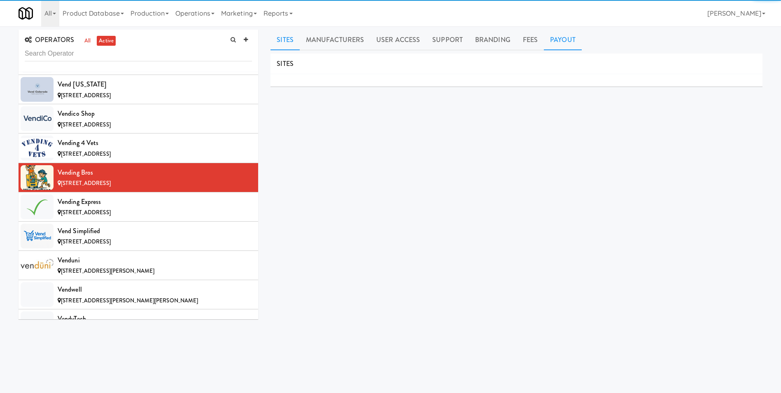
click at [554, 36] on link "Payout" at bounding box center [563, 40] width 38 height 21
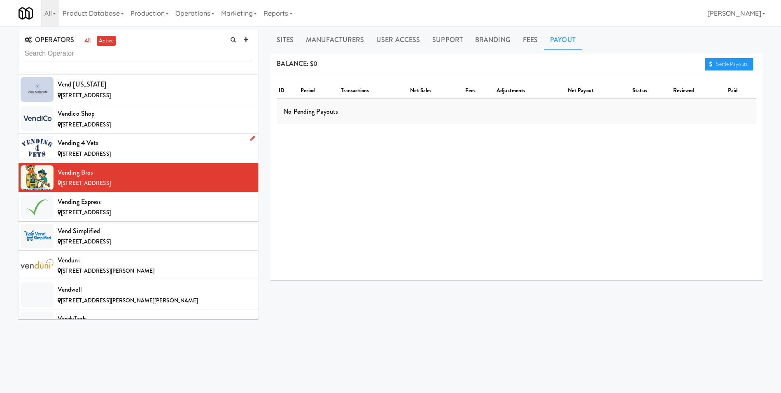
click at [105, 145] on div "Vending 4 Vets" at bounding box center [155, 143] width 194 height 12
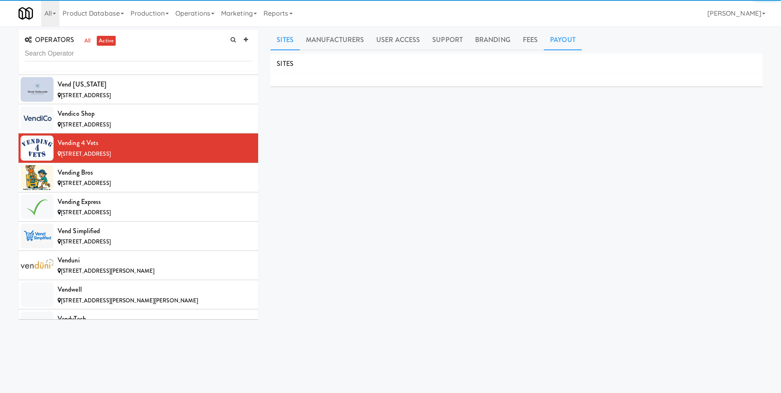
click at [570, 40] on link "Payout" at bounding box center [563, 40] width 38 height 21
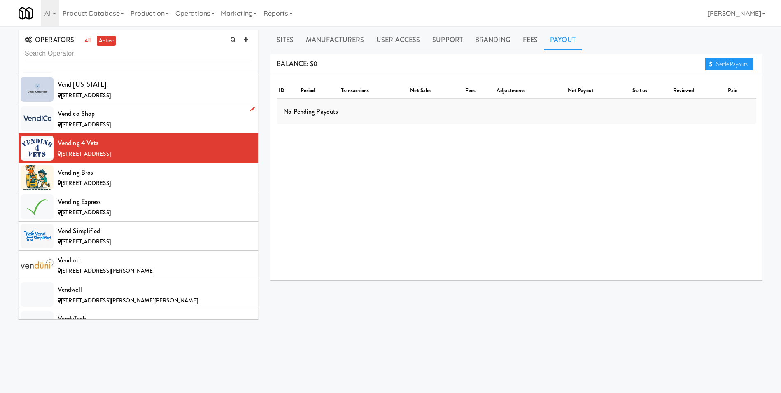
click at [62, 116] on div "Vendico Shop" at bounding box center [155, 114] width 194 height 12
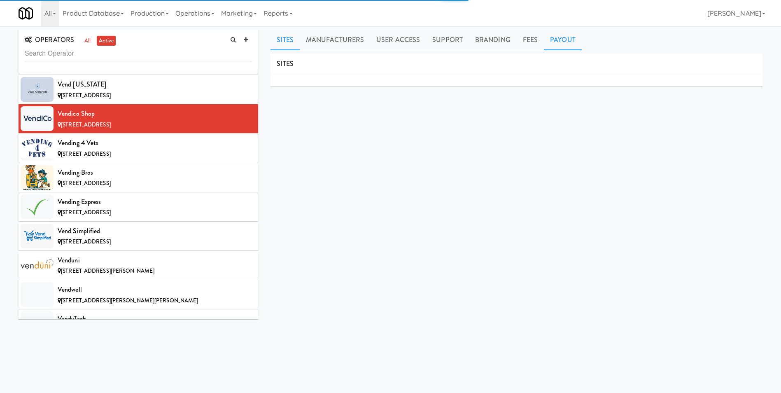
click at [552, 44] on link "Payout" at bounding box center [563, 40] width 38 height 21
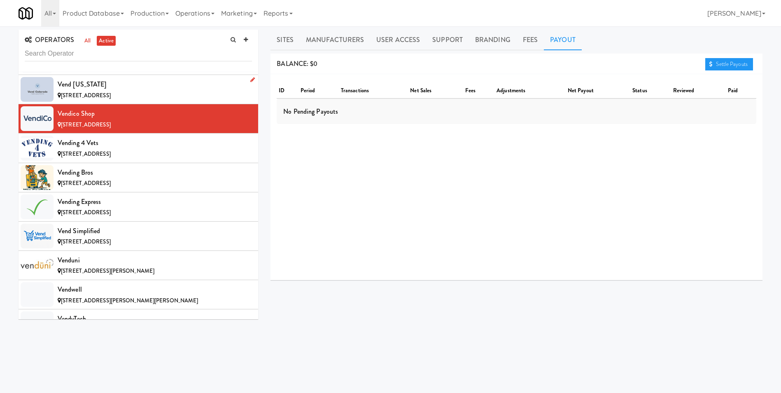
click at [114, 87] on div "Vend [US_STATE]" at bounding box center [155, 84] width 194 height 12
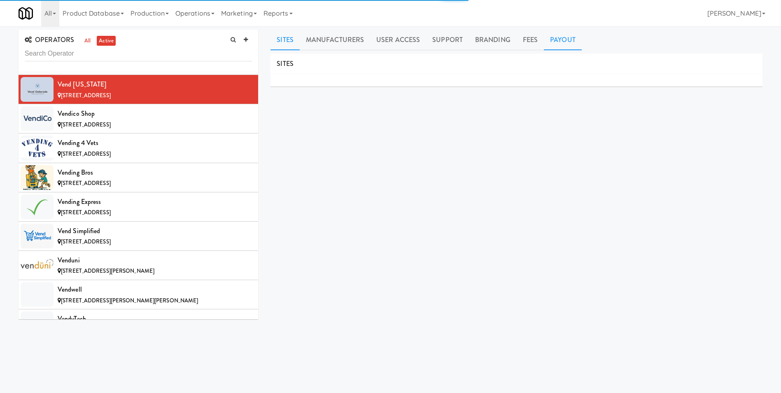
click at [563, 44] on link "Payout" at bounding box center [563, 40] width 38 height 21
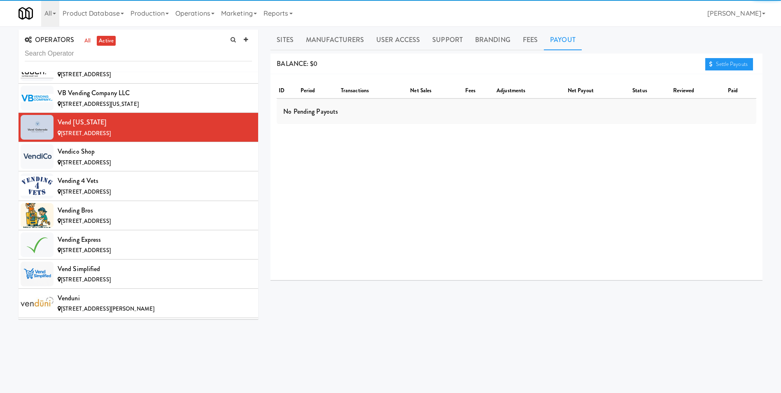
scroll to position [7434, 0]
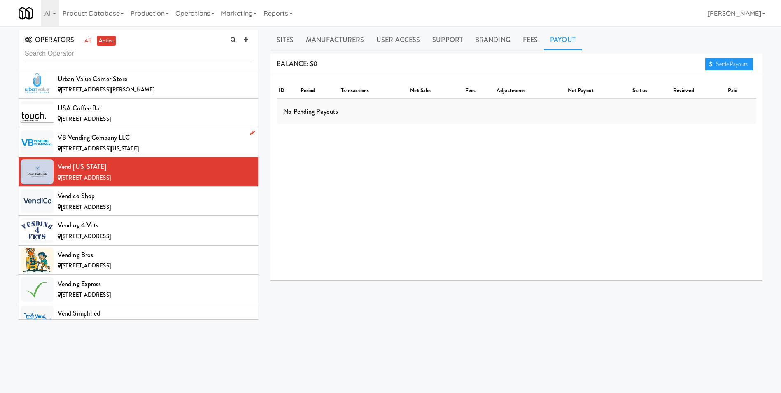
click at [76, 138] on div "VB Vending Company LLC" at bounding box center [155, 137] width 194 height 12
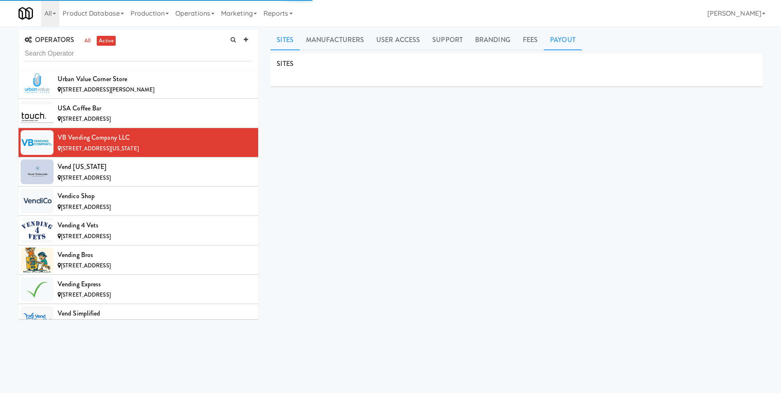
click at [566, 40] on link "Payout" at bounding box center [563, 40] width 38 height 21
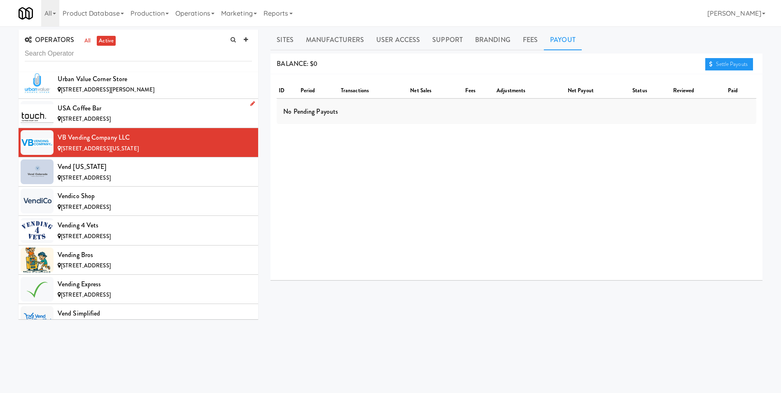
click at [66, 108] on div "USA Coffee Bar" at bounding box center [155, 108] width 194 height 12
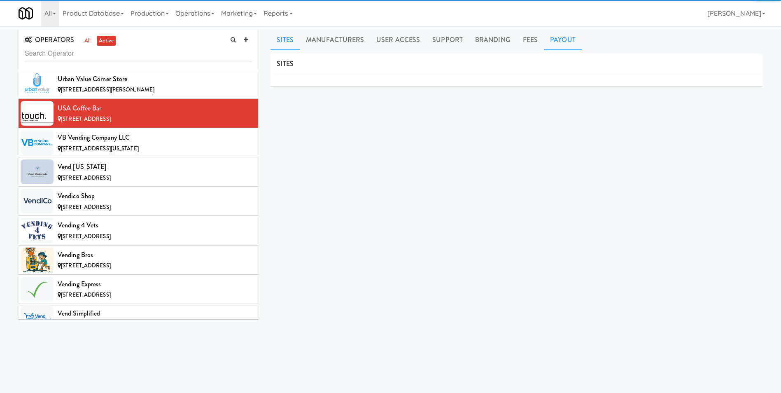
click at [557, 38] on link "Payout" at bounding box center [563, 40] width 38 height 21
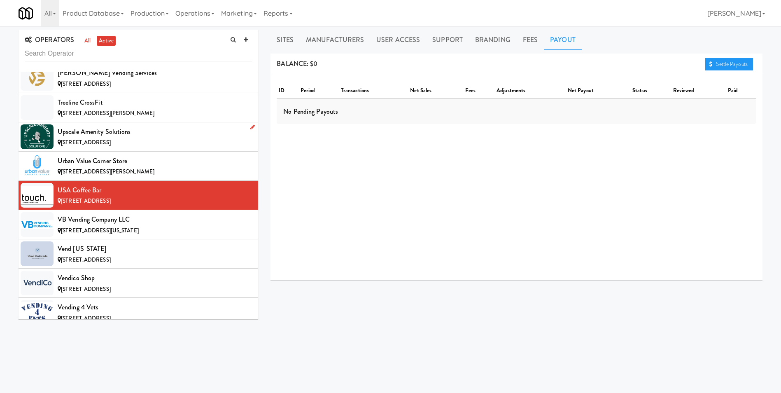
scroll to position [7352, 0]
click at [74, 159] on div "Urban Value Corner Store" at bounding box center [155, 161] width 194 height 12
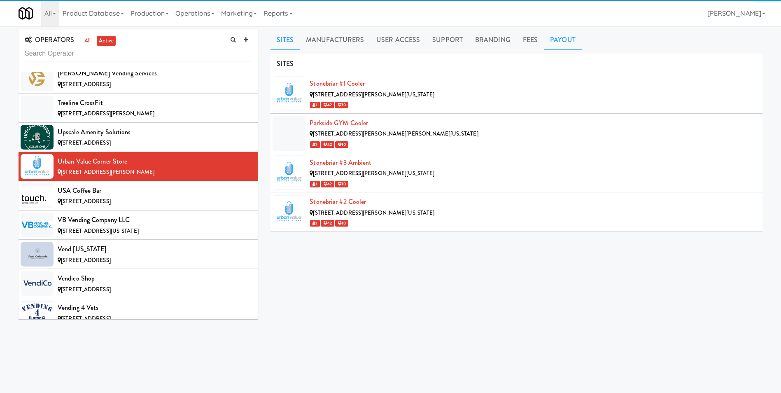
click at [566, 43] on link "Payout" at bounding box center [563, 40] width 38 height 21
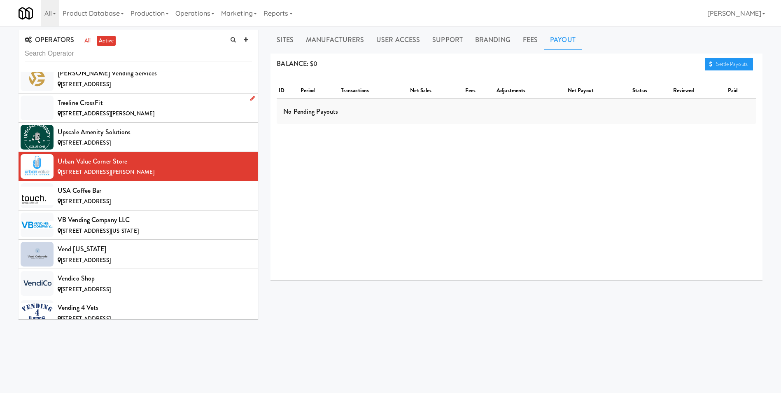
scroll to position [7311, 0]
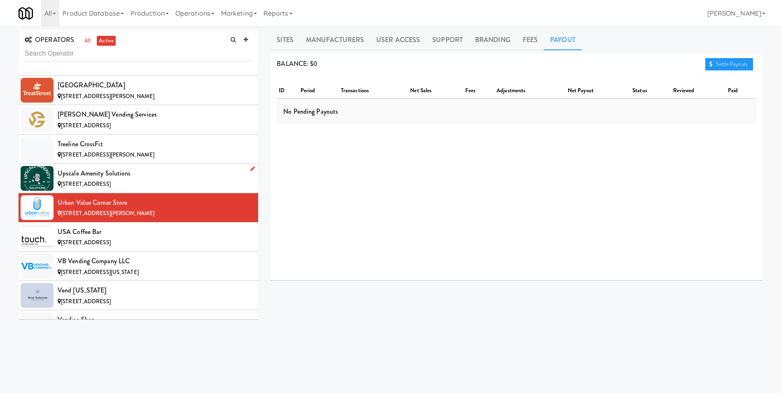
click at [79, 183] on span "[STREET_ADDRESS]" at bounding box center [86, 184] width 50 height 8
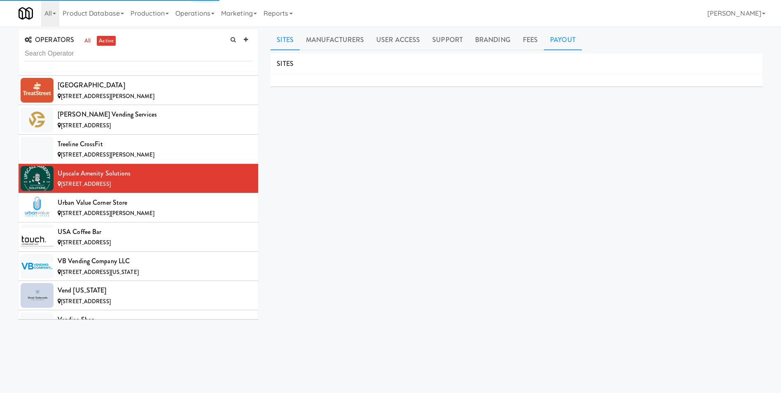
click at [546, 44] on link "Payout" at bounding box center [563, 40] width 38 height 21
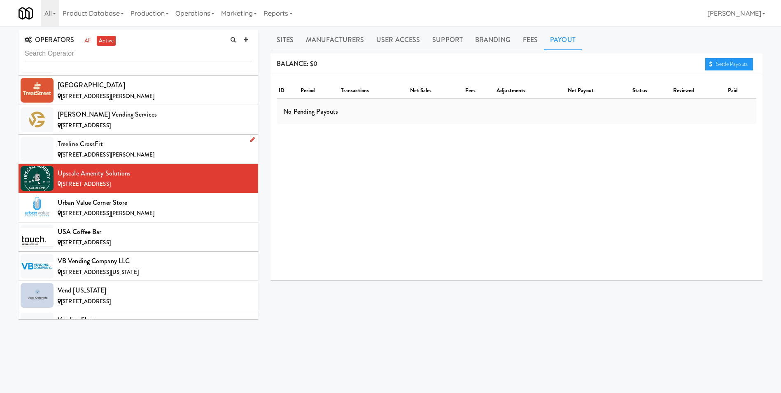
click at [102, 143] on div "Treeline CrossFit" at bounding box center [155, 144] width 194 height 12
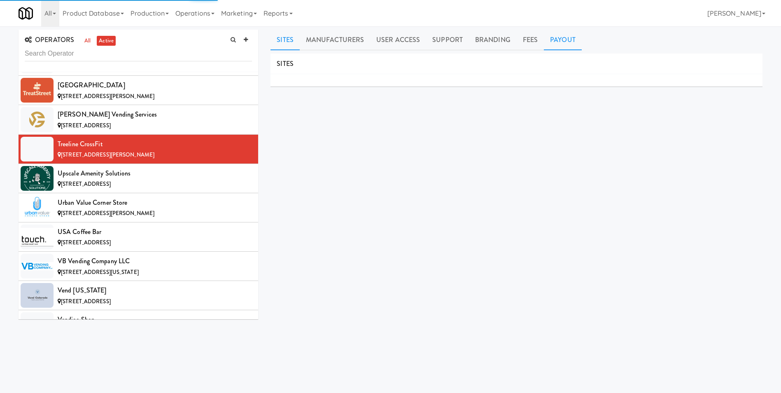
click at [569, 42] on link "Payout" at bounding box center [563, 40] width 38 height 21
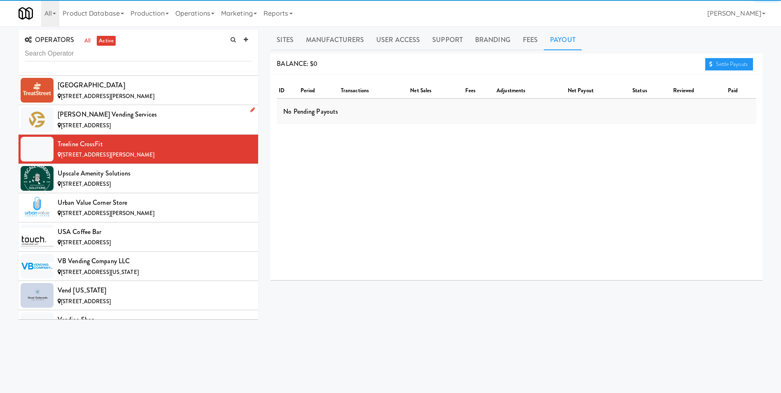
click at [96, 124] on span "[STREET_ADDRESS]" at bounding box center [86, 126] width 50 height 8
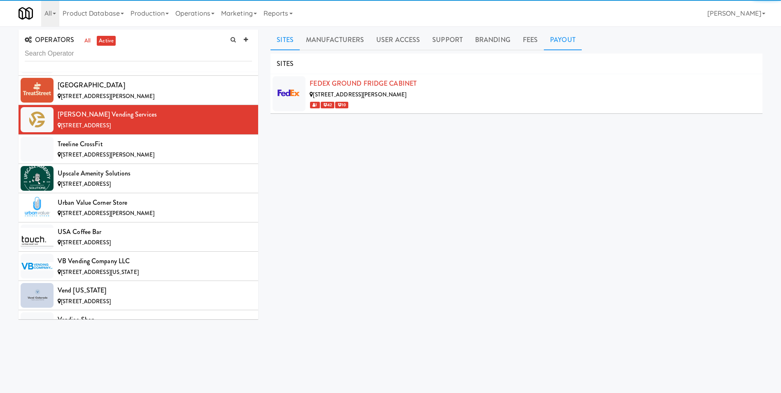
click at [554, 39] on link "Payout" at bounding box center [563, 40] width 38 height 21
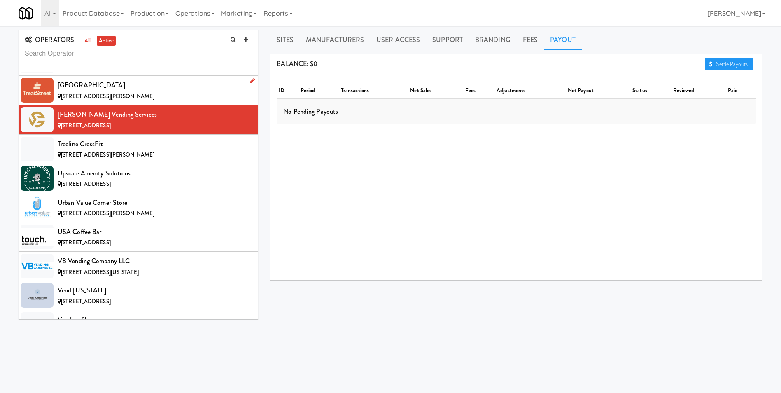
click at [92, 99] on span "[STREET_ADDRESS][PERSON_NAME]" at bounding box center [107, 96] width 93 height 8
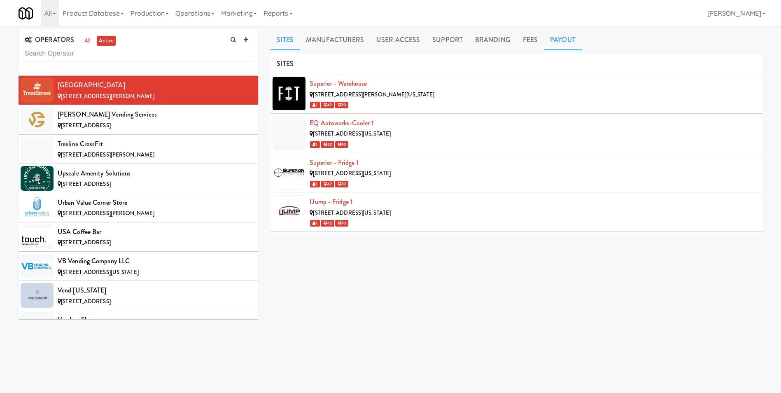
click at [555, 37] on link "Payout" at bounding box center [563, 40] width 38 height 21
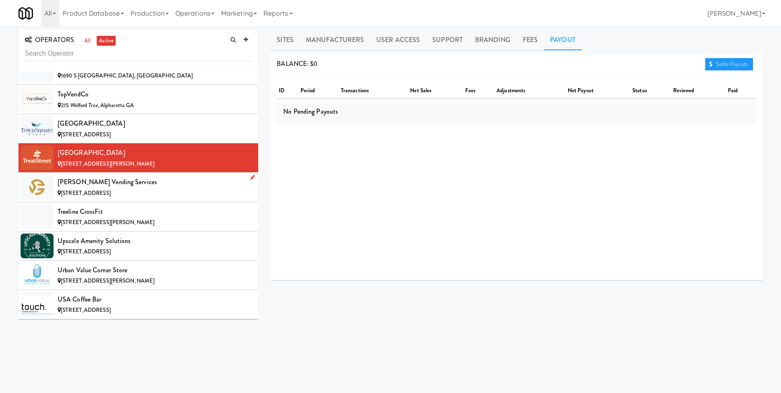
scroll to position [7229, 0]
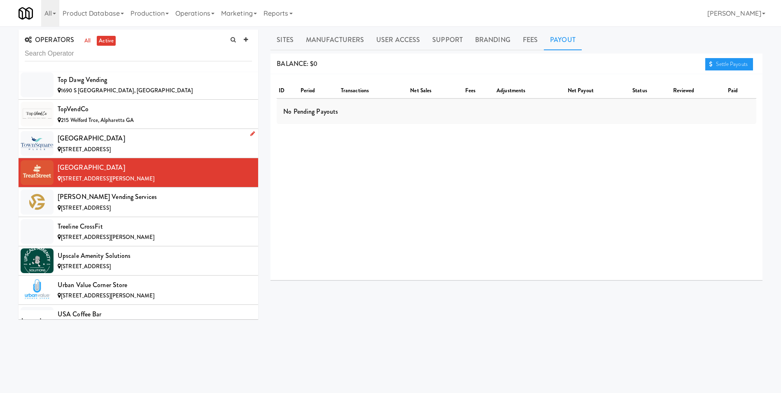
click at [71, 136] on div "[GEOGRAPHIC_DATA]" at bounding box center [155, 138] width 194 height 12
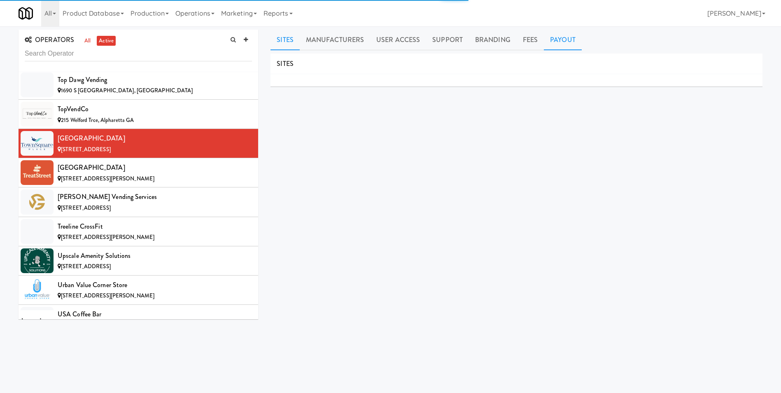
click at [558, 36] on link "Payout" at bounding box center [563, 40] width 38 height 21
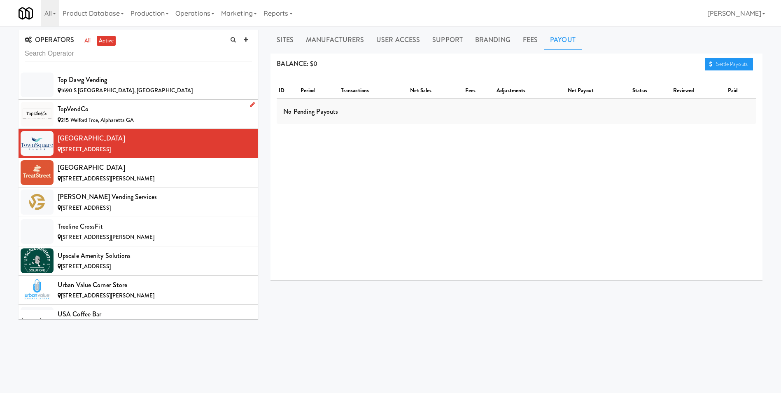
click at [101, 110] on div "TopVendCo" at bounding box center [155, 109] width 194 height 12
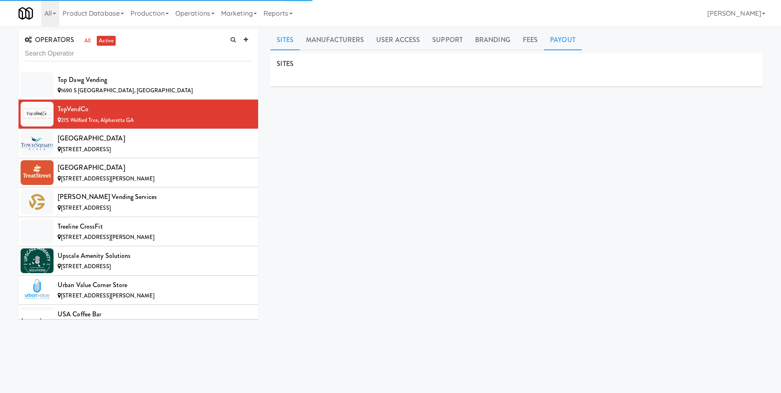
click at [555, 37] on link "Payout" at bounding box center [563, 40] width 38 height 21
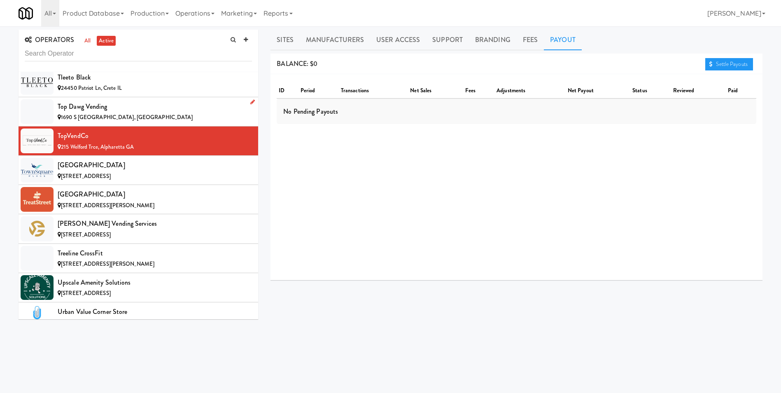
scroll to position [7187, 0]
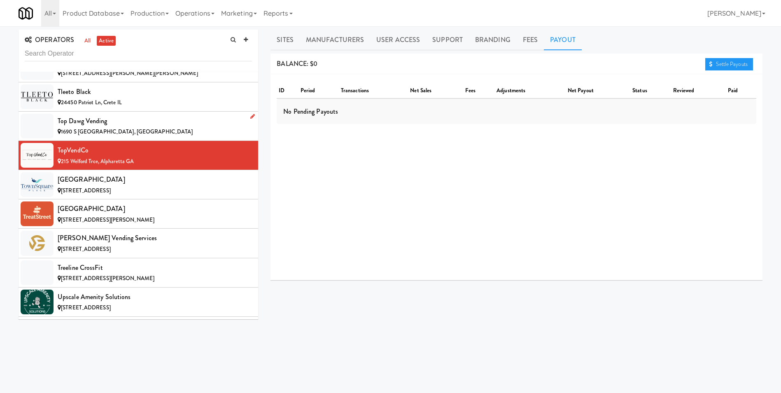
click at [68, 133] on span "1690 S [GEOGRAPHIC_DATA], [GEOGRAPHIC_DATA]" at bounding box center [127, 132] width 132 height 8
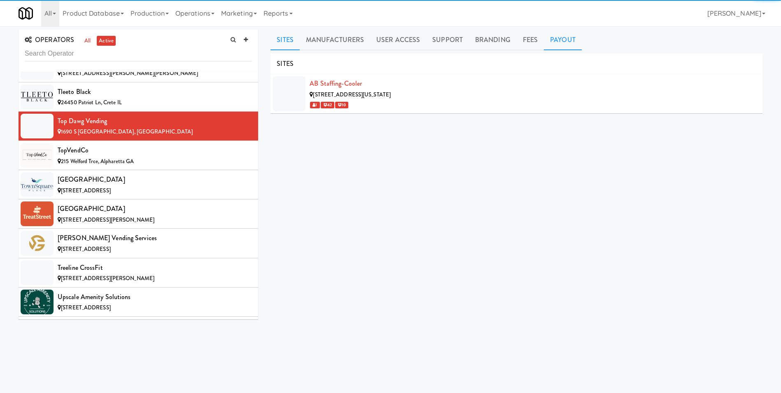
click at [562, 40] on link "Payout" at bounding box center [563, 40] width 38 height 21
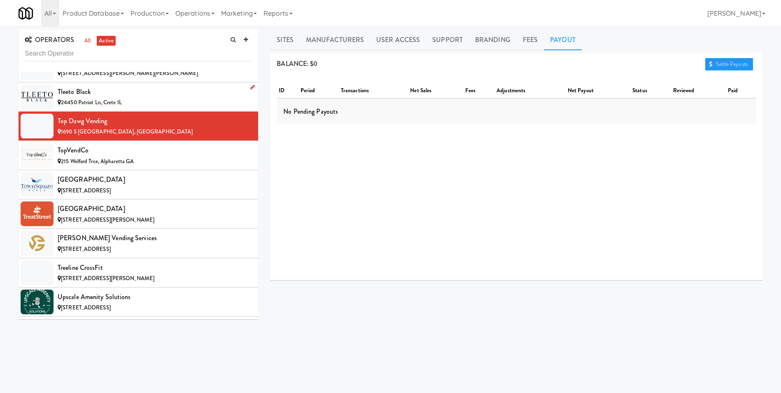
click at [126, 98] on div "24450 Patriot Ln, Crete IL" at bounding box center [155, 103] width 194 height 10
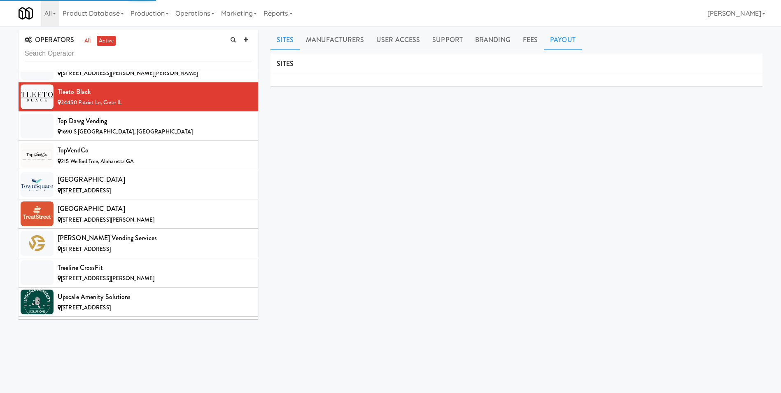
click at [563, 37] on link "Payout" at bounding box center [563, 40] width 38 height 21
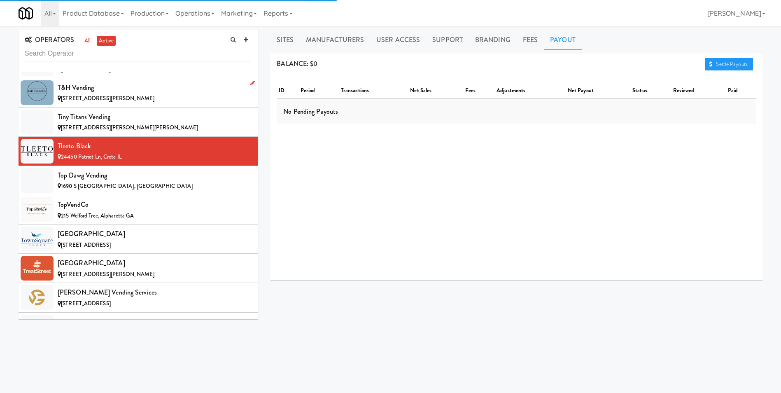
scroll to position [7105, 0]
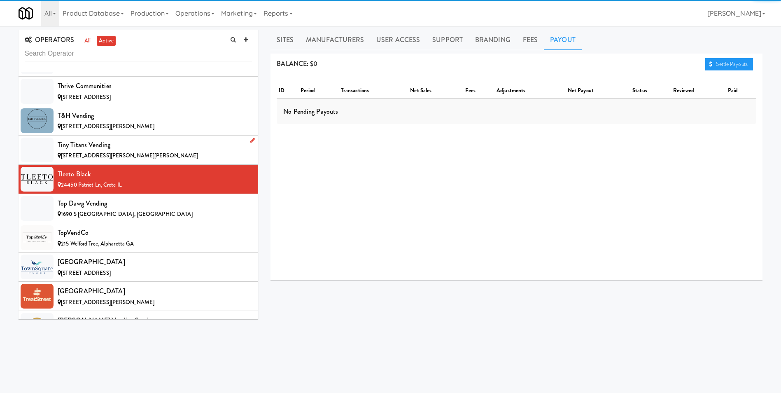
click at [100, 148] on div "Tiny Titans Vending" at bounding box center [155, 145] width 194 height 12
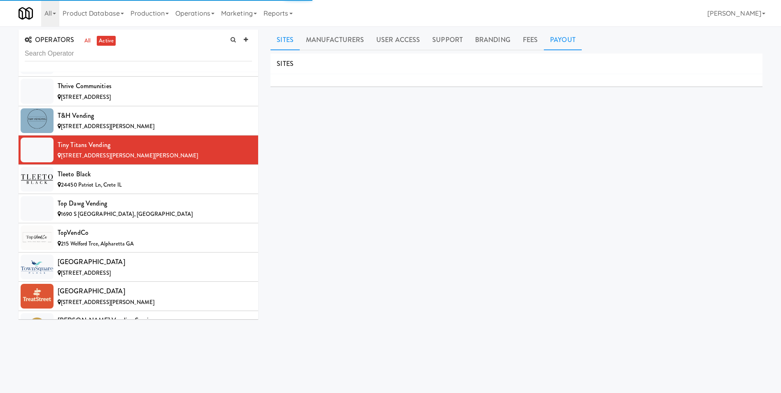
click at [566, 45] on link "Payout" at bounding box center [563, 40] width 38 height 21
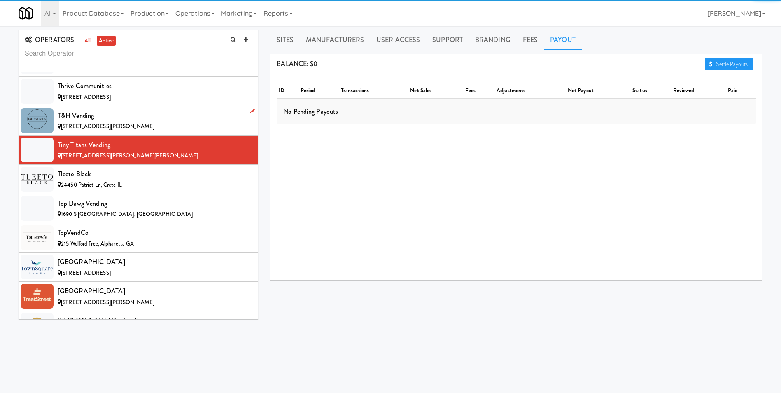
click at [91, 110] on div "T&H Vending" at bounding box center [155, 116] width 194 height 12
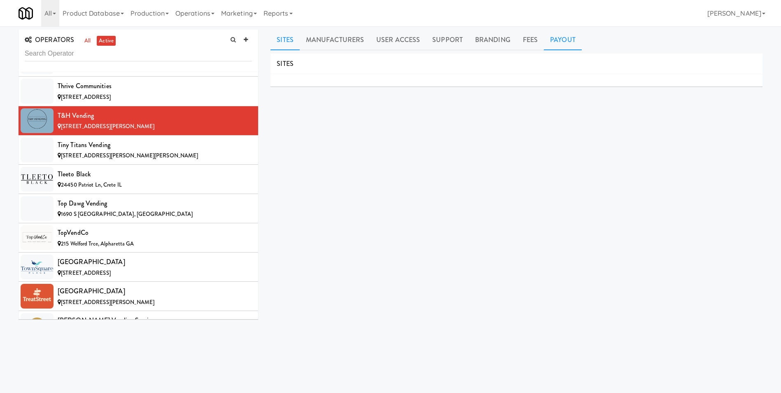
click at [552, 43] on link "Payout" at bounding box center [563, 40] width 38 height 21
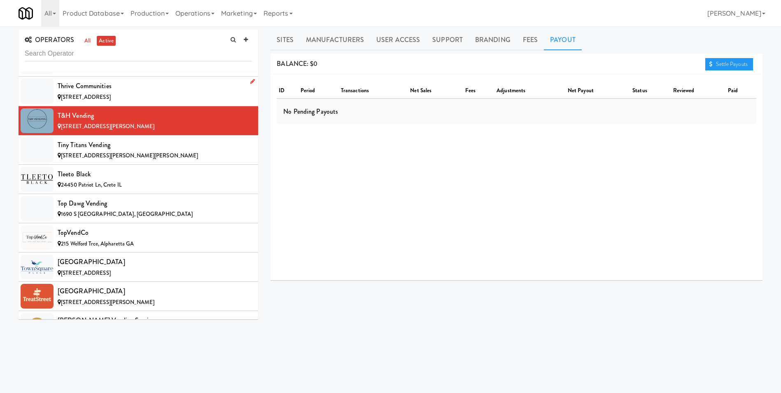
click at [108, 98] on span "[STREET_ADDRESS]" at bounding box center [86, 97] width 50 height 8
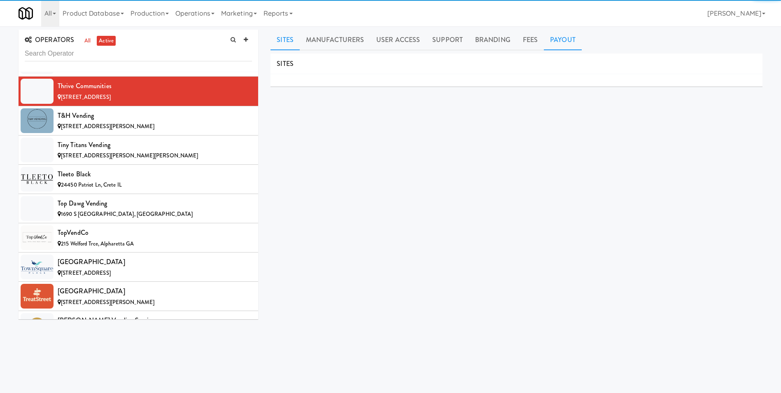
click at [567, 43] on link "Payout" at bounding box center [563, 40] width 38 height 21
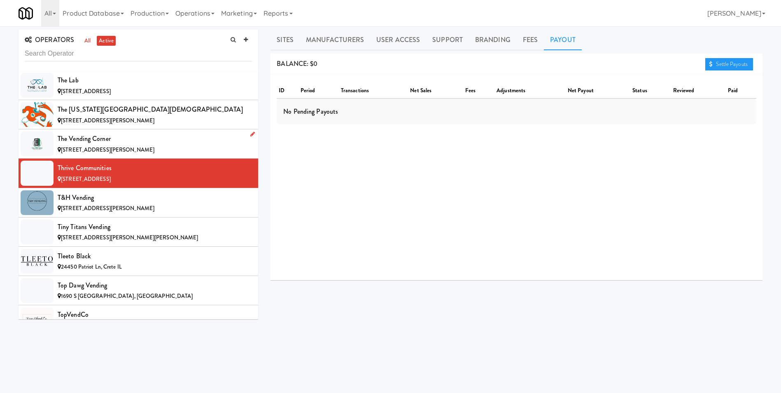
scroll to position [7023, 0]
click at [76, 132] on li "The Vending Corner [STREET_ADDRESS][PERSON_NAME]" at bounding box center [139, 144] width 240 height 29
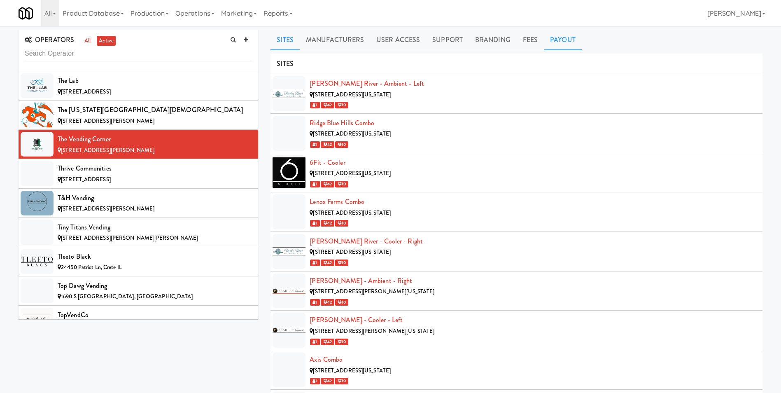
click at [554, 38] on link "Payout" at bounding box center [563, 40] width 38 height 21
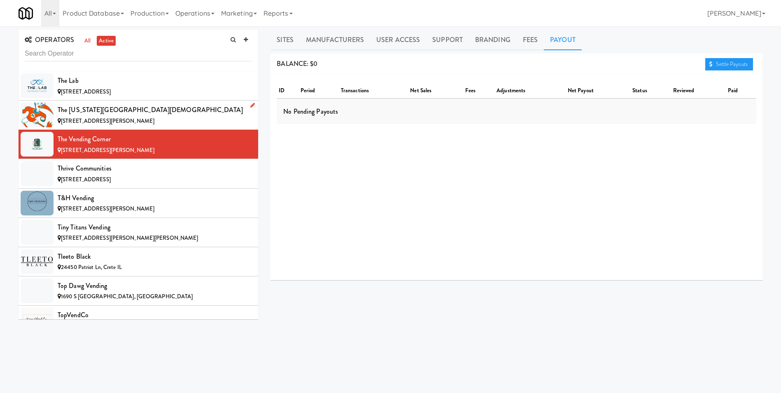
click at [72, 105] on div "The [US_STATE][GEOGRAPHIC_DATA][DEMOGRAPHIC_DATA]" at bounding box center [155, 110] width 194 height 12
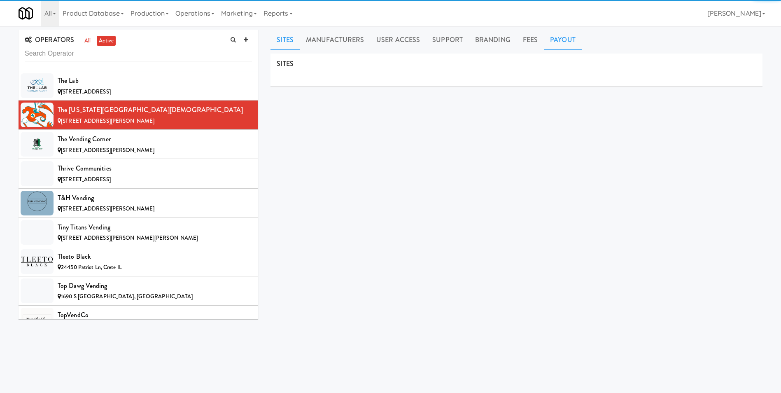
click at [553, 39] on link "Payout" at bounding box center [563, 40] width 38 height 21
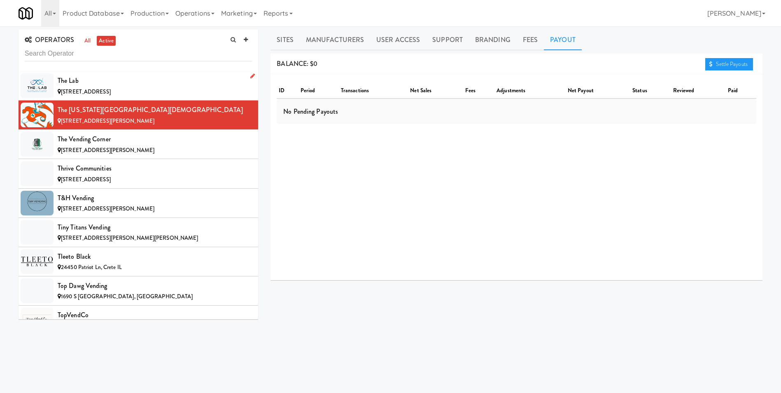
click at [127, 85] on div "The Lab" at bounding box center [155, 81] width 194 height 12
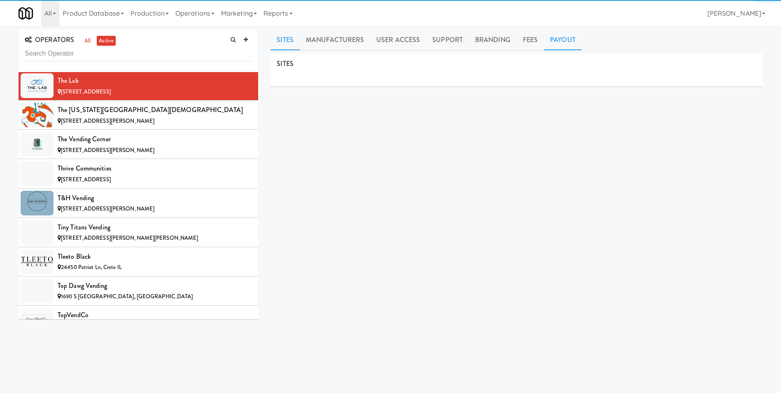
click at [565, 39] on link "Payout" at bounding box center [563, 40] width 38 height 21
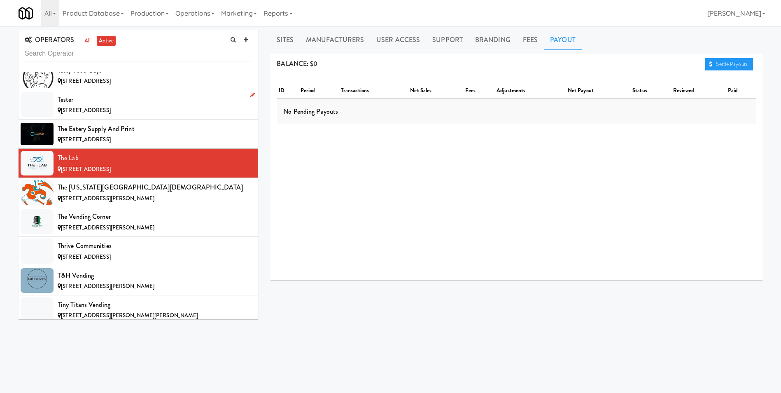
scroll to position [6940, 0]
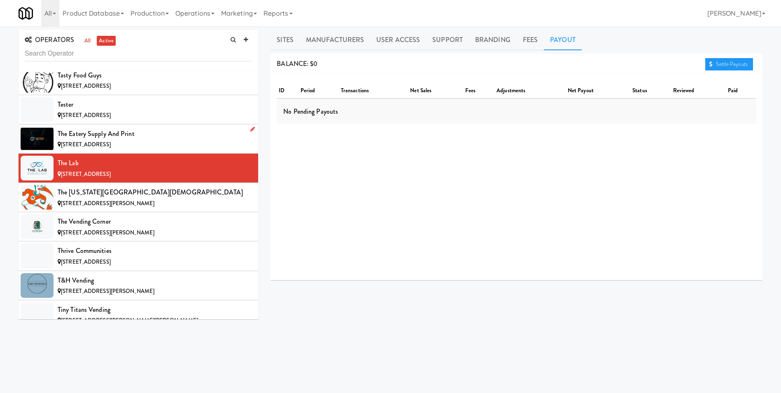
click at [63, 140] on div "[STREET_ADDRESS]" at bounding box center [155, 145] width 194 height 10
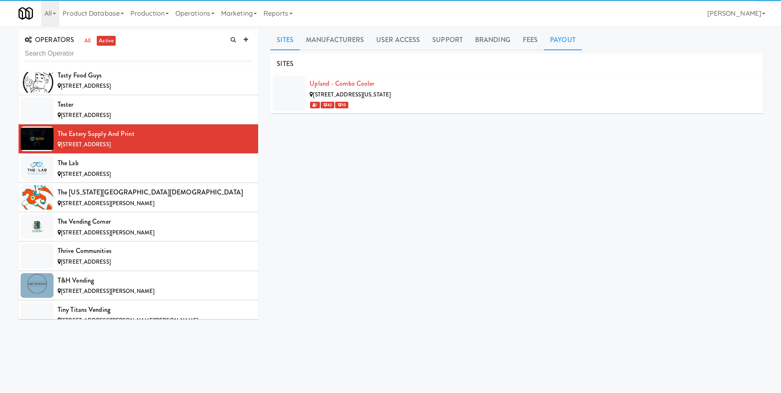
click at [556, 34] on link "Payout" at bounding box center [563, 40] width 38 height 21
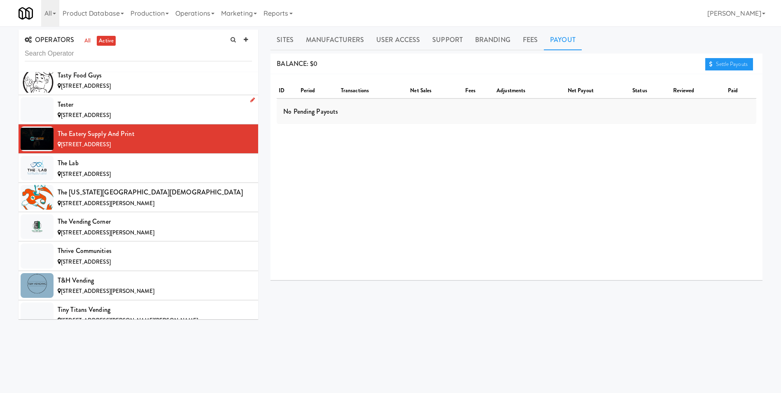
click at [114, 110] on div "Tester" at bounding box center [155, 104] width 194 height 12
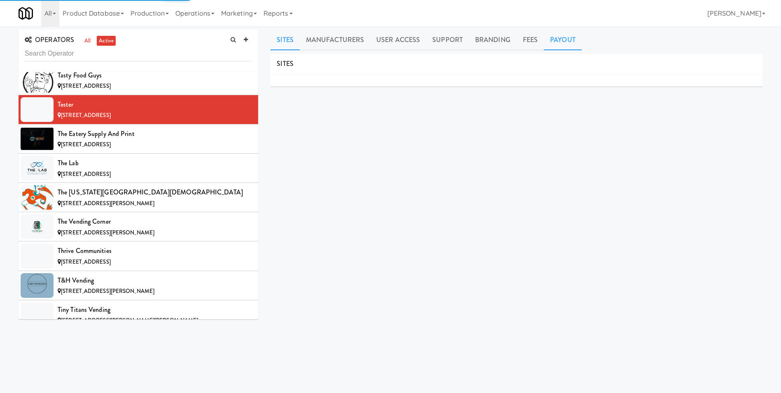
click at [559, 40] on link "Payout" at bounding box center [563, 40] width 38 height 21
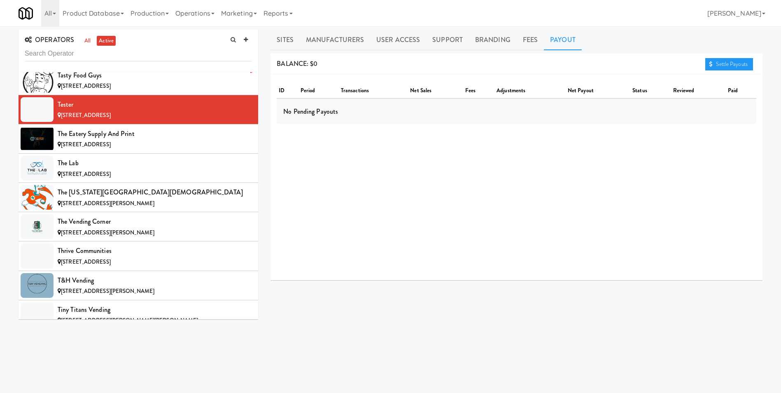
click at [82, 72] on div "Tasty Food Guys" at bounding box center [155, 75] width 194 height 12
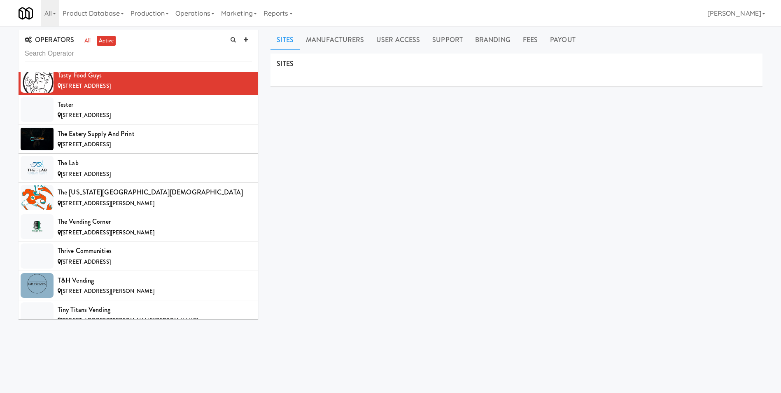
click at [548, 40] on link "Payout" at bounding box center [563, 40] width 38 height 21
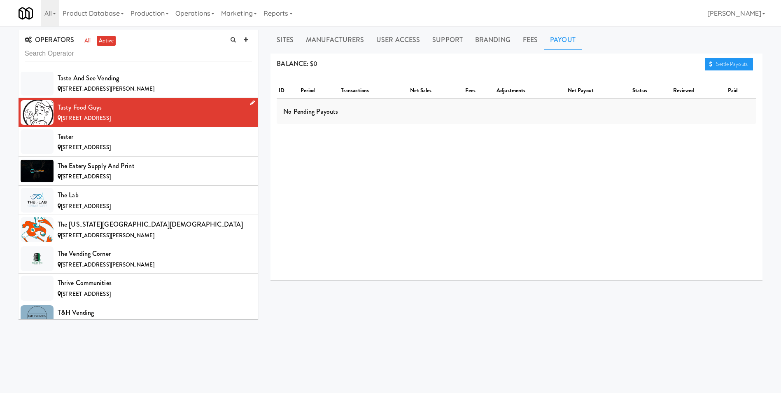
scroll to position [6899, 0]
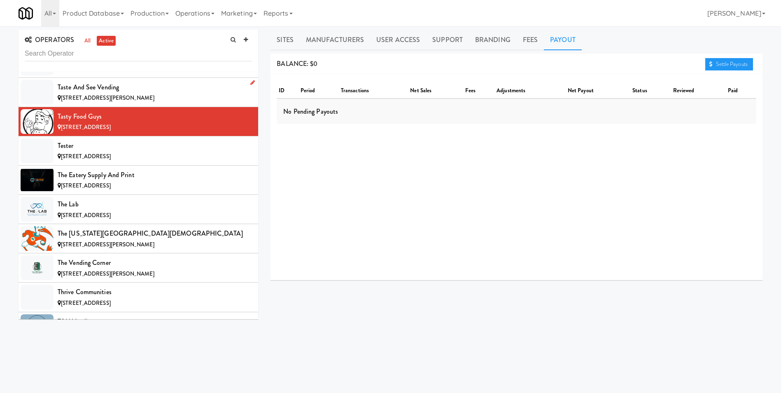
click at [79, 82] on div "Taste and See Vending" at bounding box center [155, 87] width 194 height 12
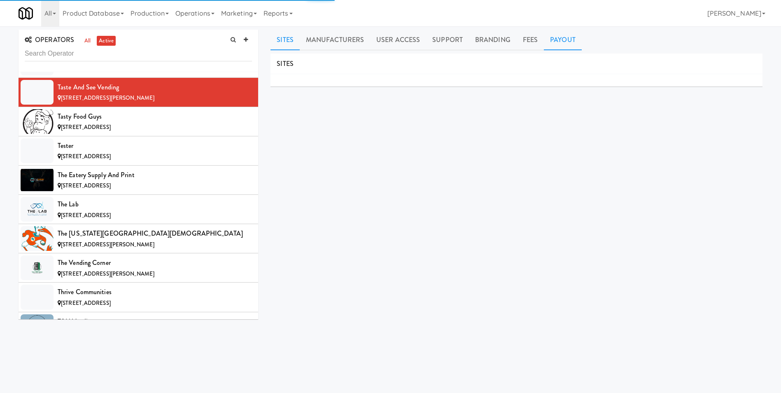
click at [561, 44] on link "Payout" at bounding box center [563, 40] width 38 height 21
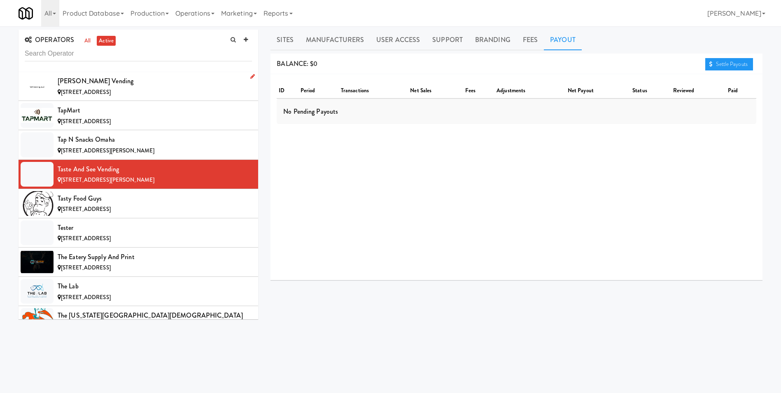
scroll to position [6817, 0]
click at [70, 139] on div "Tap N Snacks Omaha" at bounding box center [155, 140] width 194 height 12
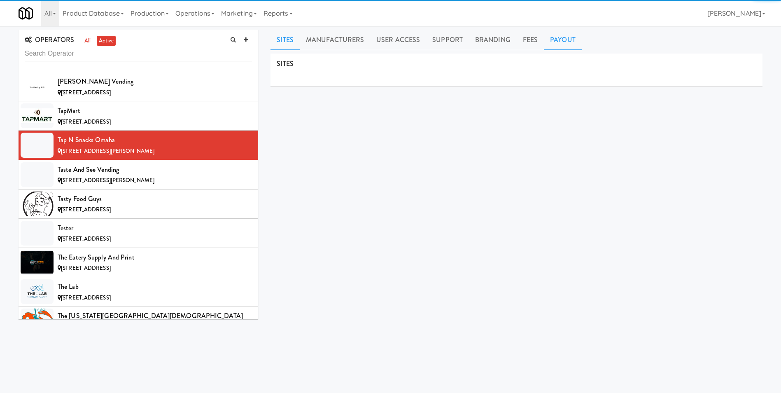
click at [563, 46] on link "Payout" at bounding box center [563, 40] width 38 height 21
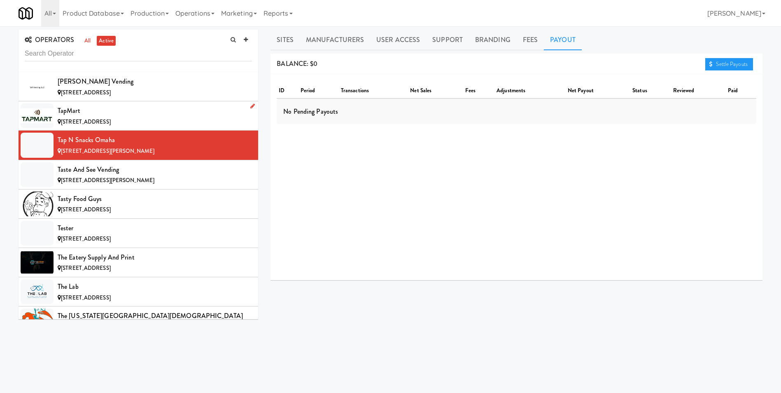
click at [80, 117] on div "[STREET_ADDRESS]" at bounding box center [155, 122] width 194 height 10
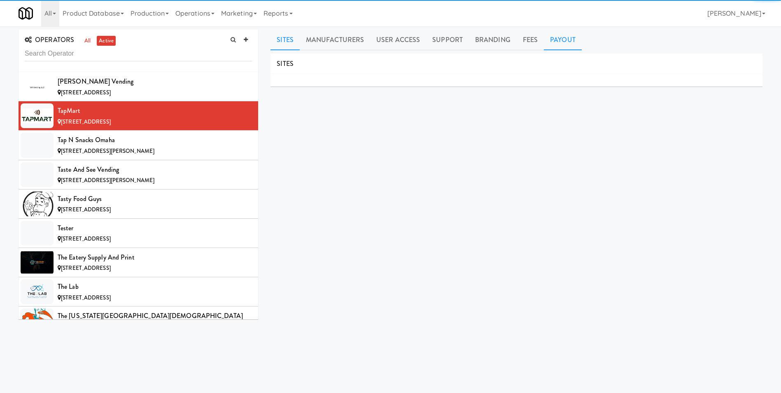
click at [569, 37] on link "Payout" at bounding box center [563, 40] width 38 height 21
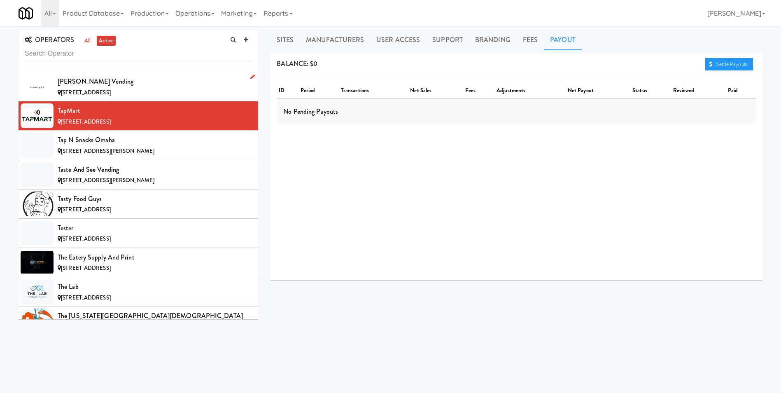
click at [111, 95] on span "[STREET_ADDRESS]" at bounding box center [86, 93] width 50 height 8
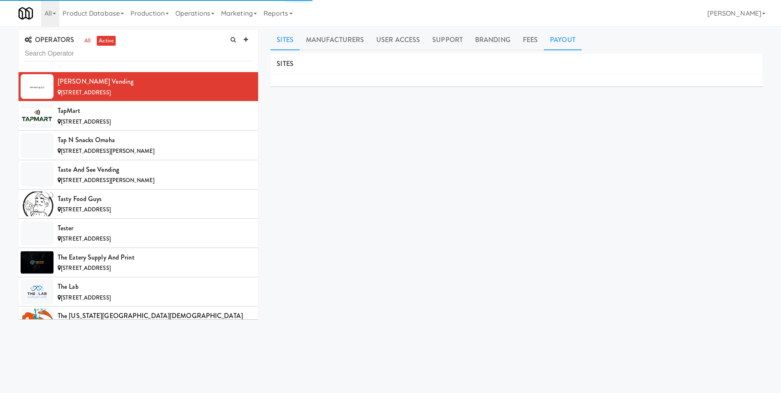
click at [569, 42] on link "Payout" at bounding box center [563, 40] width 38 height 21
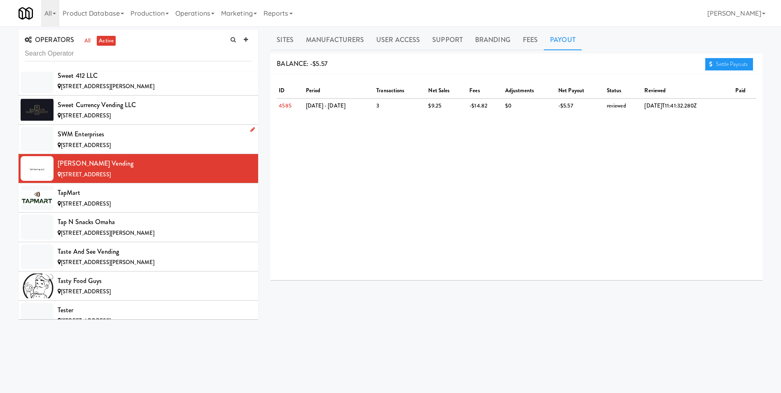
scroll to position [6734, 0]
click at [91, 138] on div "SWM Enterprises" at bounding box center [155, 135] width 194 height 12
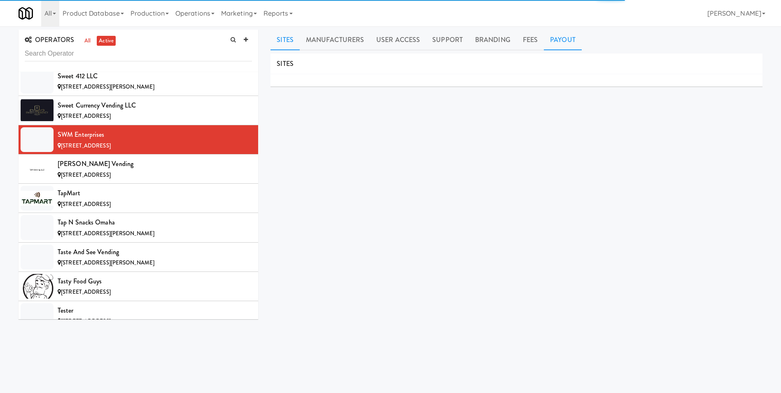
click at [571, 40] on link "Payout" at bounding box center [563, 40] width 38 height 21
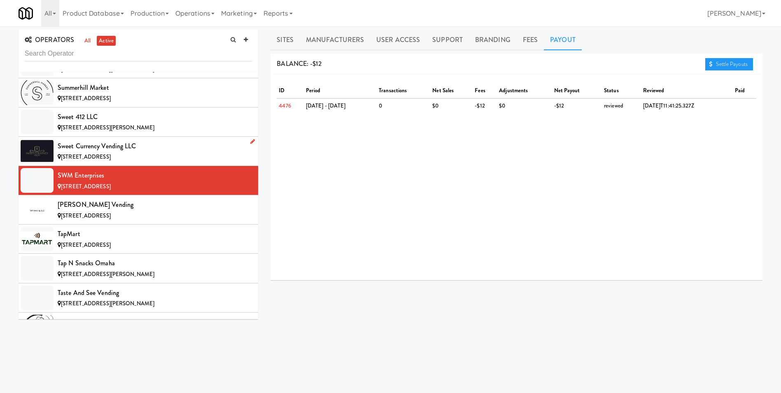
scroll to position [6693, 0]
click at [93, 152] on div "Sweet Currency Vending LLC" at bounding box center [155, 146] width 194 height 12
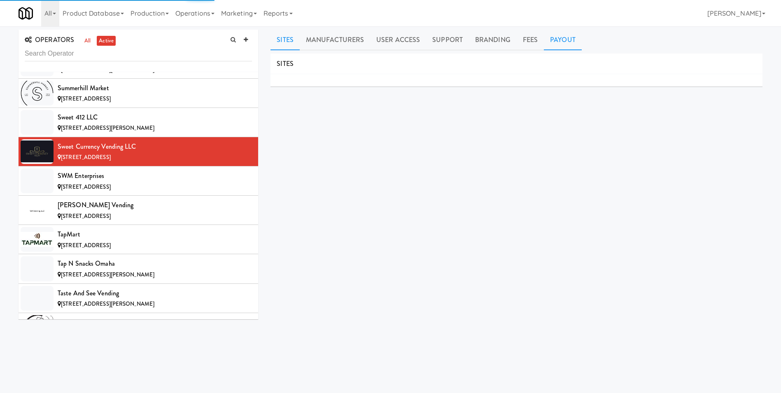
click at [555, 38] on link "Payout" at bounding box center [563, 40] width 38 height 21
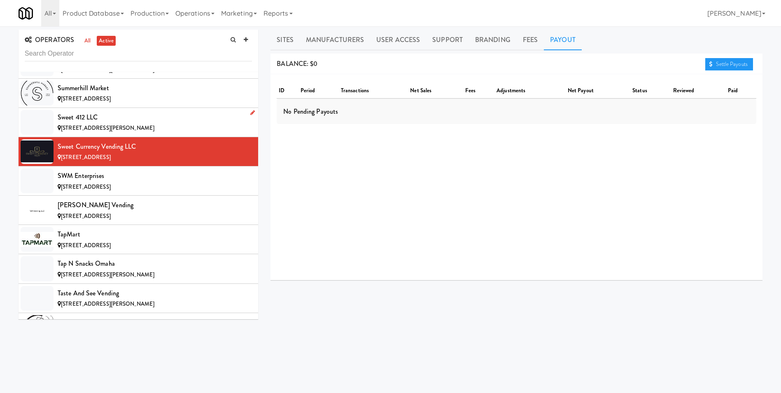
click at [113, 122] on div "Sweet 412 LLC" at bounding box center [155, 117] width 194 height 12
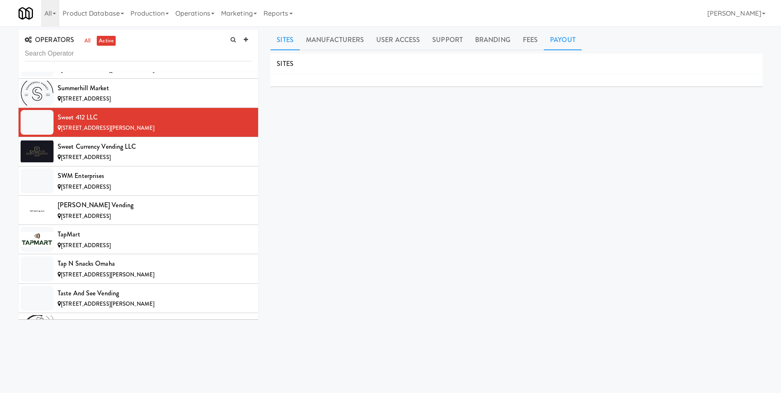
click at [560, 38] on link "Payout" at bounding box center [563, 40] width 38 height 21
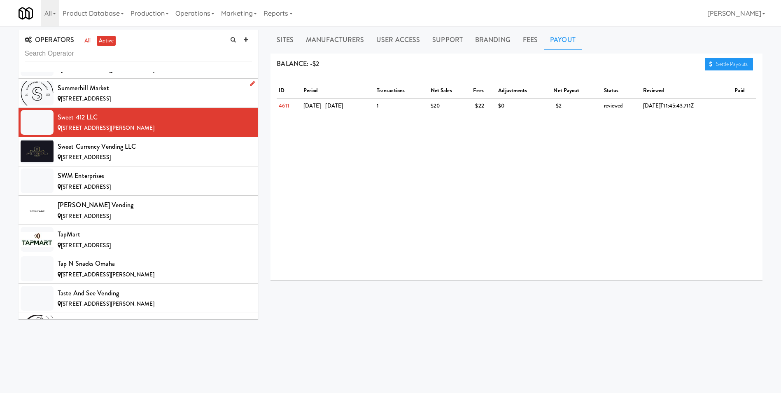
click at [111, 98] on span "[STREET_ADDRESS]" at bounding box center [86, 99] width 50 height 8
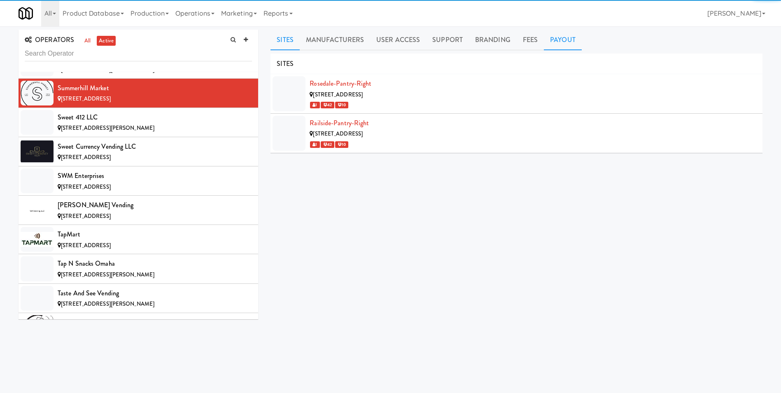
click at [559, 43] on link "Payout" at bounding box center [563, 40] width 38 height 21
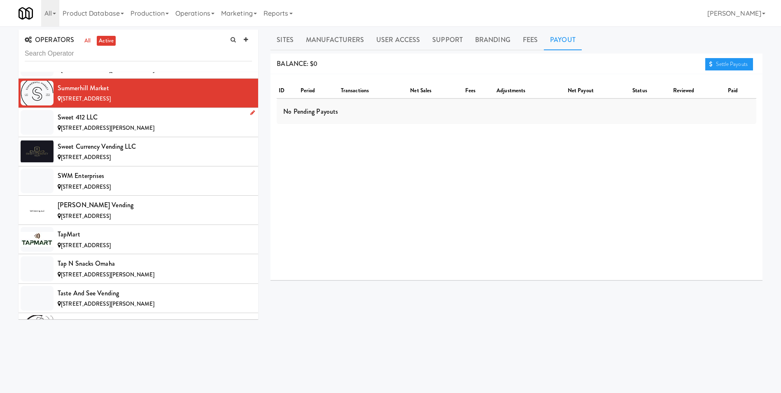
scroll to position [6652, 0]
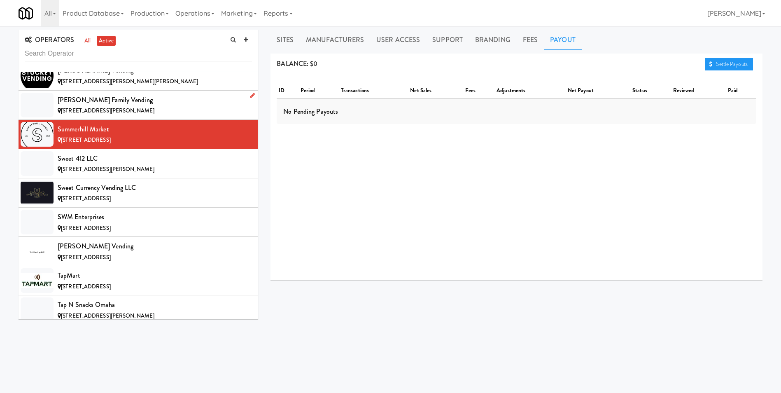
click at [111, 109] on span "[STREET_ADDRESS][PERSON_NAME]" at bounding box center [107, 111] width 93 height 8
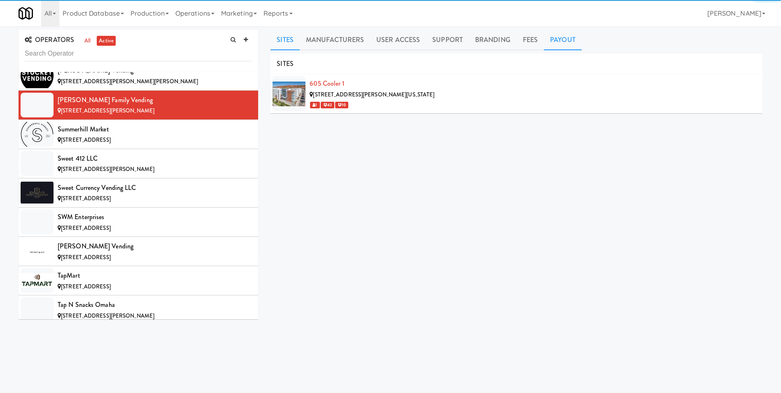
click at [565, 42] on link "Payout" at bounding box center [563, 40] width 38 height 21
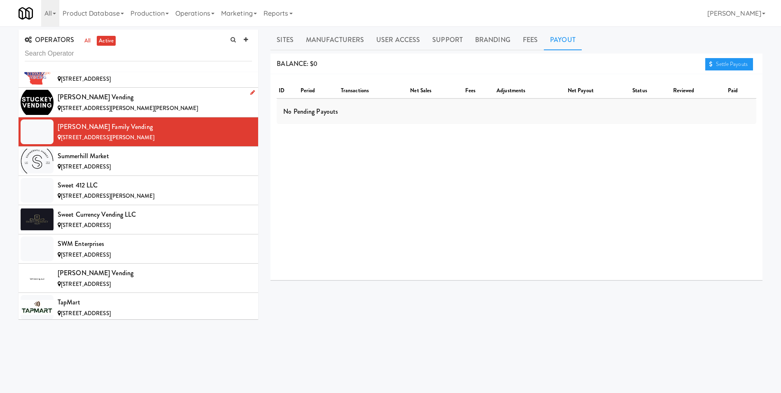
scroll to position [6611, 0]
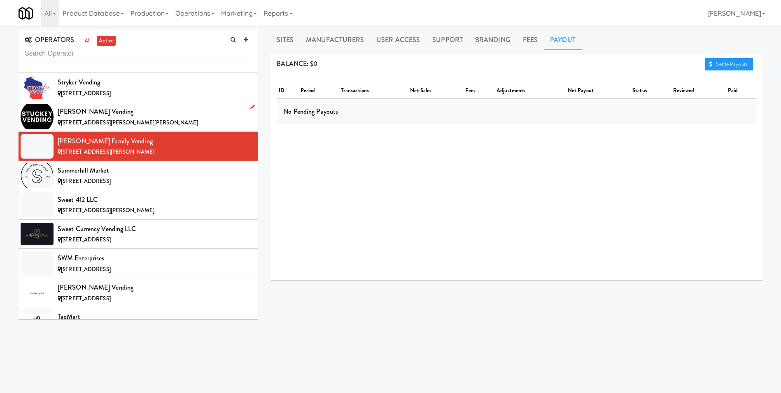
click at [95, 115] on div "[PERSON_NAME] Vending" at bounding box center [155, 111] width 194 height 12
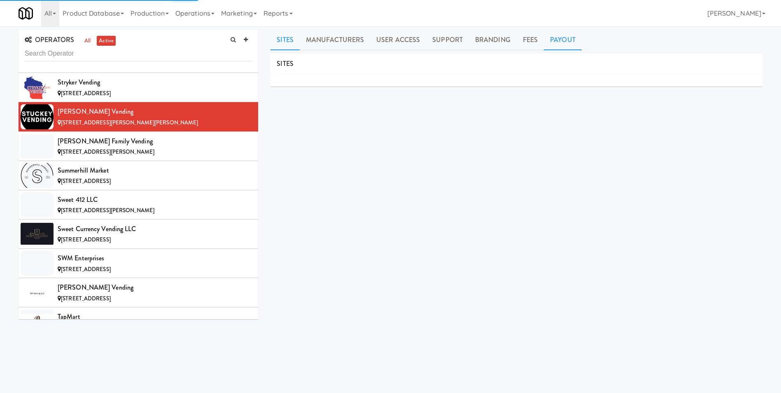
click at [562, 35] on link "Payout" at bounding box center [563, 40] width 38 height 21
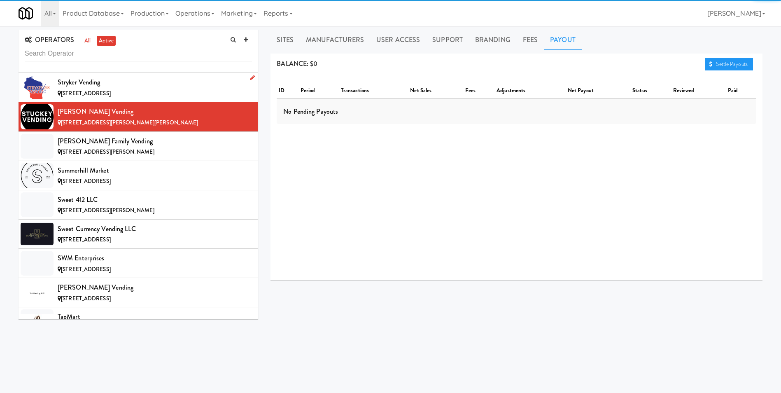
click at [145, 90] on div "[STREET_ADDRESS]" at bounding box center [155, 94] width 194 height 10
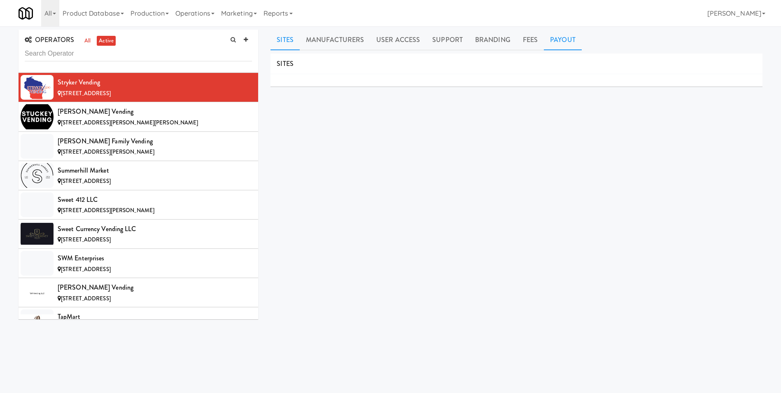
click at [548, 38] on link "Payout" at bounding box center [563, 40] width 38 height 21
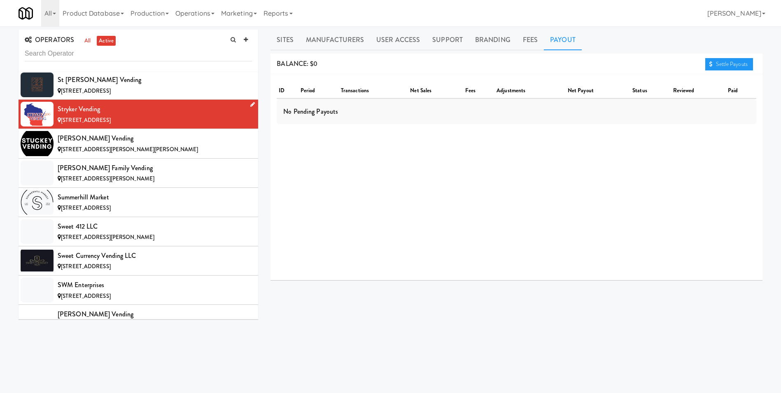
scroll to position [6570, 0]
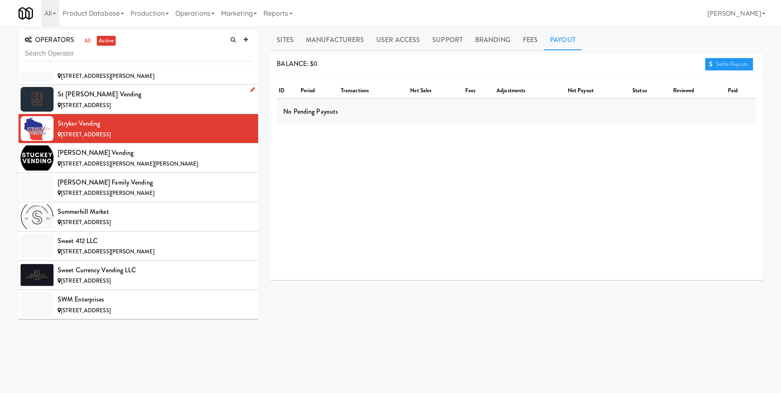
click at [86, 109] on span "[STREET_ADDRESS]" at bounding box center [86, 105] width 50 height 8
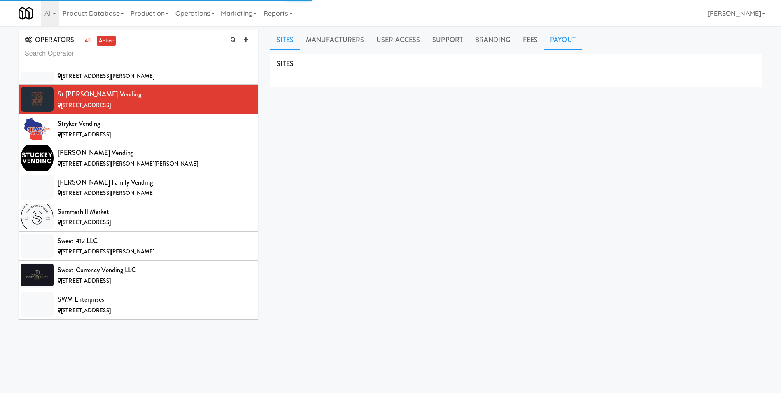
click at [544, 45] on link "Payout" at bounding box center [563, 40] width 38 height 21
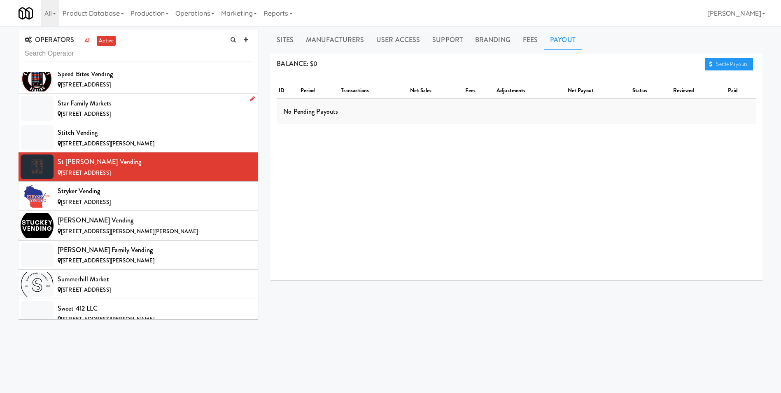
scroll to position [6487, 0]
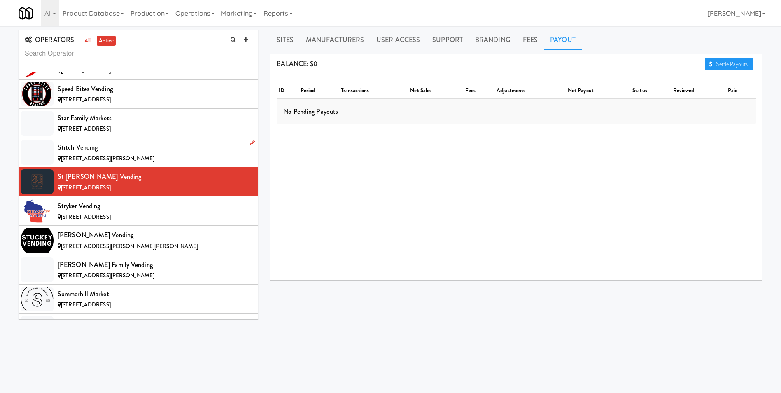
click at [67, 157] on span "[STREET_ADDRESS][PERSON_NAME]" at bounding box center [107, 158] width 93 height 8
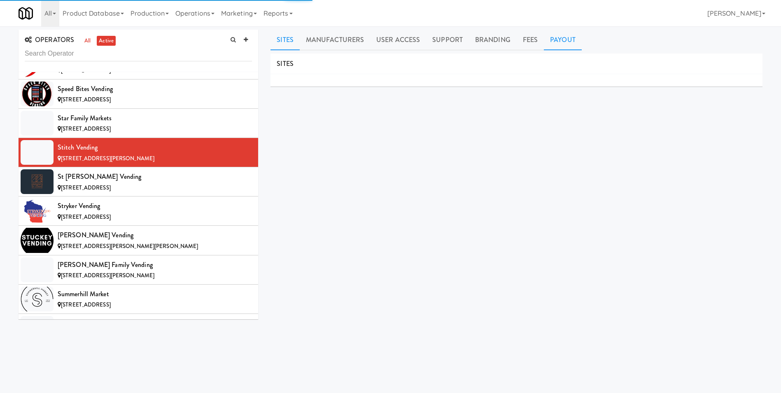
click at [566, 39] on link "Payout" at bounding box center [563, 40] width 38 height 21
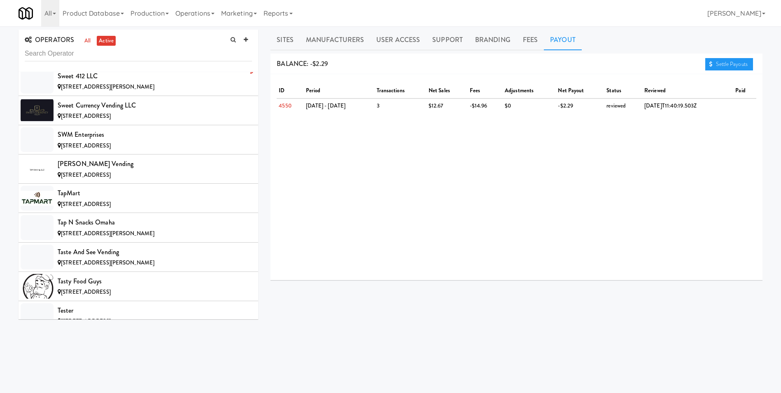
scroll to position [6693, 0]
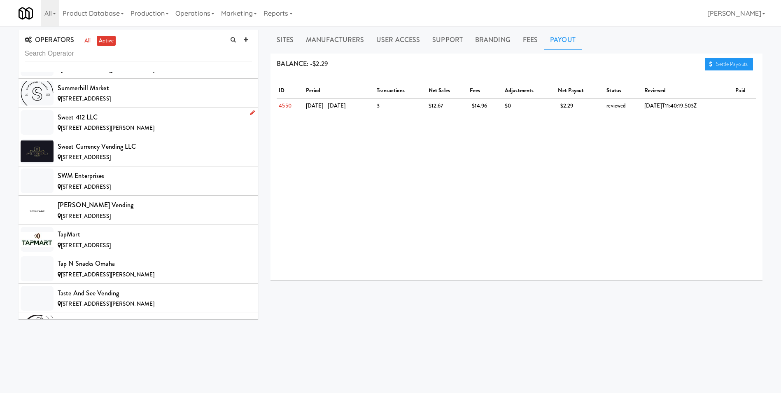
click at [96, 133] on div "[STREET_ADDRESS][PERSON_NAME]" at bounding box center [155, 128] width 194 height 10
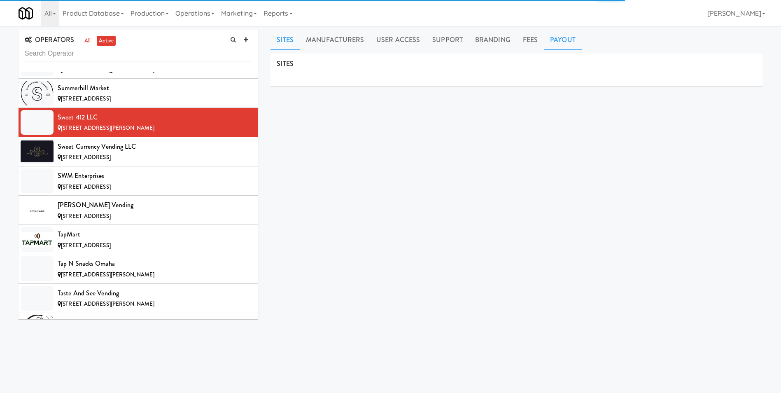
click at [564, 41] on link "Payout" at bounding box center [563, 40] width 38 height 21
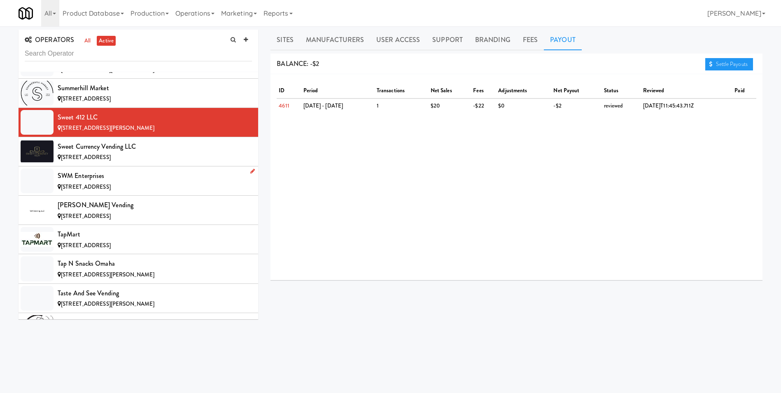
click at [90, 183] on span "[STREET_ADDRESS]" at bounding box center [86, 187] width 50 height 8
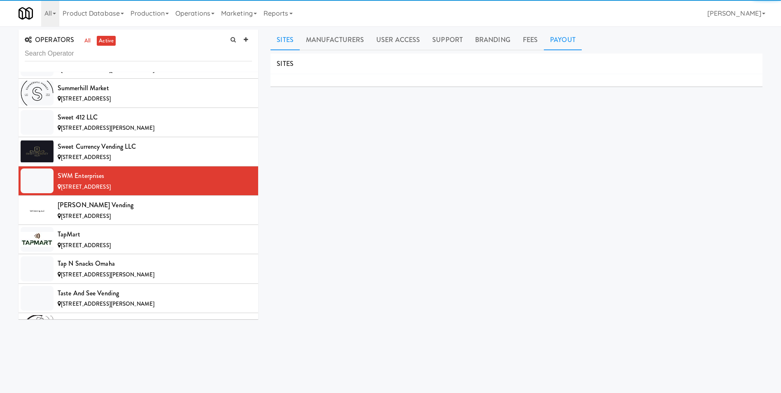
click at [561, 35] on link "Payout" at bounding box center [563, 40] width 38 height 21
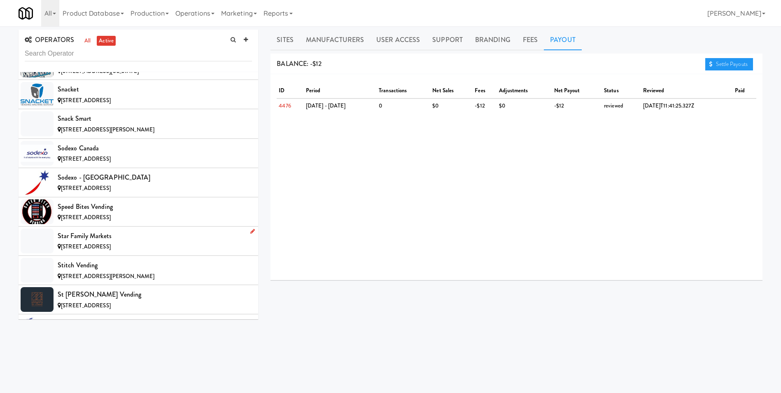
scroll to position [6364, 0]
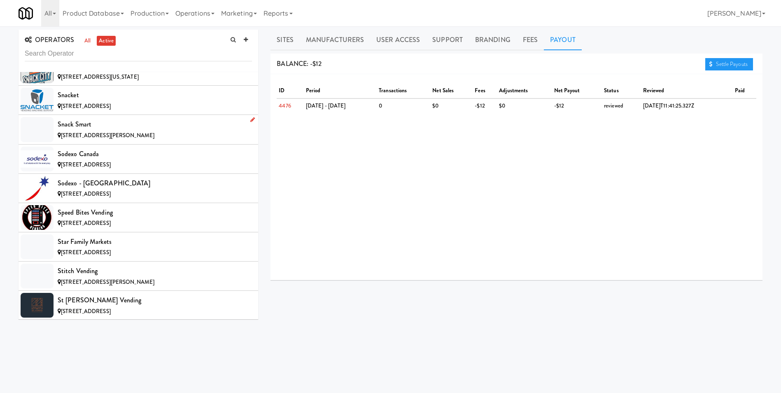
click at [86, 128] on div "Snack Smart" at bounding box center [155, 124] width 194 height 12
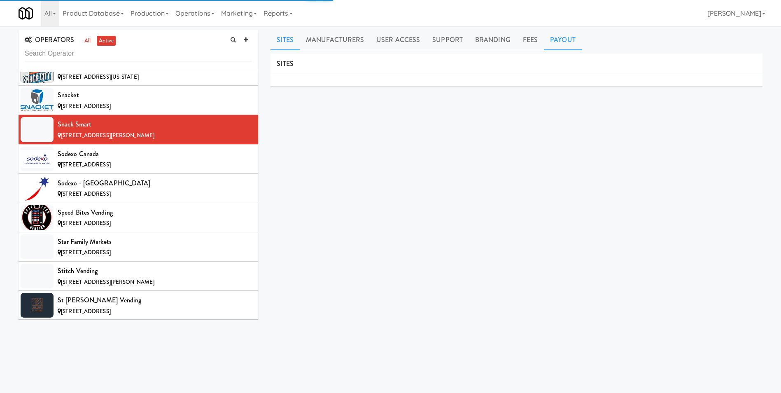
click at [566, 41] on link "Payout" at bounding box center [563, 40] width 38 height 21
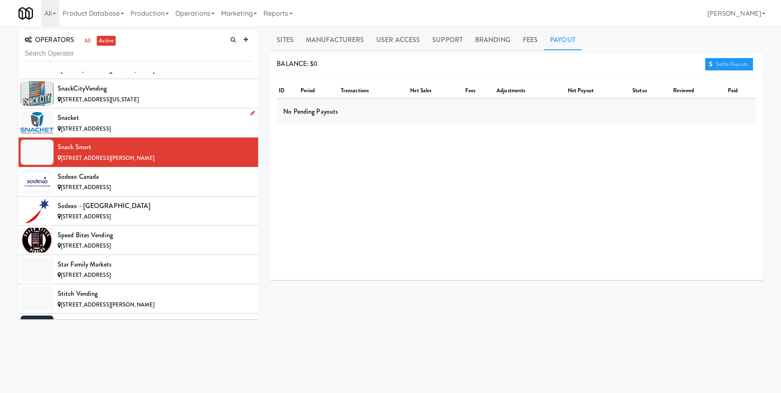
scroll to position [6322, 0]
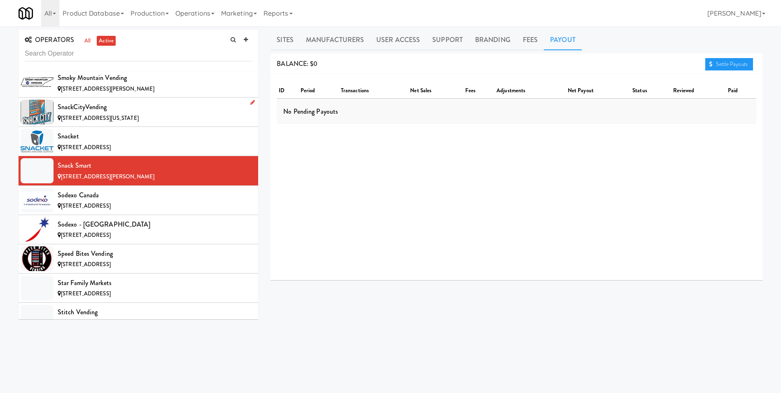
click at [98, 113] on div "[STREET_ADDRESS][US_STATE]" at bounding box center [155, 118] width 194 height 10
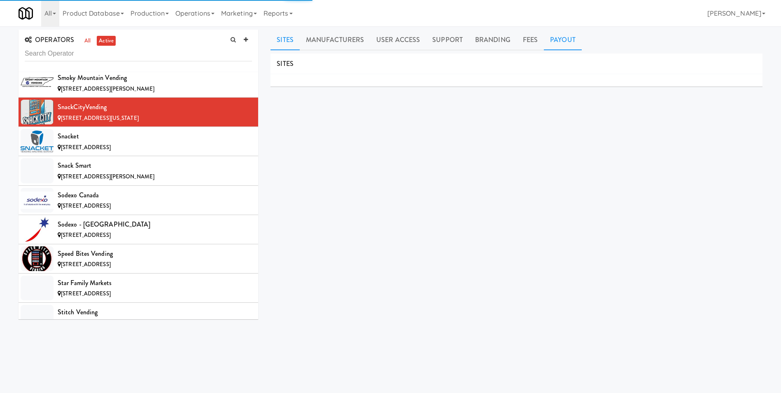
click at [566, 44] on link "Payout" at bounding box center [563, 40] width 38 height 21
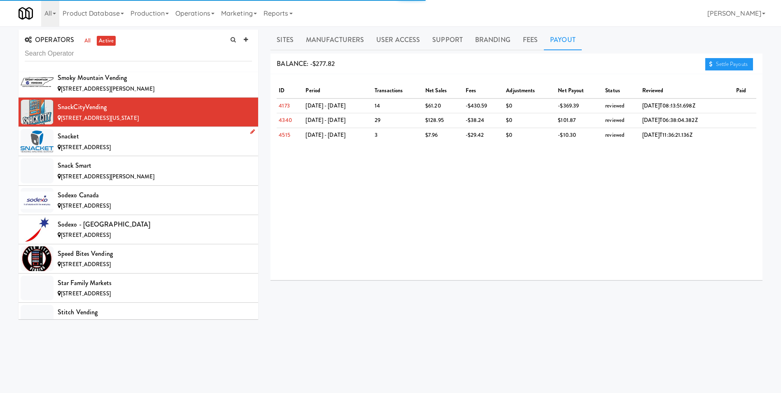
click at [131, 147] on div "[STREET_ADDRESS]" at bounding box center [155, 148] width 194 height 10
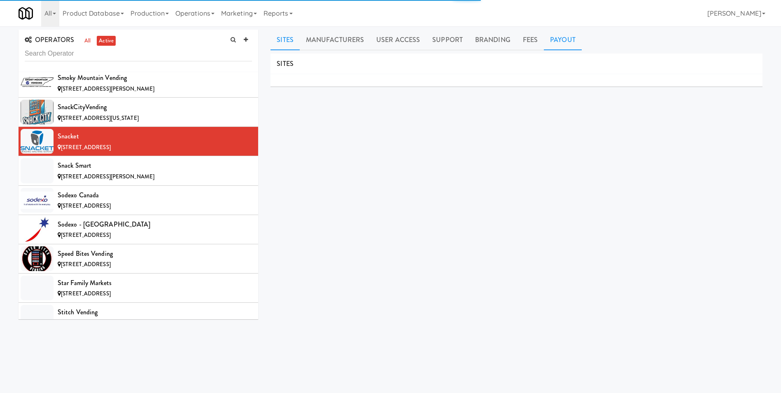
click at [570, 42] on link "Payout" at bounding box center [563, 40] width 38 height 21
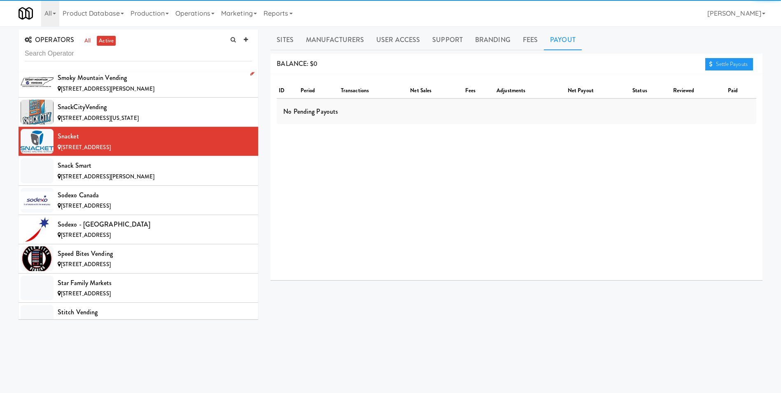
scroll to position [6281, 0]
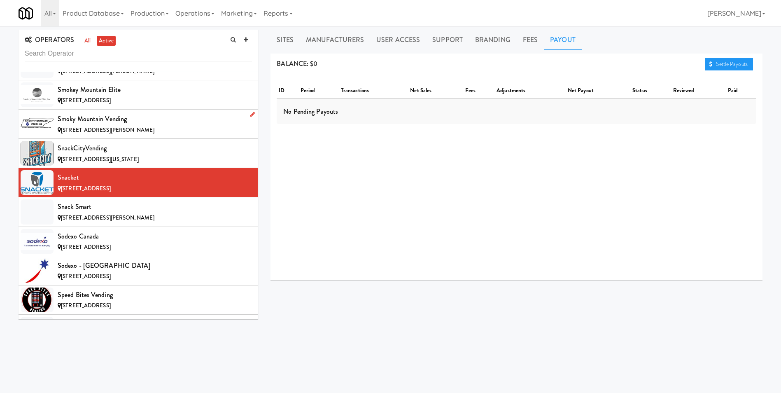
click at [94, 123] on div "Smoky Mountain Vending" at bounding box center [155, 119] width 194 height 12
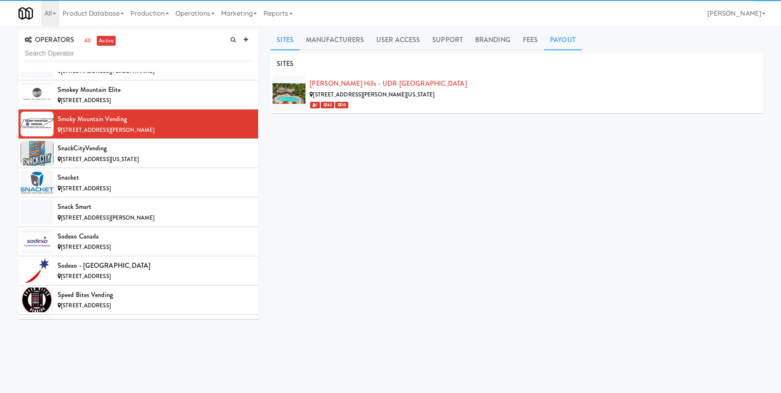
click at [570, 36] on link "Payout" at bounding box center [563, 40] width 38 height 21
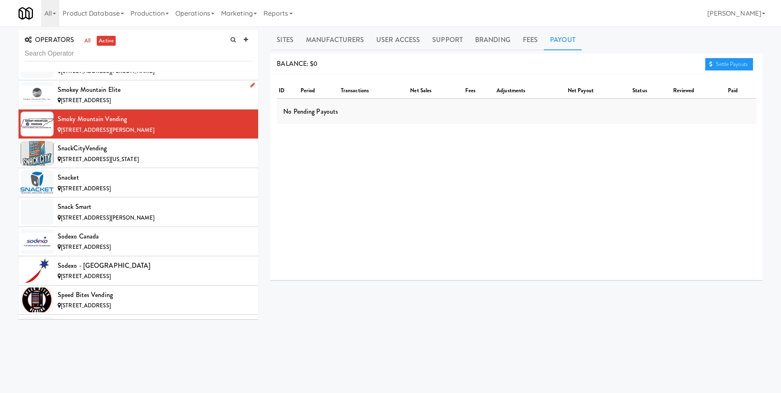
click at [76, 98] on span "[STREET_ADDRESS]" at bounding box center [86, 100] width 50 height 8
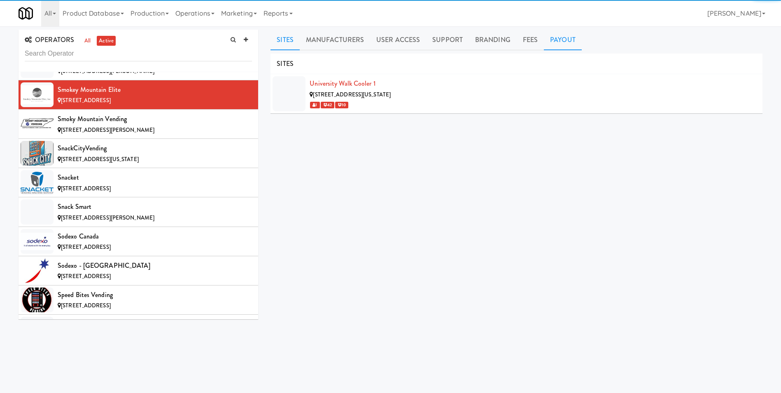
click at [567, 42] on link "Payout" at bounding box center [563, 40] width 38 height 21
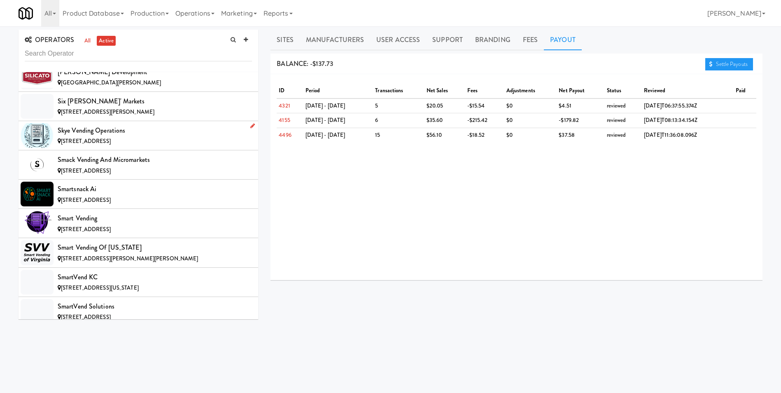
scroll to position [5993, 0]
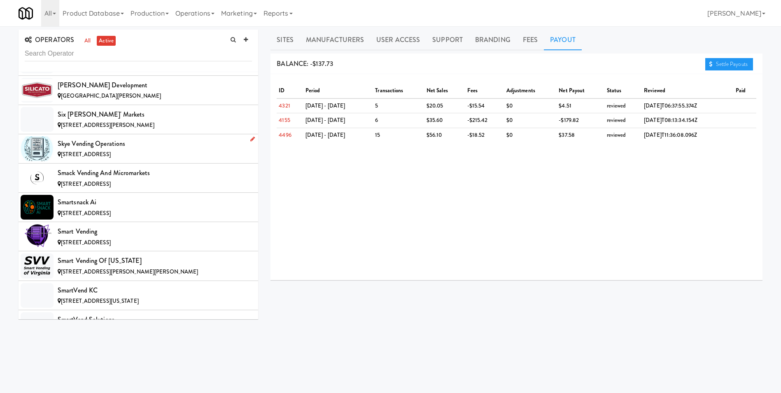
click at [84, 148] on div "Skye Vending Operations" at bounding box center [155, 144] width 194 height 12
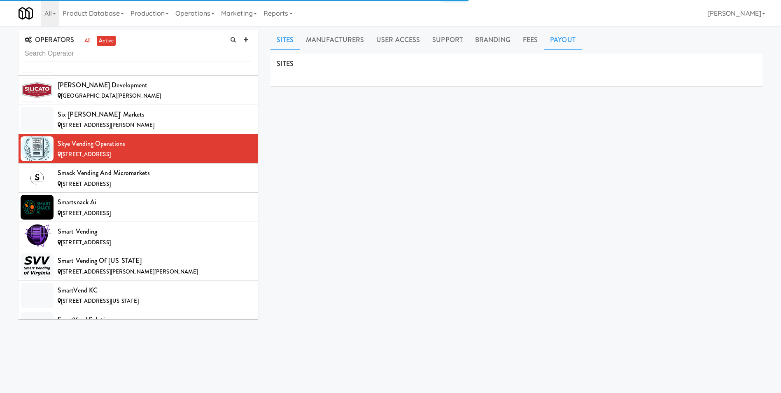
click at [557, 46] on link "Payout" at bounding box center [563, 40] width 38 height 21
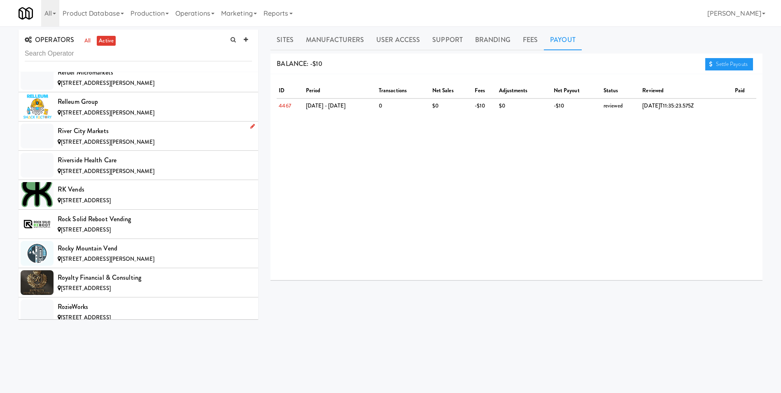
scroll to position [5581, 0]
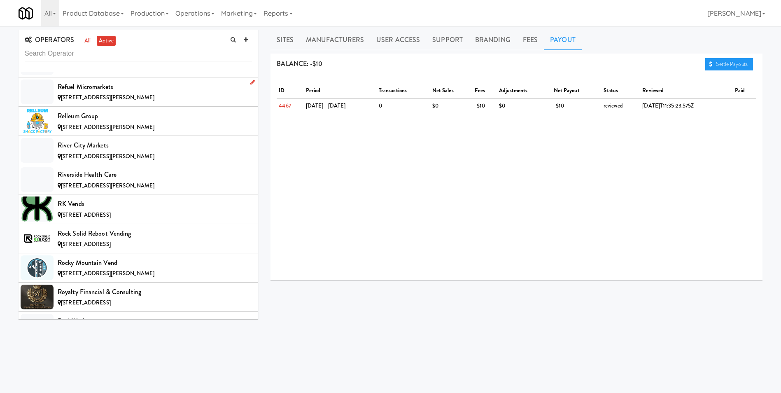
click at [110, 95] on span "[STREET_ADDRESS][PERSON_NAME]" at bounding box center [107, 97] width 93 height 8
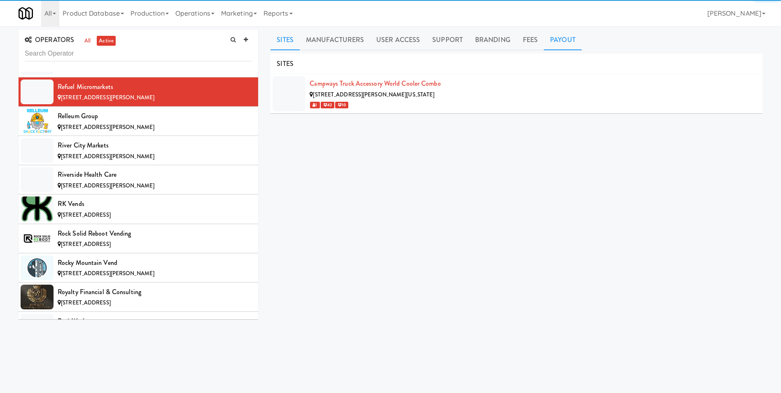
click at [565, 40] on link "Payout" at bounding box center [563, 40] width 38 height 21
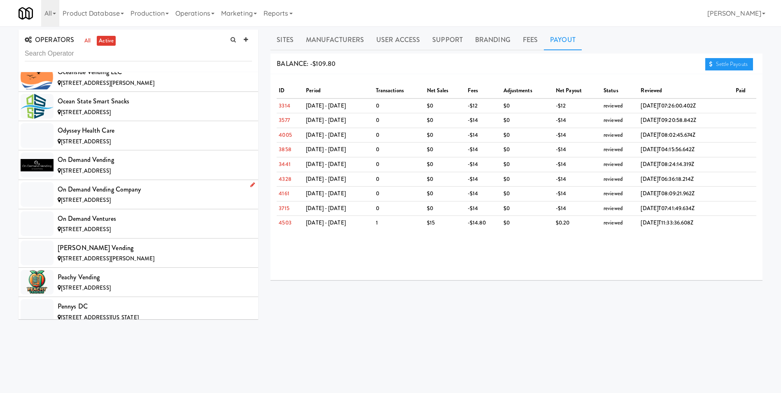
scroll to position [5046, 0]
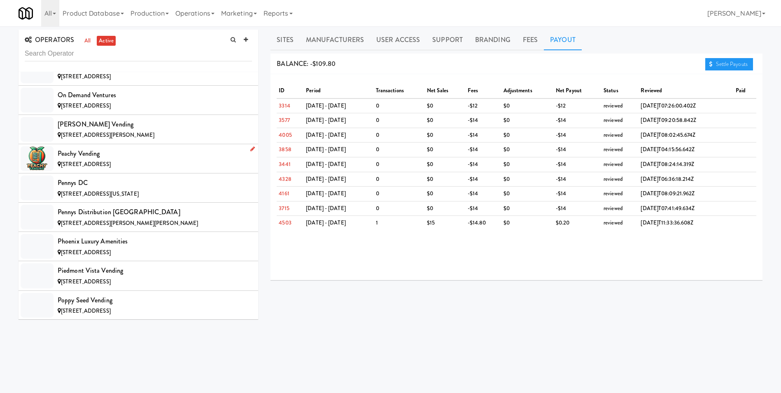
click at [86, 152] on div "Peachy Vending" at bounding box center [155, 153] width 194 height 12
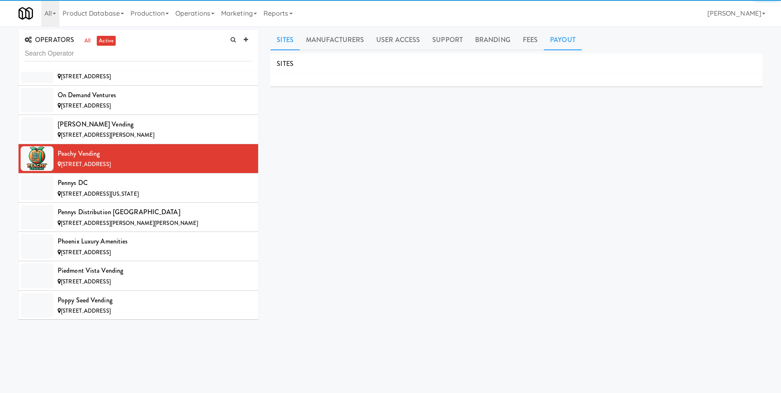
click at [567, 46] on link "Payout" at bounding box center [563, 40] width 38 height 21
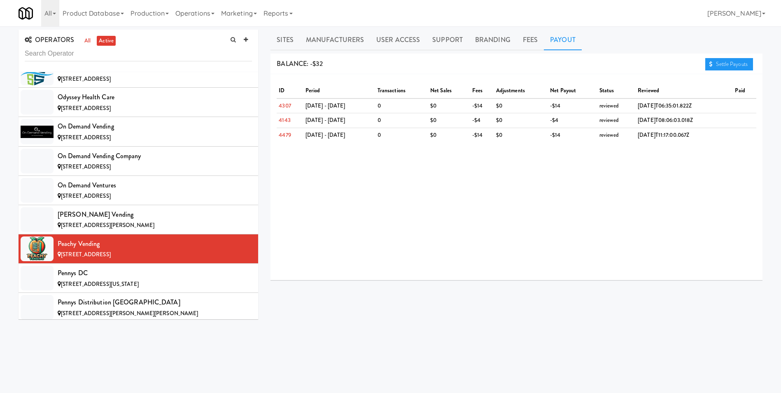
scroll to position [4881, 0]
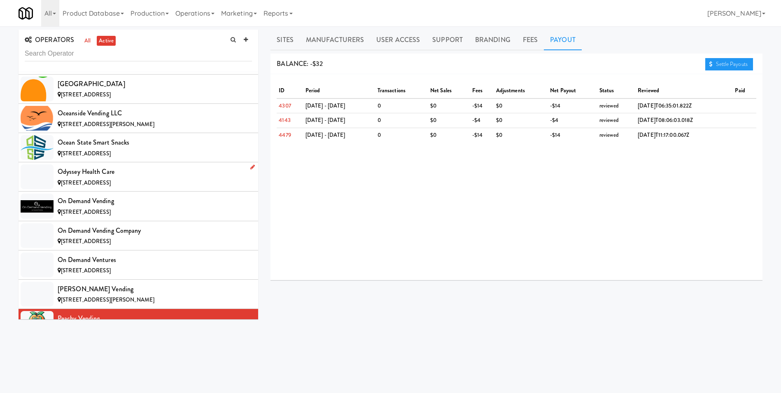
click at [91, 183] on span "[STREET_ADDRESS]" at bounding box center [86, 183] width 50 height 8
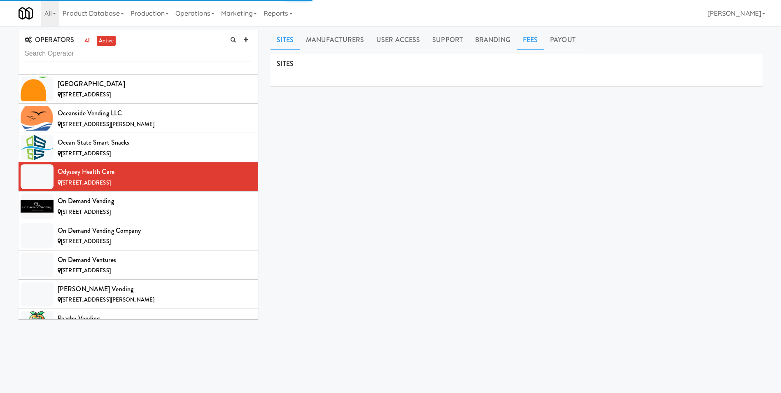
click at [535, 42] on link "Fees" at bounding box center [530, 40] width 27 height 21
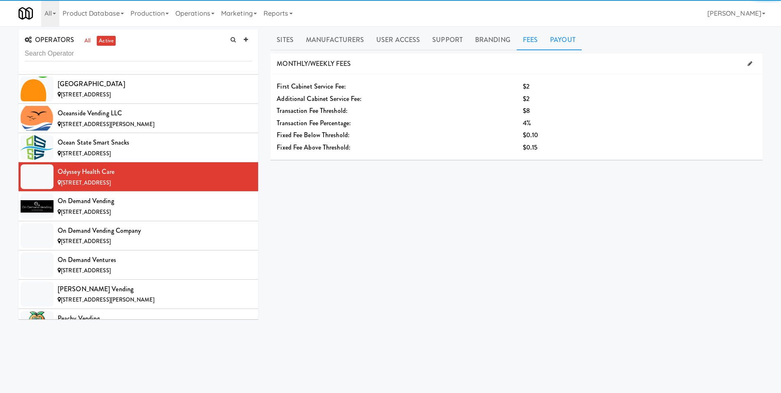
click at [555, 40] on link "Payout" at bounding box center [563, 40] width 38 height 21
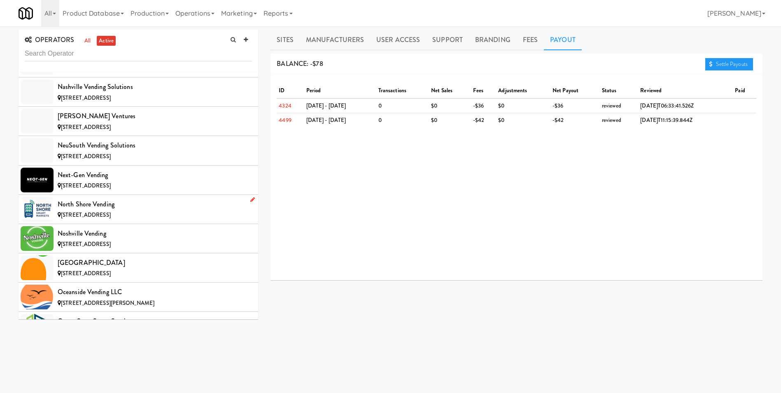
scroll to position [4716, 0]
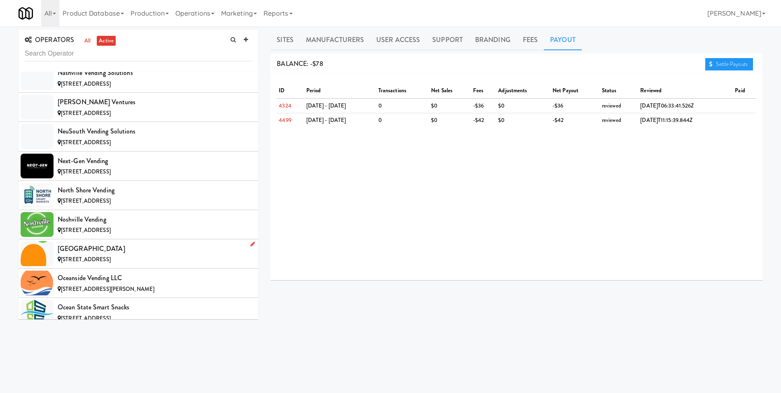
click at [89, 252] on div "[GEOGRAPHIC_DATA]" at bounding box center [155, 249] width 194 height 12
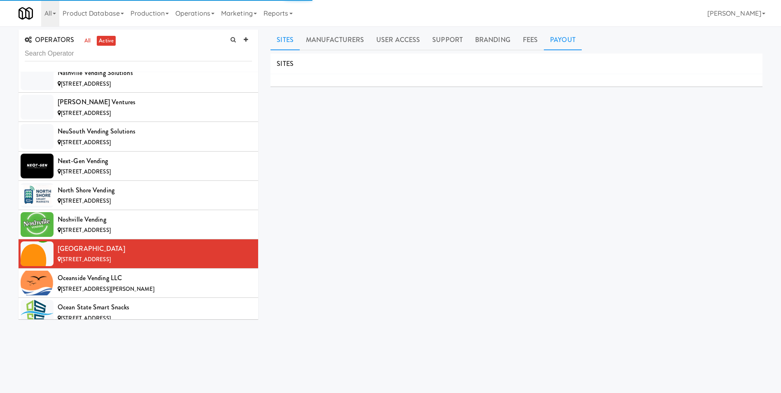
click at [550, 36] on link "Payout" at bounding box center [563, 40] width 38 height 21
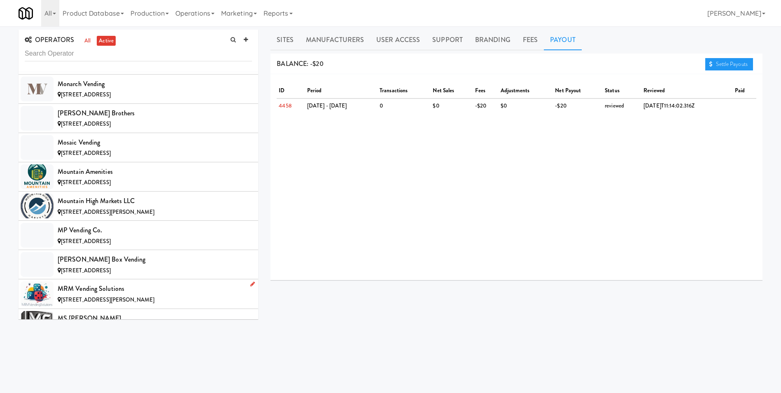
scroll to position [4304, 0]
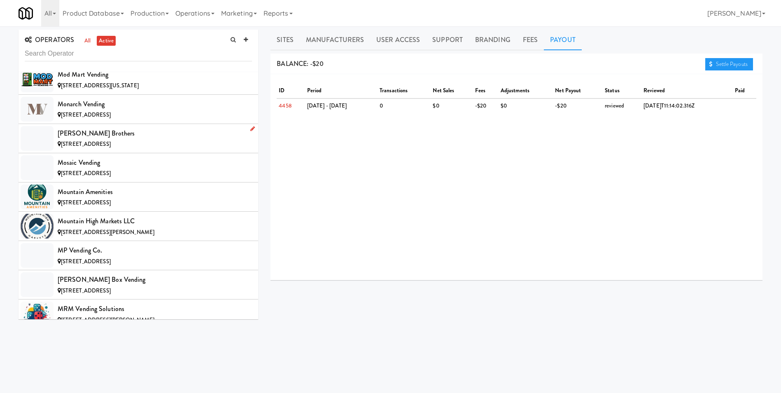
click at [121, 144] on div "[STREET_ADDRESS]" at bounding box center [155, 144] width 194 height 10
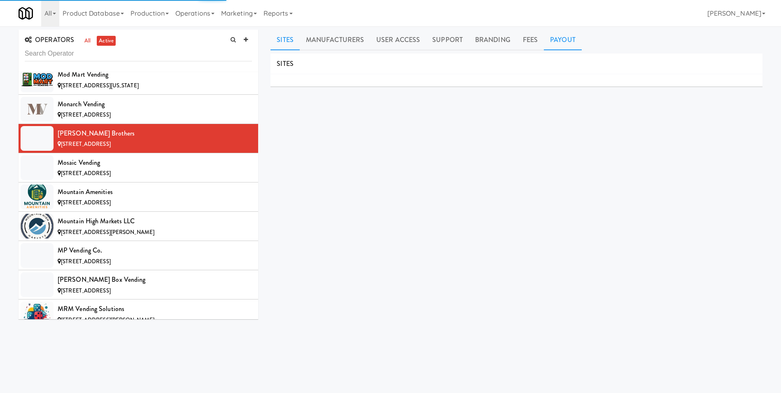
click at [554, 39] on link "Payout" at bounding box center [563, 40] width 38 height 21
